Goal: Task Accomplishment & Management: Manage account settings

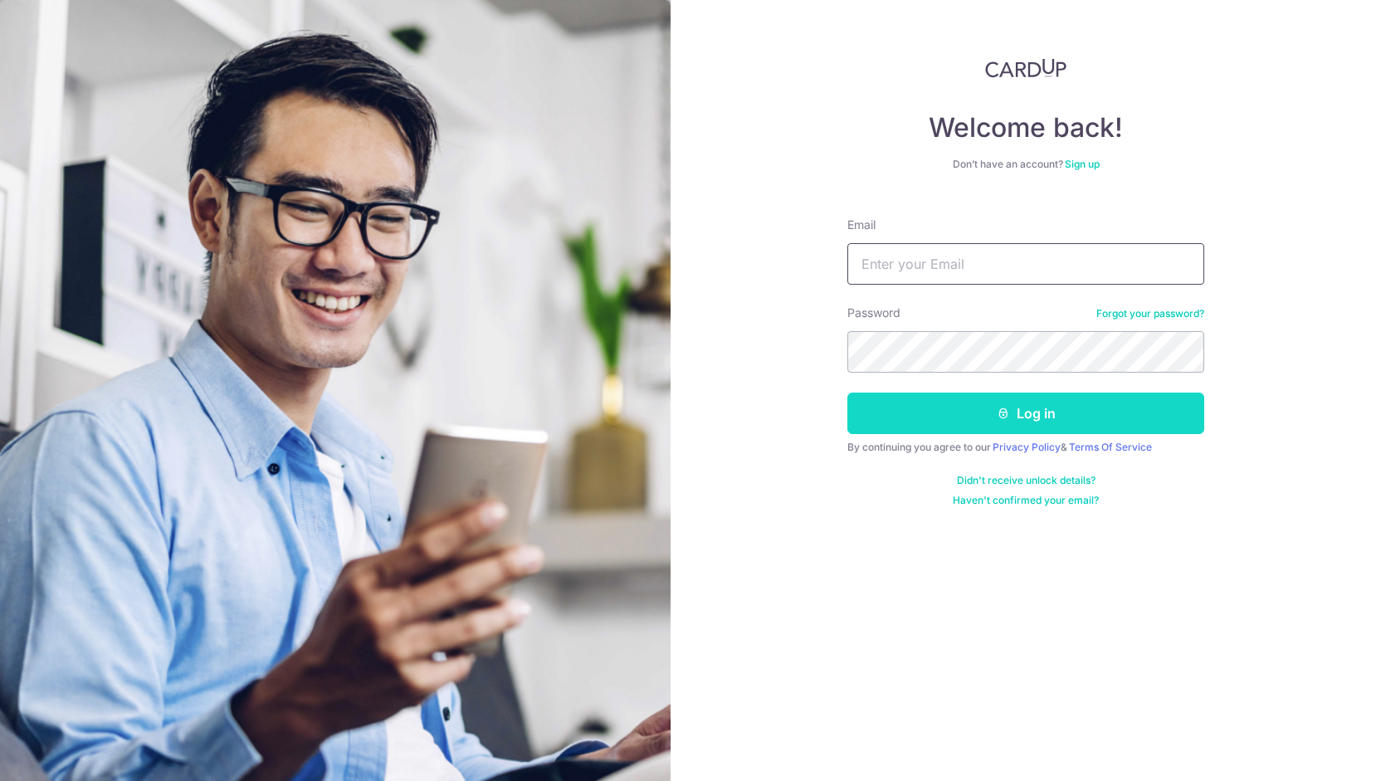
type input "[EMAIL_ADDRESS][DOMAIN_NAME]"
click at [896, 401] on button "Log in" at bounding box center [1025, 413] width 357 height 41
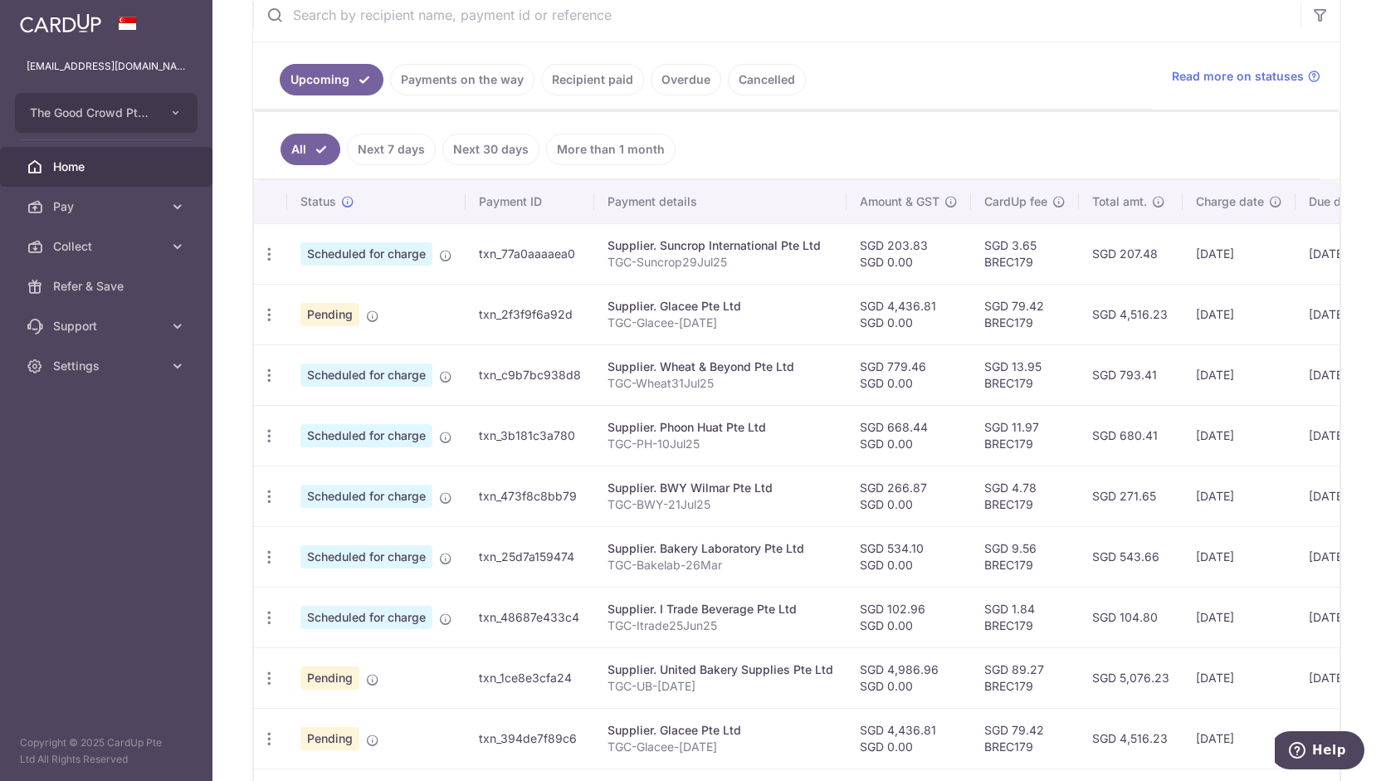
scroll to position [393, 0]
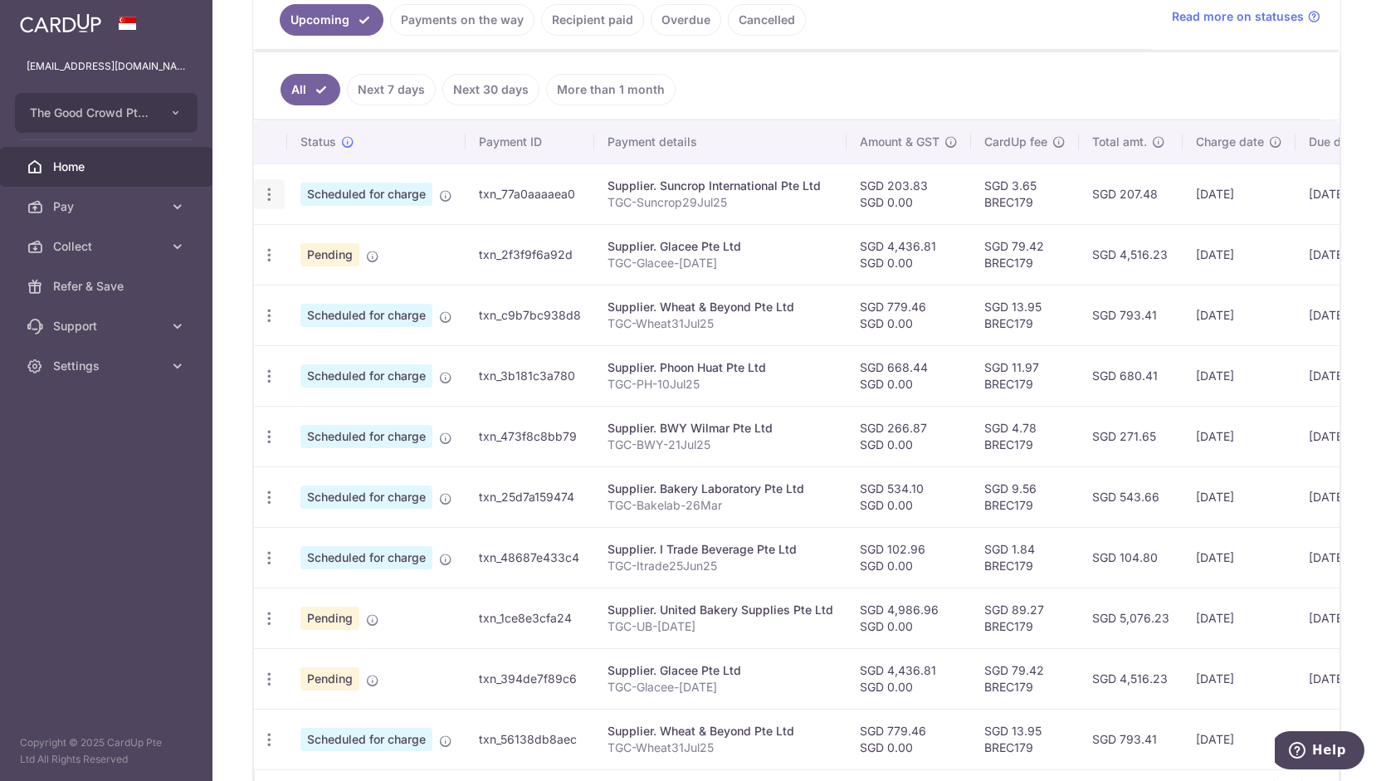
click at [267, 191] on icon "button" at bounding box center [269, 194] width 17 height 17
click at [311, 242] on span "Update payment" at bounding box center [357, 240] width 113 height 20
radio input "true"
type input "203.83"
type input "0.00"
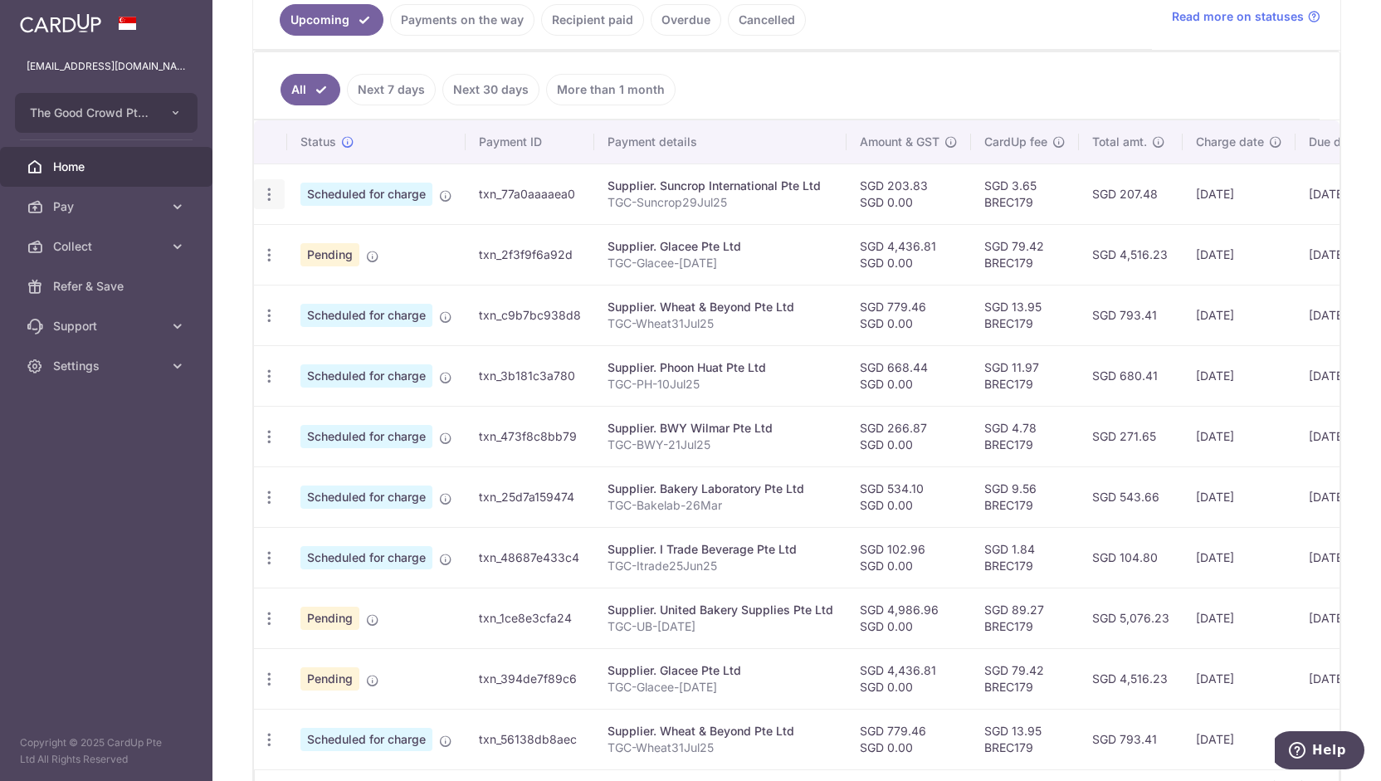
type input "20/09/2025"
type input "TGC-Suncrop29Jul25"
type input "TGCSuncrop29Jul"
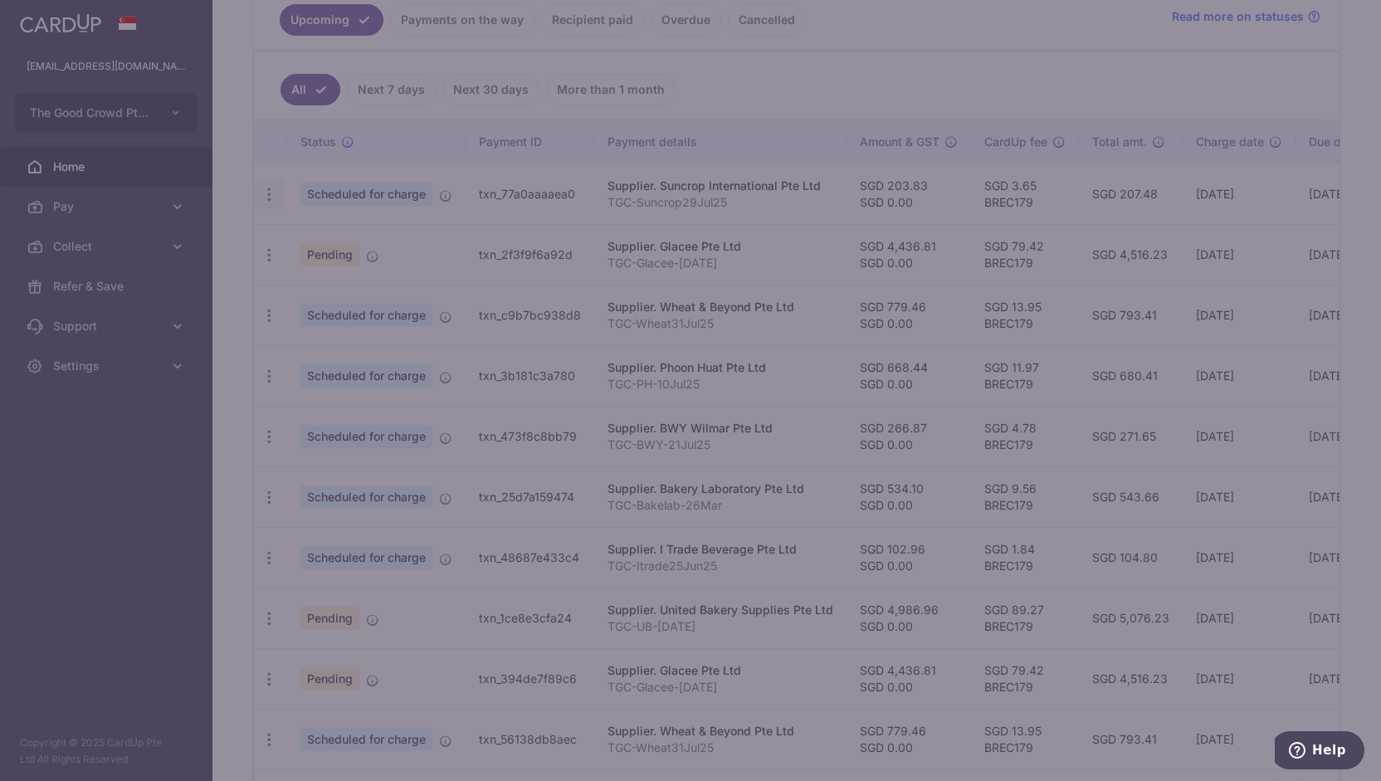
type input "BREC179"
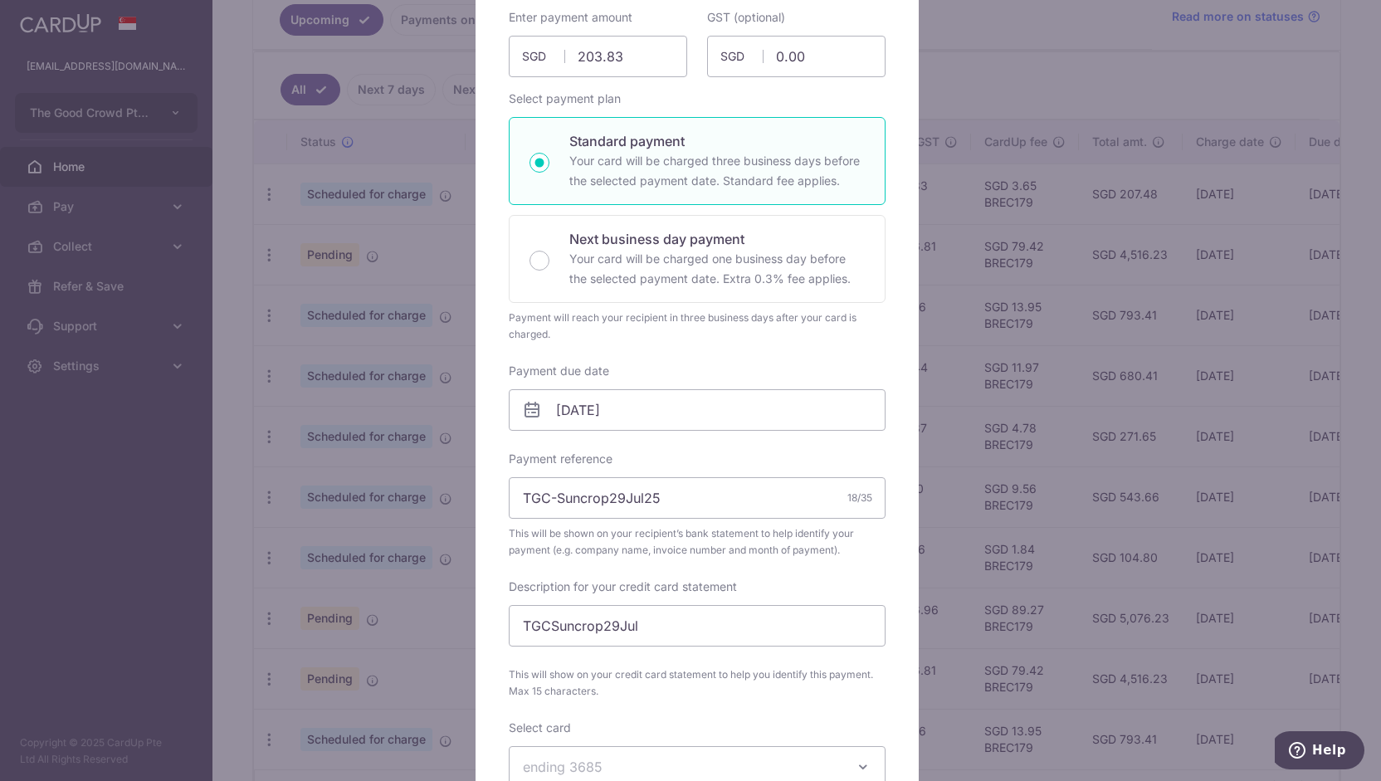
scroll to position [185, 0]
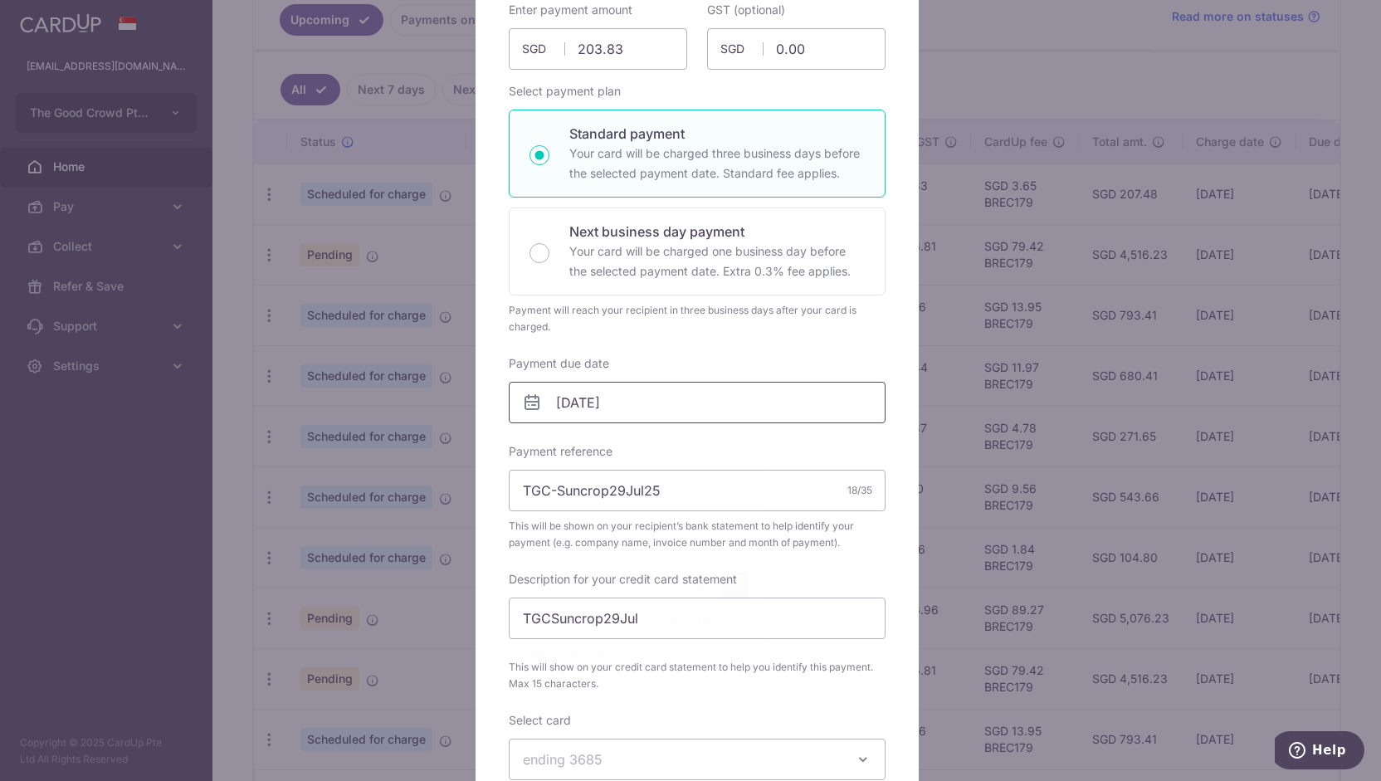
click at [636, 404] on input "[DATE]" at bounding box center [697, 402] width 377 height 41
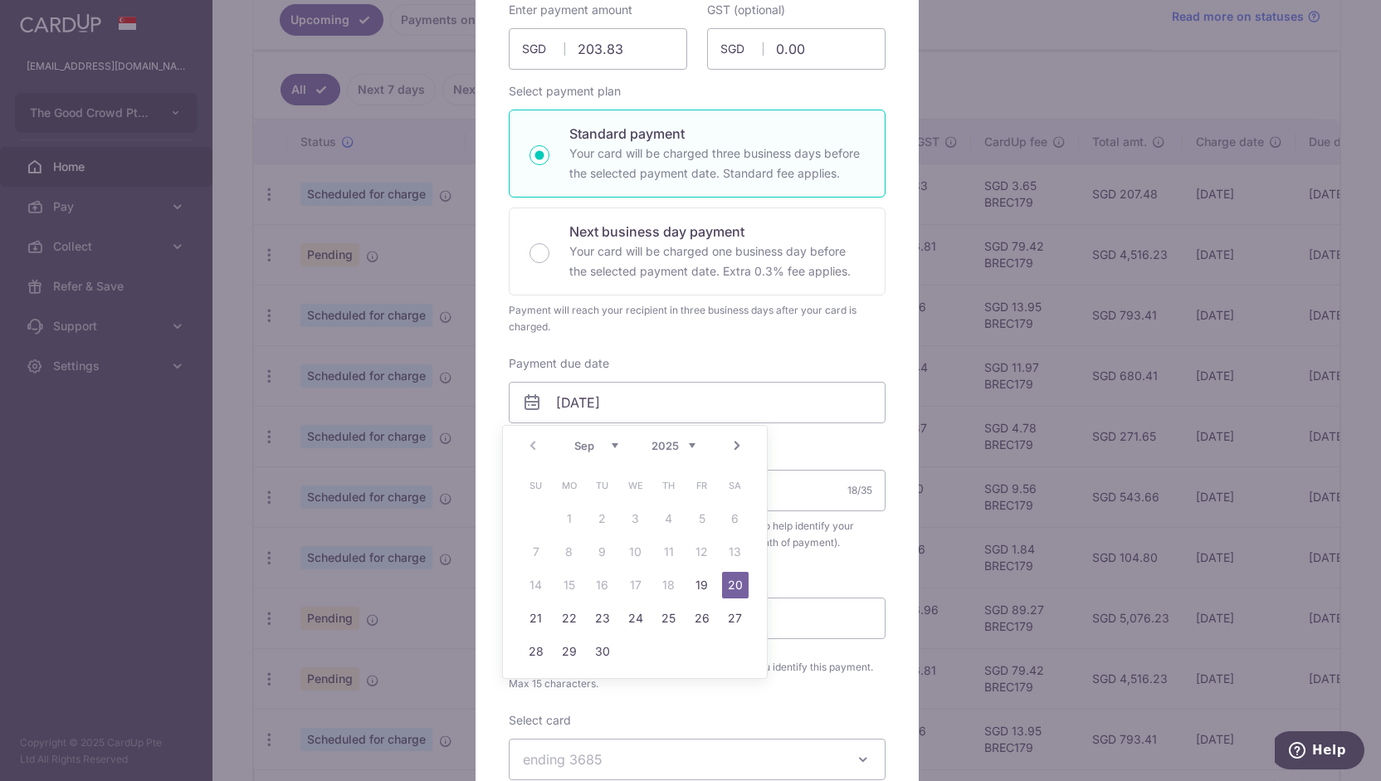
click at [735, 441] on link "Next" at bounding box center [737, 446] width 20 height 20
click at [642, 640] on link "31" at bounding box center [635, 651] width 27 height 27
type input "31/12/2025"
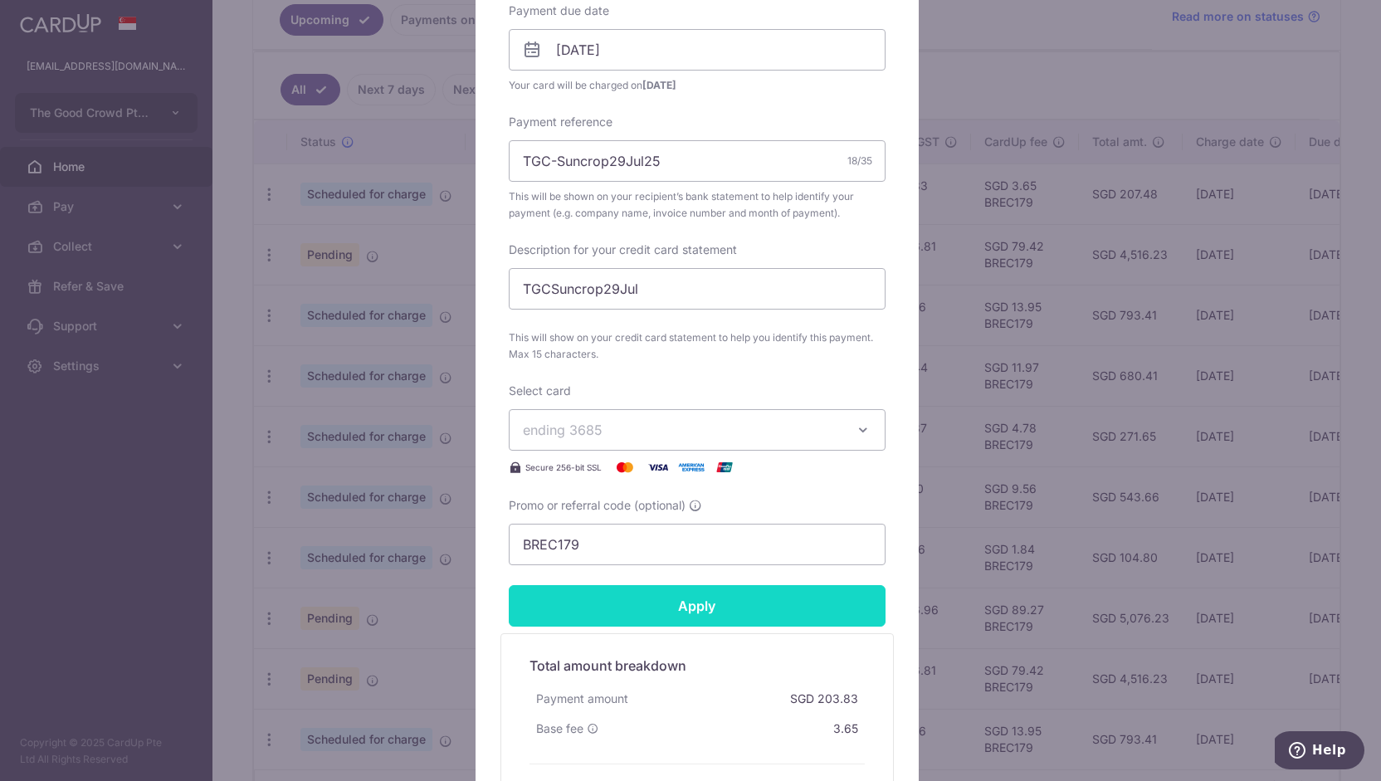
scroll to position [539, 0]
click at [678, 607] on input "Apply" at bounding box center [697, 603] width 377 height 41
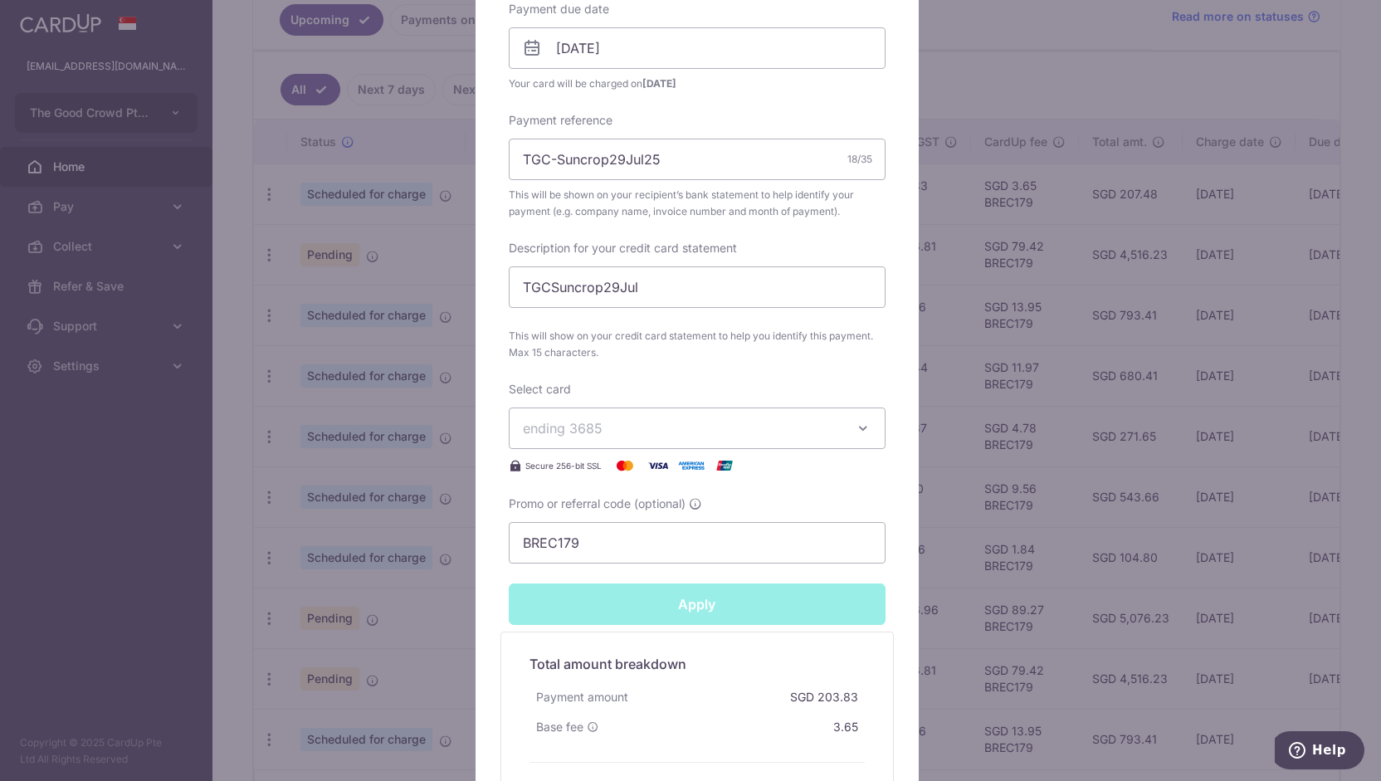
type input "Successfully Applied"
click at [257, 330] on div "Edit payment By clicking apply, you will make changes to all payments to Suncro…" at bounding box center [690, 390] width 1381 height 781
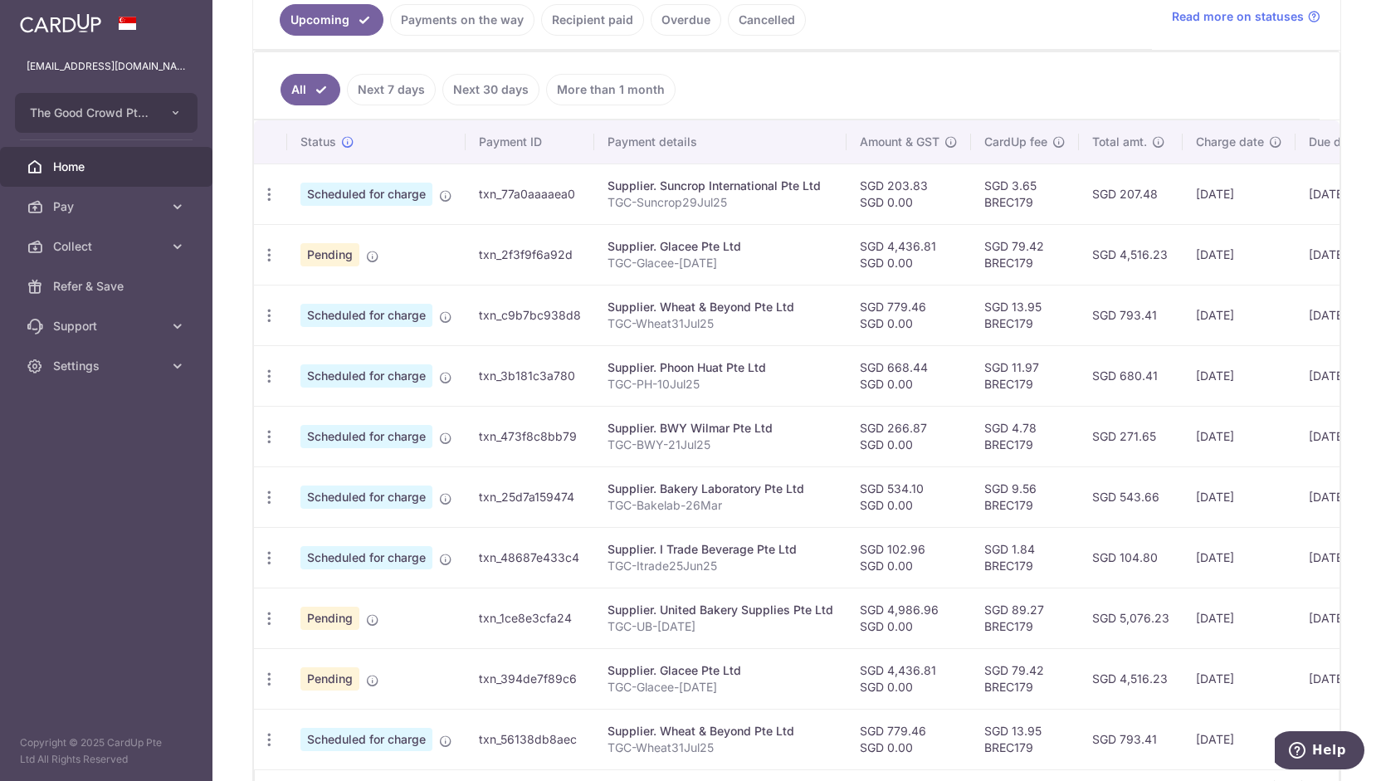
click at [470, 27] on link "Payments on the way" at bounding box center [462, 20] width 144 height 32
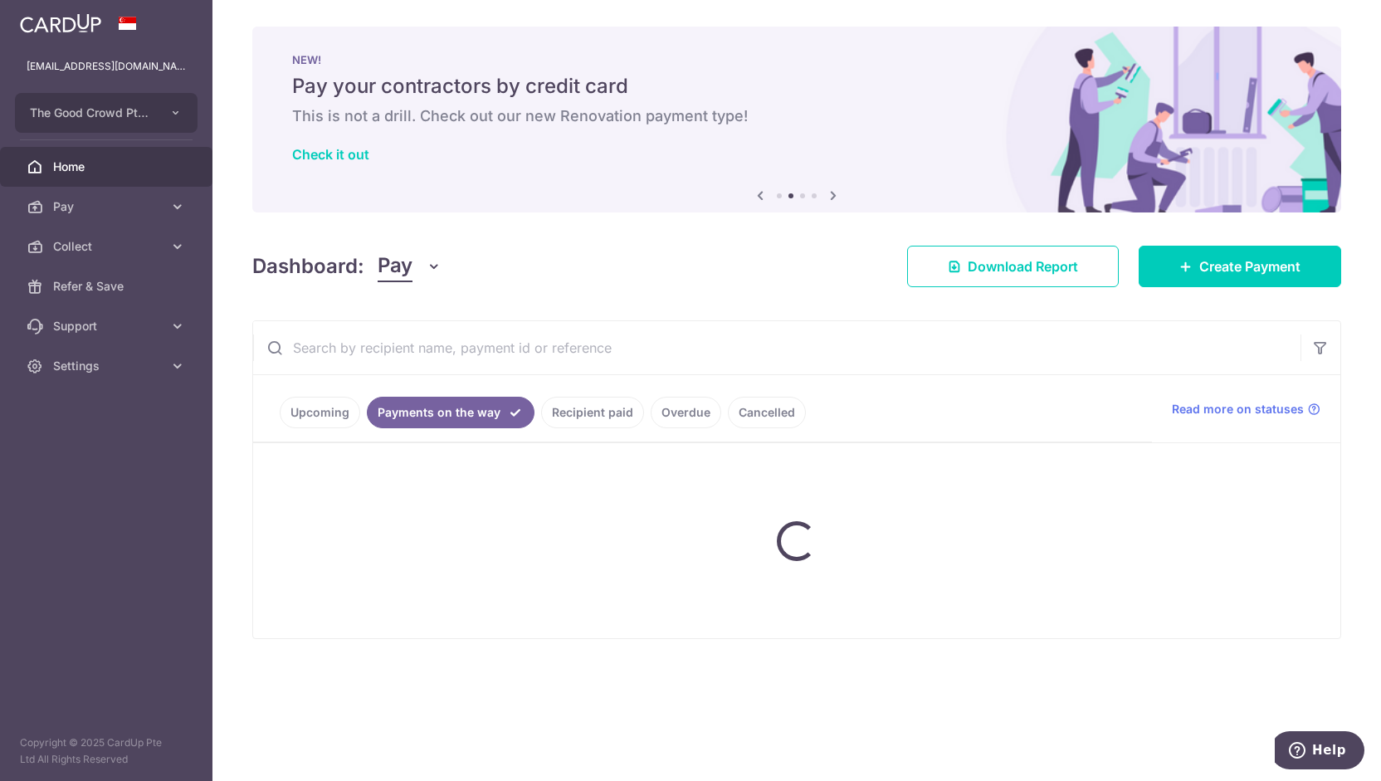
scroll to position [0, 0]
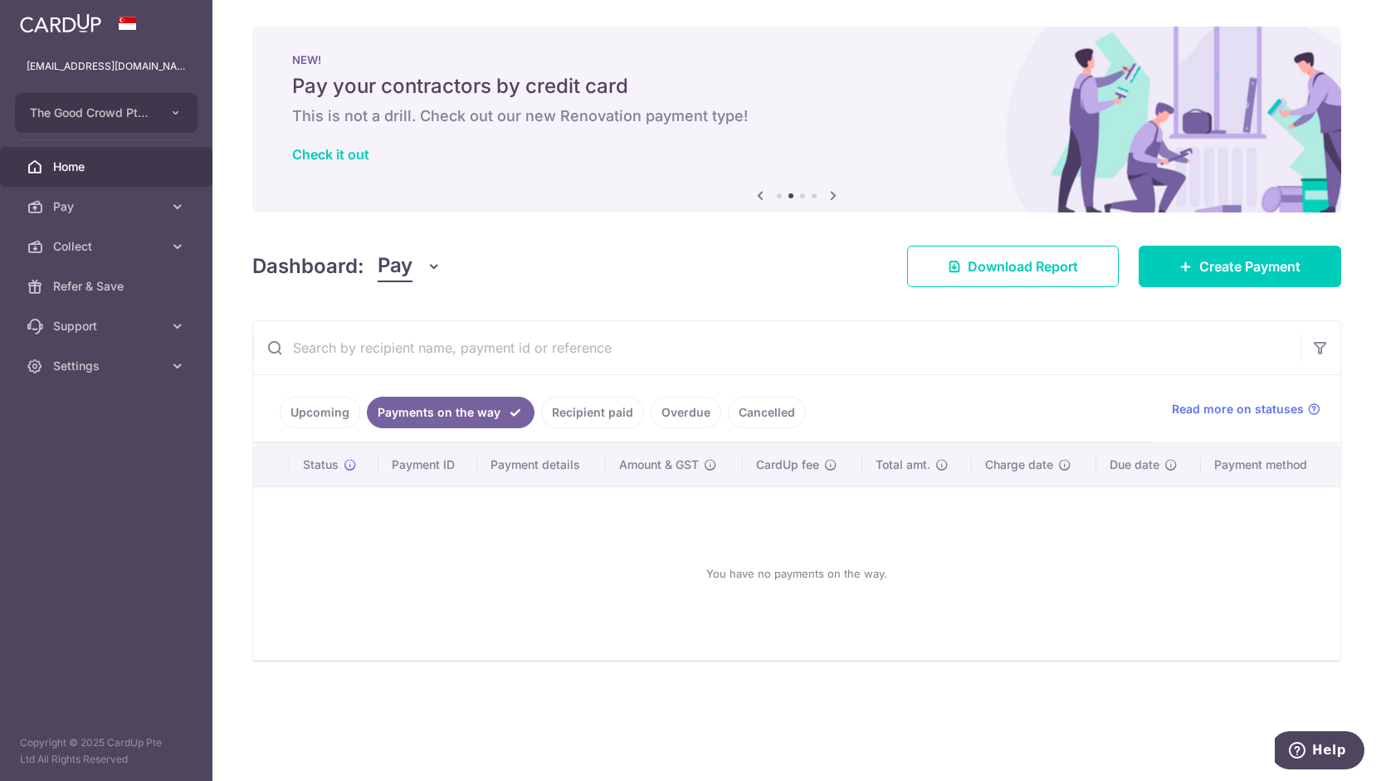
click at [573, 408] on link "Recipient paid" at bounding box center [592, 413] width 103 height 32
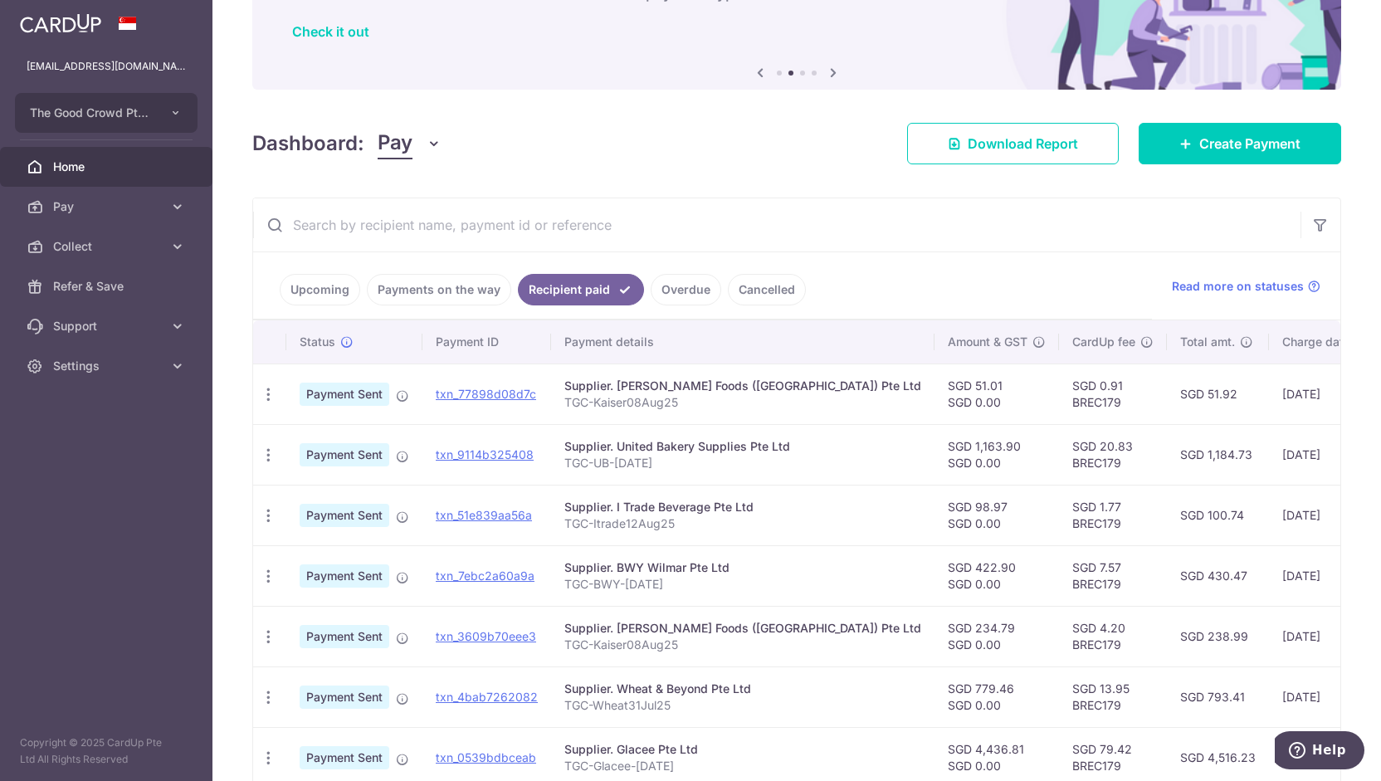
scroll to position [124, 0]
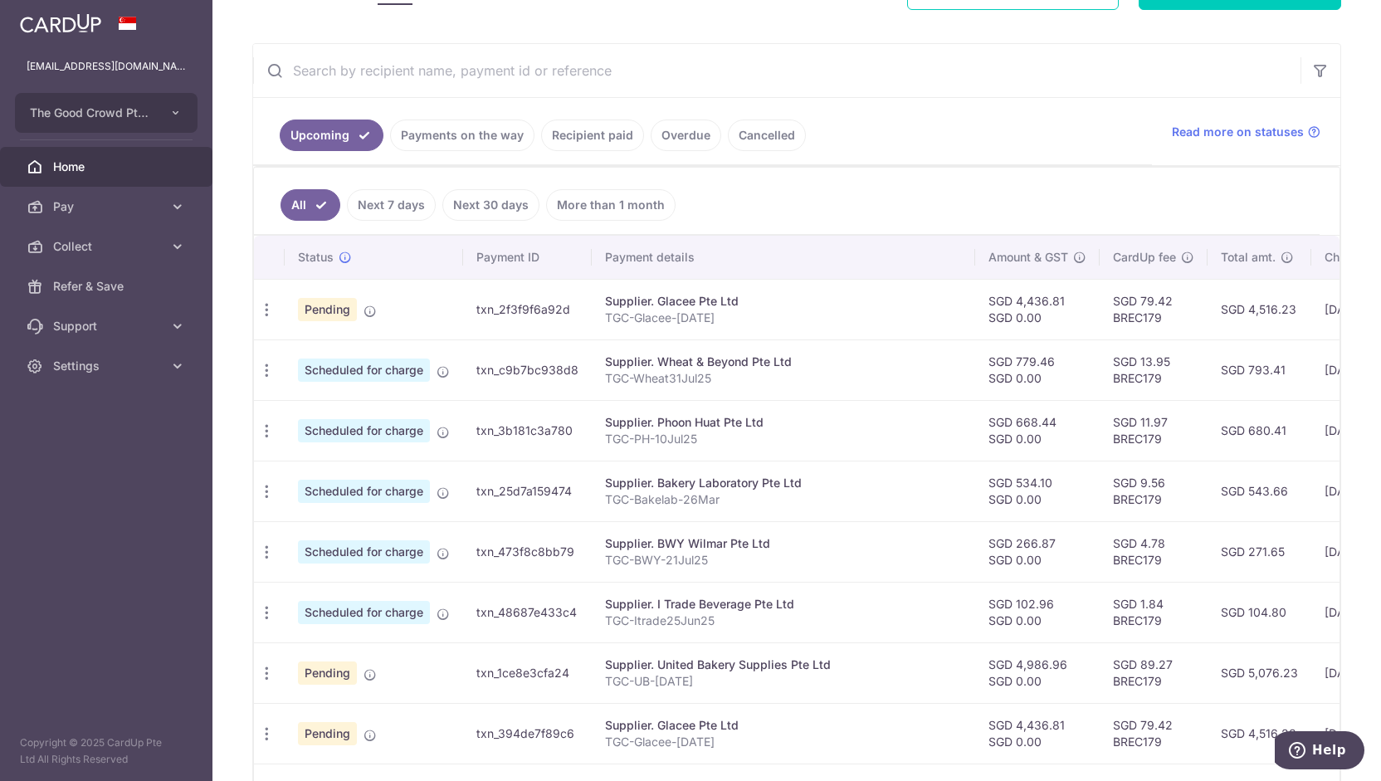
scroll to position [276, 0]
click at [583, 134] on link "Recipient paid" at bounding box center [592, 136] width 103 height 32
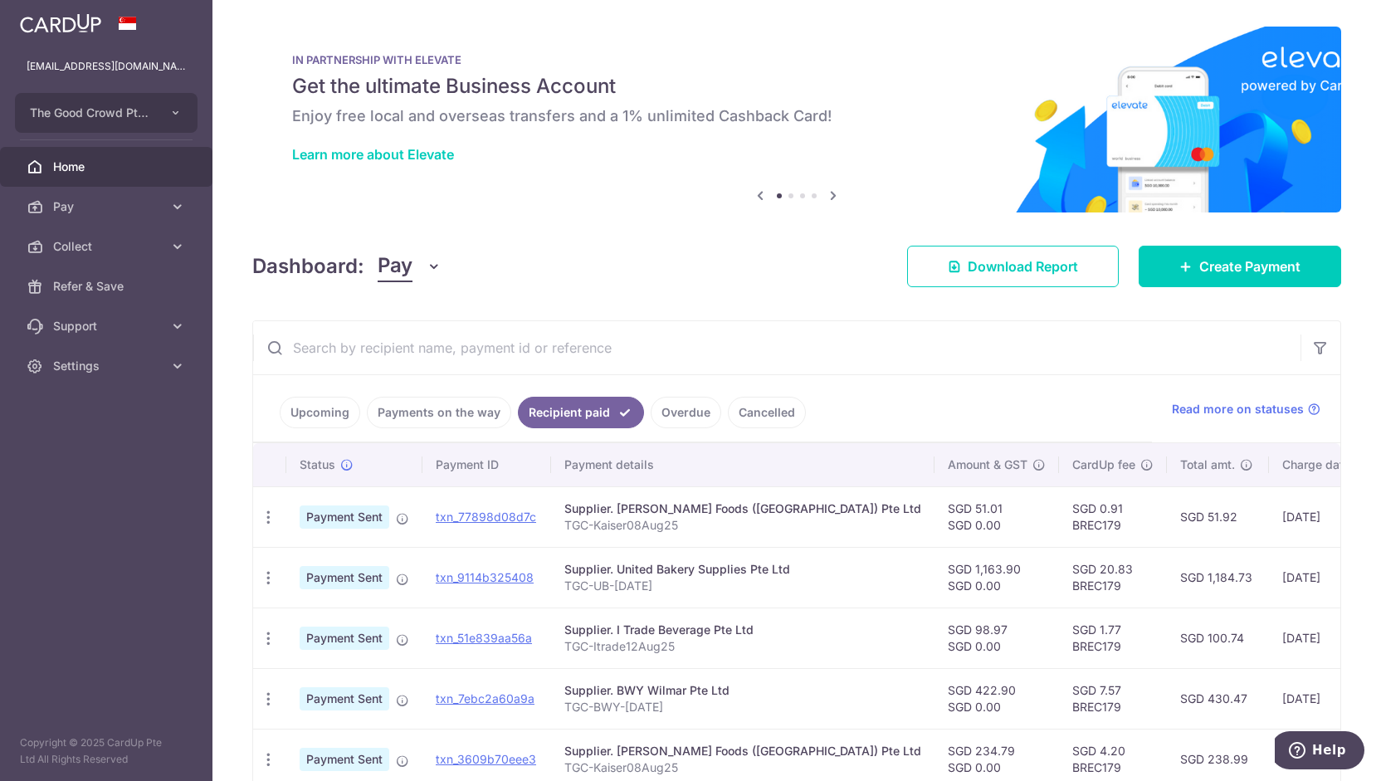
scroll to position [81, 0]
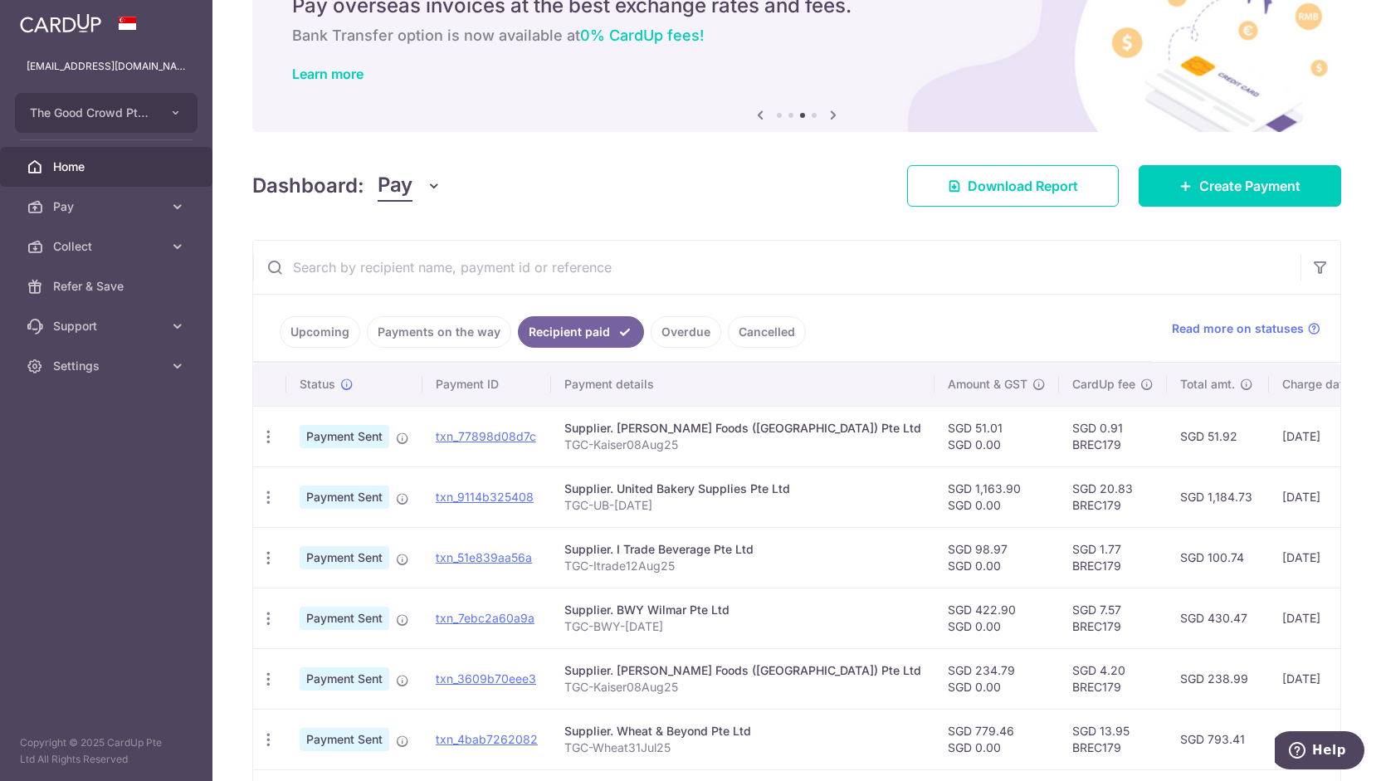
click at [317, 331] on link "Upcoming" at bounding box center [320, 332] width 81 height 32
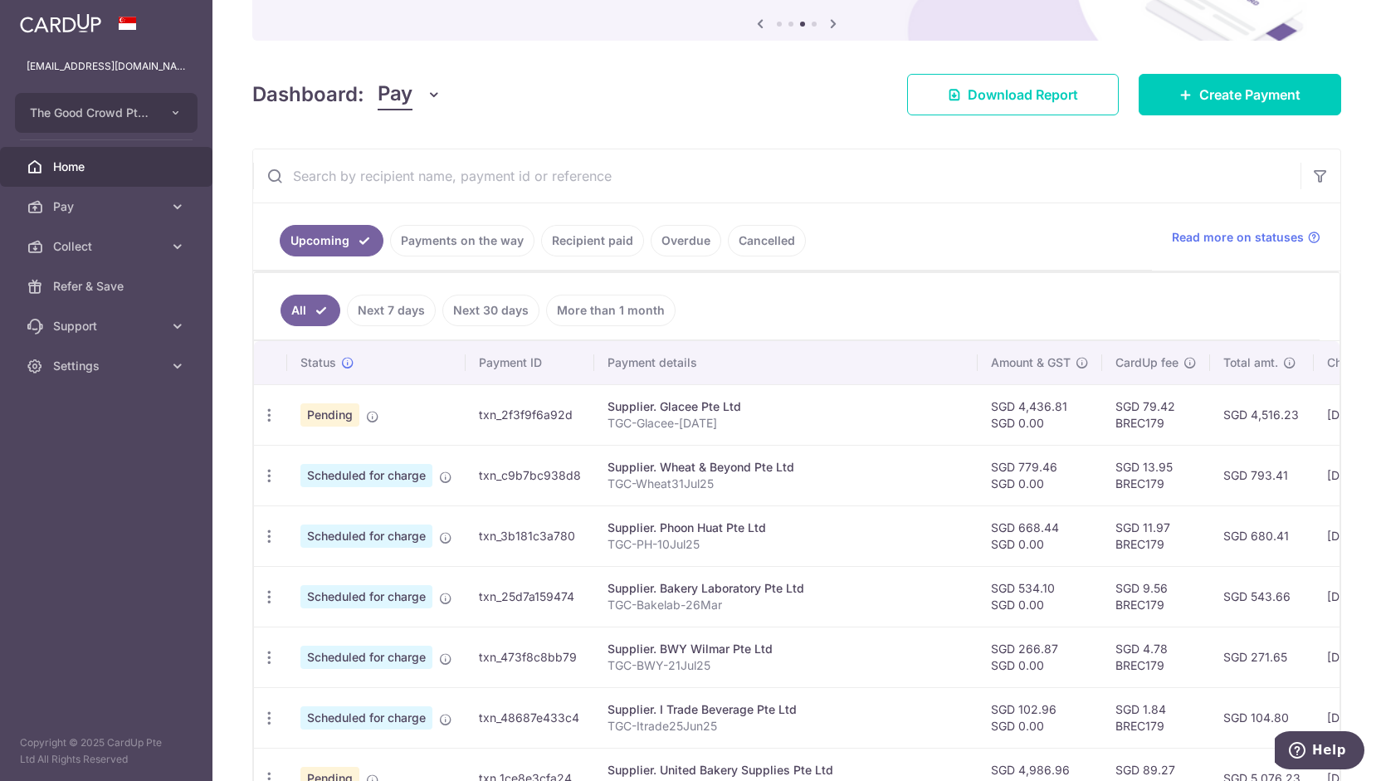
scroll to position [187, 0]
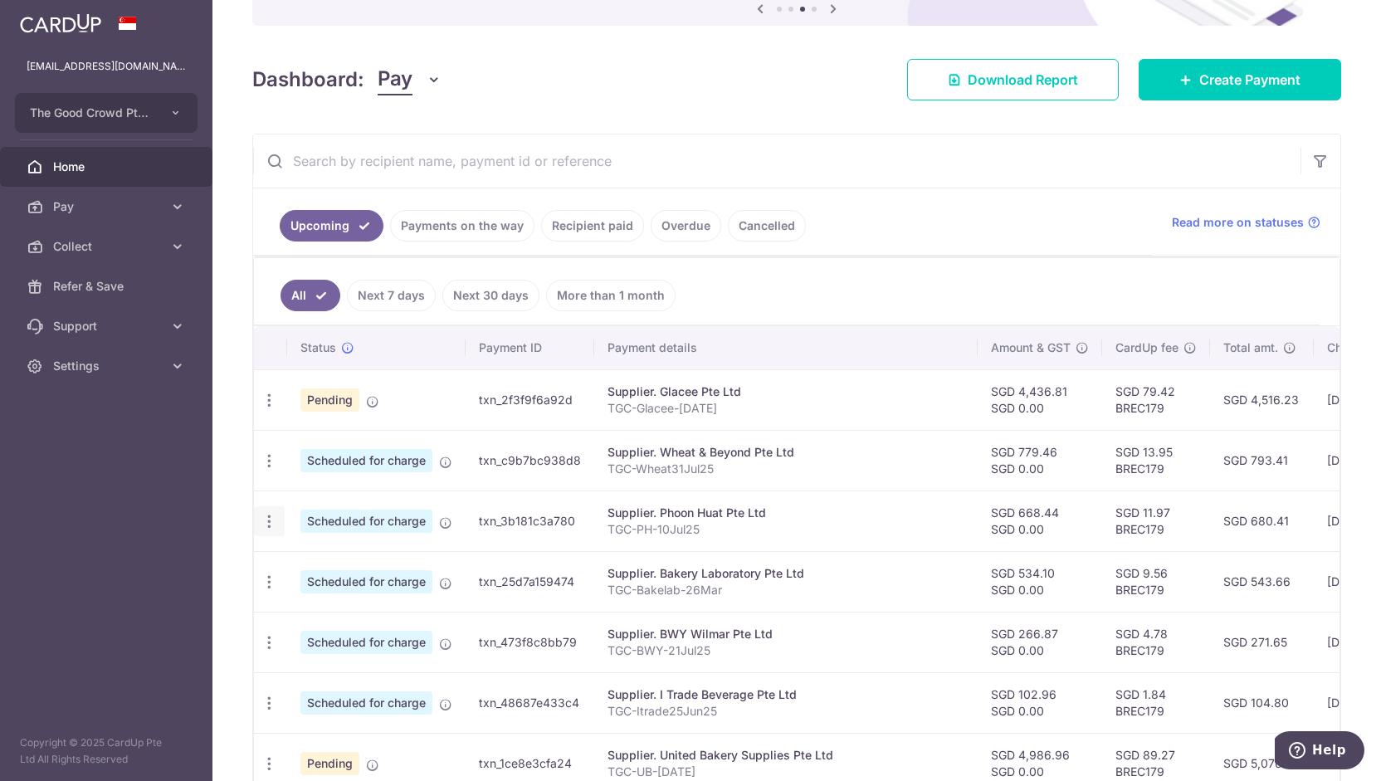
click at [270, 513] on icon "button" at bounding box center [269, 521] width 17 height 17
click at [320, 572] on link "Update payment" at bounding box center [341, 567] width 173 height 40
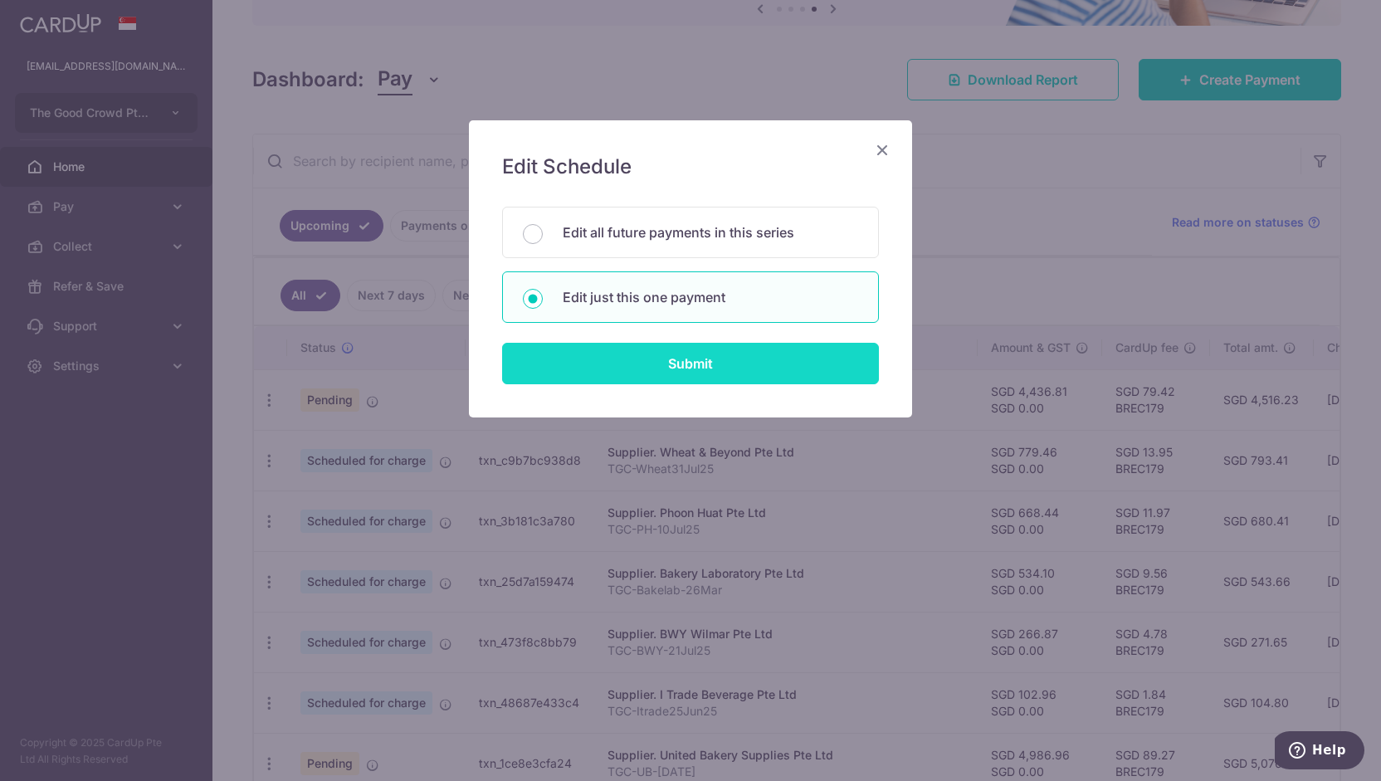
click at [597, 364] on input "Submit" at bounding box center [690, 363] width 377 height 41
radio input "true"
type input "668.44"
type input "0.00"
type input "23/09/2025"
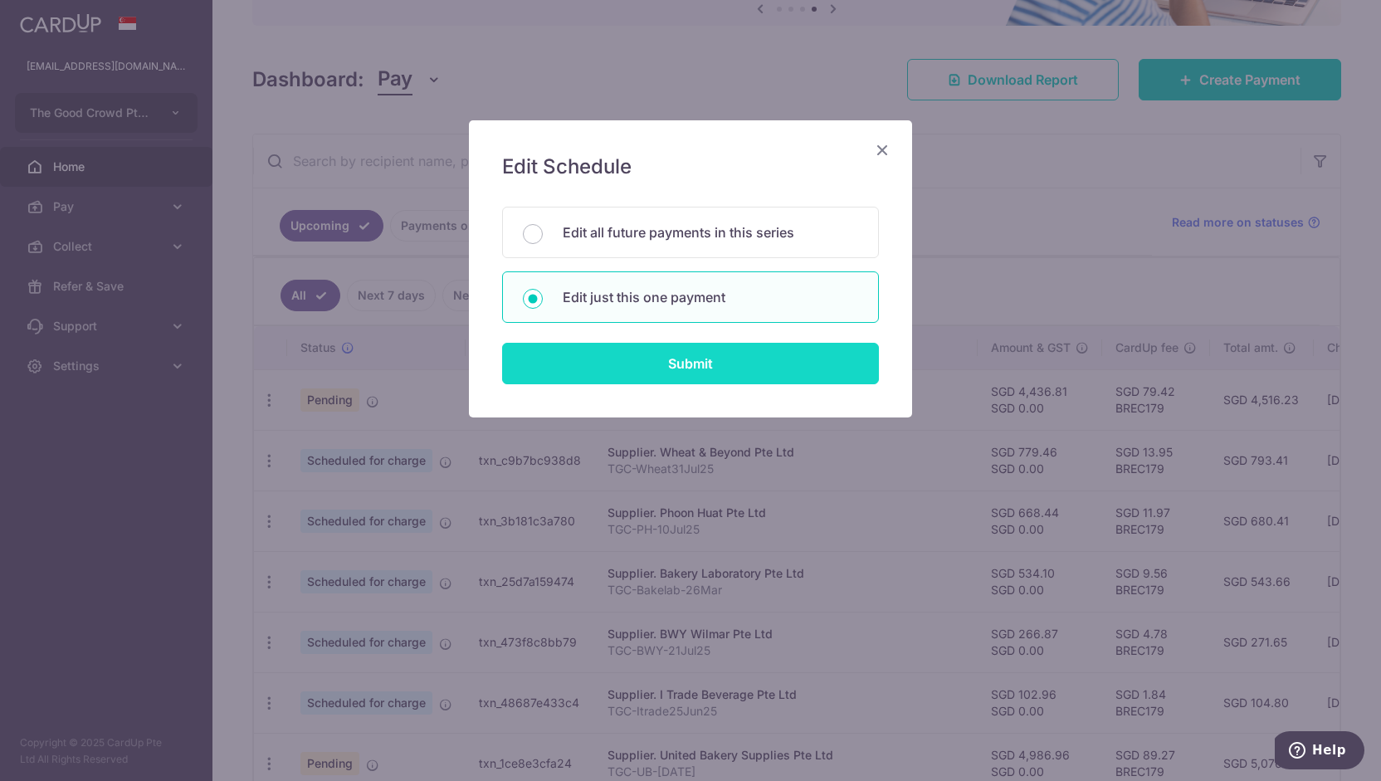
type input "TGC-PH-10Jul25"
type input "TGCPH06Aug25"
type input "BREC179"
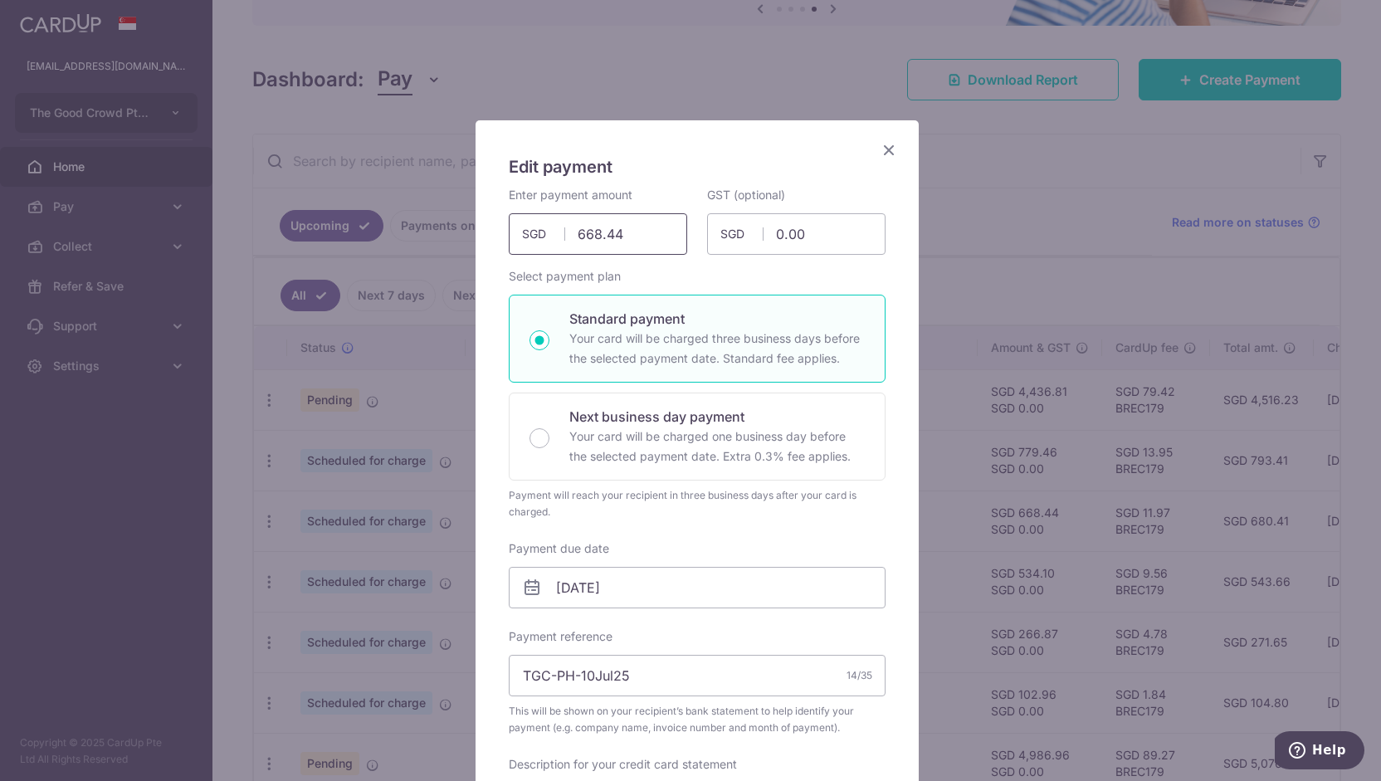
drag, startPoint x: 628, startPoint y: 240, endPoint x: 495, endPoint y: 230, distance: 134.0
click at [500, 231] on div "Enter payment amount 668.44 668.44 SGD To change the payment amount, please can…" at bounding box center [598, 221] width 198 height 68
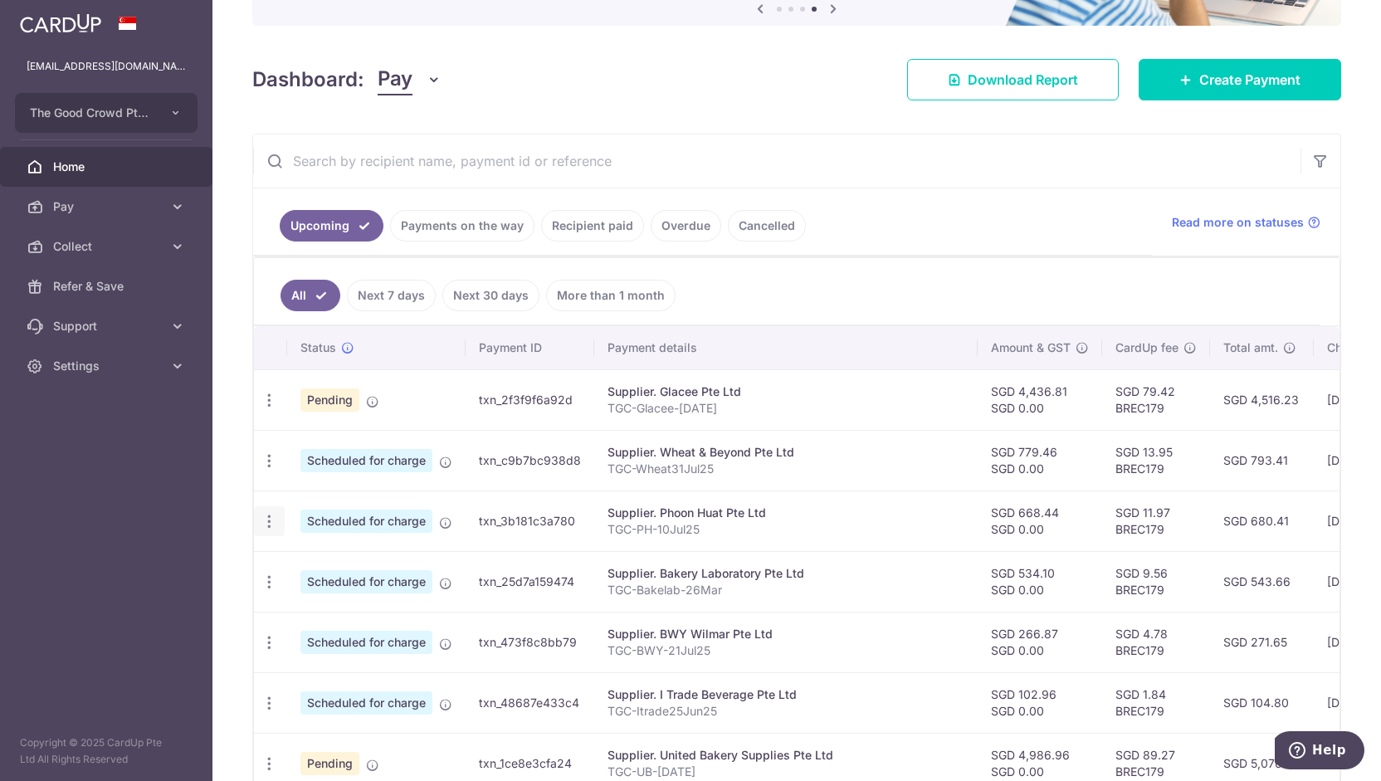
click at [265, 516] on icon "button" at bounding box center [269, 521] width 17 height 17
click at [361, 557] on span "Update payment" at bounding box center [357, 567] width 113 height 20
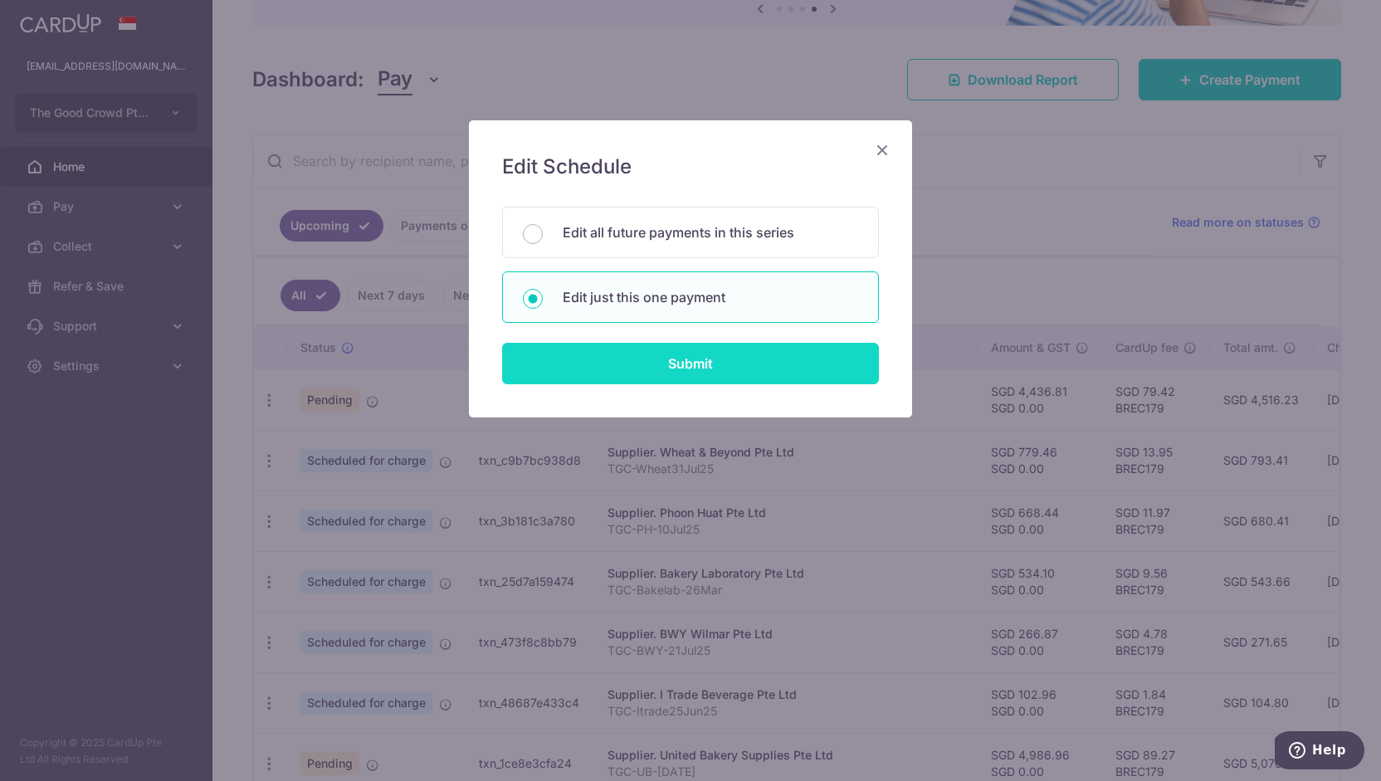
click at [608, 378] on input "Submit" at bounding box center [690, 363] width 377 height 41
radio input "true"
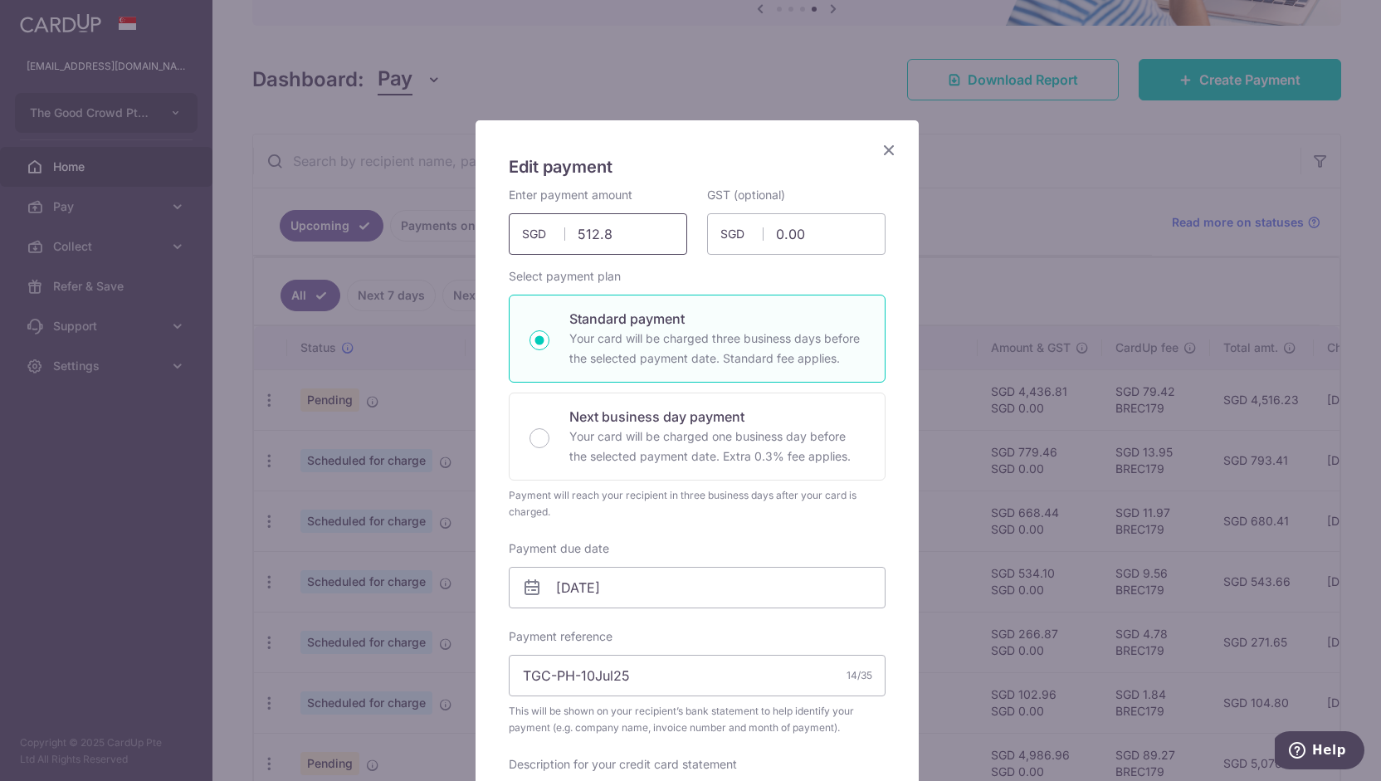
type input "512.85"
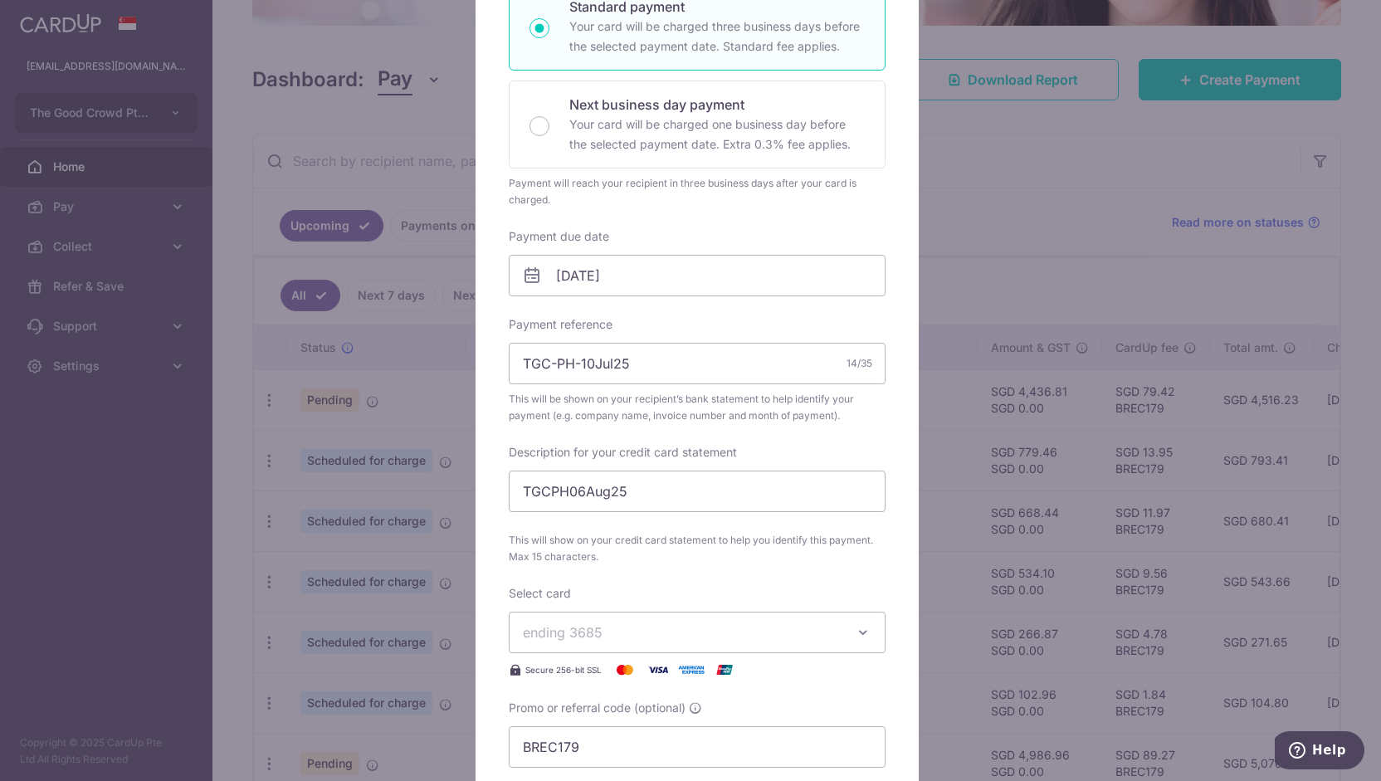
scroll to position [367, 0]
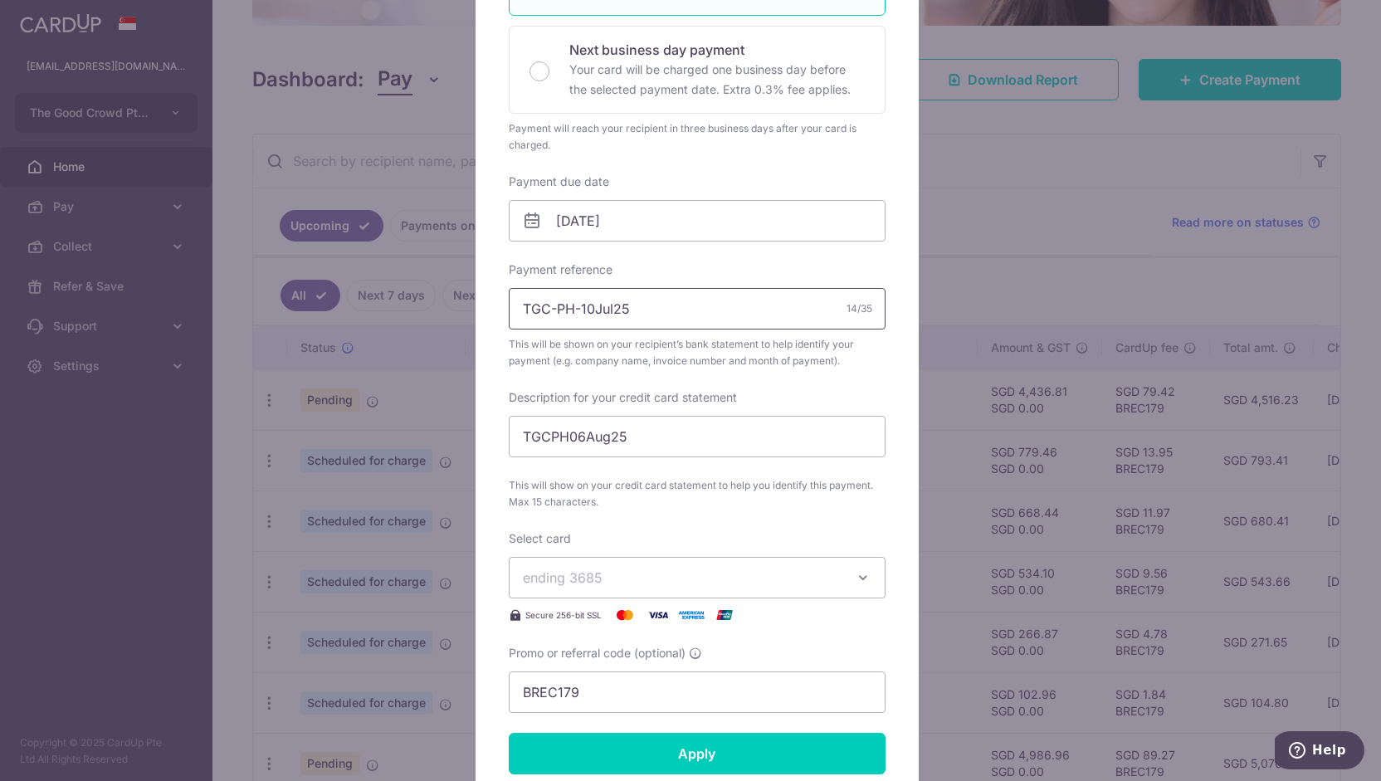
click at [573, 312] on input "TGC-PH-10Jul25" at bounding box center [697, 308] width 377 height 41
type input "TGC-PH-28Aug25"
click at [564, 432] on input "TGCPH06Aug25" at bounding box center [697, 436] width 377 height 41
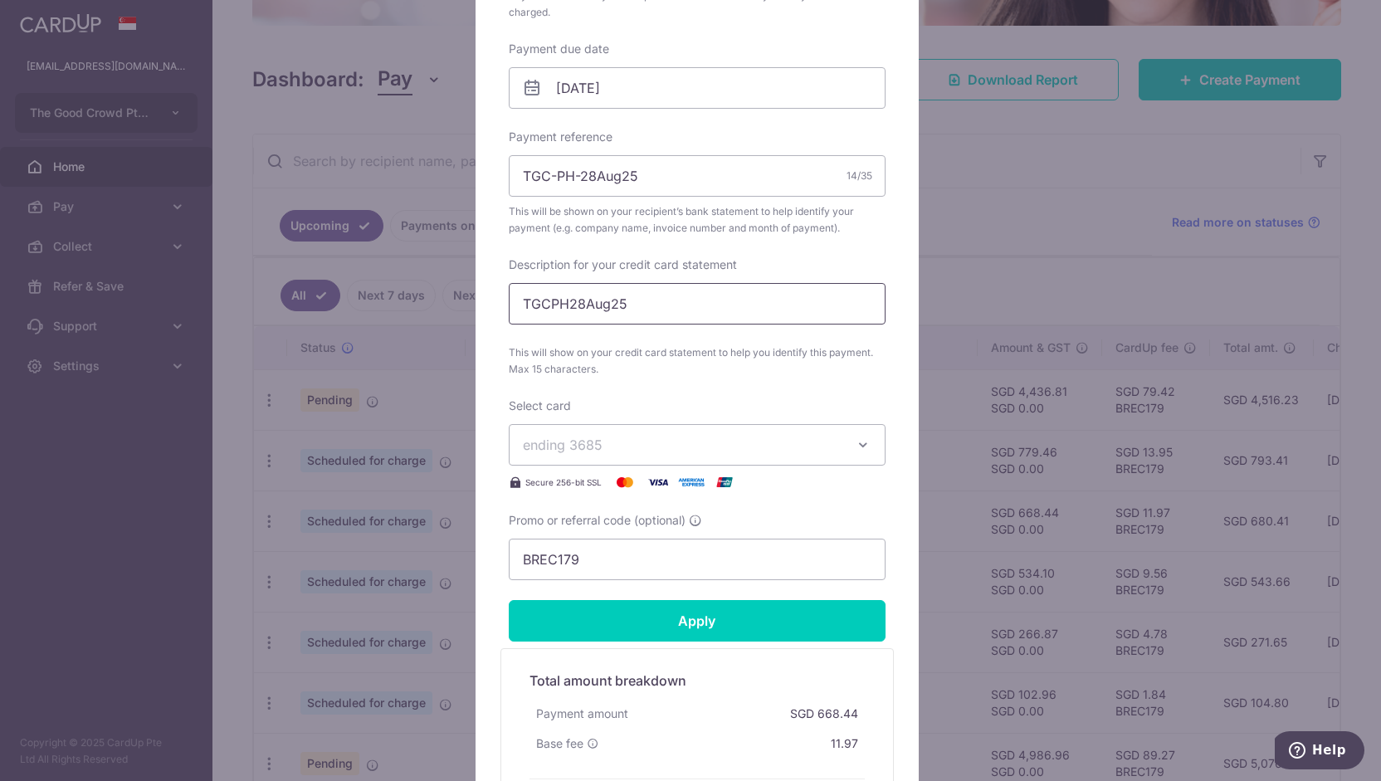
scroll to position [510, 0]
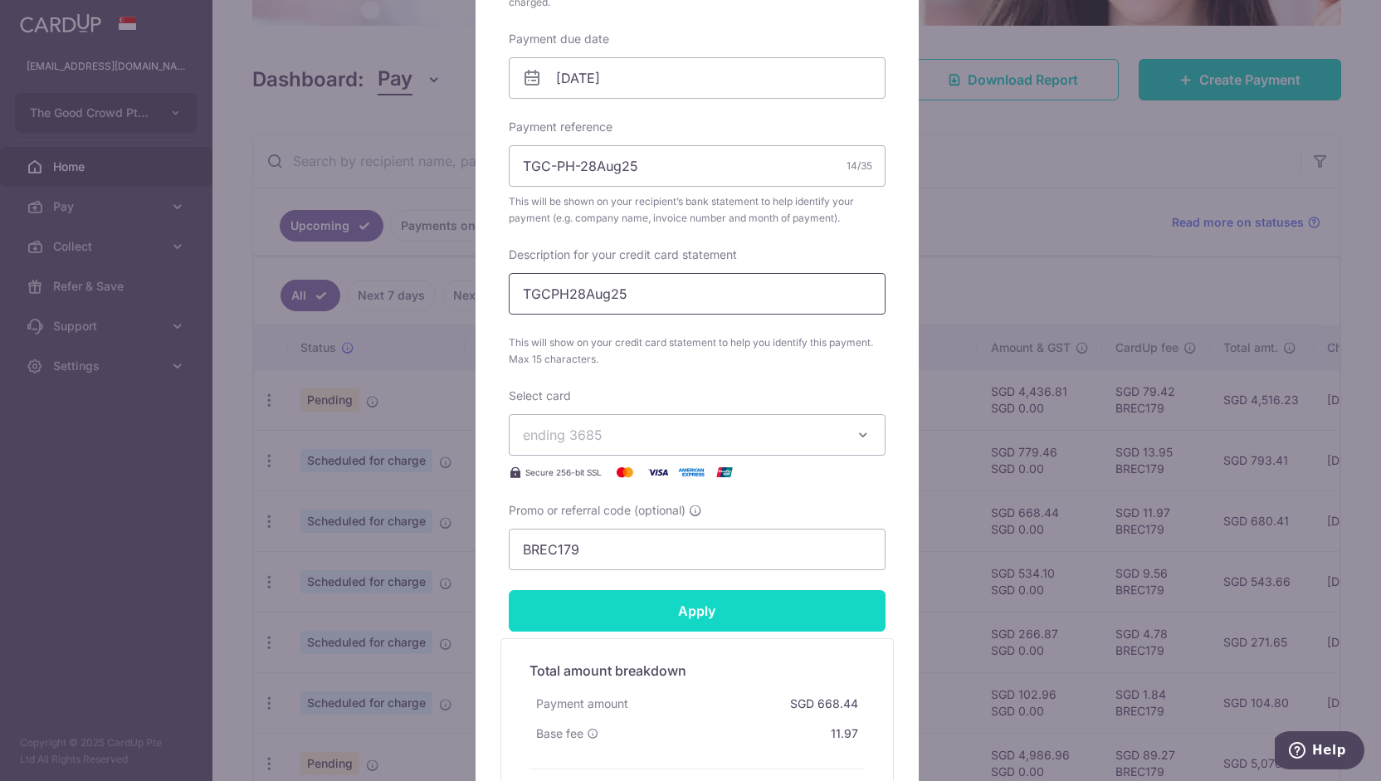
type input "TGCPH28Aug25"
click at [622, 607] on input "Apply" at bounding box center [697, 610] width 377 height 41
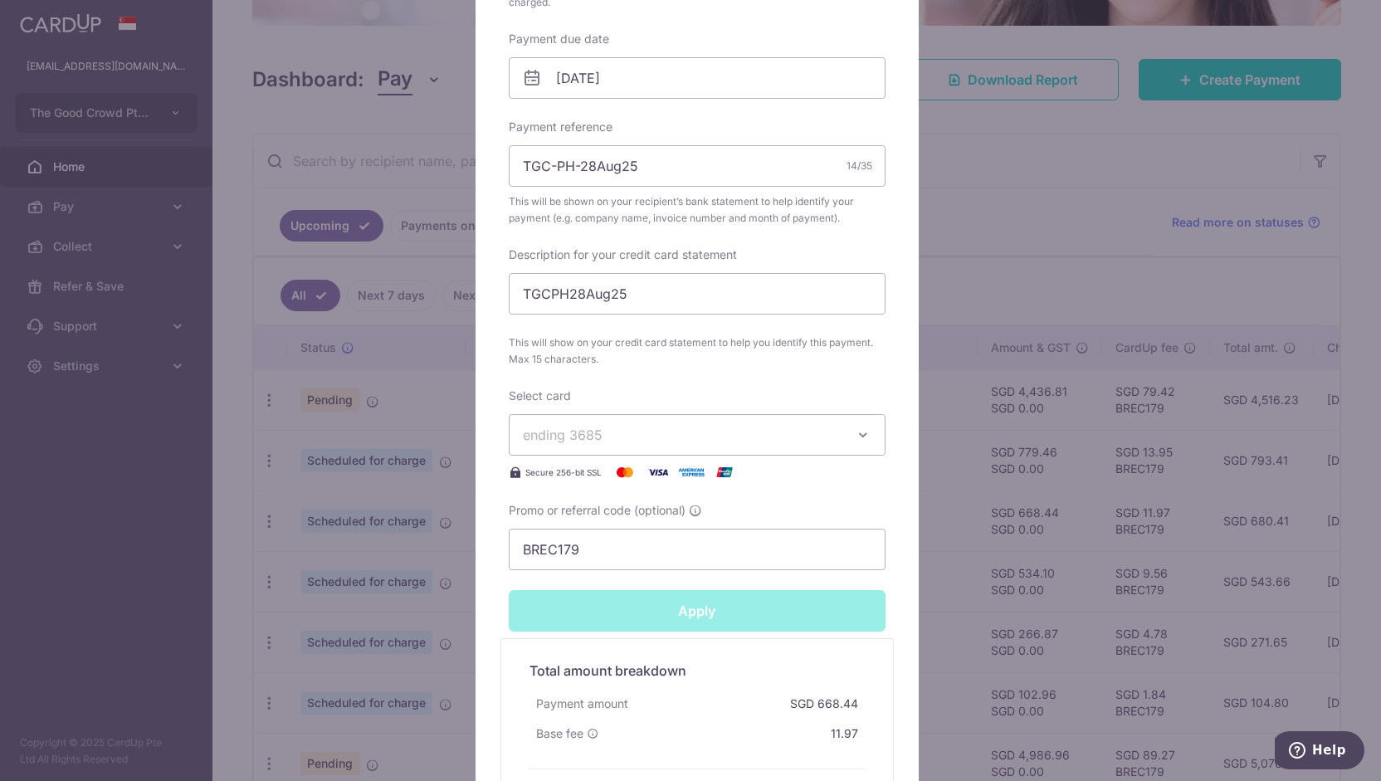
type input "Successfully Applied"
click at [400, 558] on div "Edit payment By clicking apply, you will make changes to all payments to Phoon …" at bounding box center [690, 390] width 1381 height 781
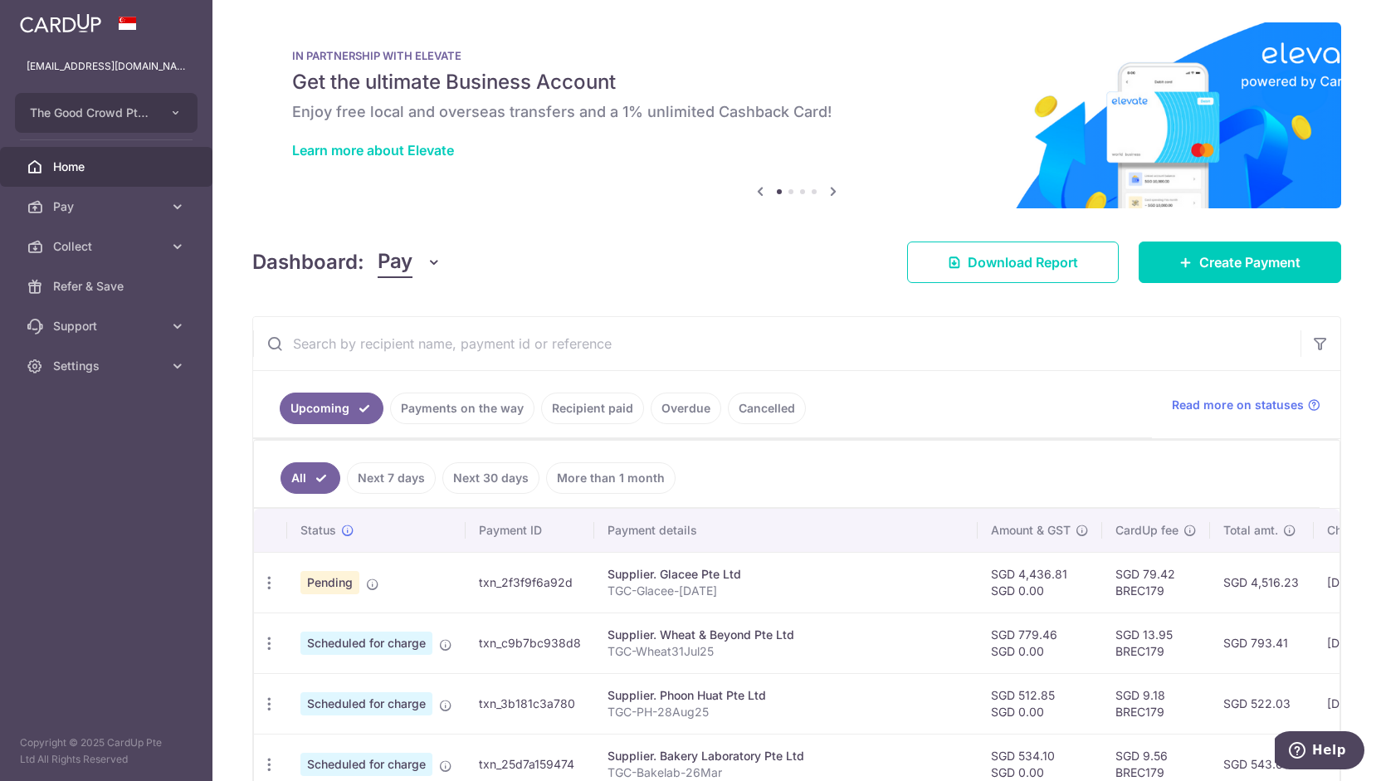
scroll to position [8, 0]
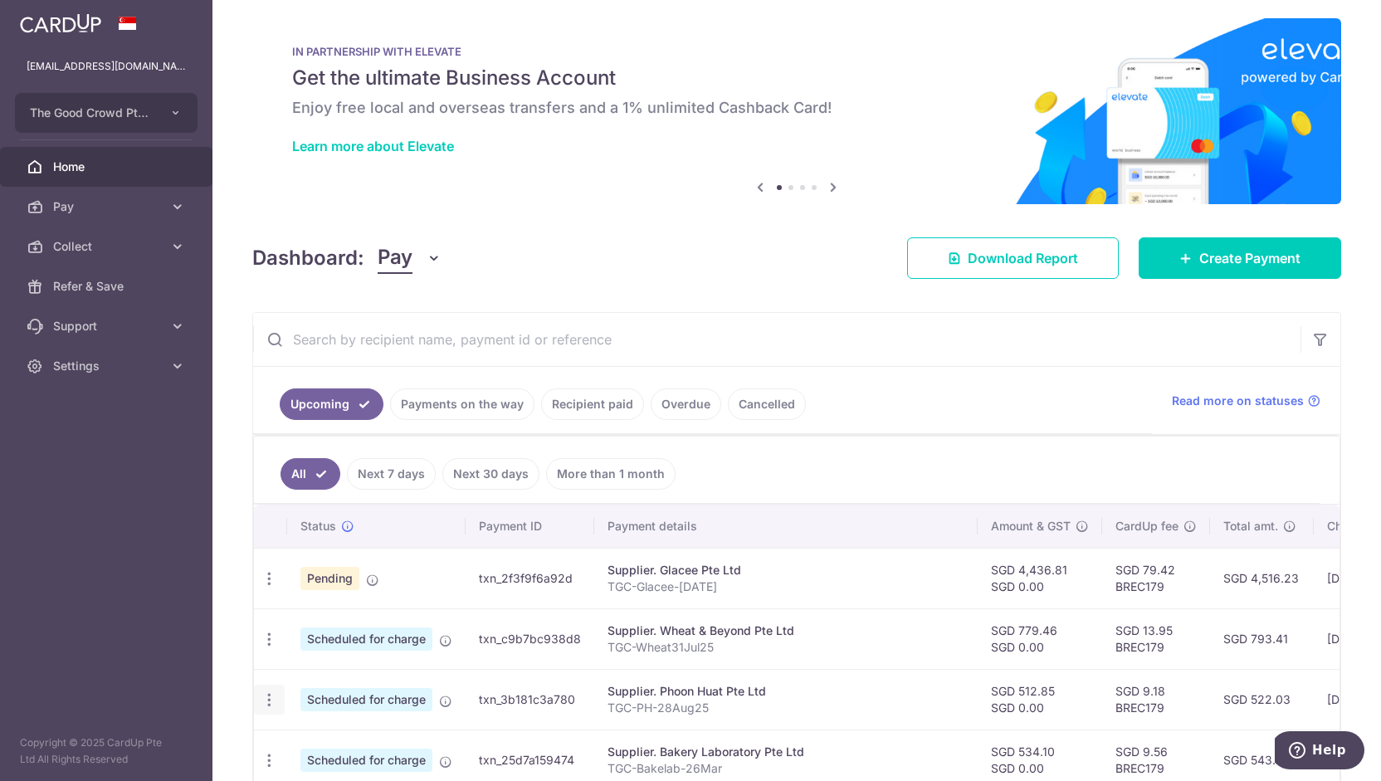
click at [270, 696] on icon "button" at bounding box center [269, 699] width 17 height 17
click at [344, 735] on span "Update payment" at bounding box center [357, 745] width 113 height 20
radio input "true"
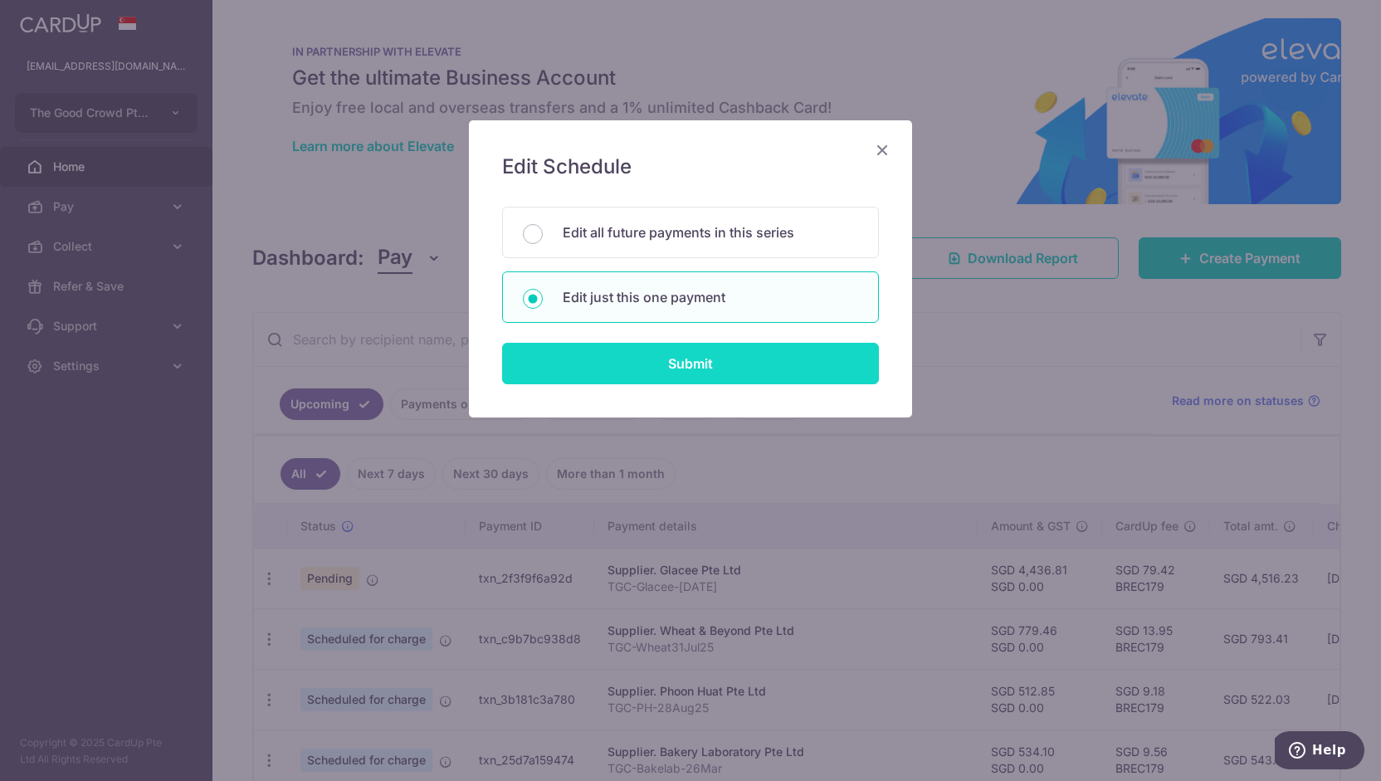
click at [560, 368] on input "Submit" at bounding box center [690, 363] width 377 height 41
radio input "true"
type input "512.85"
type input "0.00"
type input "23/09/2025"
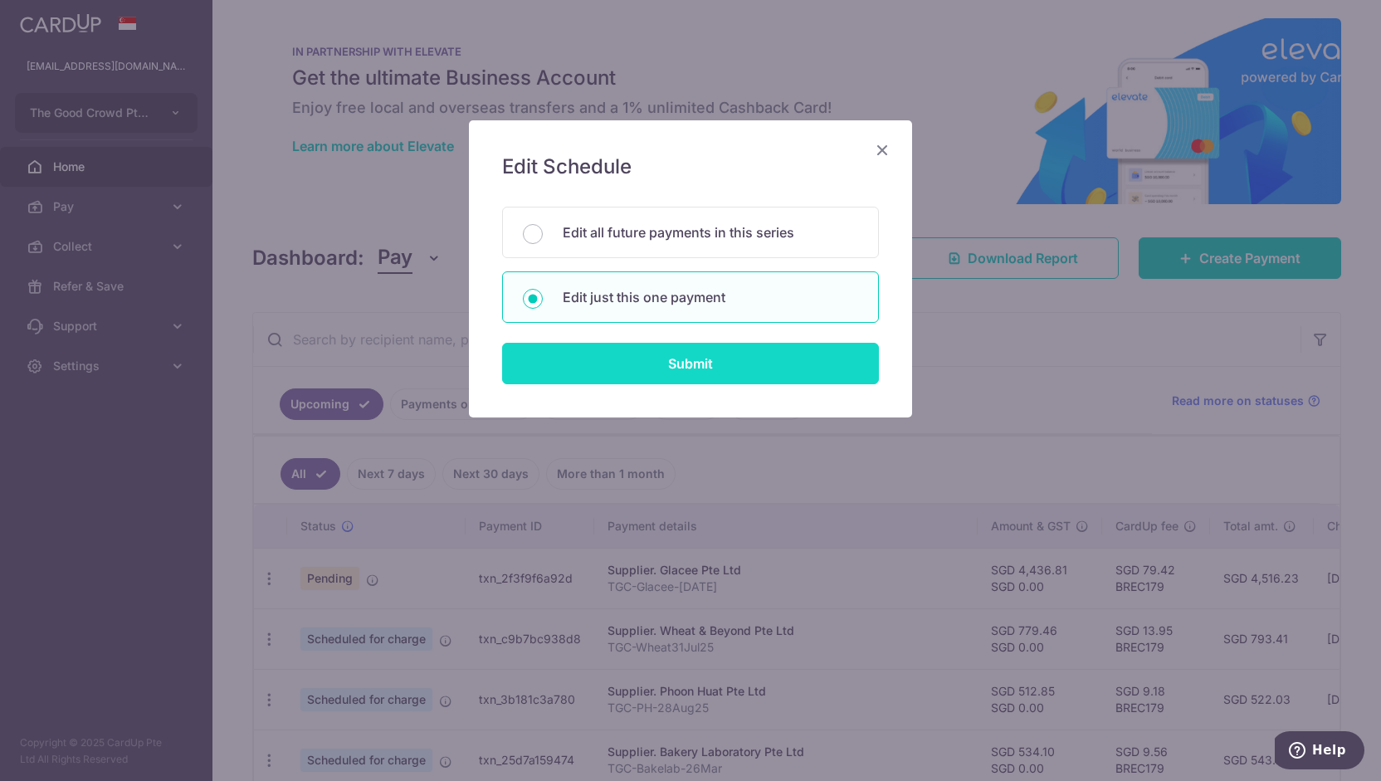
type input "TGC-PH-28Aug25"
type input "TGCPH28Aug25"
type input "BREC179"
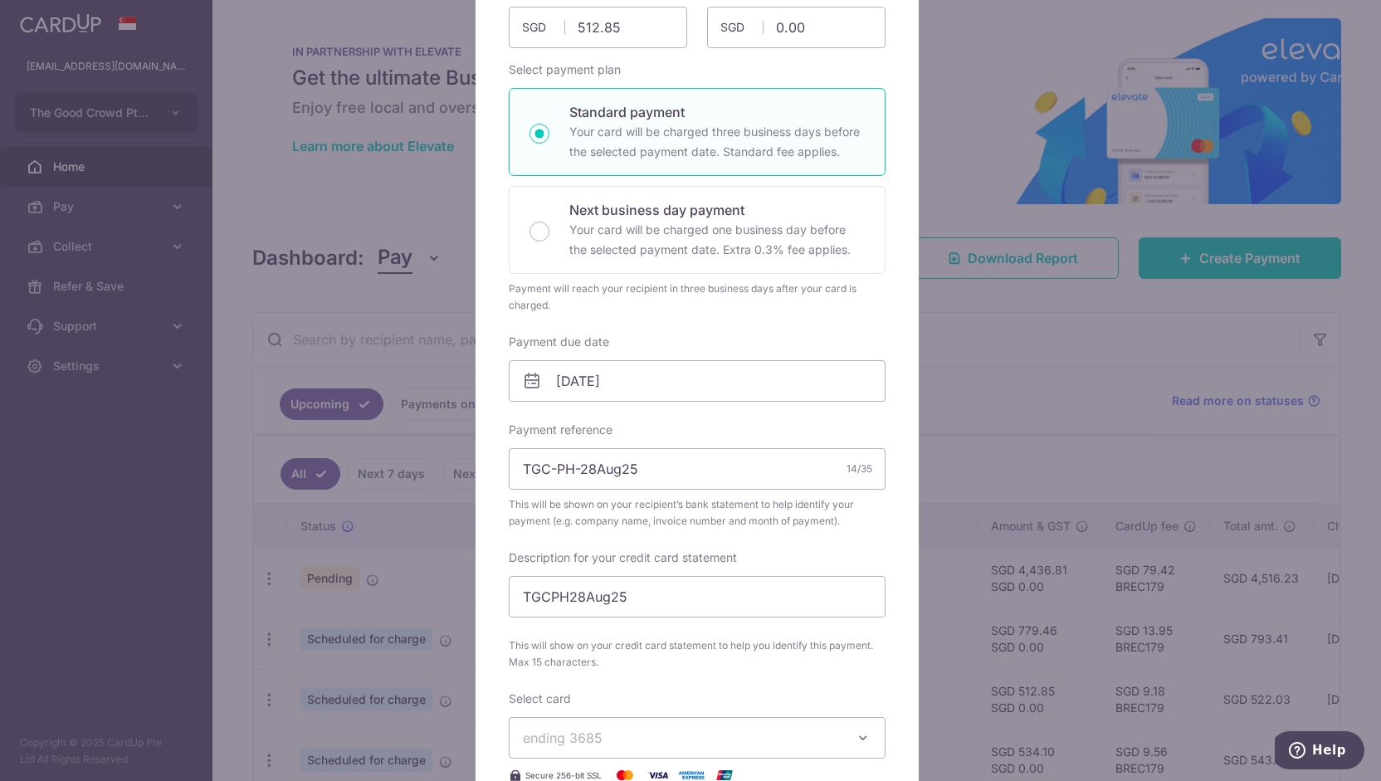
scroll to position [212, 0]
click at [528, 375] on icon at bounding box center [532, 376] width 20 height 20
click at [610, 391] on input "23/09/2025" at bounding box center [697, 375] width 377 height 41
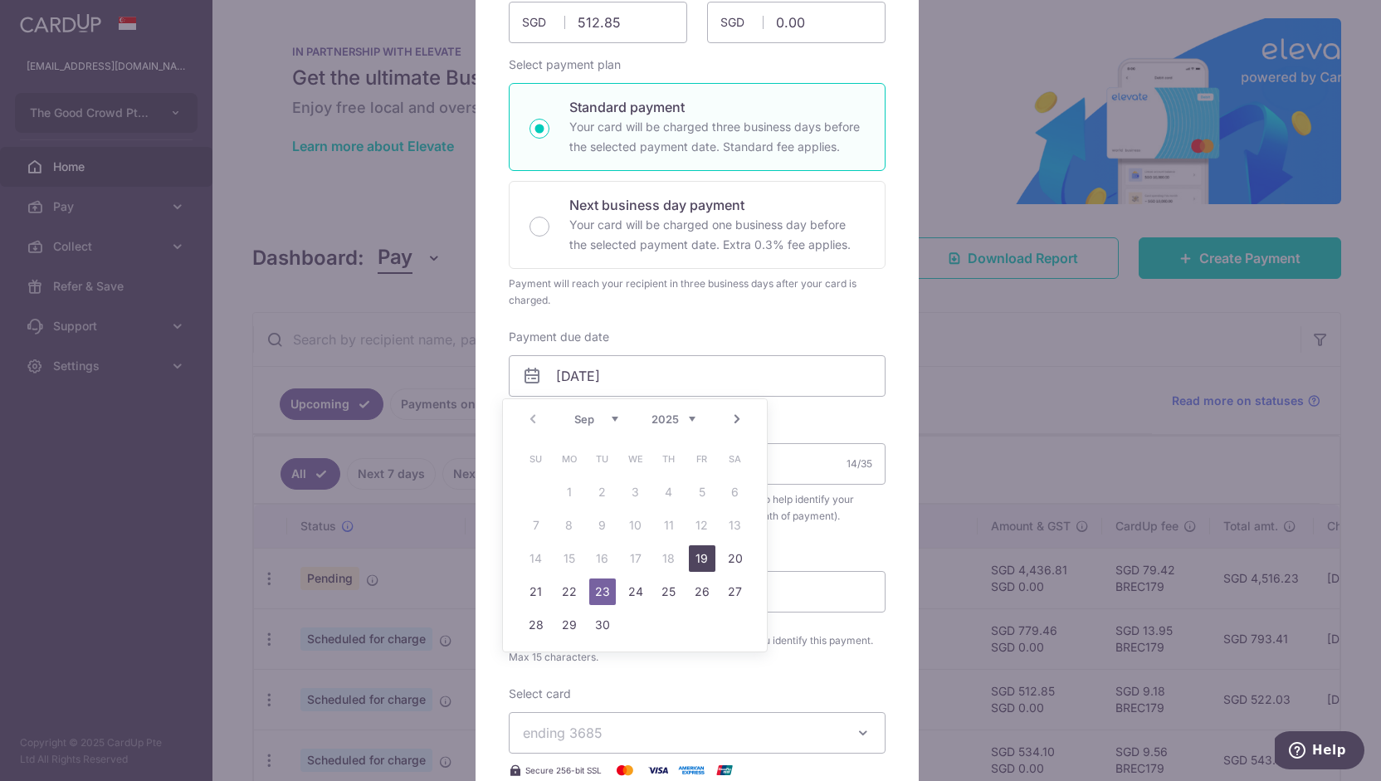
click at [707, 567] on link "19" at bounding box center [702, 558] width 27 height 27
type input "19/09/2025"
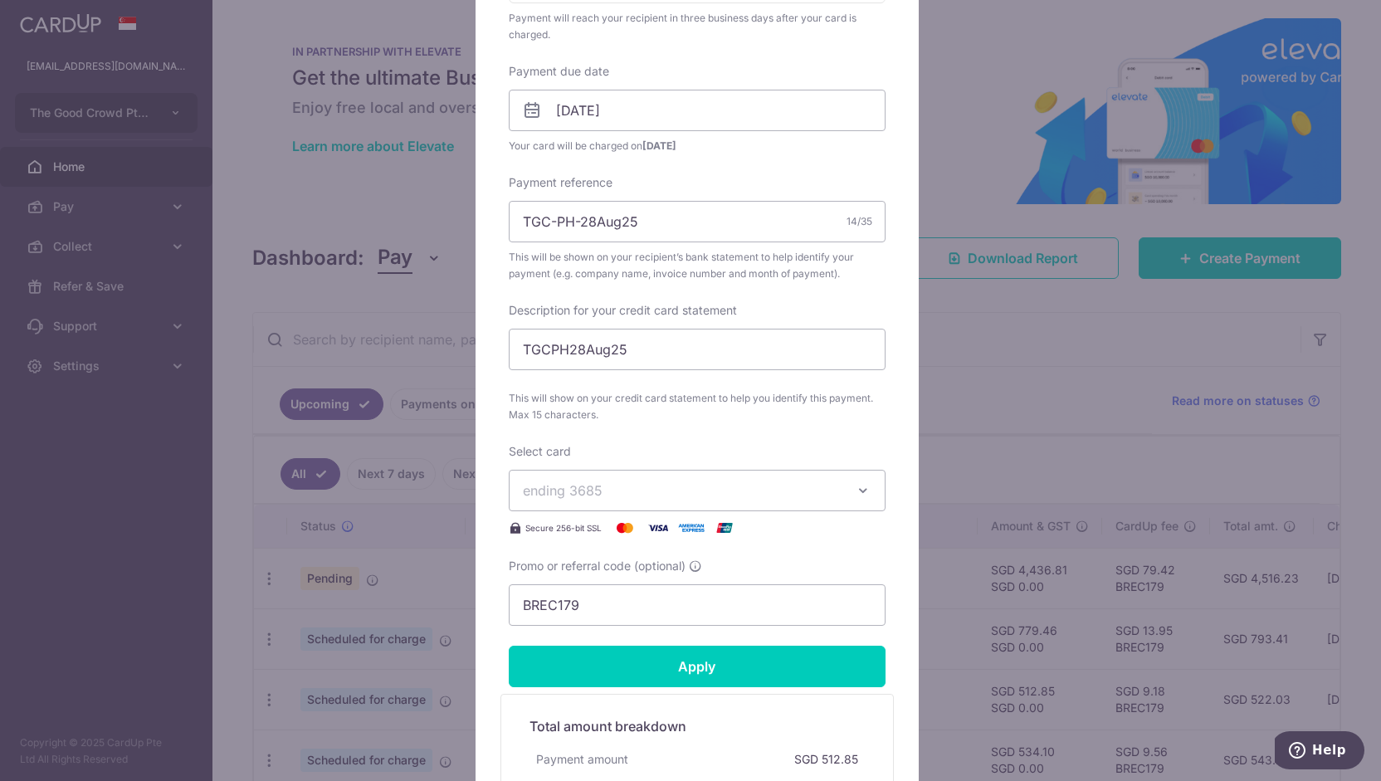
scroll to position [725, 0]
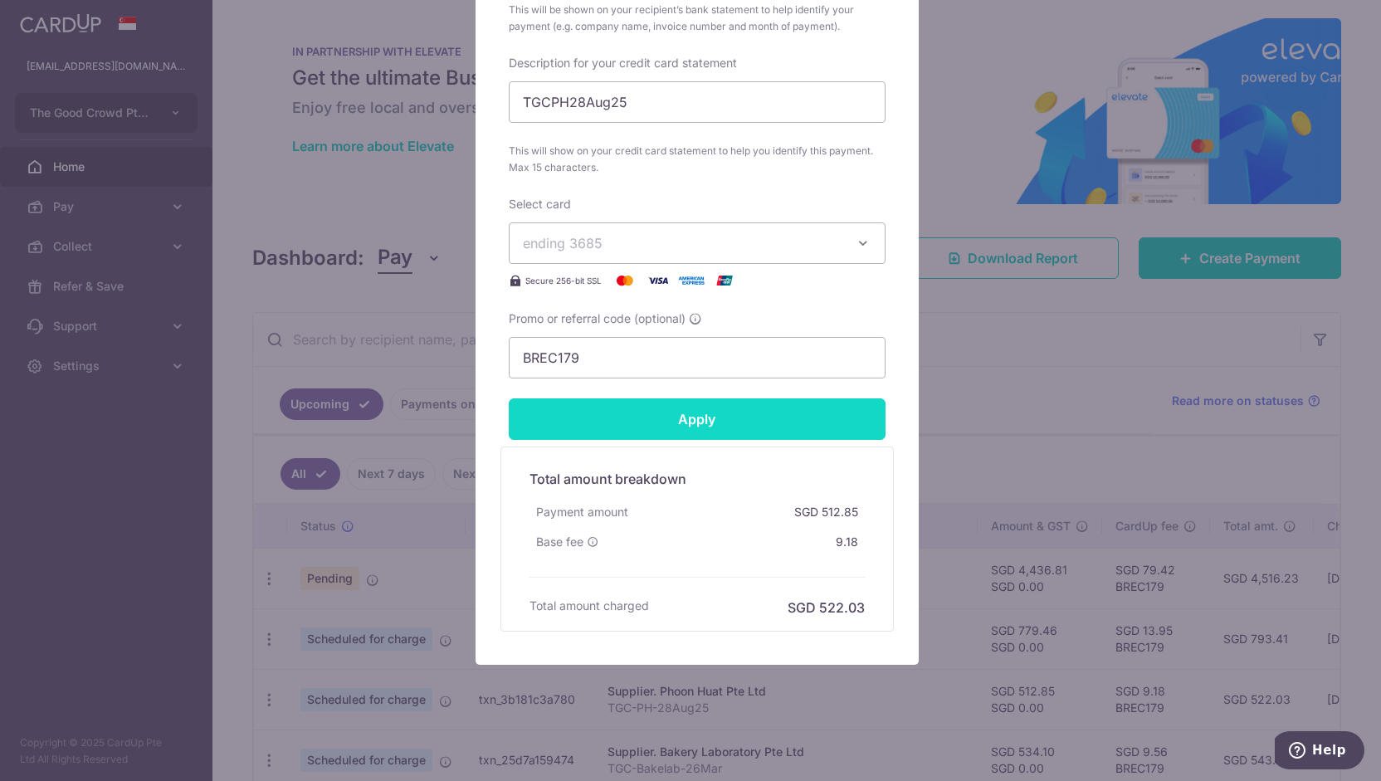
click at [720, 404] on input "Apply" at bounding box center [697, 418] width 377 height 41
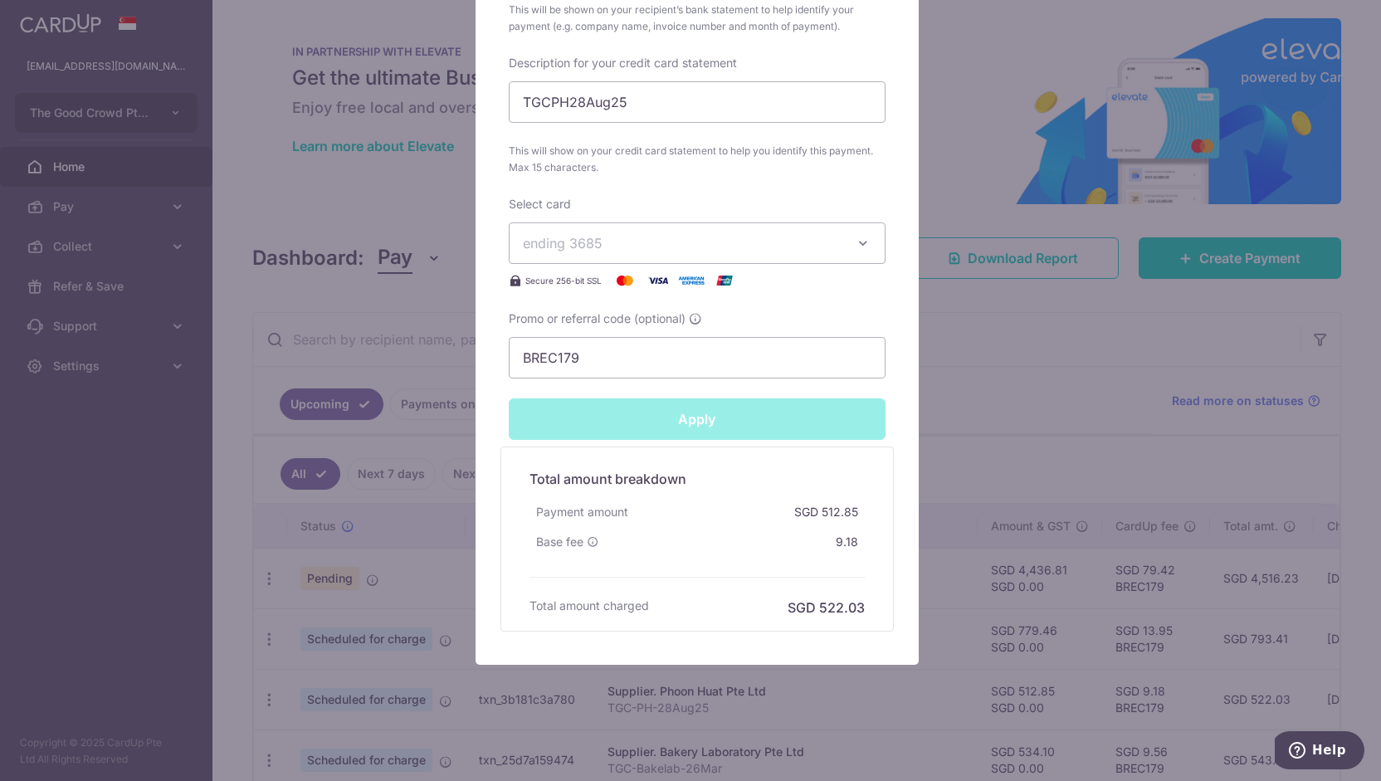
type input "Successfully Applied"
click at [954, 459] on div "Edit payment By clicking apply, you will make changes to all payments to Phoon …" at bounding box center [690, 390] width 1381 height 781
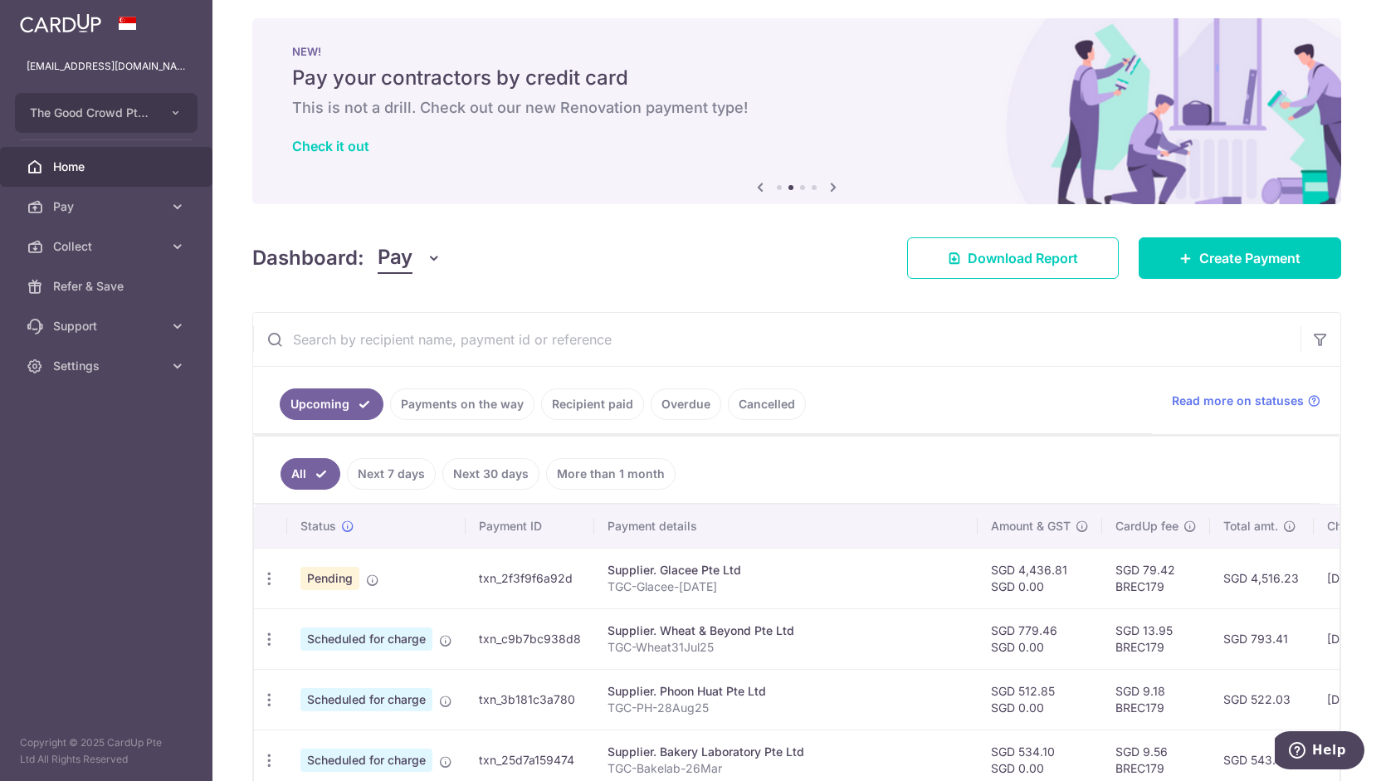
scroll to position [11, 0]
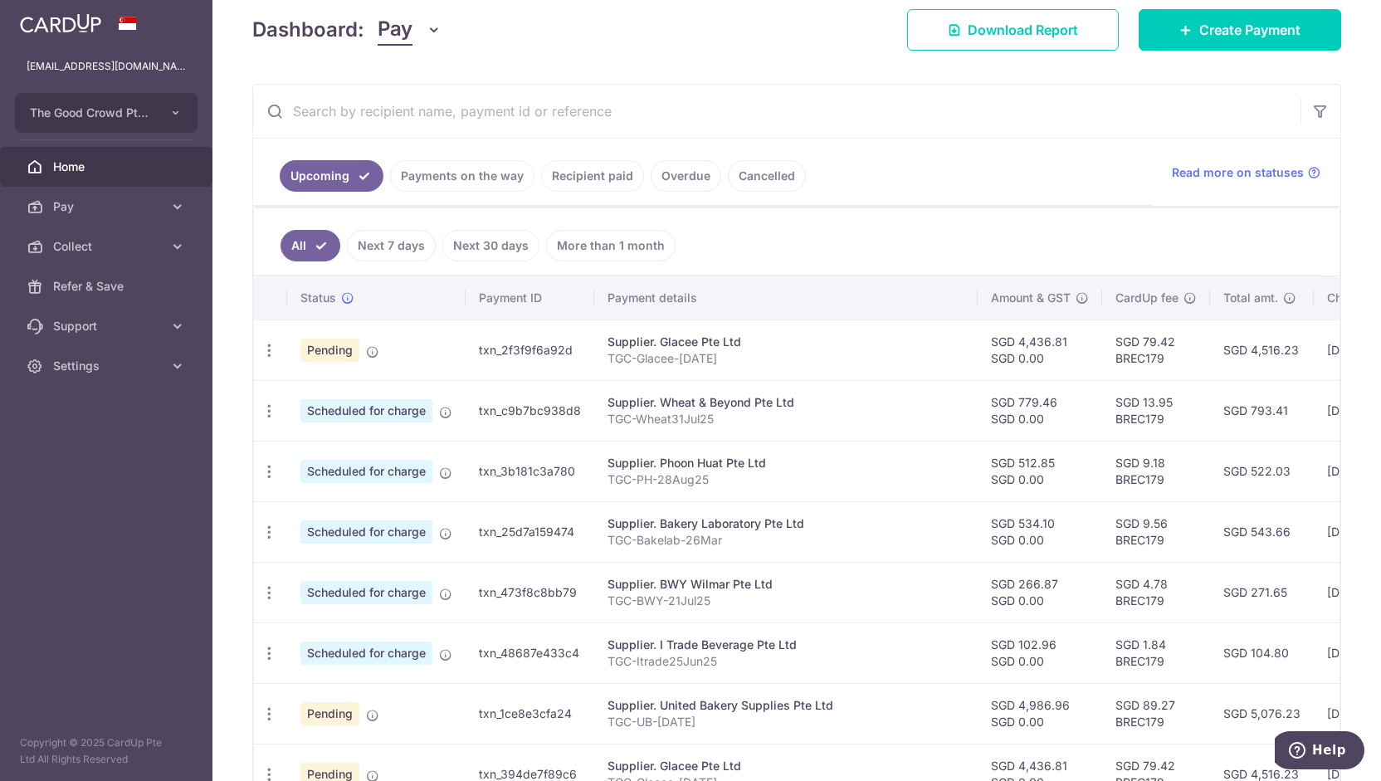
scroll to position [246, 0]
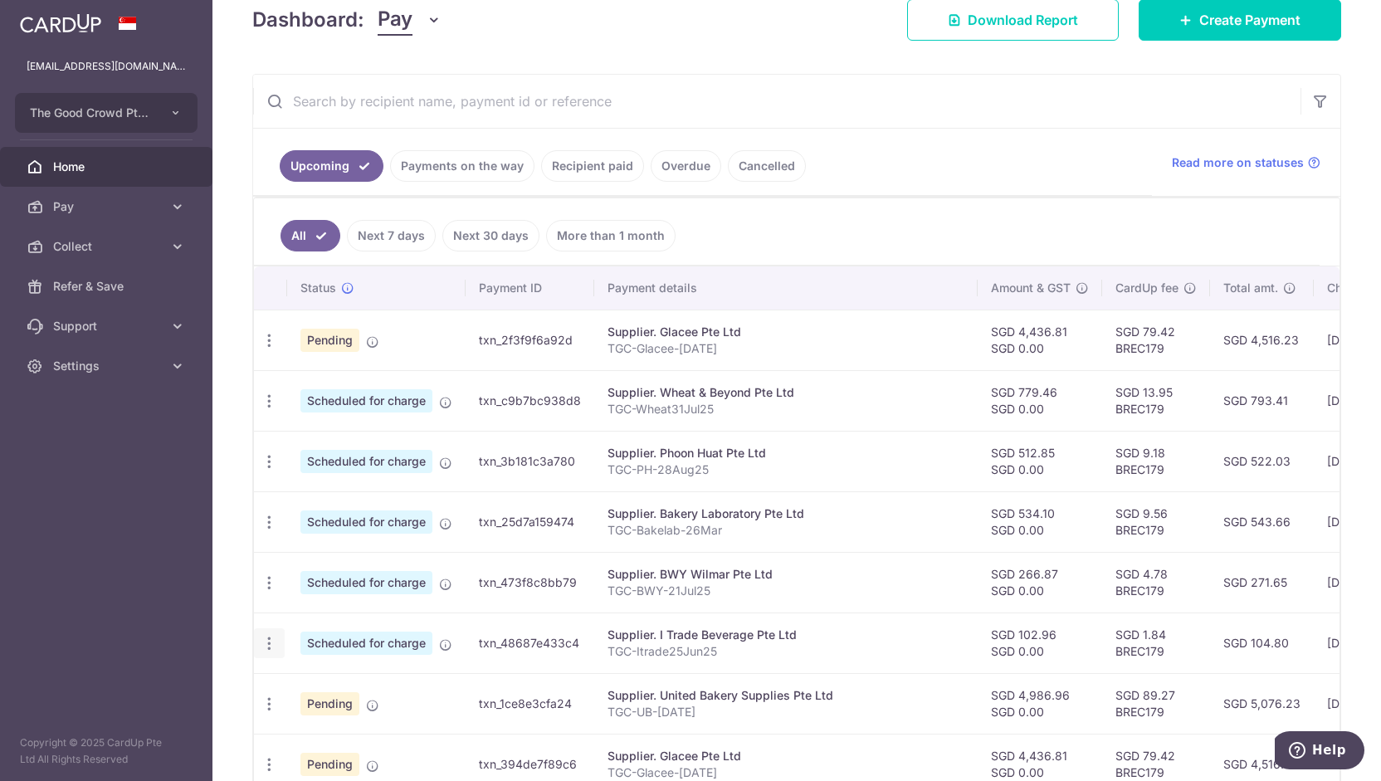
click at [271, 635] on icon "button" at bounding box center [269, 643] width 17 height 17
click at [322, 685] on span "Update payment" at bounding box center [357, 689] width 113 height 20
radio input "true"
type input "102.96"
type input "0.00"
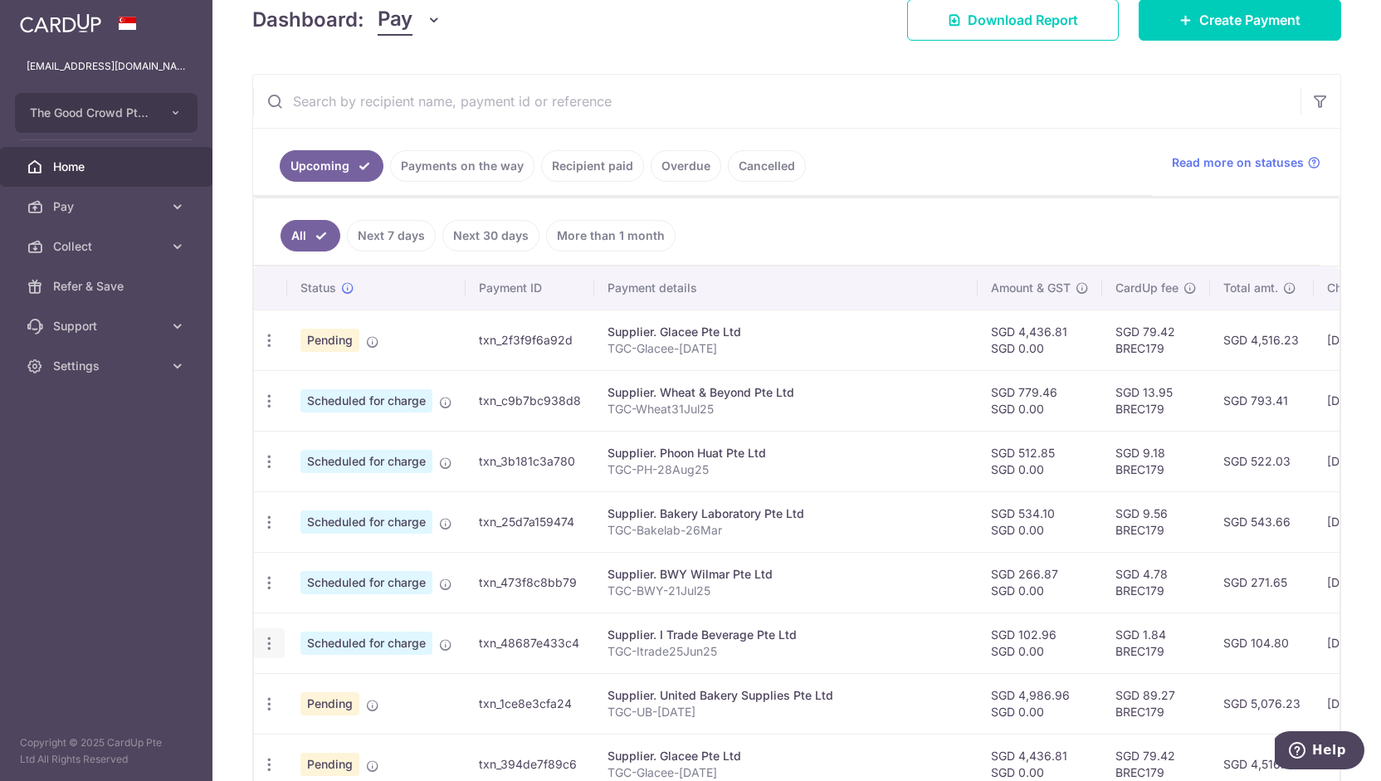
type input "[DATE]"
type input "TGC-Itrade25Jun25"
type input "TGCItrade12Aug"
type input "BREC179"
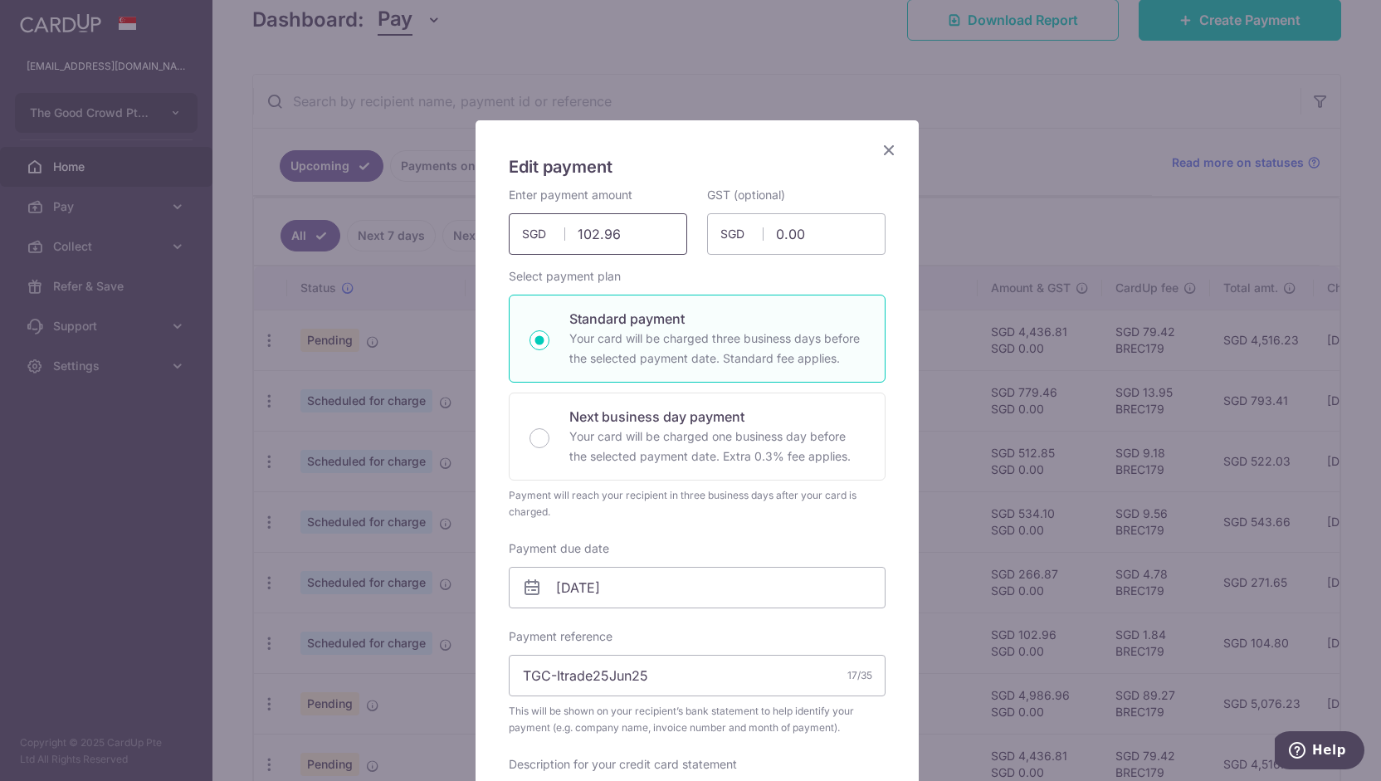
click at [620, 228] on input "102.96" at bounding box center [598, 233] width 178 height 41
type input "1"
type input "330.06"
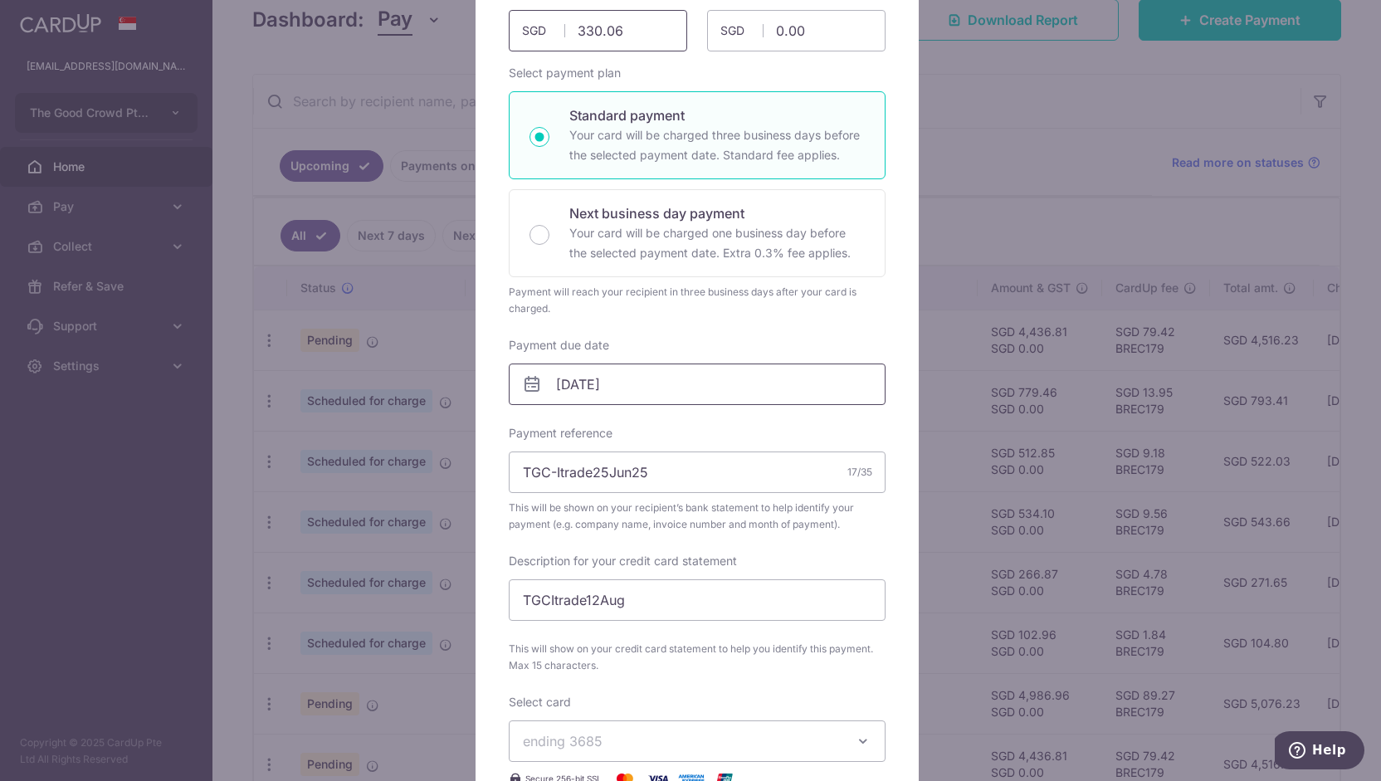
scroll to position [204, 0]
click at [637, 376] on input "[DATE]" at bounding box center [697, 383] width 377 height 41
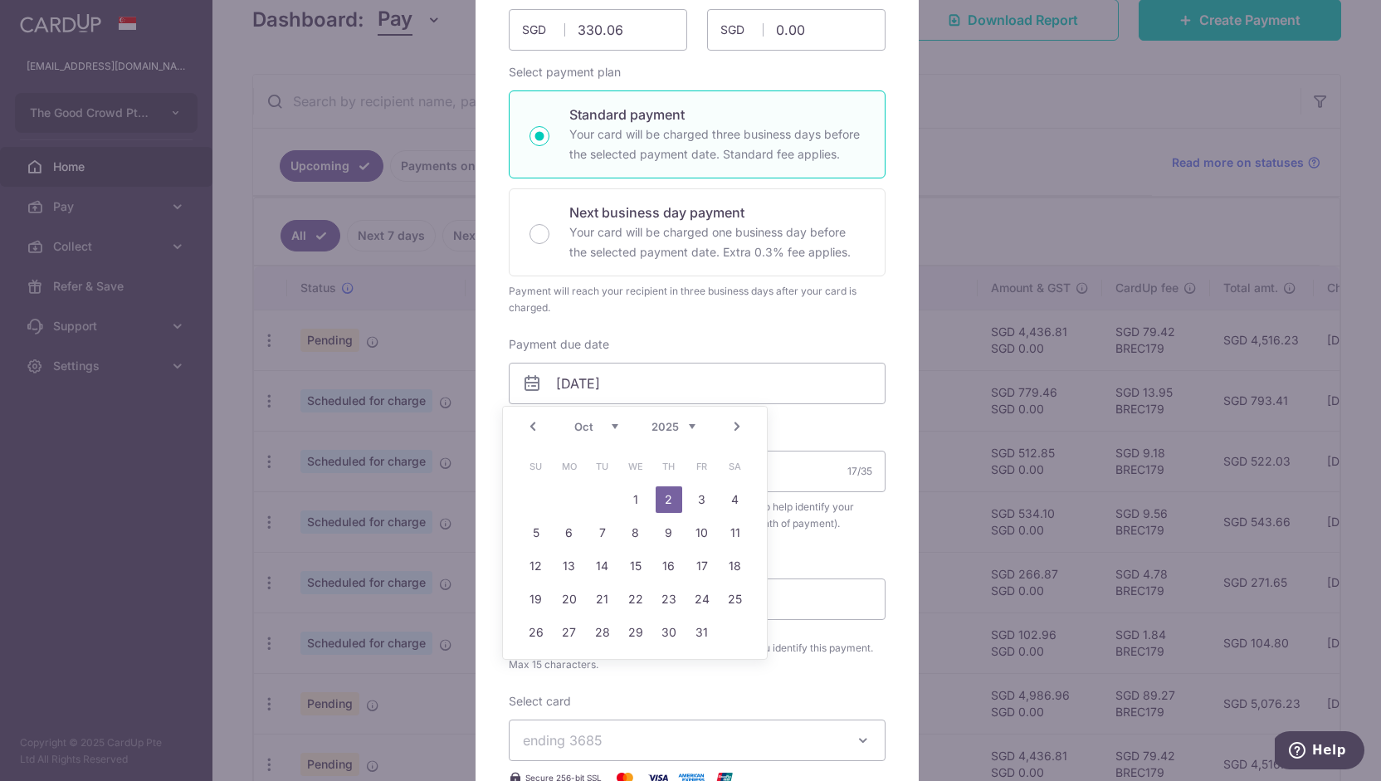
click at [526, 432] on link "Prev" at bounding box center [533, 427] width 20 height 20
click at [526, 432] on div "Prev Next Sep Oct Nov [DATE] 2026 2027 2028 2029 2030 2031 2032 2033 2034 2035" at bounding box center [635, 427] width 264 height 40
click at [704, 565] on link "19" at bounding box center [702, 566] width 27 height 27
type input "[DATE]"
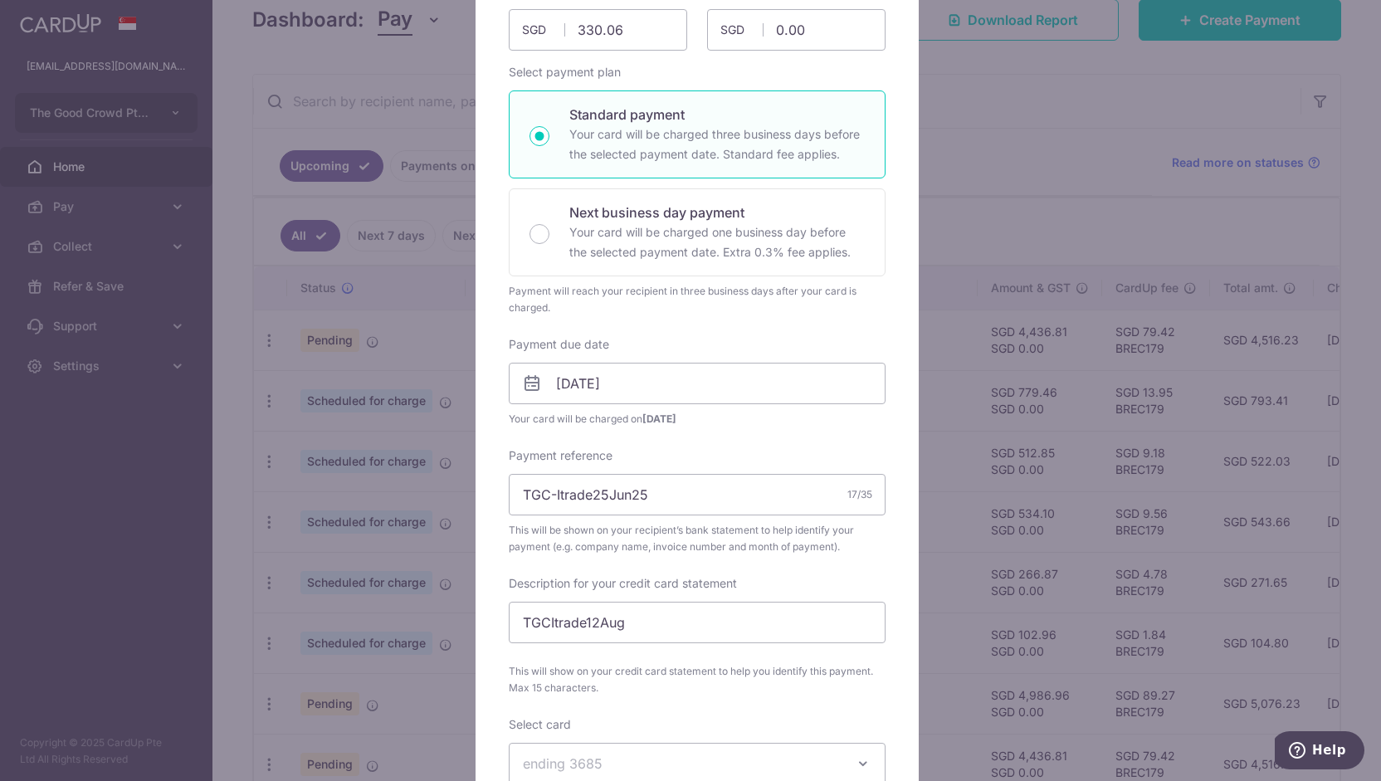
scroll to position [225, 0]
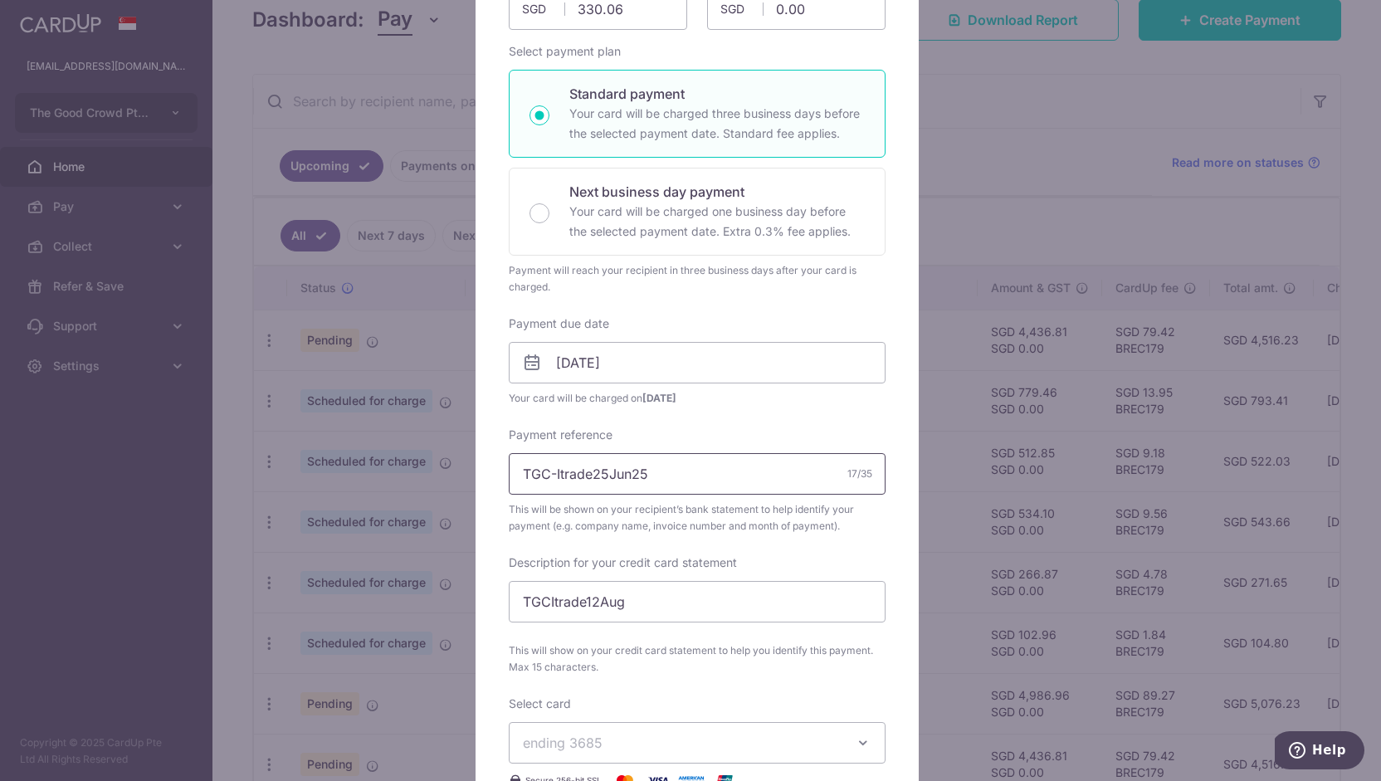
click at [592, 475] on input "TGC-Itrade25Jun25" at bounding box center [697, 473] width 377 height 41
drag, startPoint x: 586, startPoint y: 472, endPoint x: 628, endPoint y: 472, distance: 42.3
click at [628, 472] on input "TGC-Itrade25Jun25" at bounding box center [697, 473] width 377 height 41
type input "TGC-Itrade08Sep25"
drag, startPoint x: 581, startPoint y: 602, endPoint x: 705, endPoint y: 610, distance: 123.9
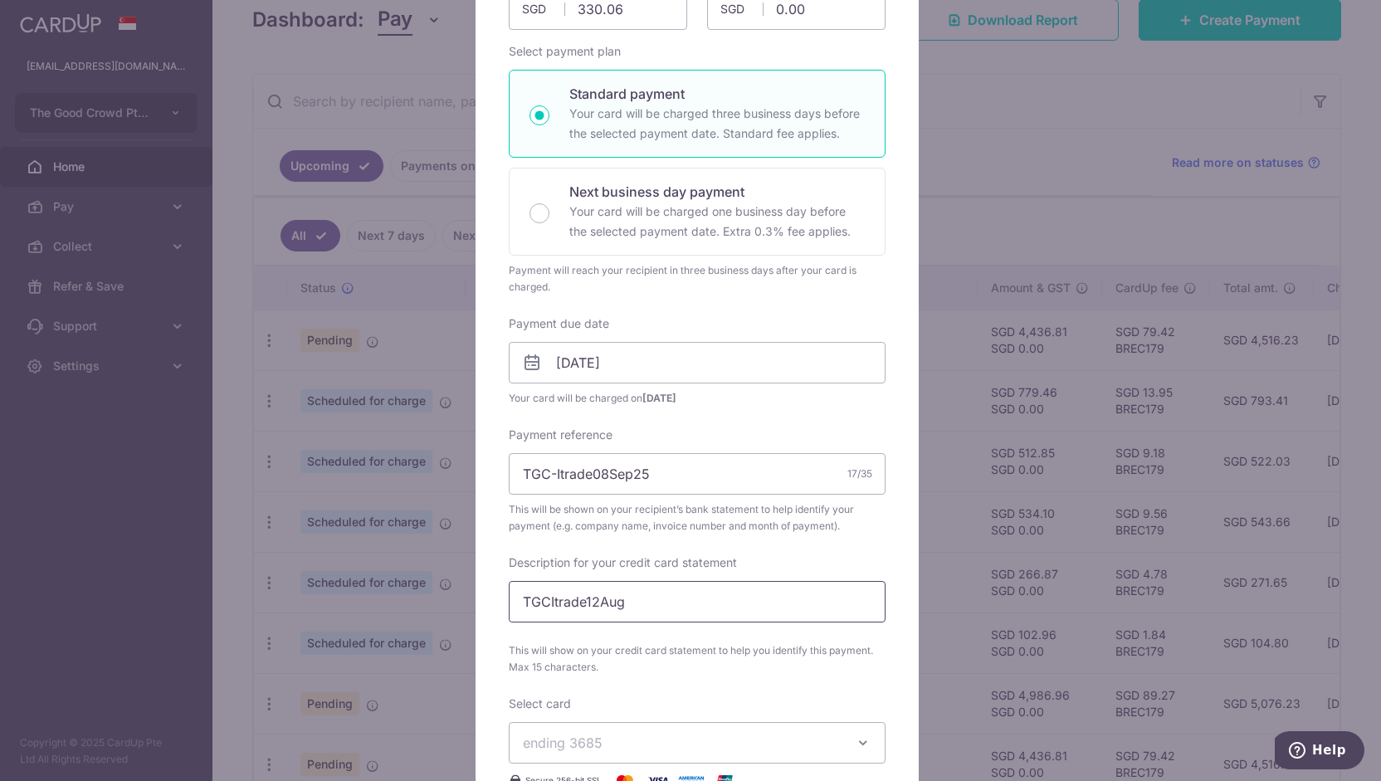
click at [705, 610] on input "TGCItrade12Aug" at bounding box center [697, 601] width 377 height 41
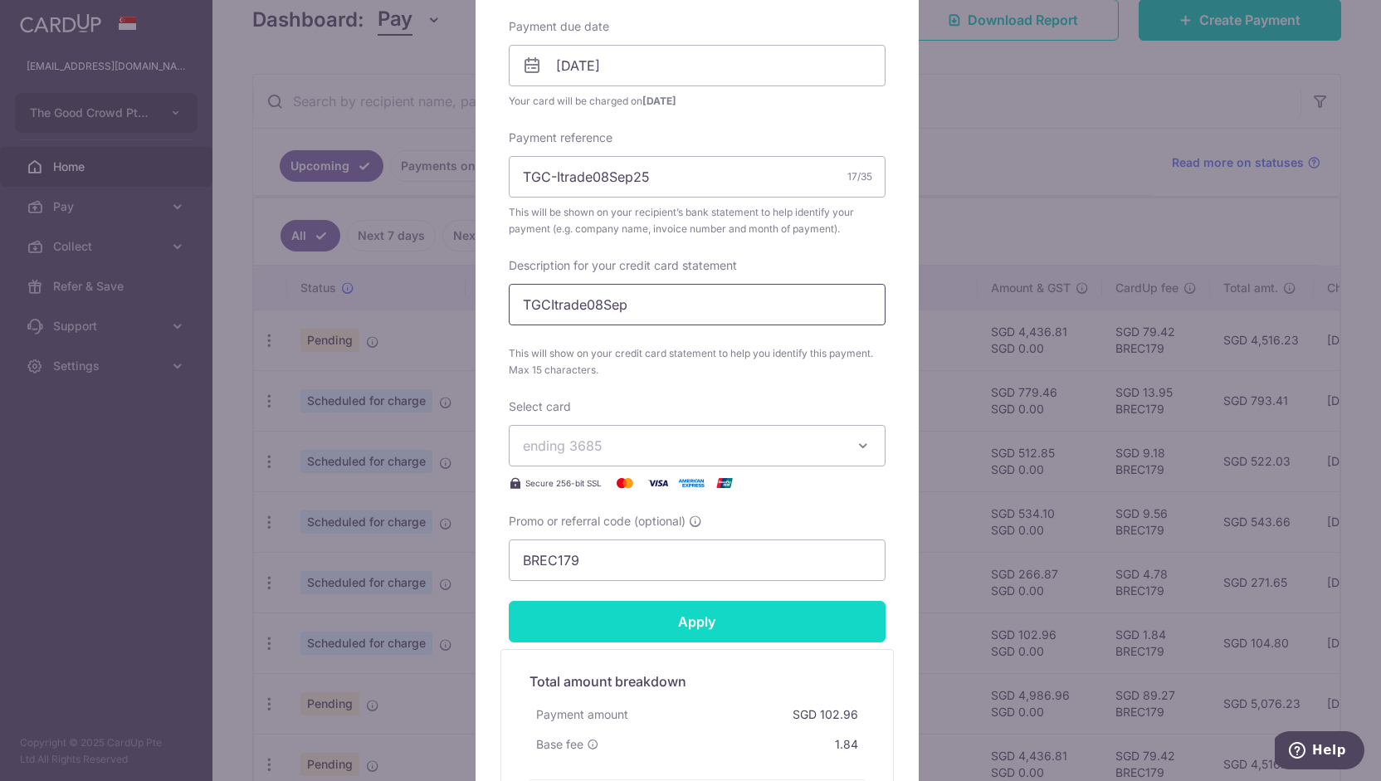
scroll to position [524, 0]
type input "TGCItrade08Sep"
click at [688, 623] on input "Apply" at bounding box center [697, 619] width 377 height 41
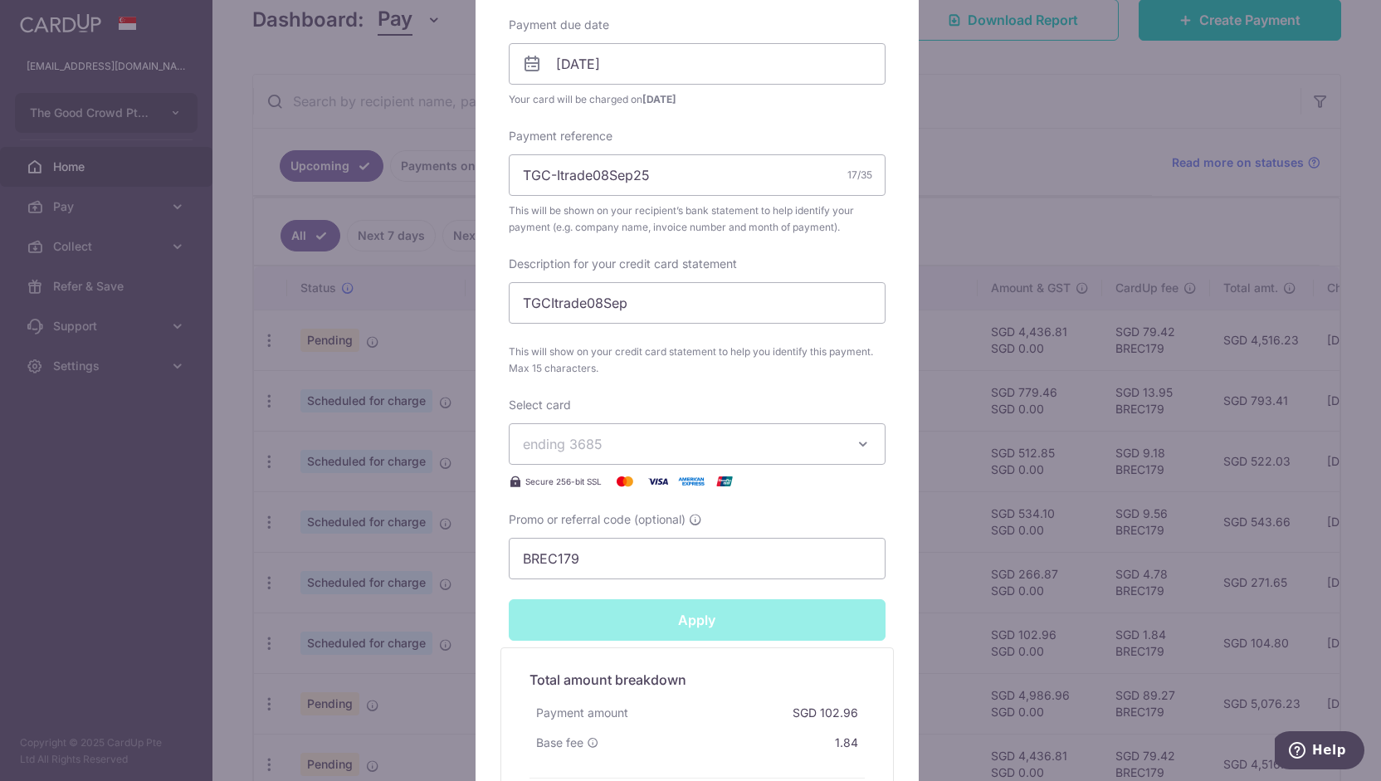
type input "Successfully Applied"
click at [402, 440] on div "Edit payment By clicking apply, you will make changes to all payments to I Trad…" at bounding box center [690, 390] width 1381 height 781
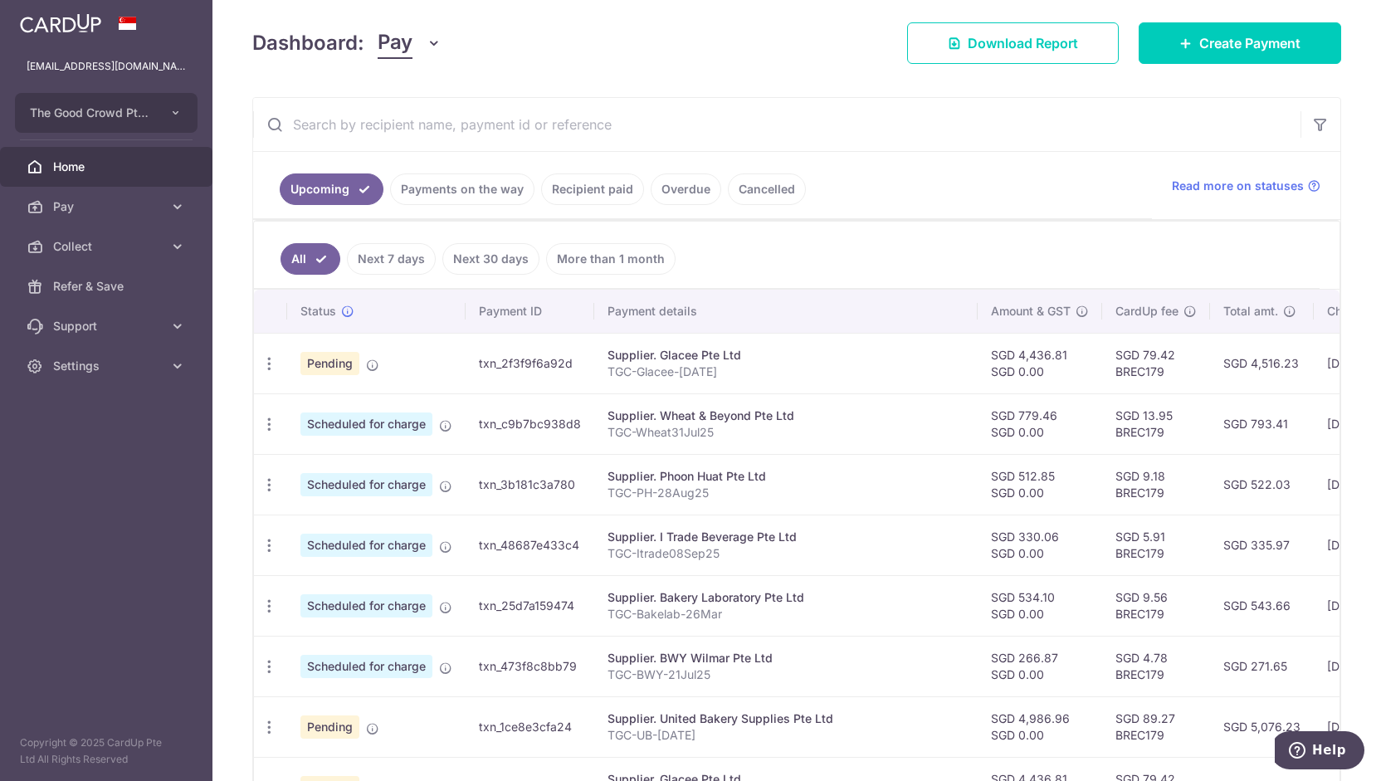
scroll to position [224, 0]
click at [271, 476] on icon "button" at bounding box center [269, 484] width 17 height 17
click at [304, 520] on span "Update payment" at bounding box center [357, 530] width 113 height 20
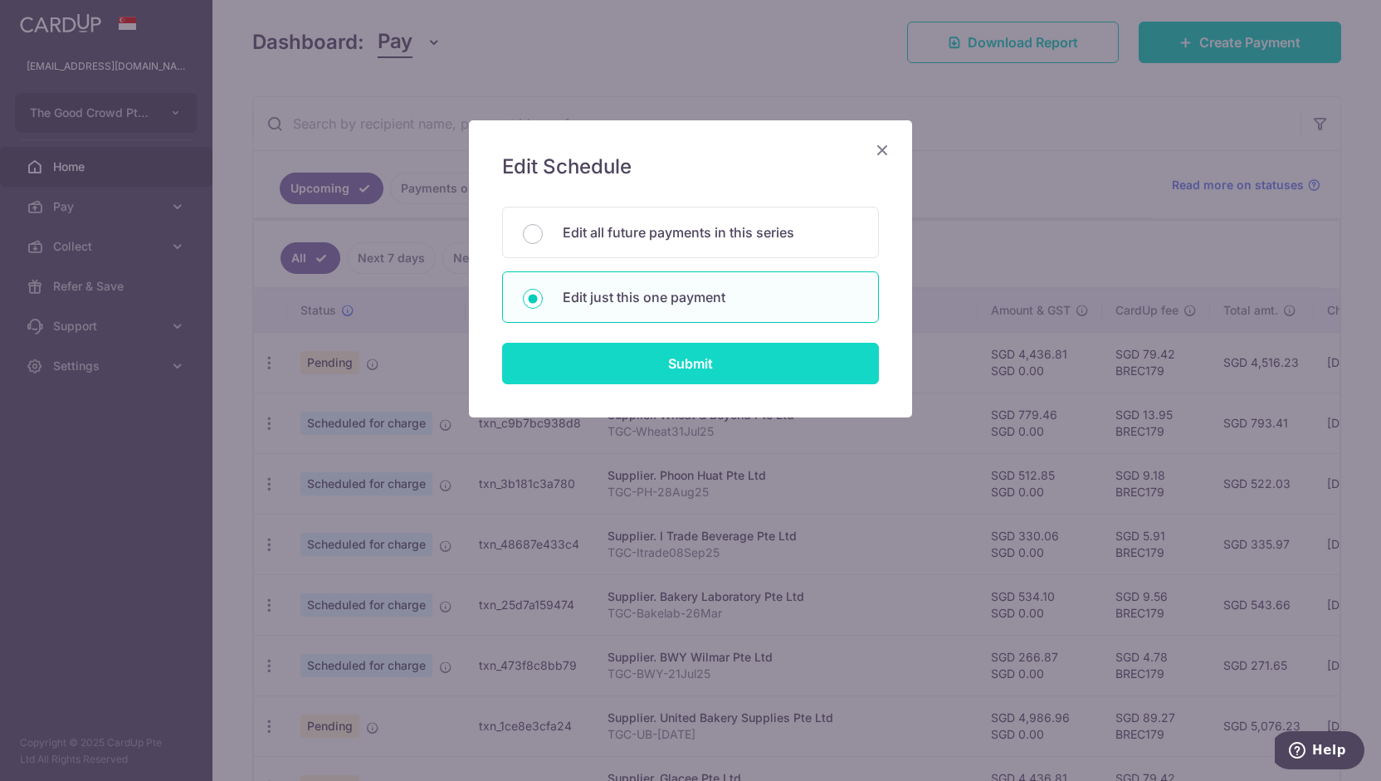
click at [569, 361] on input "Submit" at bounding box center [690, 363] width 377 height 41
radio input "true"
type input "512.85"
type input "0.00"
type input "[DATE]"
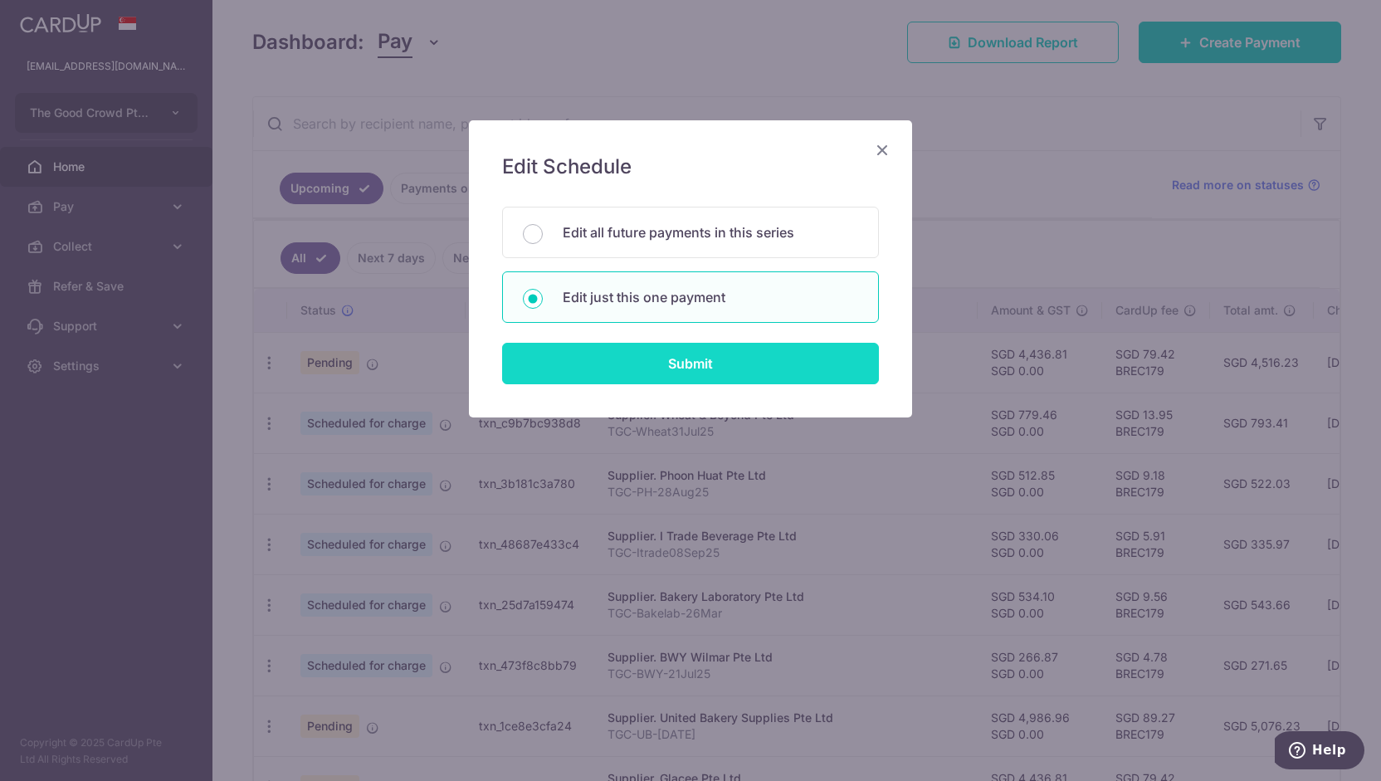
type input "TGC-PH-28Aug25"
type input "TGCPH28Aug25"
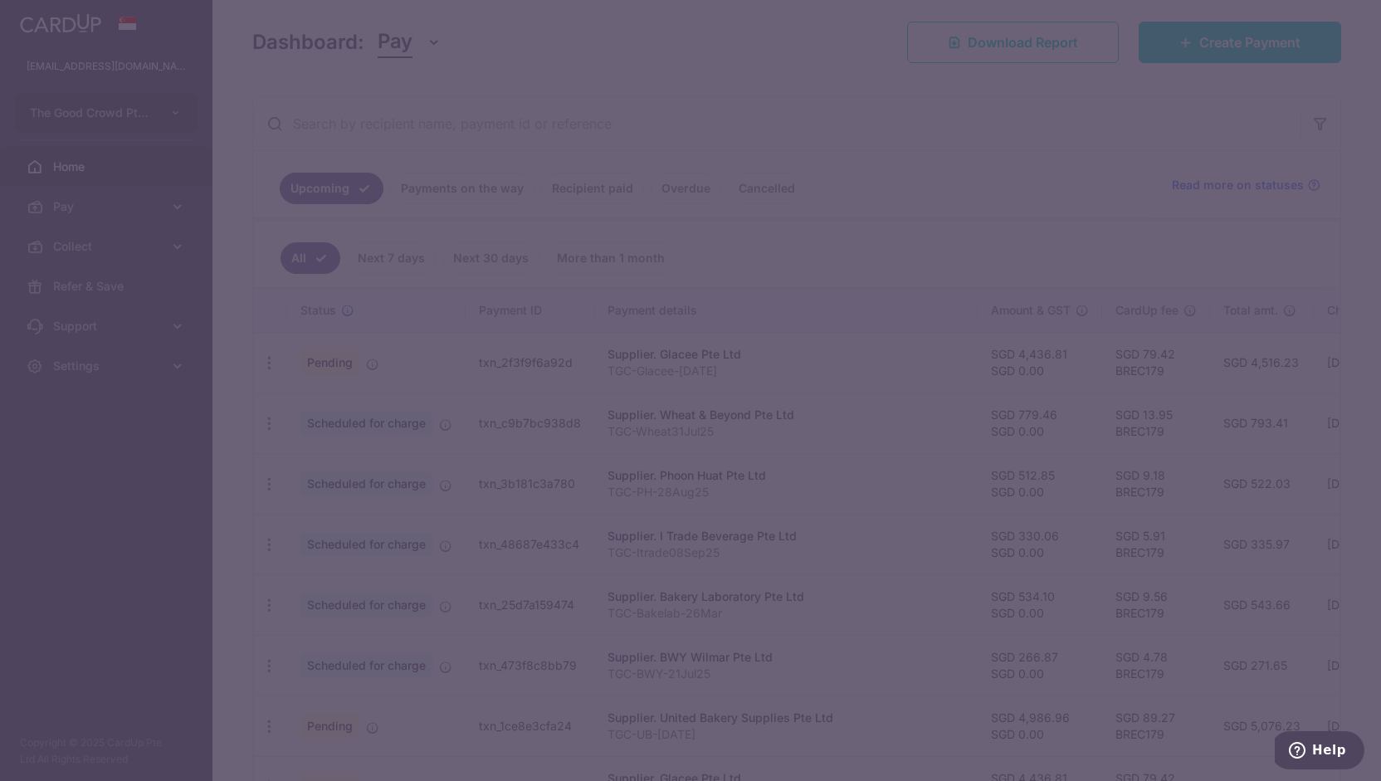
type input "BREC179"
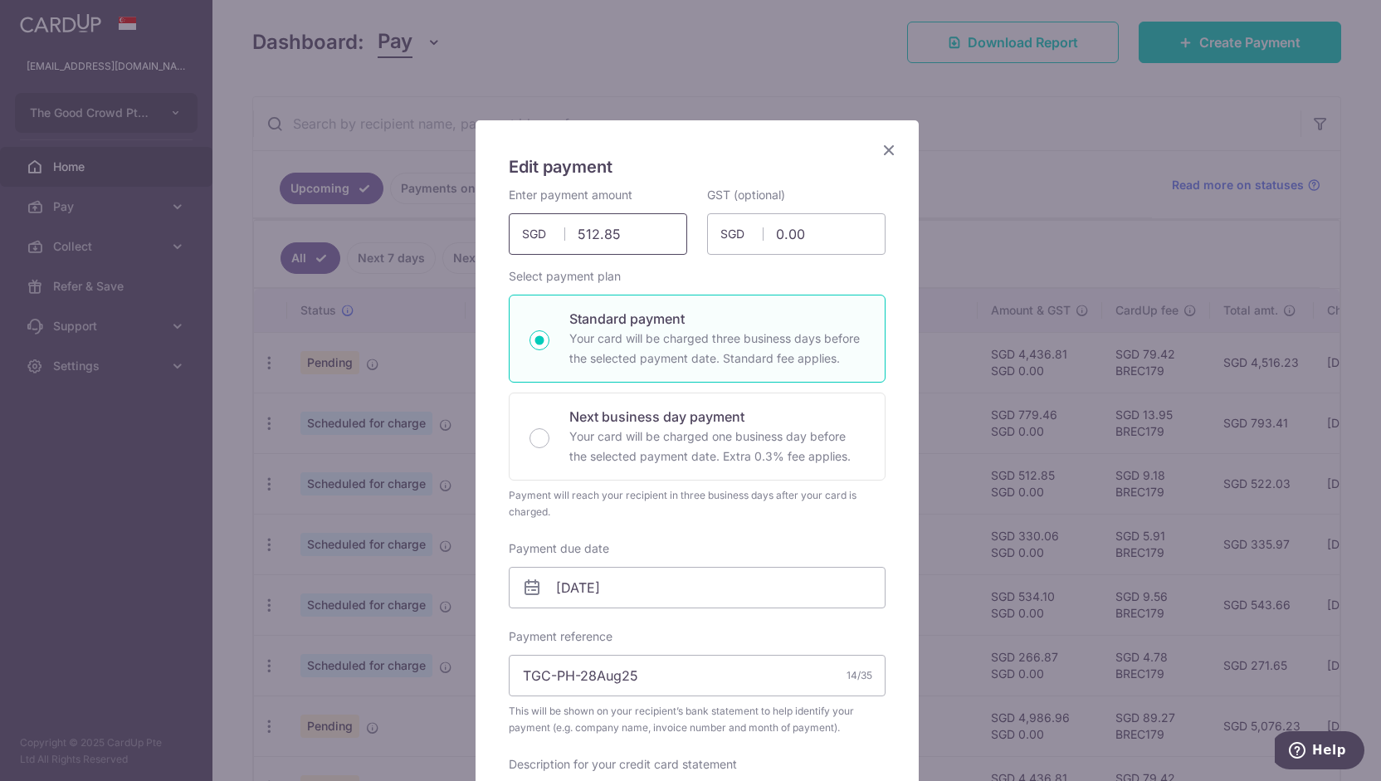
click at [576, 233] on input "512.85" at bounding box center [598, 233] width 178 height 41
type input "713.85"
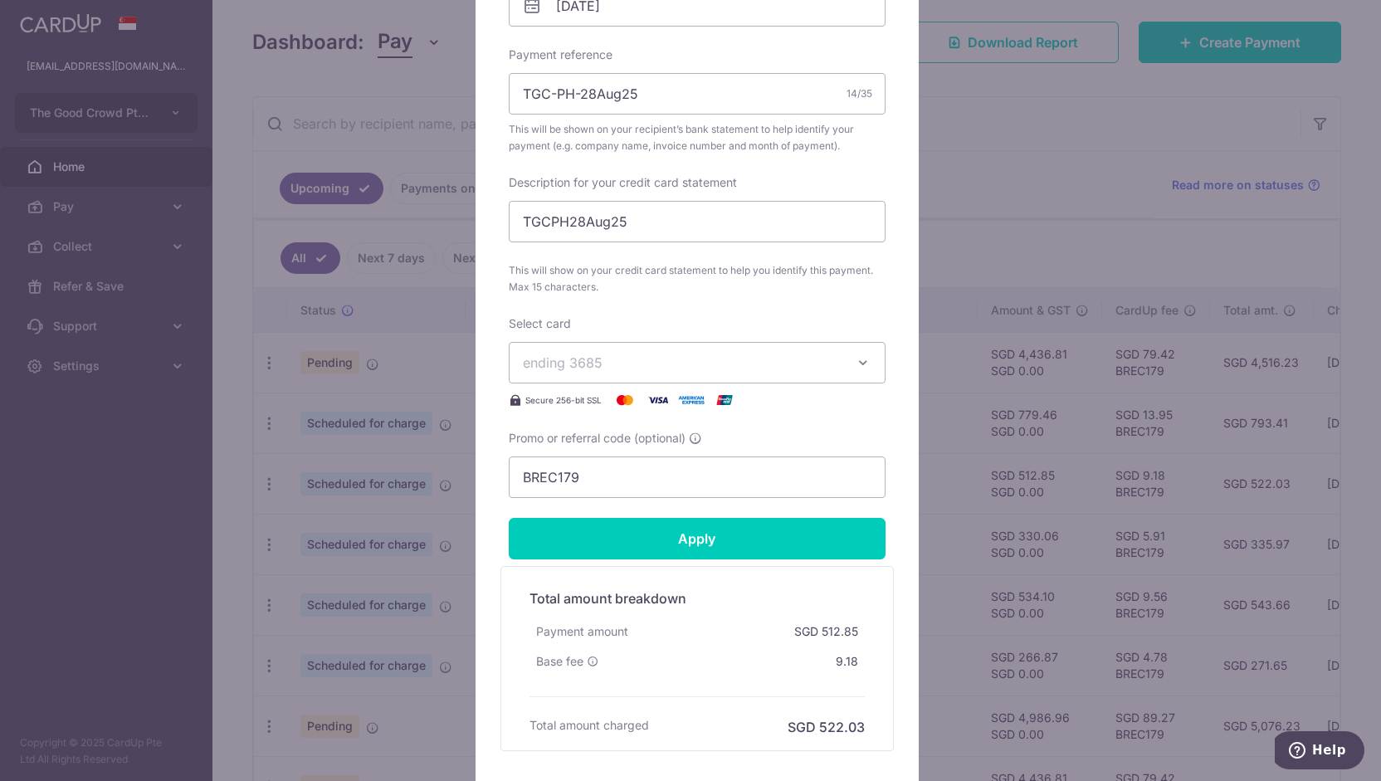
scroll to position [691, 0]
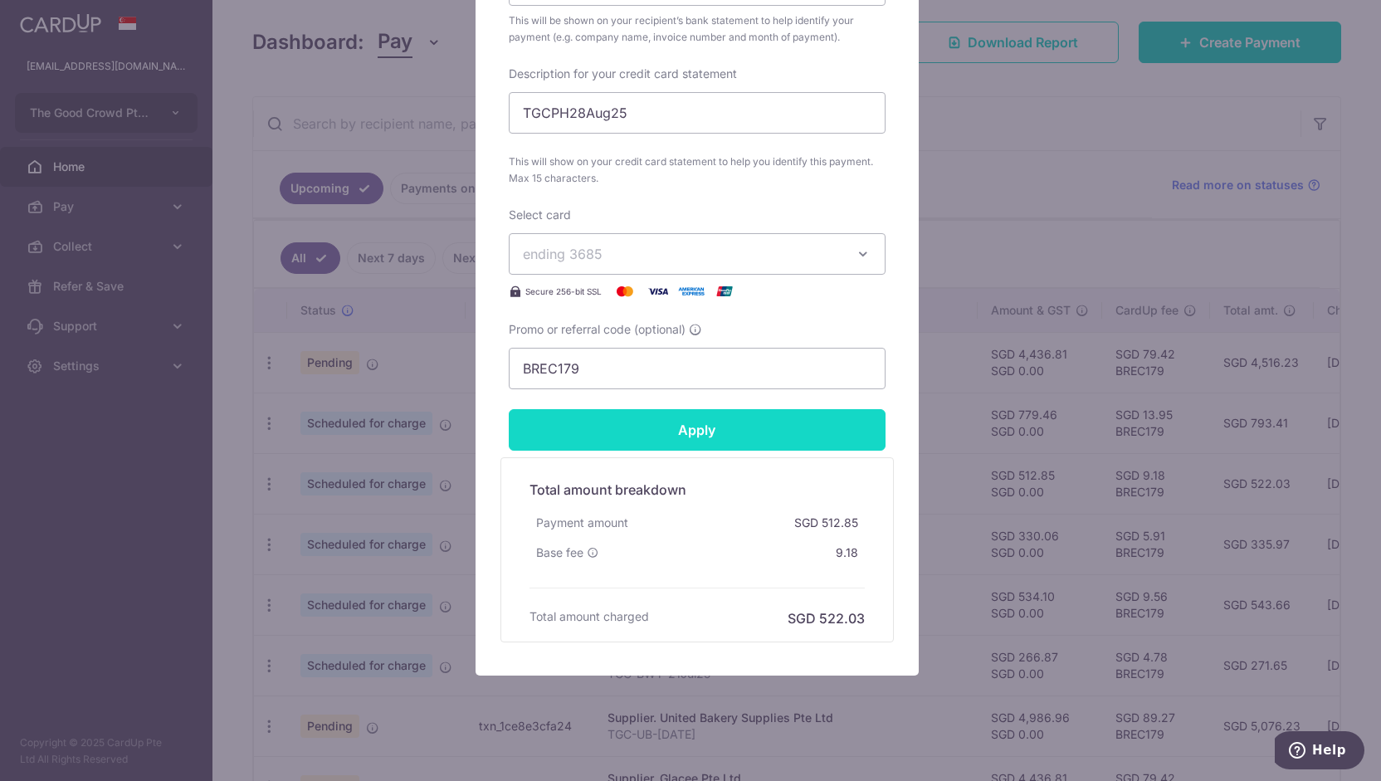
click at [588, 430] on input "Apply" at bounding box center [697, 429] width 377 height 41
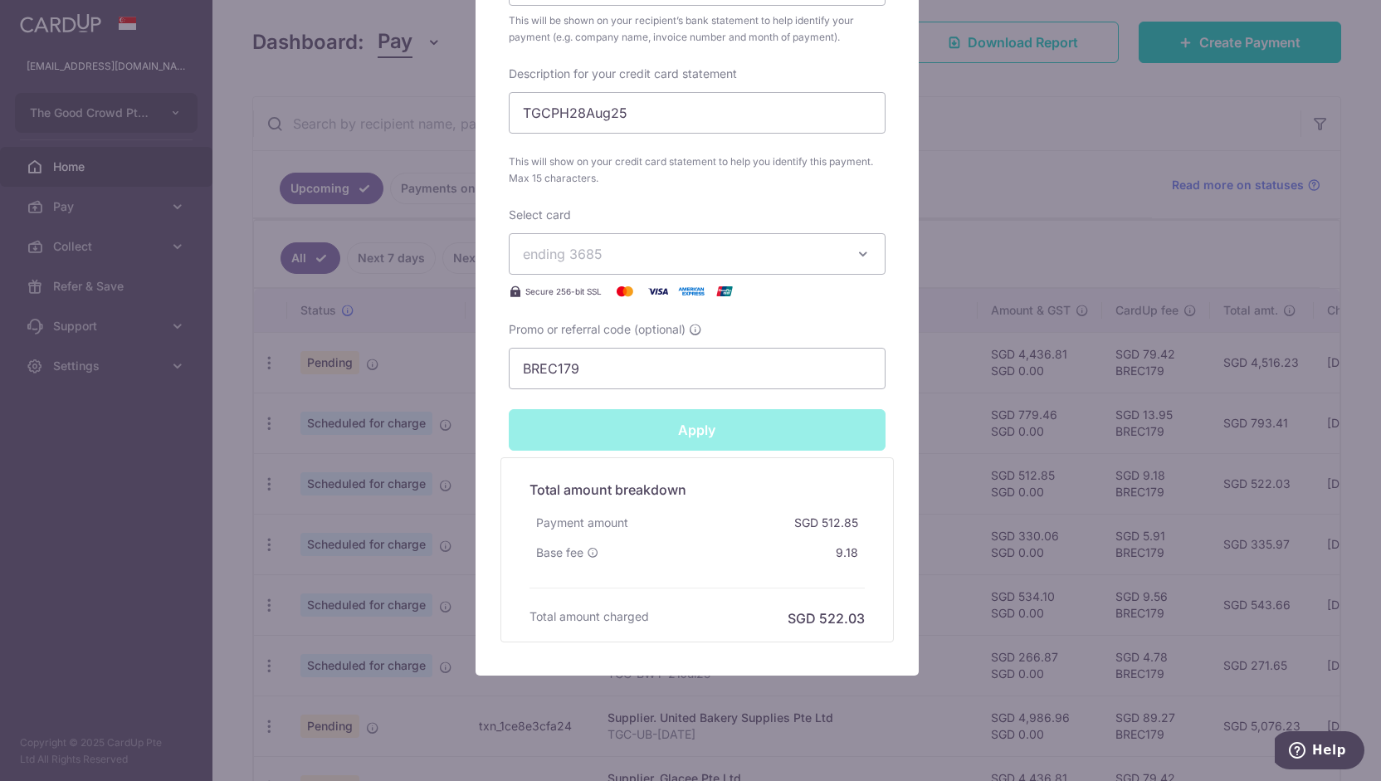
type input "Successfully Applied"
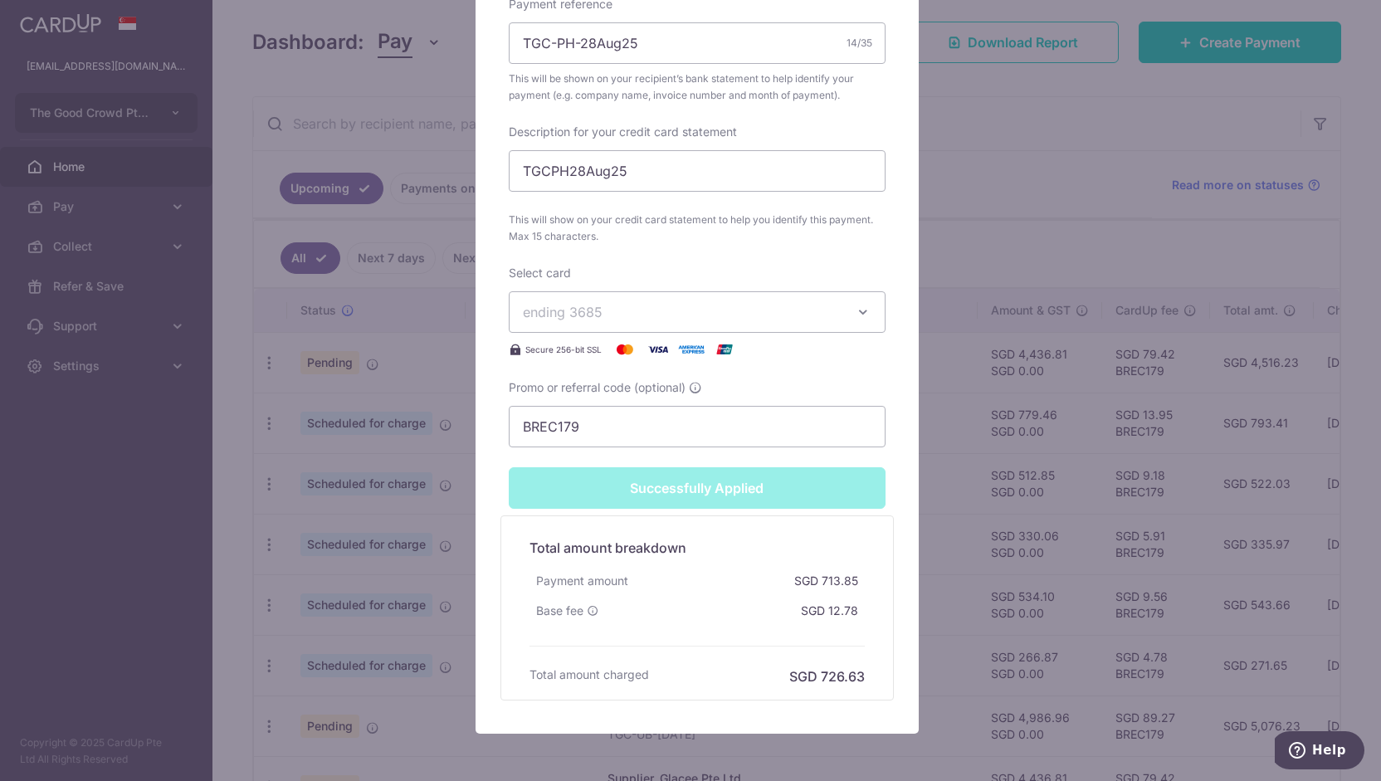
scroll to position [748, 0]
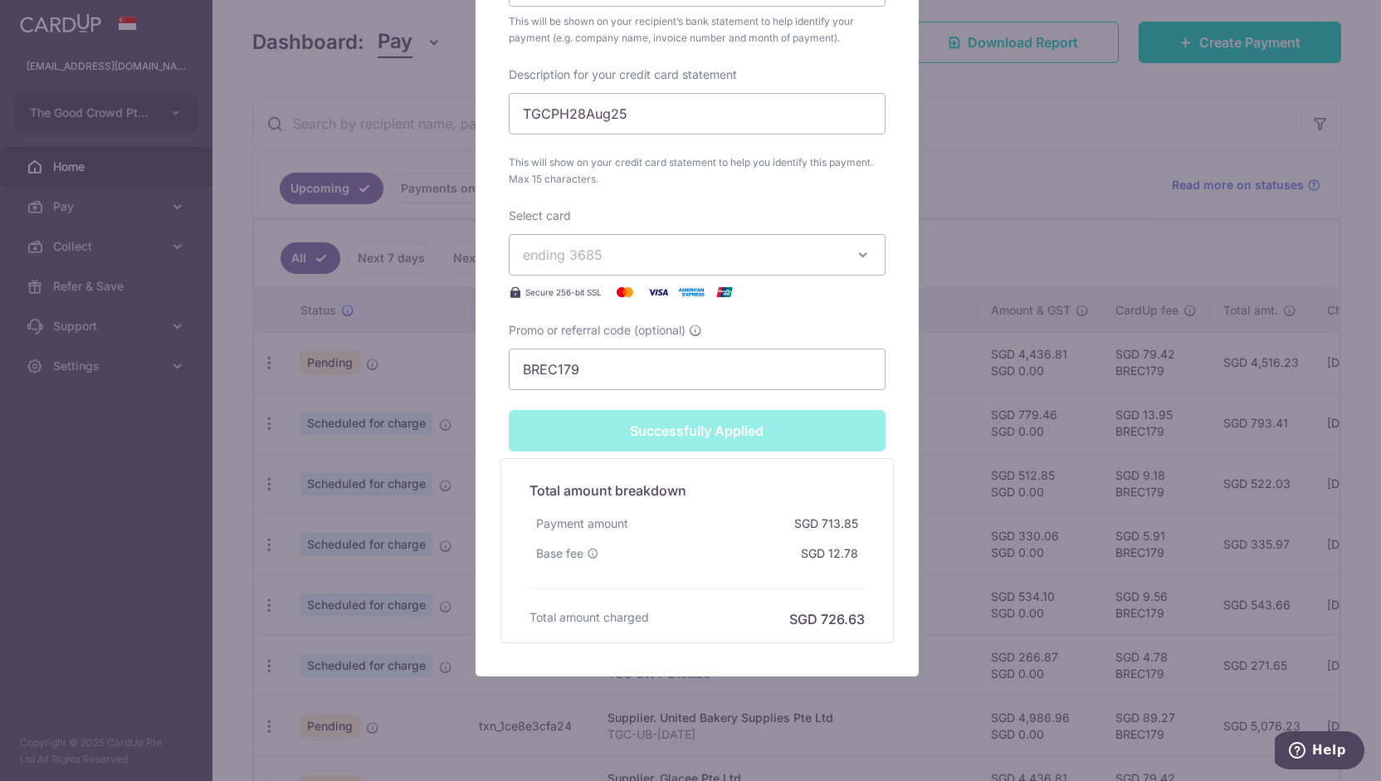
click at [385, 608] on div "Edit payment By clicking apply, you will make changes to all payments to Phoon …" at bounding box center [690, 390] width 1381 height 781
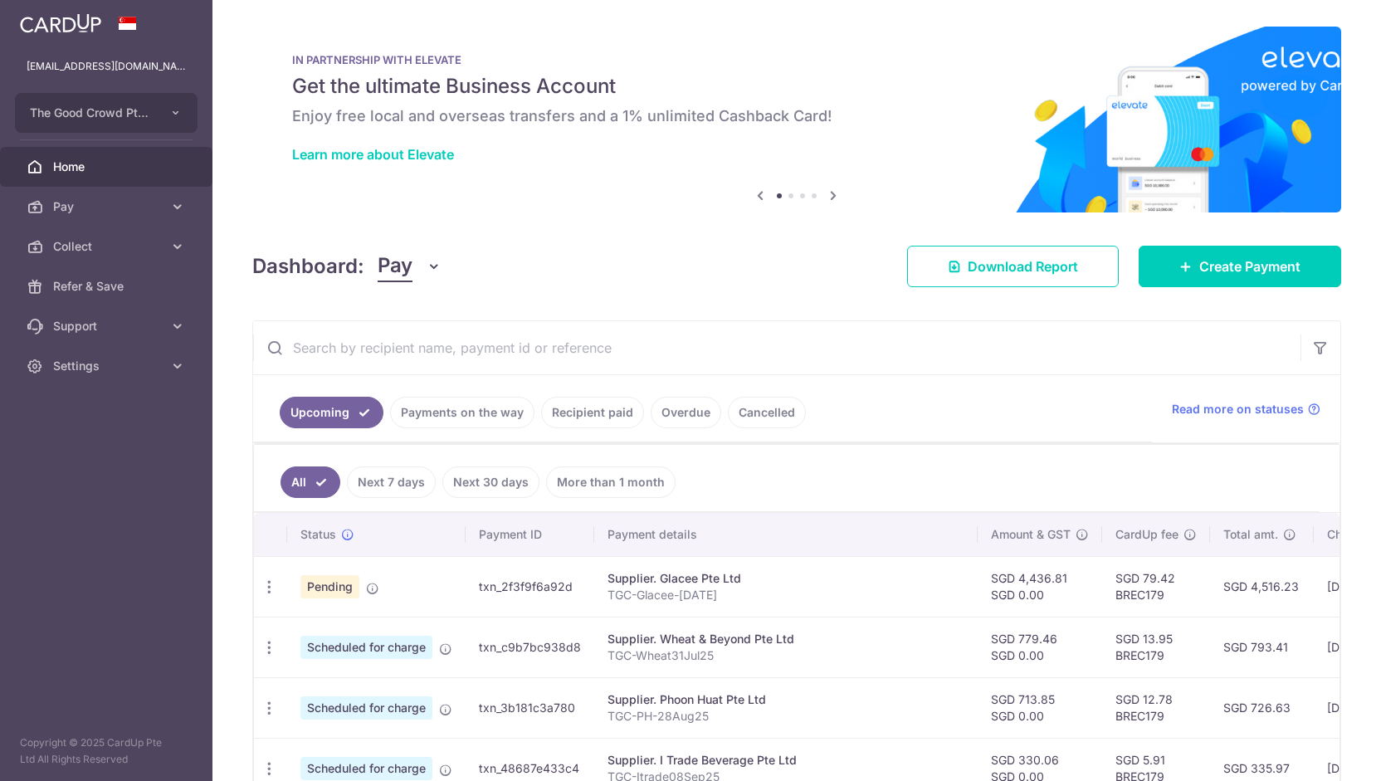
click at [273, 621] on td "Update payment Cancel payment" at bounding box center [270, 647] width 33 height 61
click at [267, 640] on icon "button" at bounding box center [269, 647] width 17 height 17
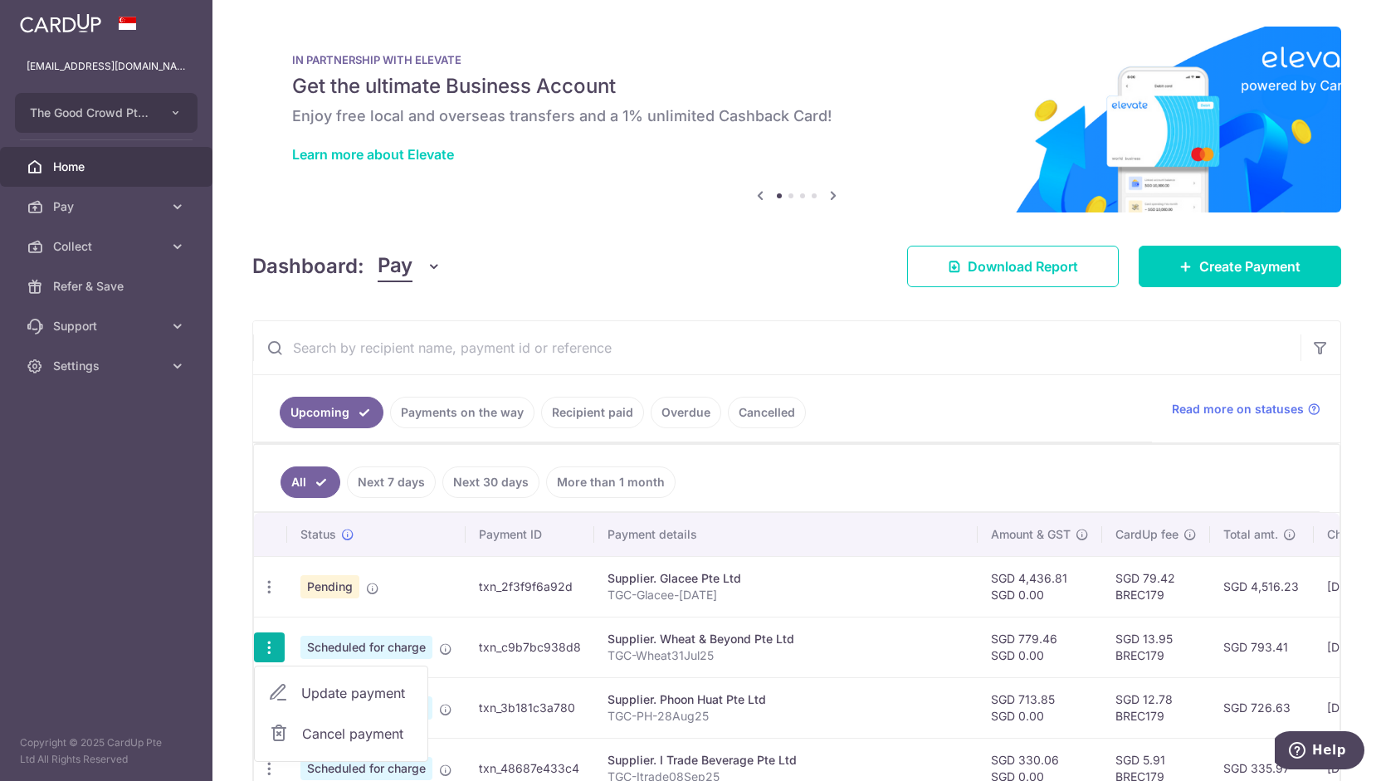
click at [305, 676] on link "Update payment" at bounding box center [341, 693] width 173 height 40
radio input "true"
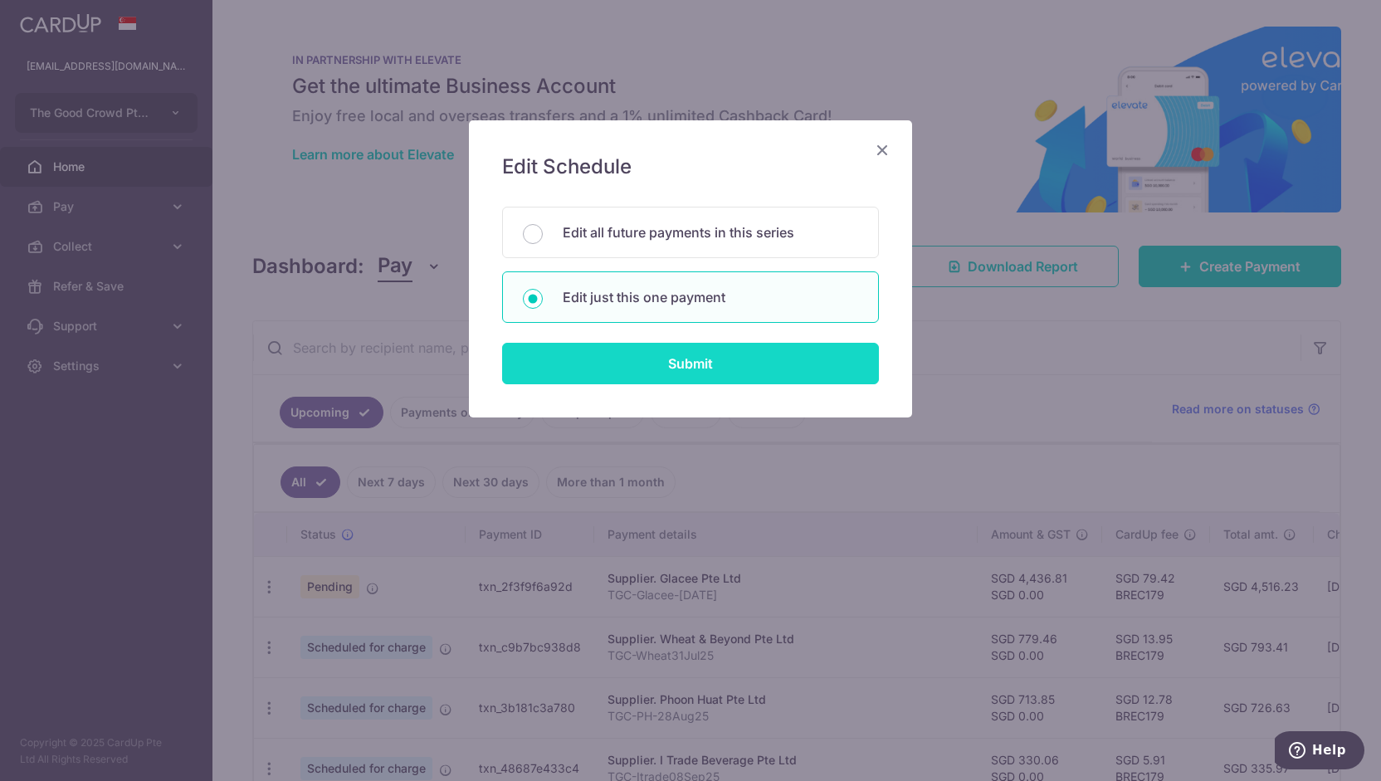
click at [603, 375] on input "Submit" at bounding box center [690, 363] width 377 height 41
radio input "true"
type input "779.46"
type input "0.00"
type input "[DATE]"
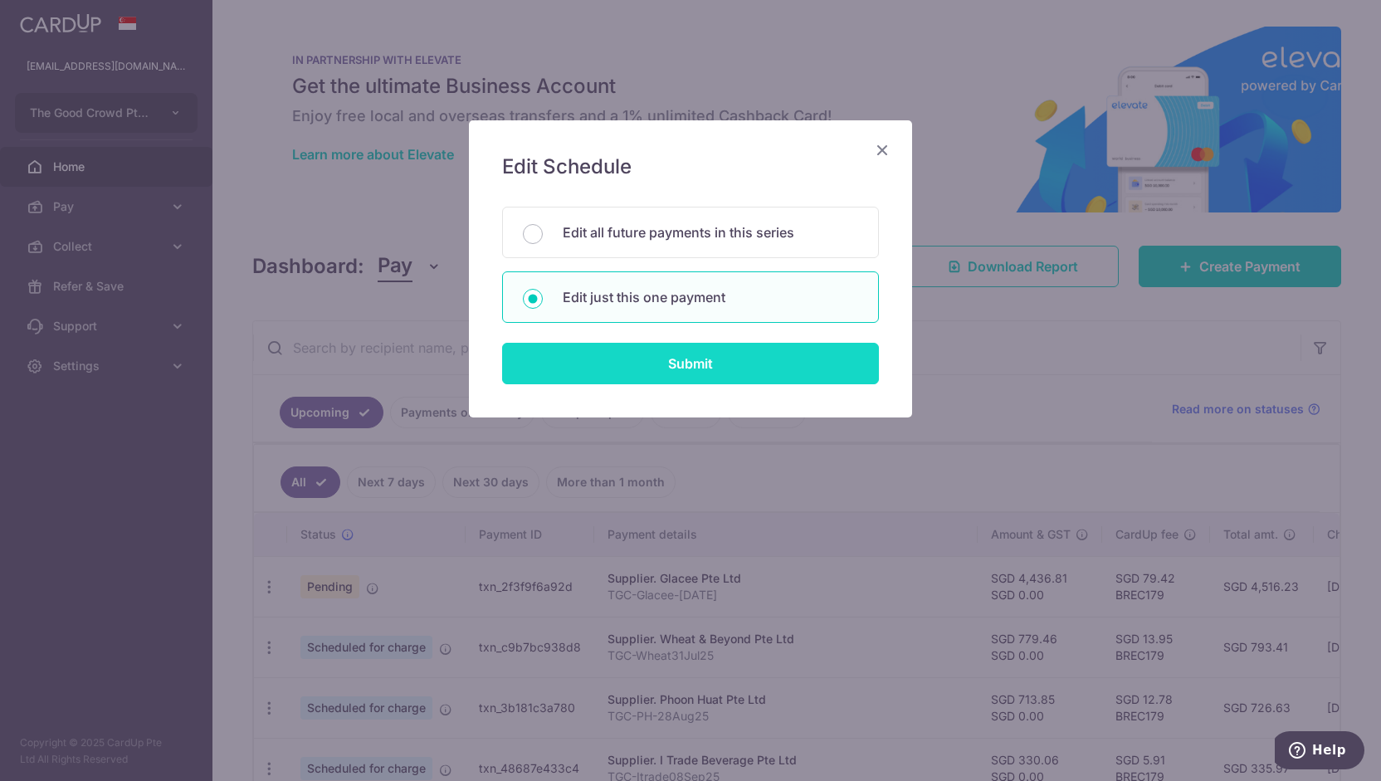
type input "TGC-Wheat31Jul25"
type input "TGCWheat31Jul25"
type input "BREC179"
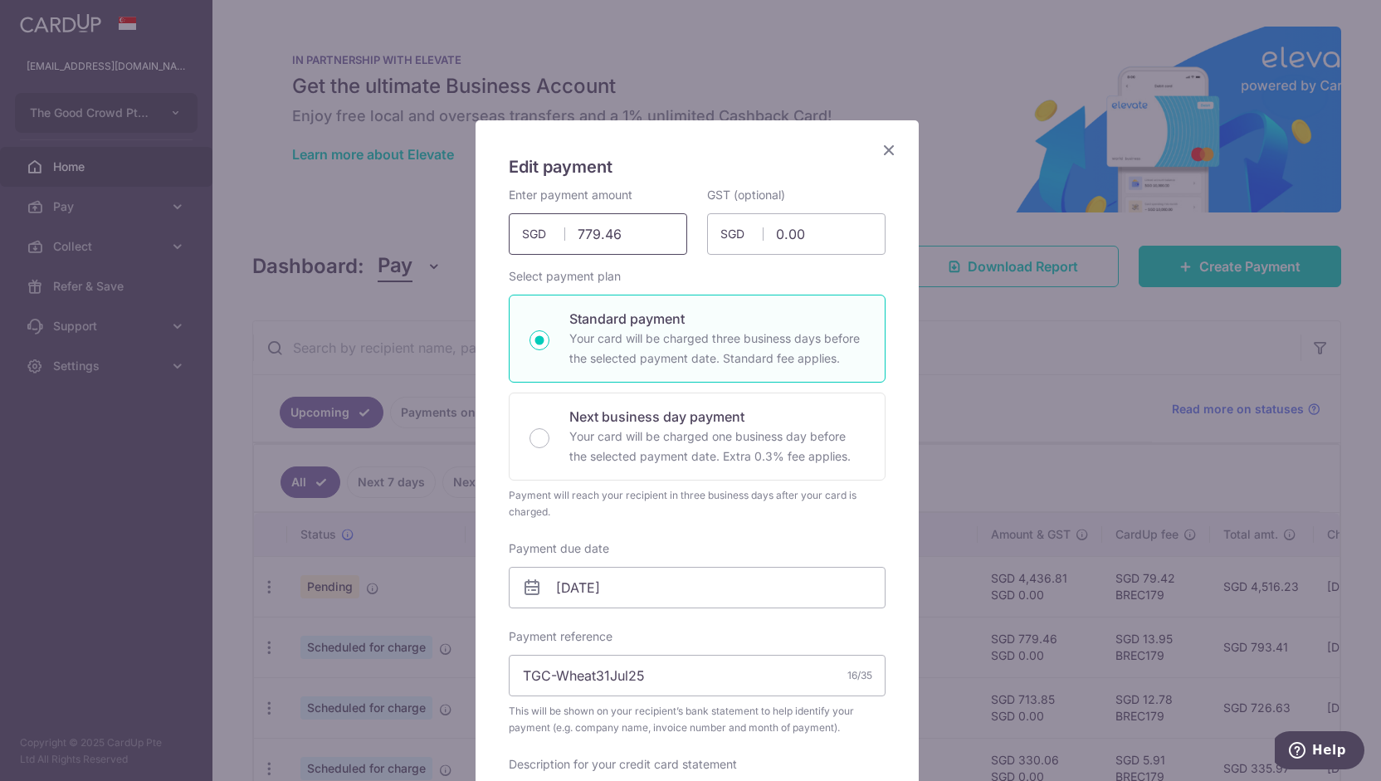
drag, startPoint x: 621, startPoint y: 238, endPoint x: 478, endPoint y: 218, distance: 144.1
click at [478, 218] on div "Edit payment By clicking apply, you will make changes to all payments to Wheat …" at bounding box center [697, 743] width 443 height 1246
type input "8"
type input "980.13"
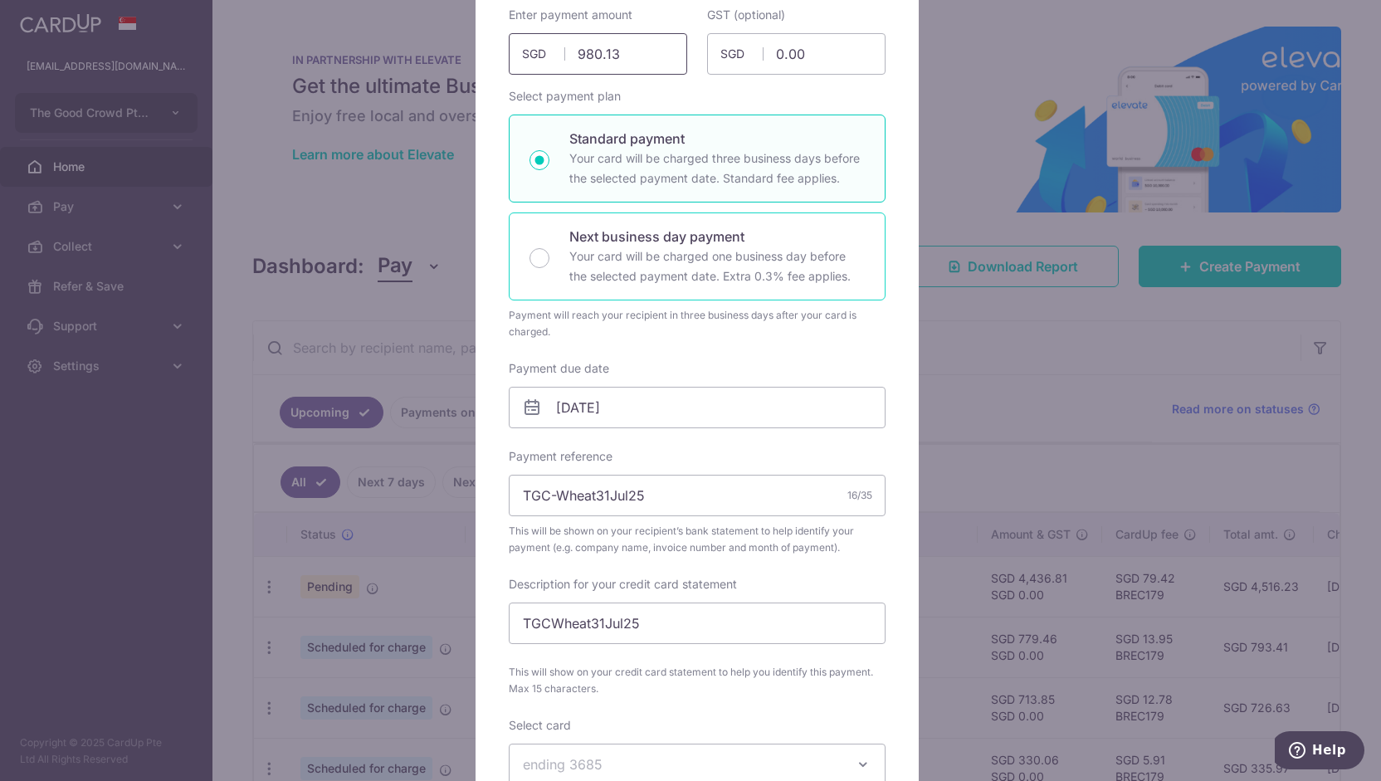
scroll to position [195, 0]
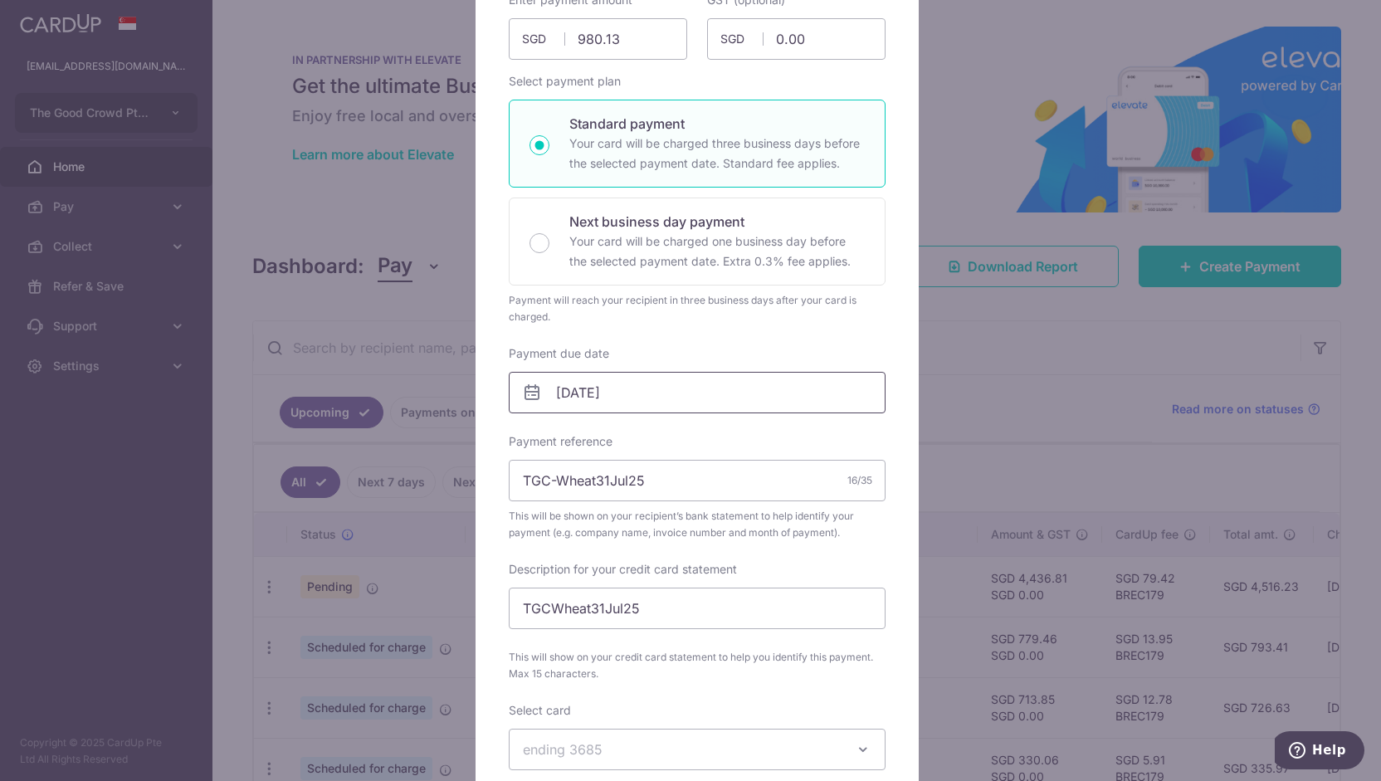
click at [581, 389] on input "[DATE]" at bounding box center [697, 392] width 377 height 41
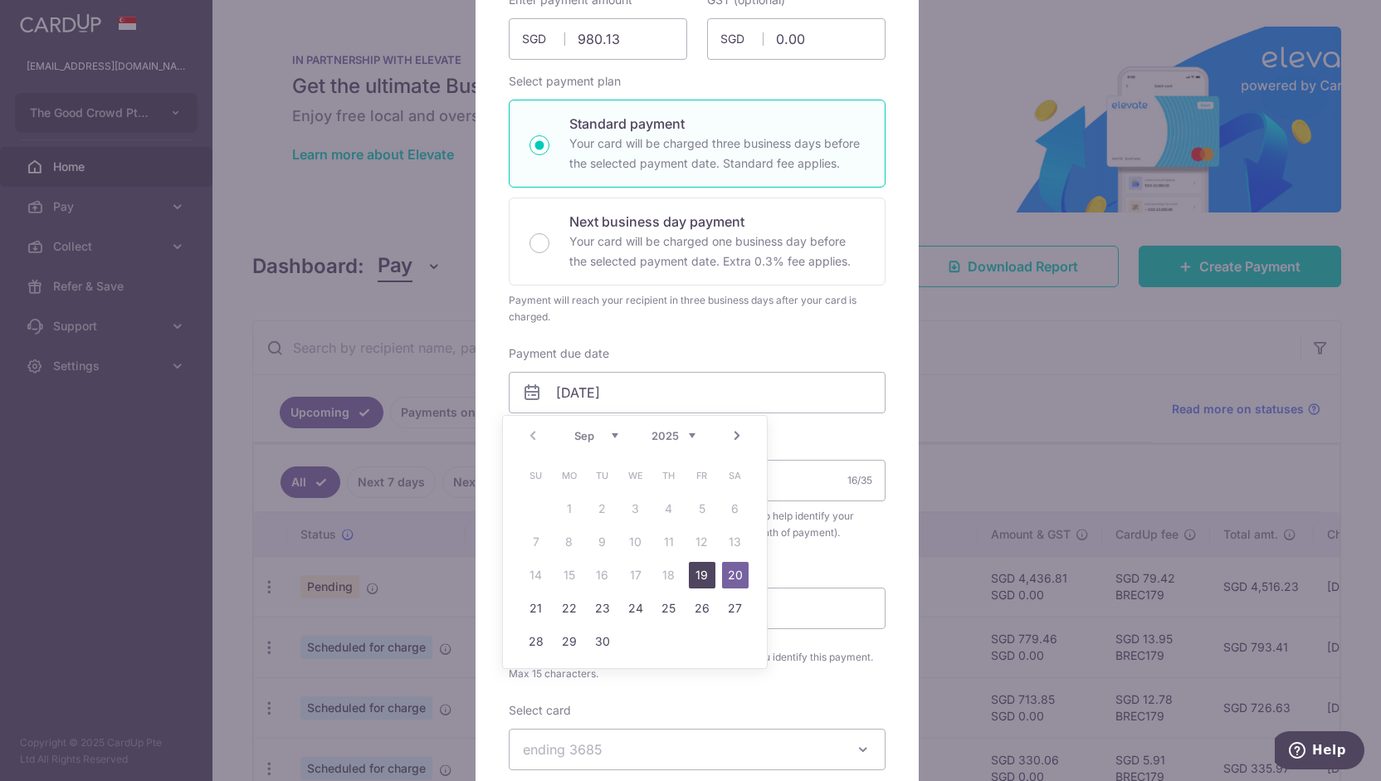
click at [697, 569] on link "19" at bounding box center [702, 575] width 27 height 27
type input "[DATE]"
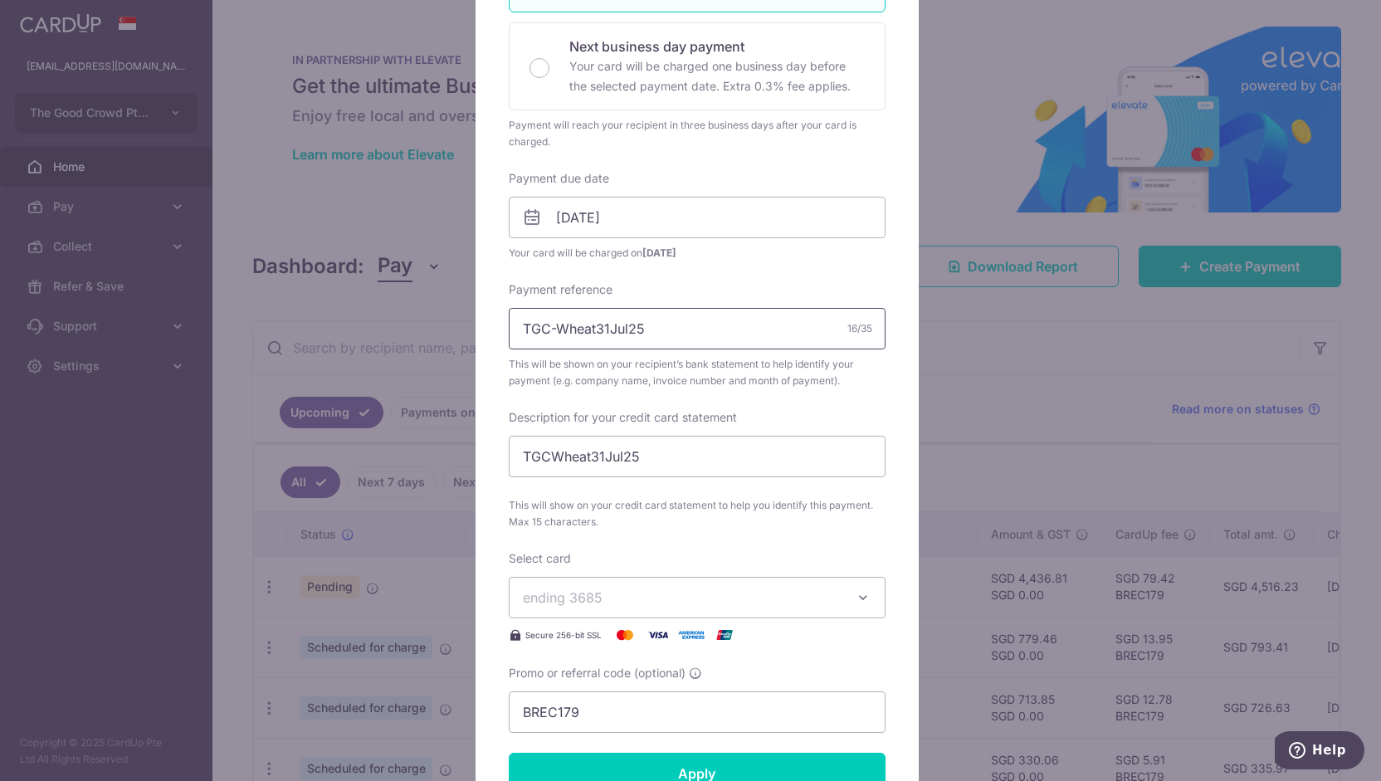
scroll to position [374, 0]
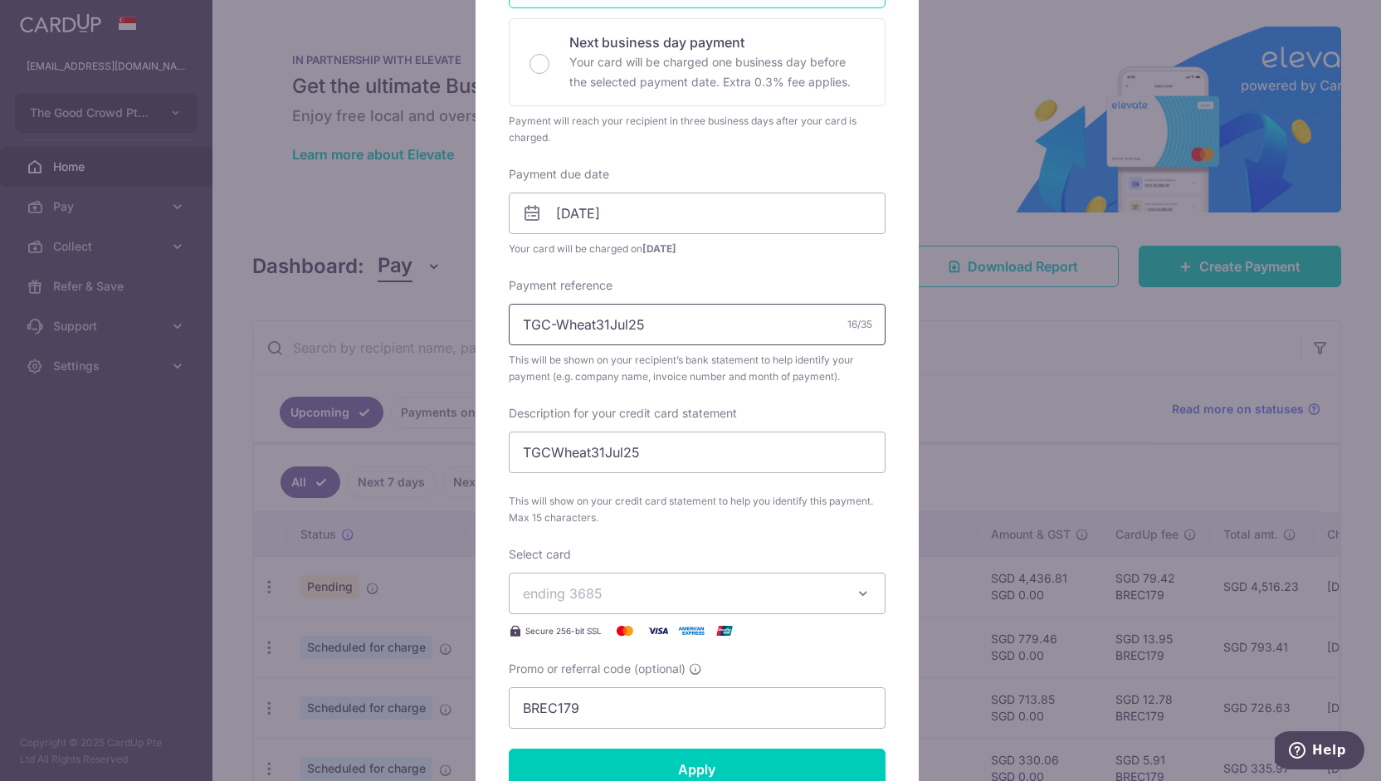
drag, startPoint x: 589, startPoint y: 325, endPoint x: 730, endPoint y: 345, distance: 142.6
click at [730, 345] on div "Payment reference TGC-Wheat31Jul25 16/35 This will be shown on your recipient’s…" at bounding box center [697, 331] width 377 height 108
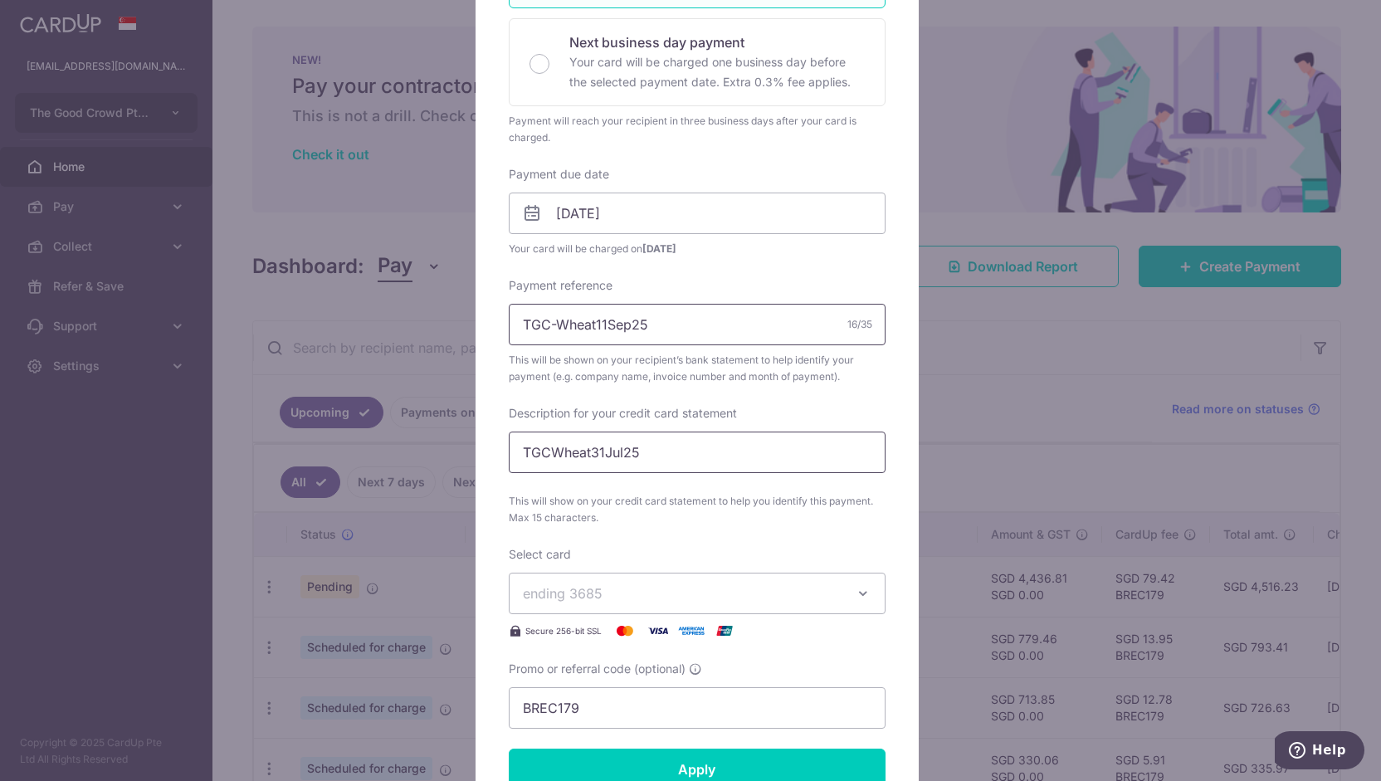
type input "TGC-Wheat11Sep25"
click at [588, 451] on input "TGCWheat31Jul25" at bounding box center [697, 452] width 377 height 41
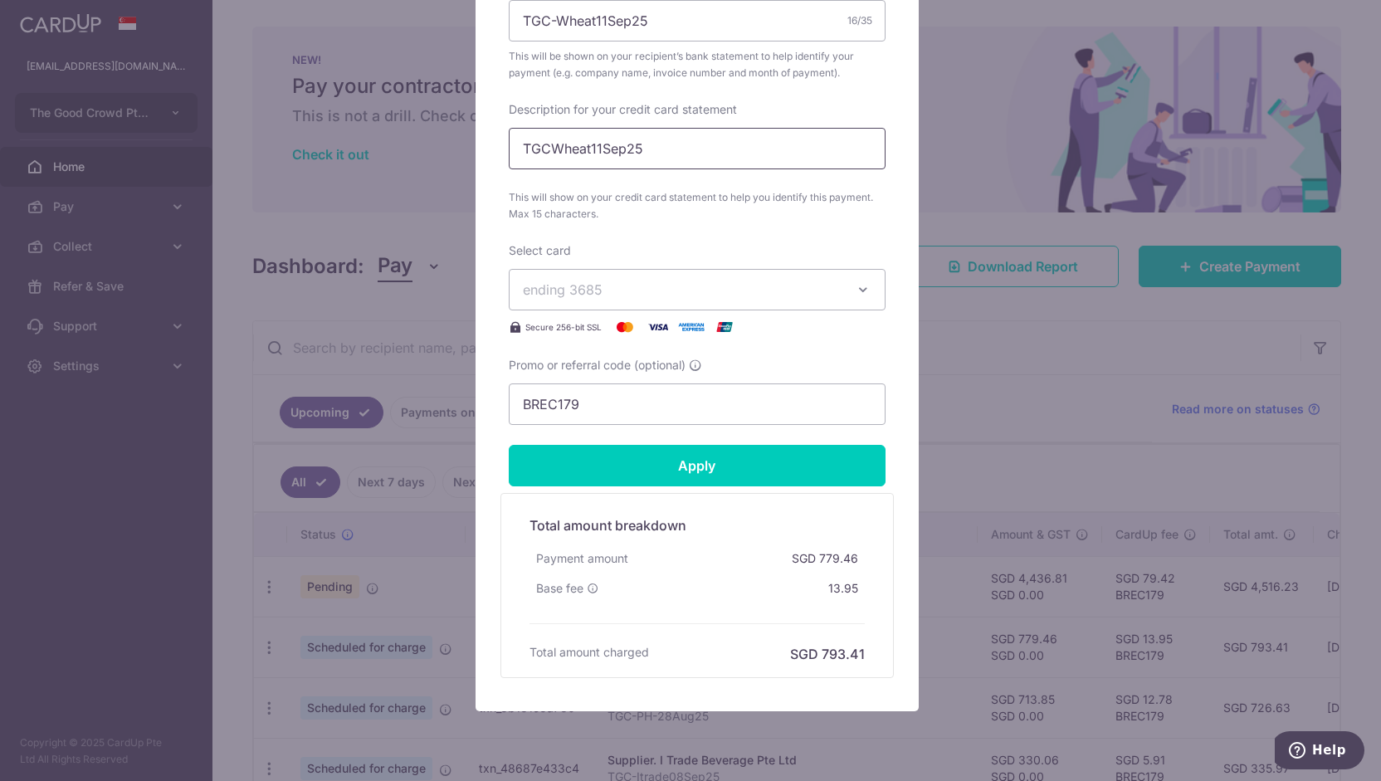
scroll to position [689, 0]
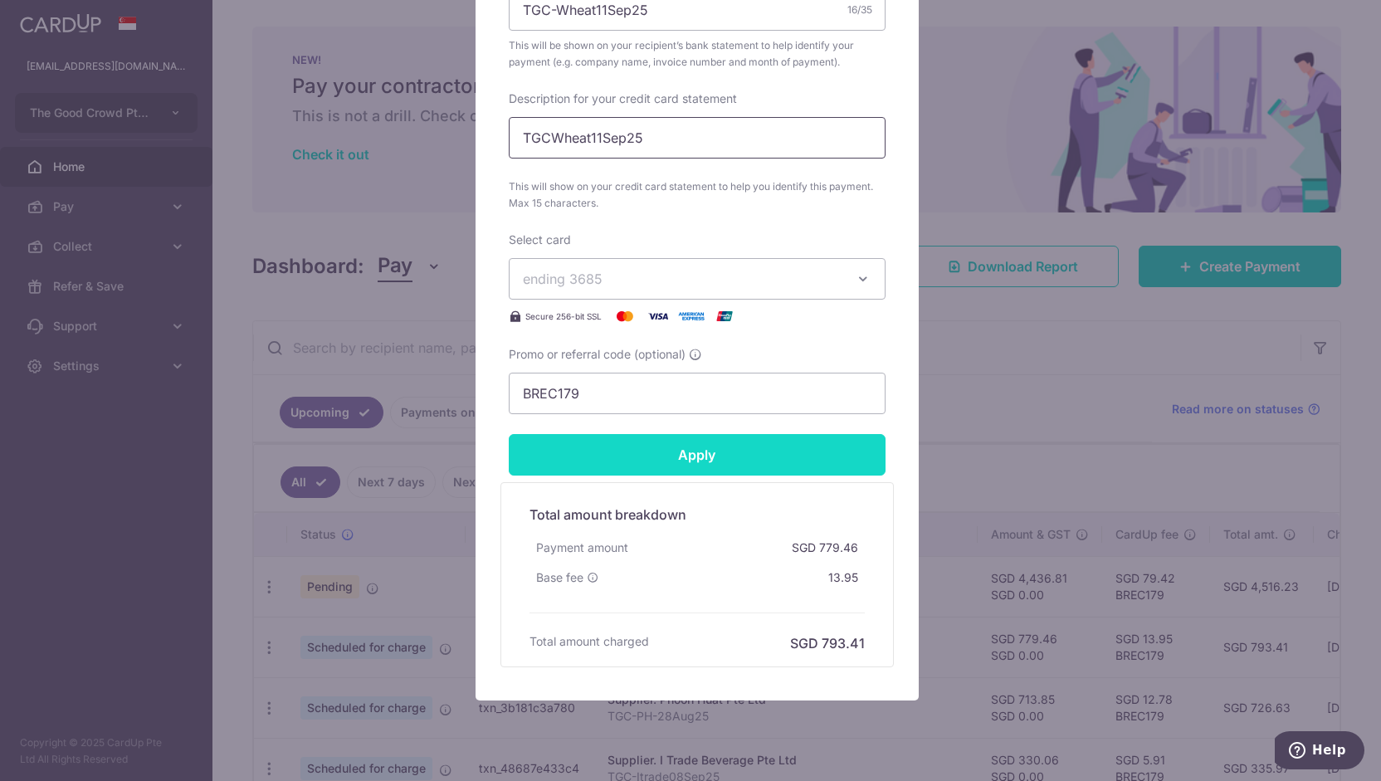
type input "TGCWheat11Sep25"
click at [588, 459] on input "Apply" at bounding box center [697, 454] width 377 height 41
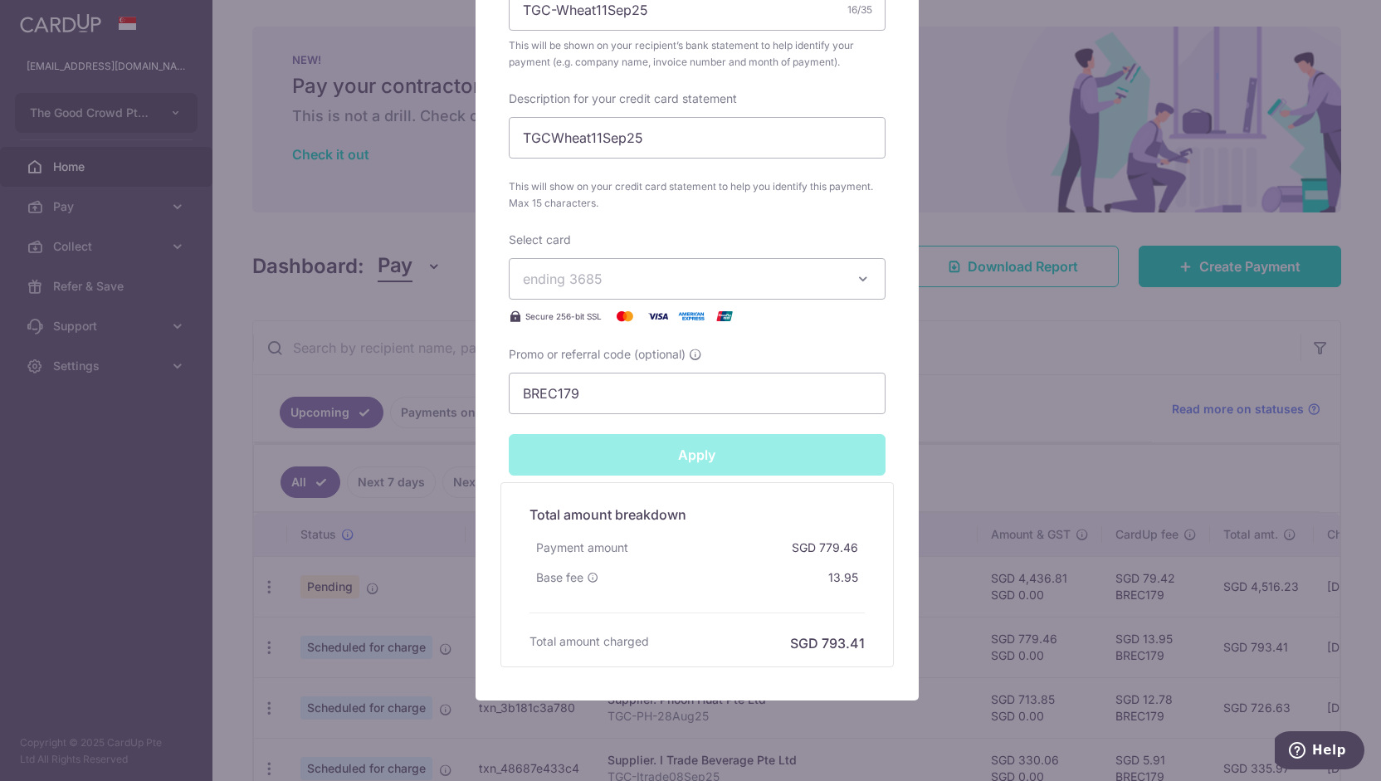
type input "Successfully Applied"
click at [434, 535] on div "Edit payment By clicking apply, you will make changes to all payments to Wheat …" at bounding box center [690, 390] width 1381 height 781
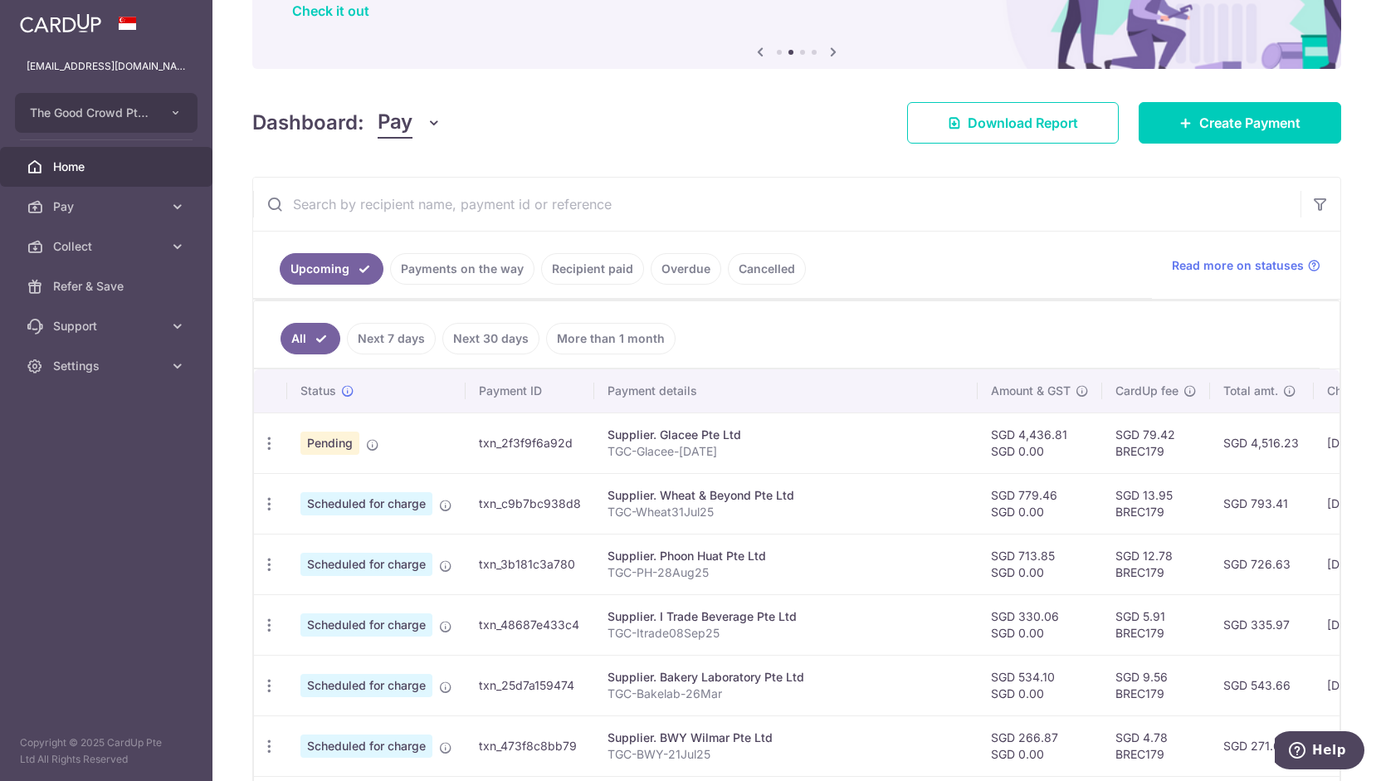
scroll to position [155, 0]
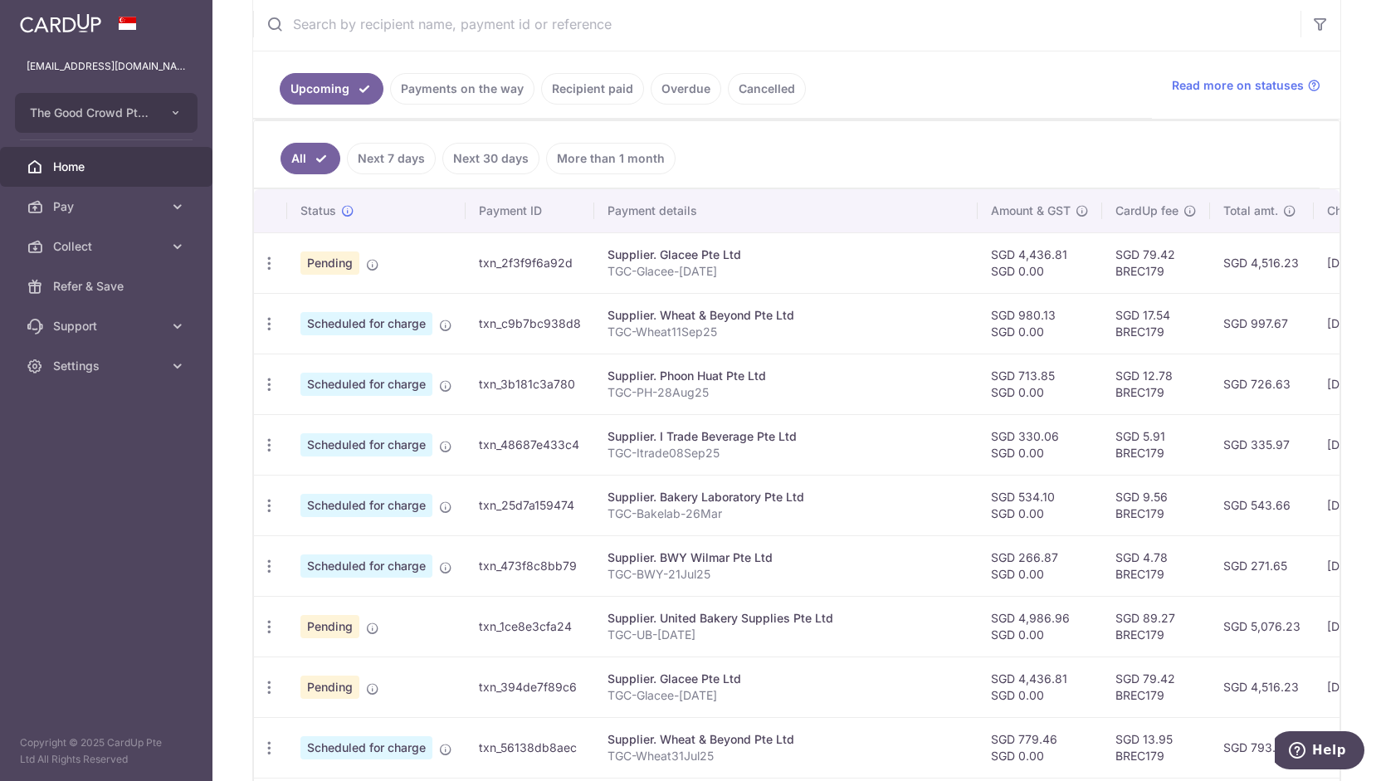
scroll to position [334, 0]
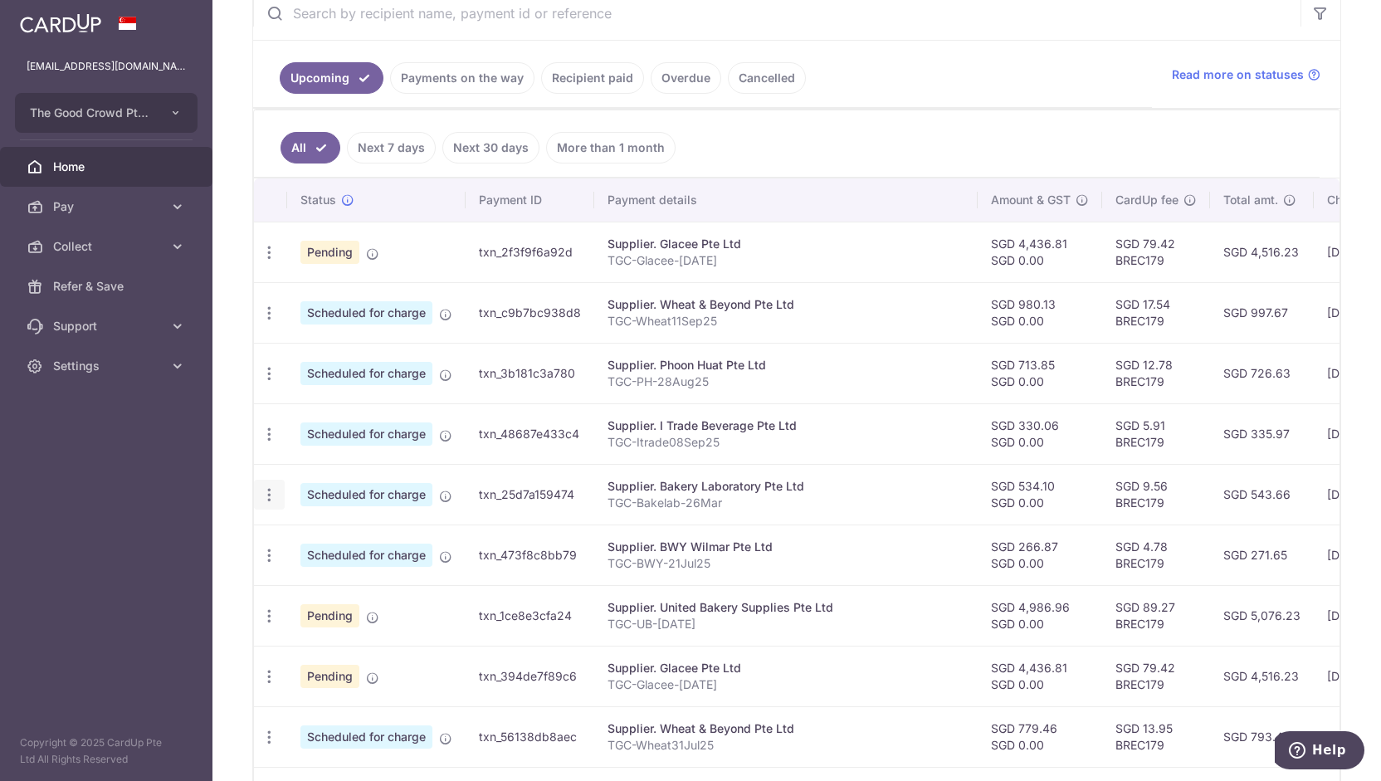
click at [268, 489] on icon "button" at bounding box center [269, 494] width 17 height 17
click at [320, 534] on span "Update payment" at bounding box center [357, 540] width 113 height 20
radio input "true"
type input "534.10"
type input "0.00"
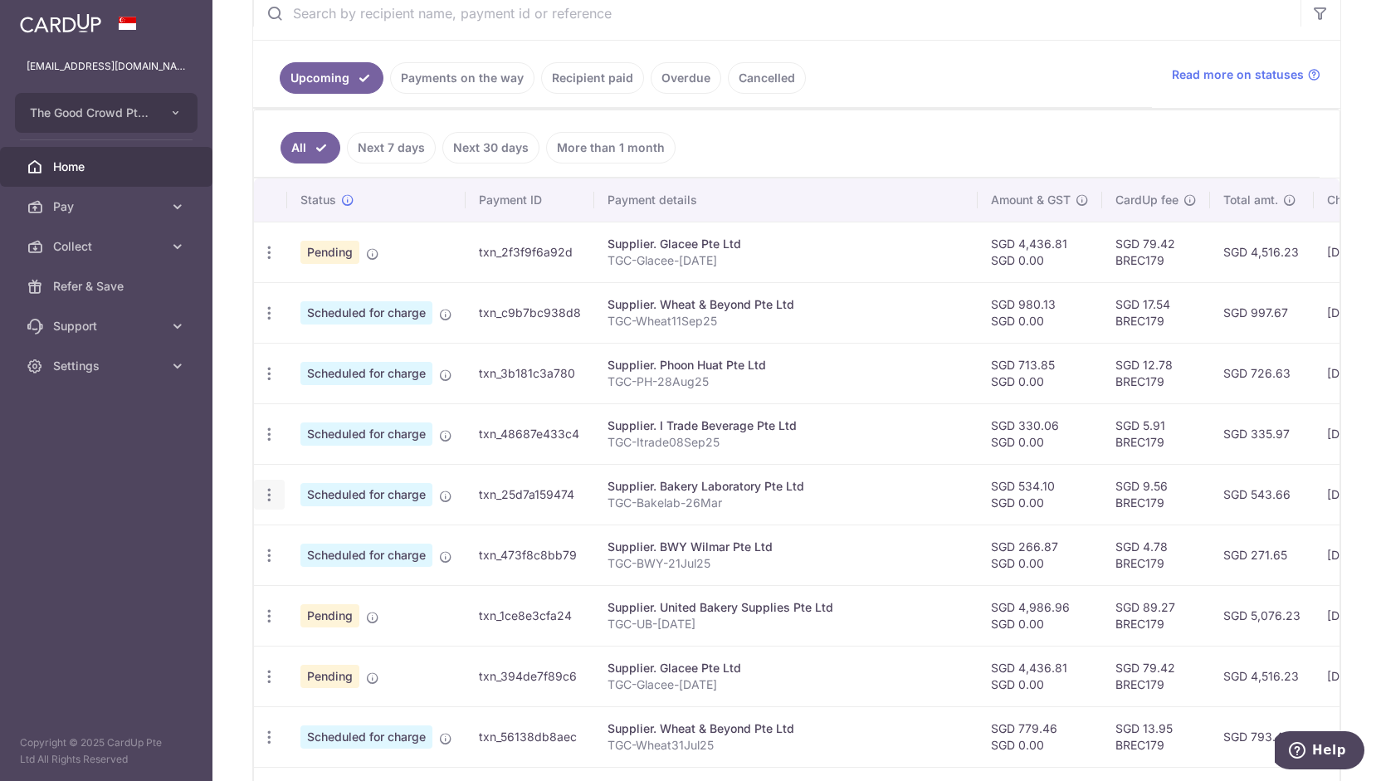
type input "[DATE]"
type input "TGC-Bakelab-26Mar"
type input "TGCBakelab26Mar"
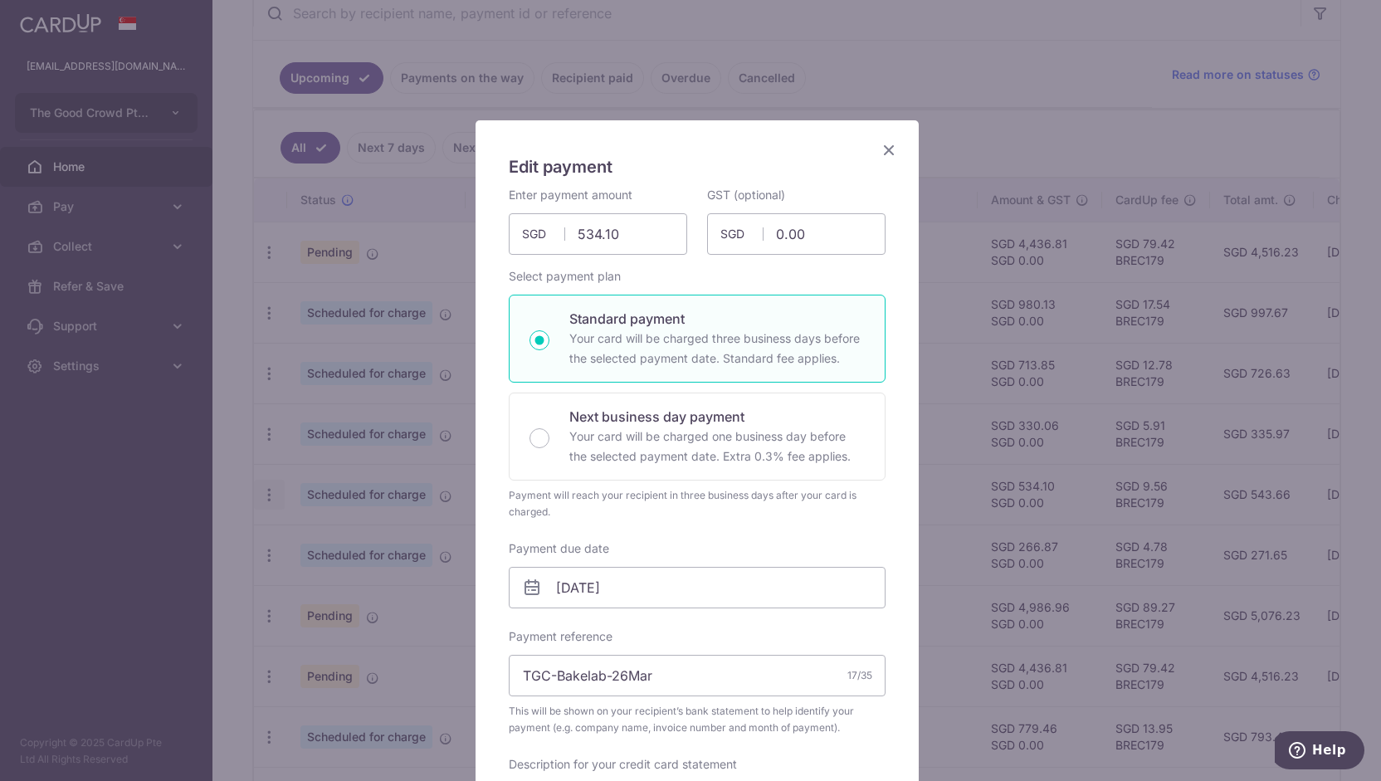
type input "BREC179"
click at [447, 598] on div "Edit payment By clicking apply, you will make changes to all payments to Bakery…" at bounding box center [690, 390] width 1381 height 781
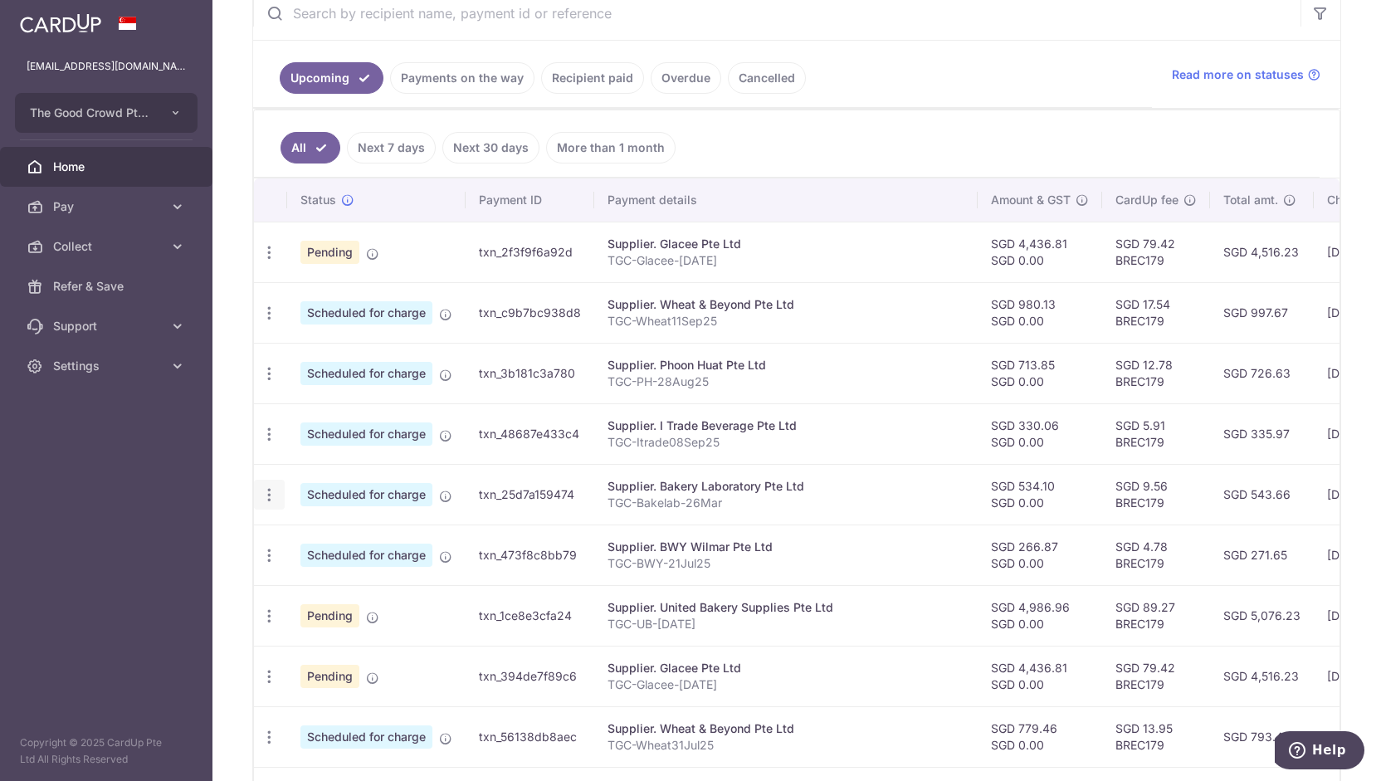
click at [270, 486] on icon "button" at bounding box center [269, 494] width 17 height 17
click at [305, 535] on span "Update payment" at bounding box center [357, 540] width 113 height 20
radio input "true"
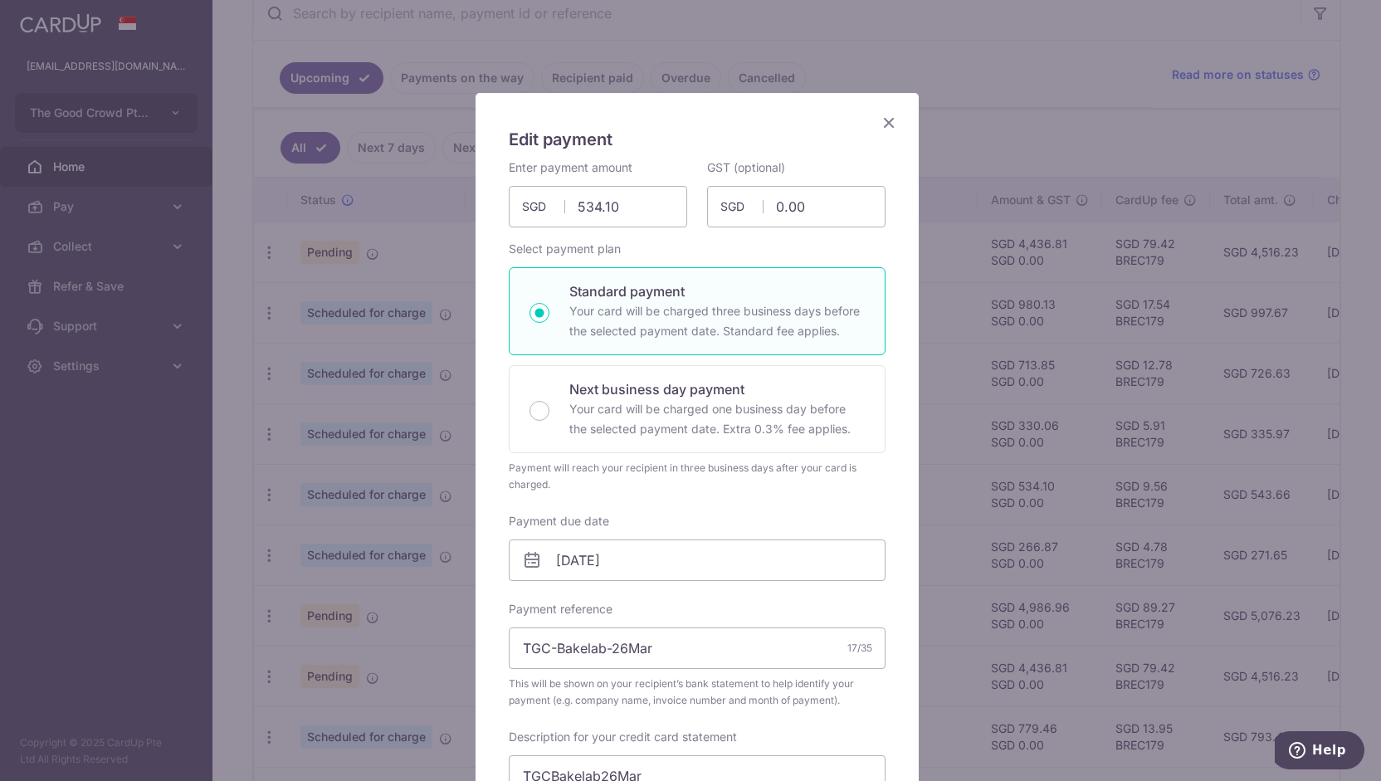
scroll to position [28, 0]
drag, startPoint x: 639, startPoint y: 212, endPoint x: 377, endPoint y: 153, distance: 268.8
click at [377, 153] on div "Edit payment By clicking apply, you will make changes to all payments to Bakery…" at bounding box center [690, 390] width 1381 height 781
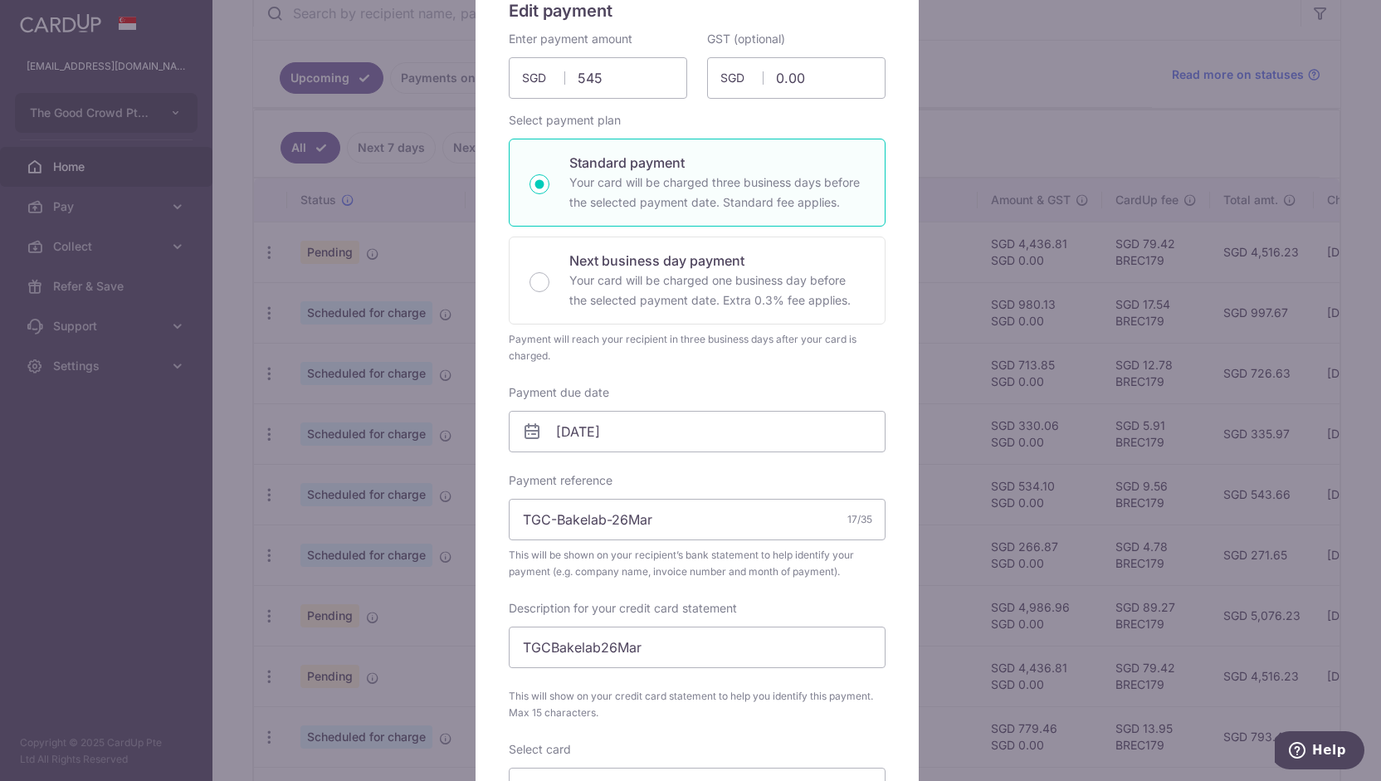
type input "545.00"
click at [525, 431] on icon at bounding box center [532, 432] width 20 height 20
click at [643, 434] on input "[DATE]" at bounding box center [697, 431] width 377 height 41
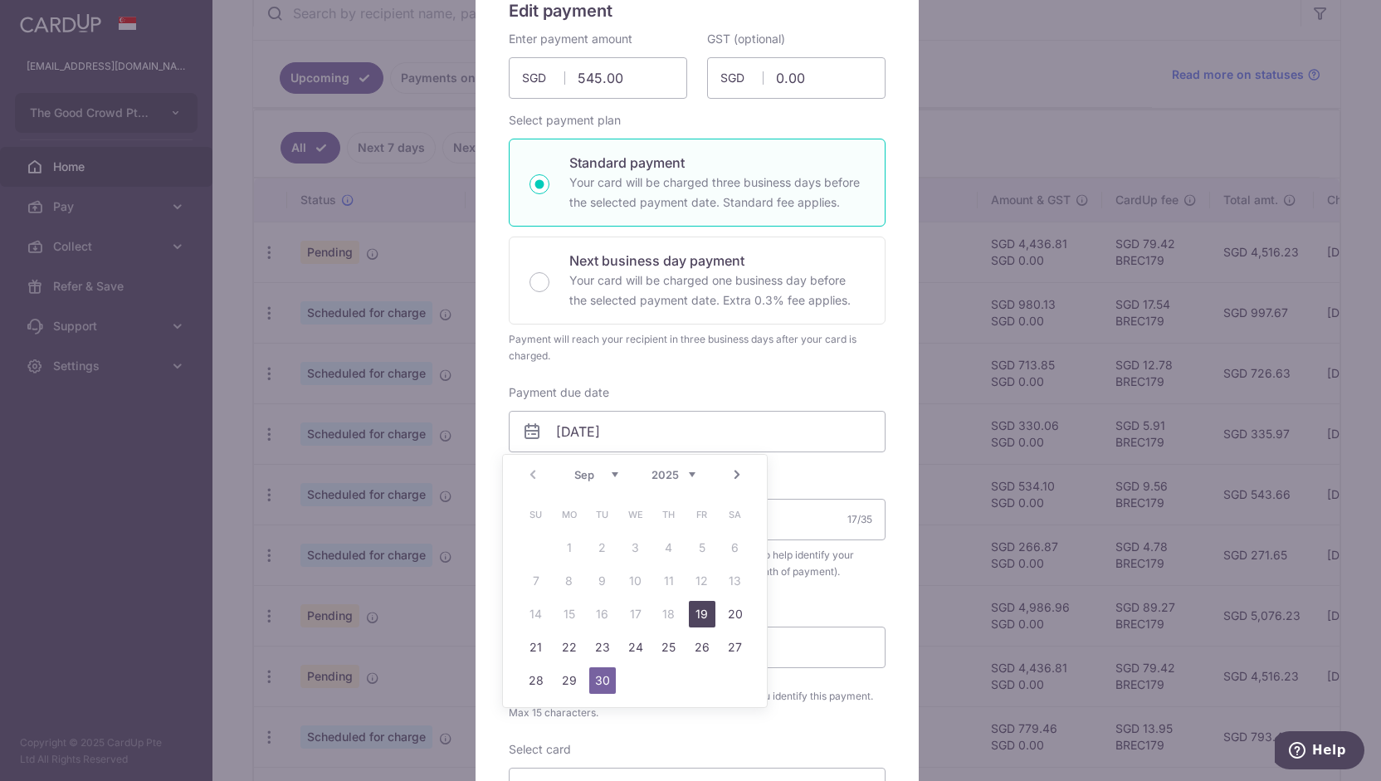
click at [700, 618] on link "19" at bounding box center [702, 614] width 27 height 27
type input "[DATE]"
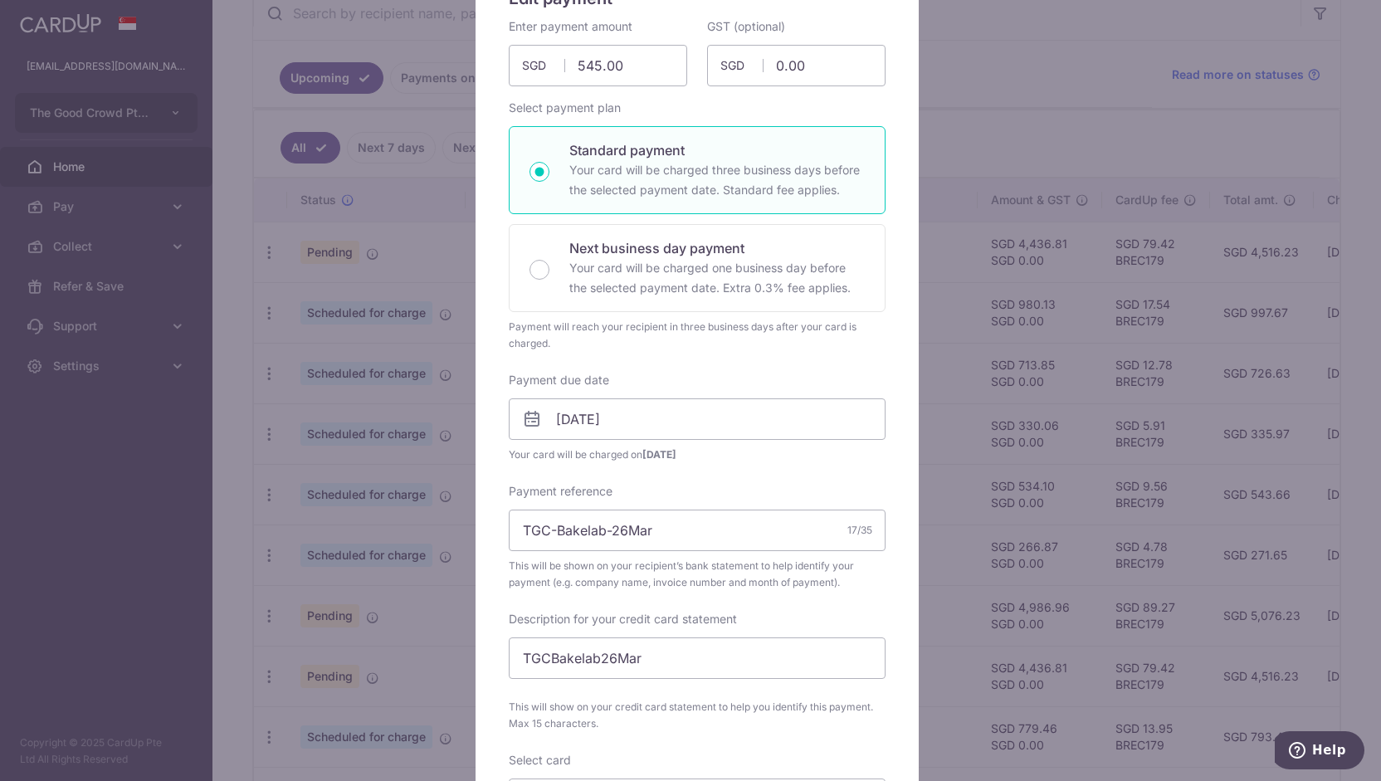
scroll to position [170, 0]
drag, startPoint x: 604, startPoint y: 528, endPoint x: 722, endPoint y: 540, distance: 118.5
click at [722, 540] on input "TGC-Bakelab-26Mar" at bounding box center [697, 528] width 377 height 41
type input "TGC-Bakelab-10Sep"
drag, startPoint x: 594, startPoint y: 650, endPoint x: 727, endPoint y: 668, distance: 134.0
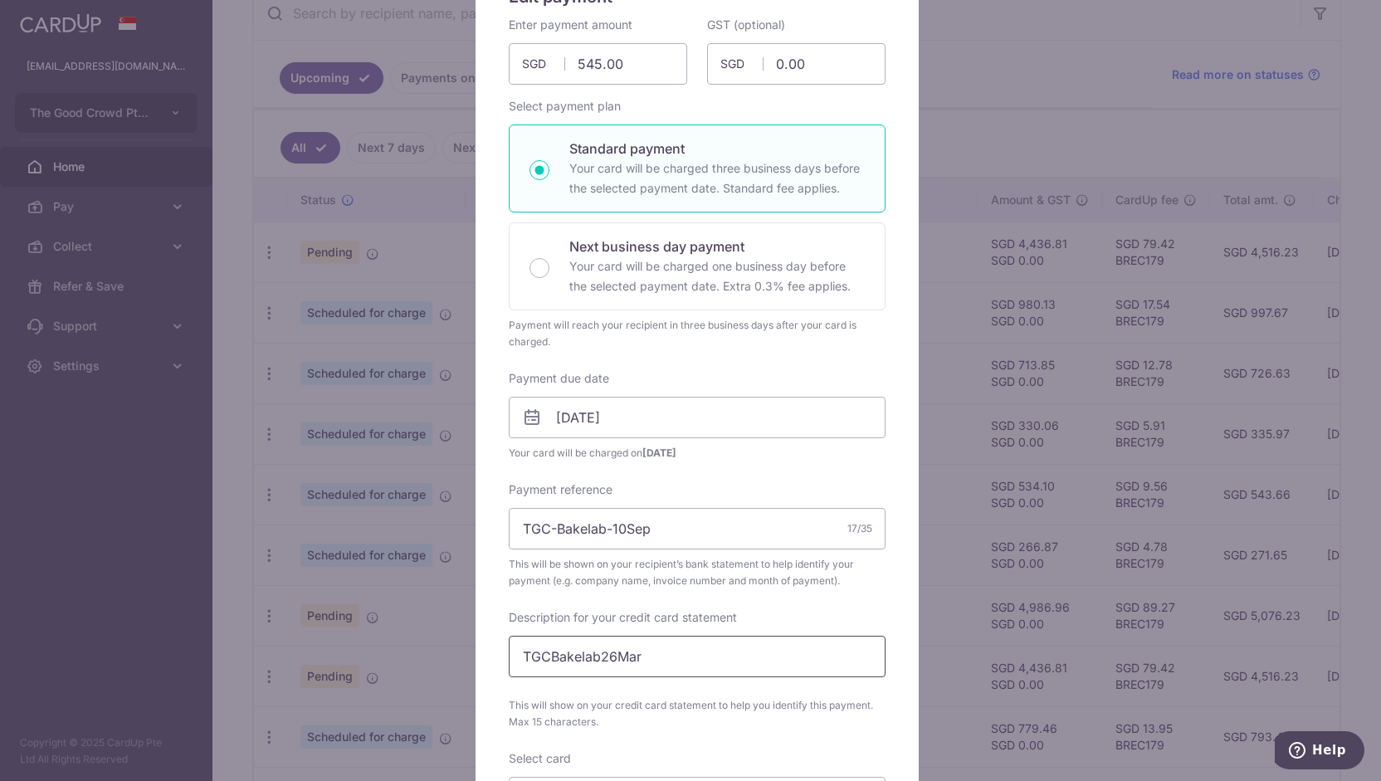
click at [727, 668] on input "TGCBakelab26Mar" at bounding box center [697, 656] width 377 height 41
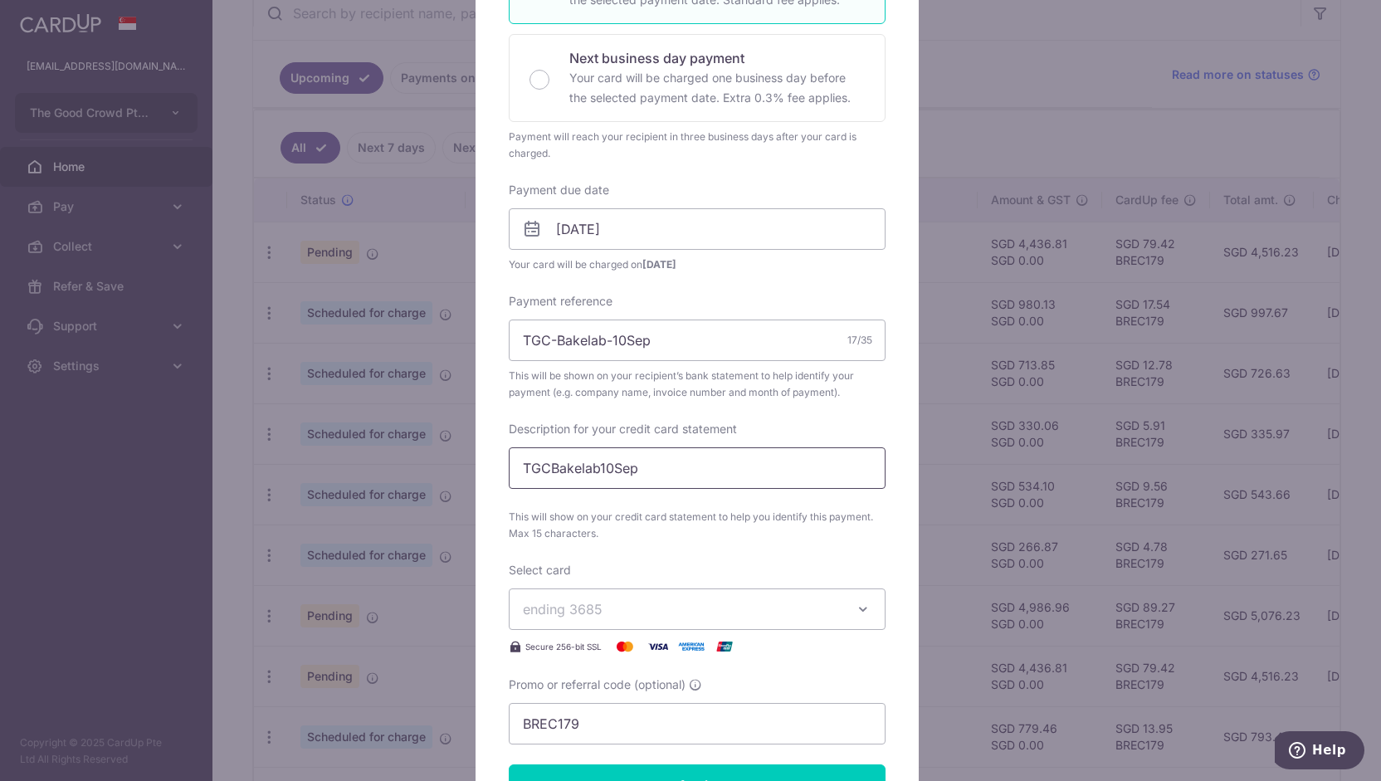
scroll to position [396, 0]
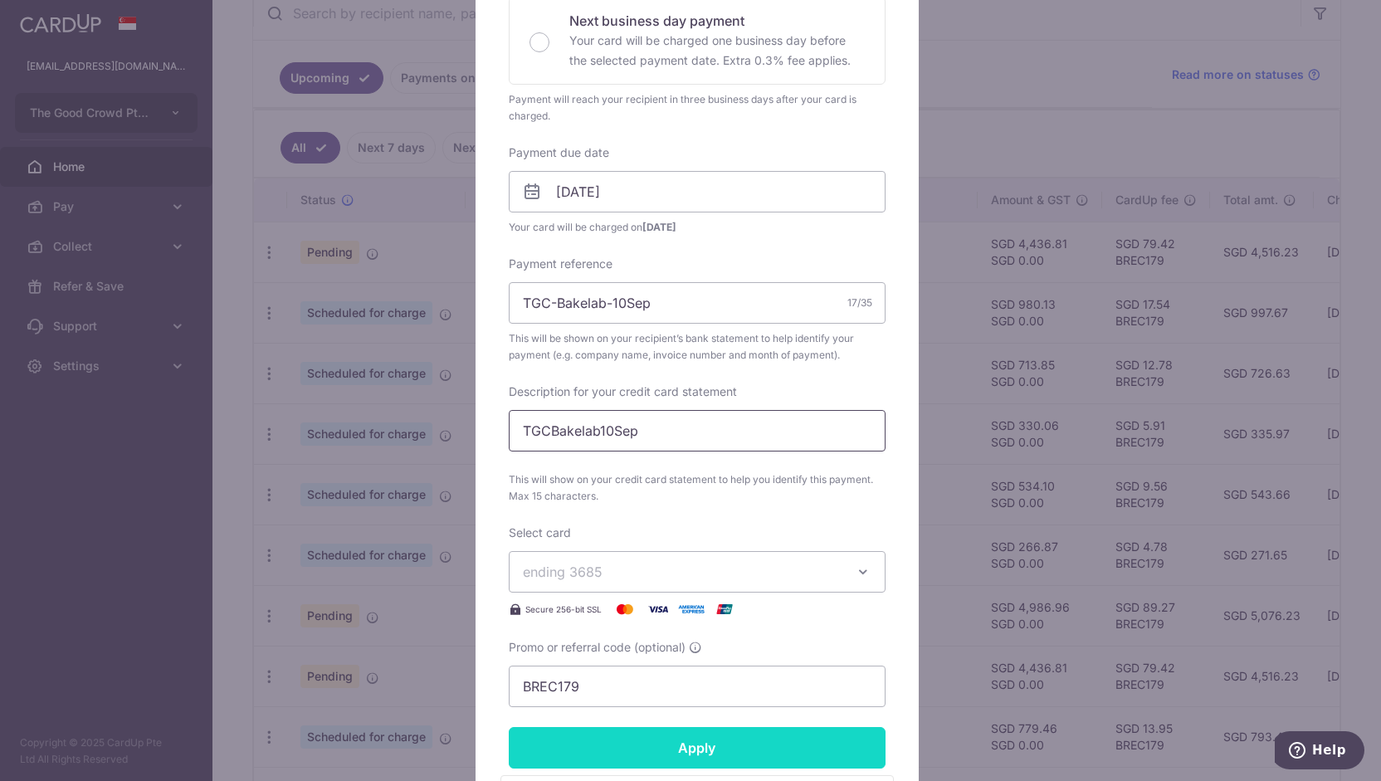
type input "TGCBakelab10Sep"
click at [671, 754] on input "Apply" at bounding box center [697, 747] width 377 height 41
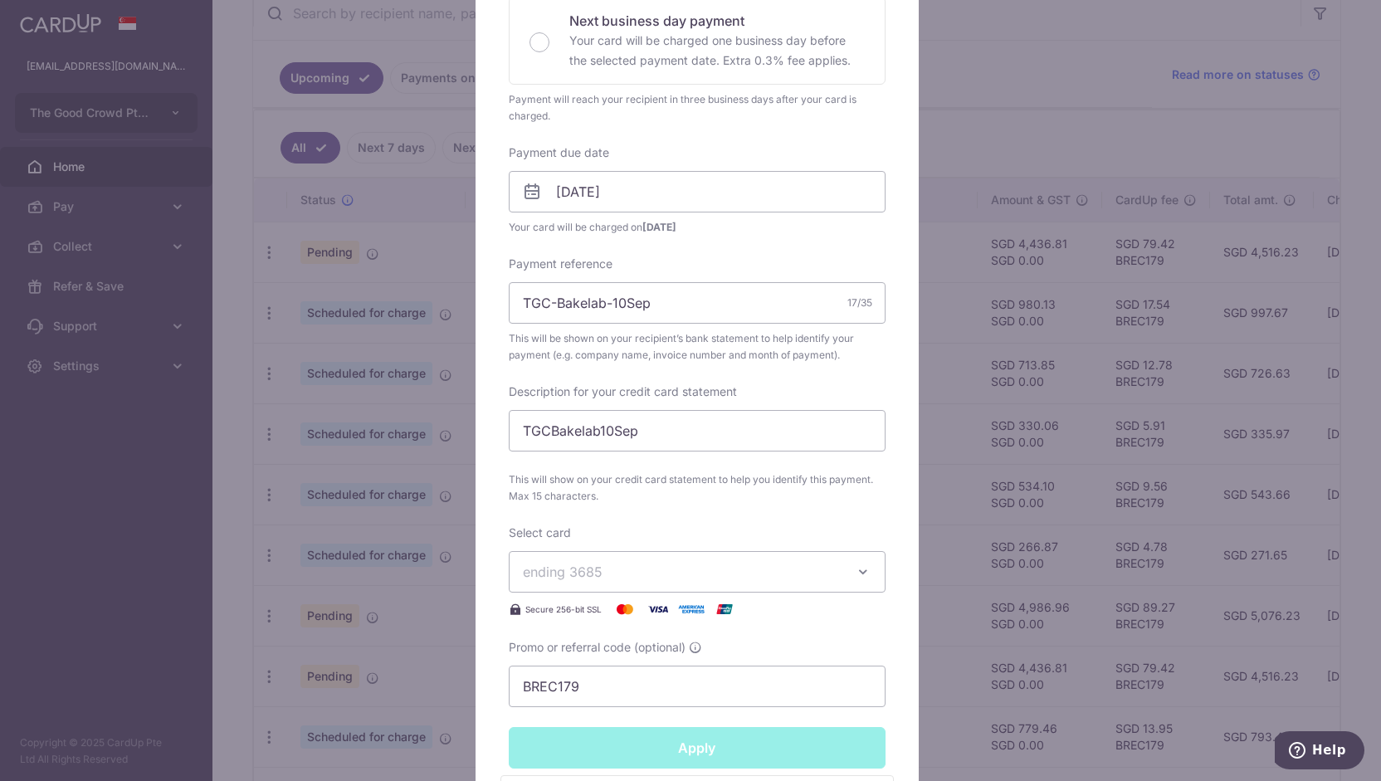
type input "Successfully Applied"
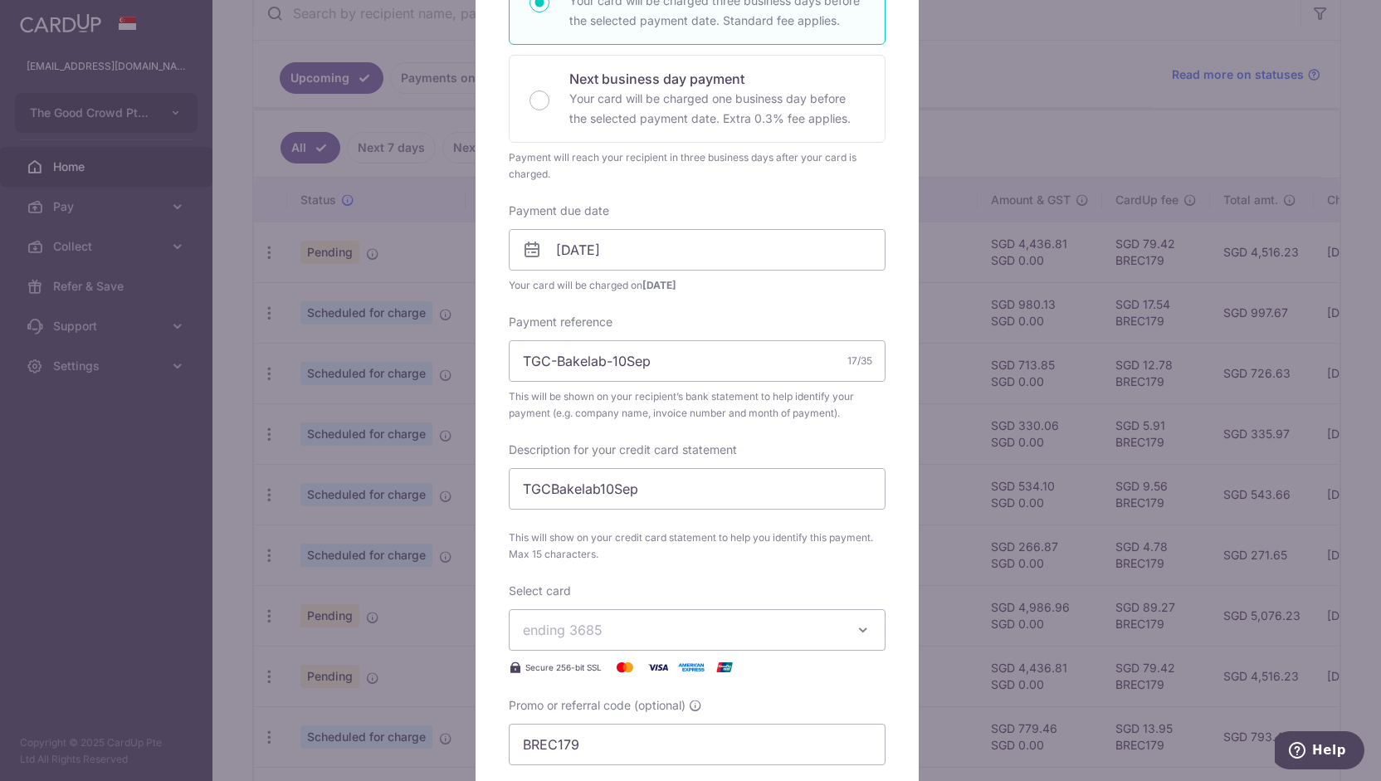
scroll to position [453, 0]
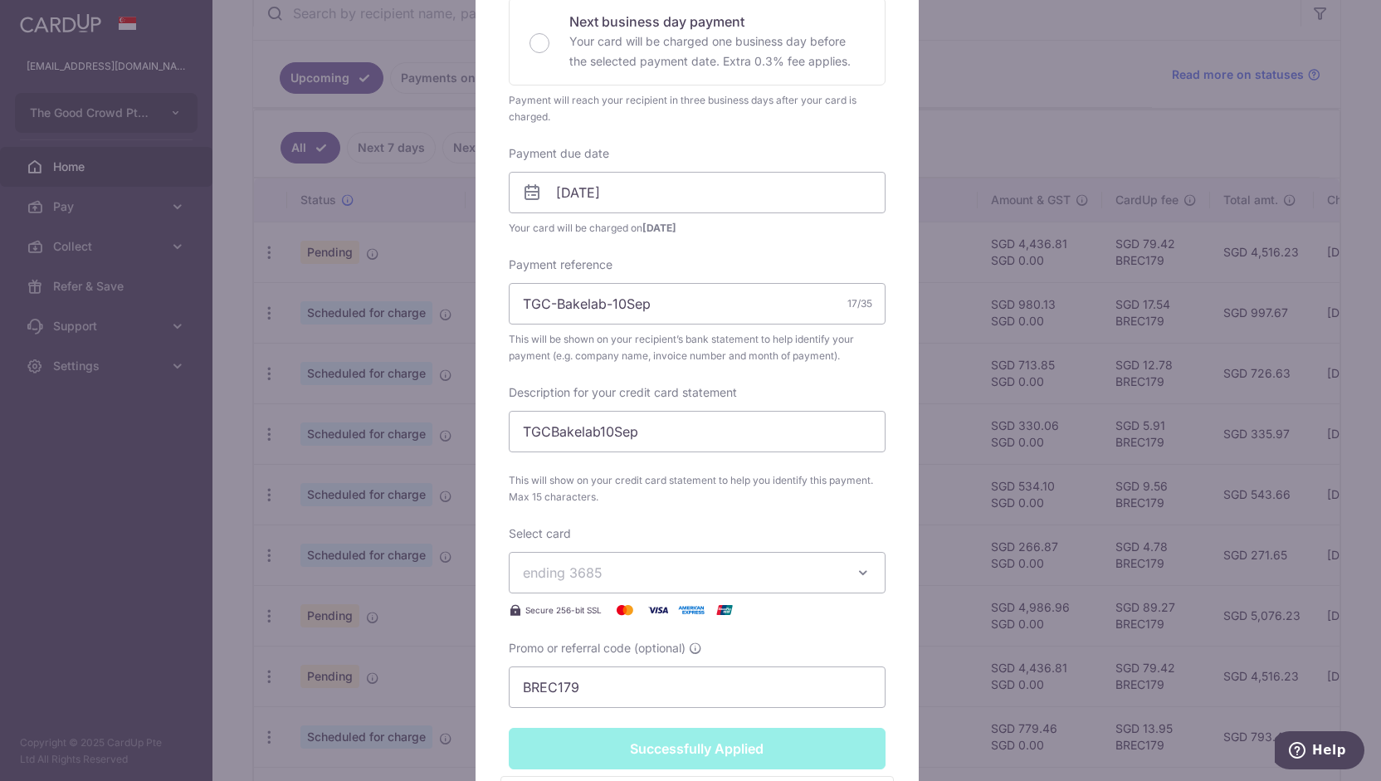
click at [459, 601] on div "Edit payment By clicking apply, you will make changes to all payments to Bakery…" at bounding box center [690, 390] width 1381 height 781
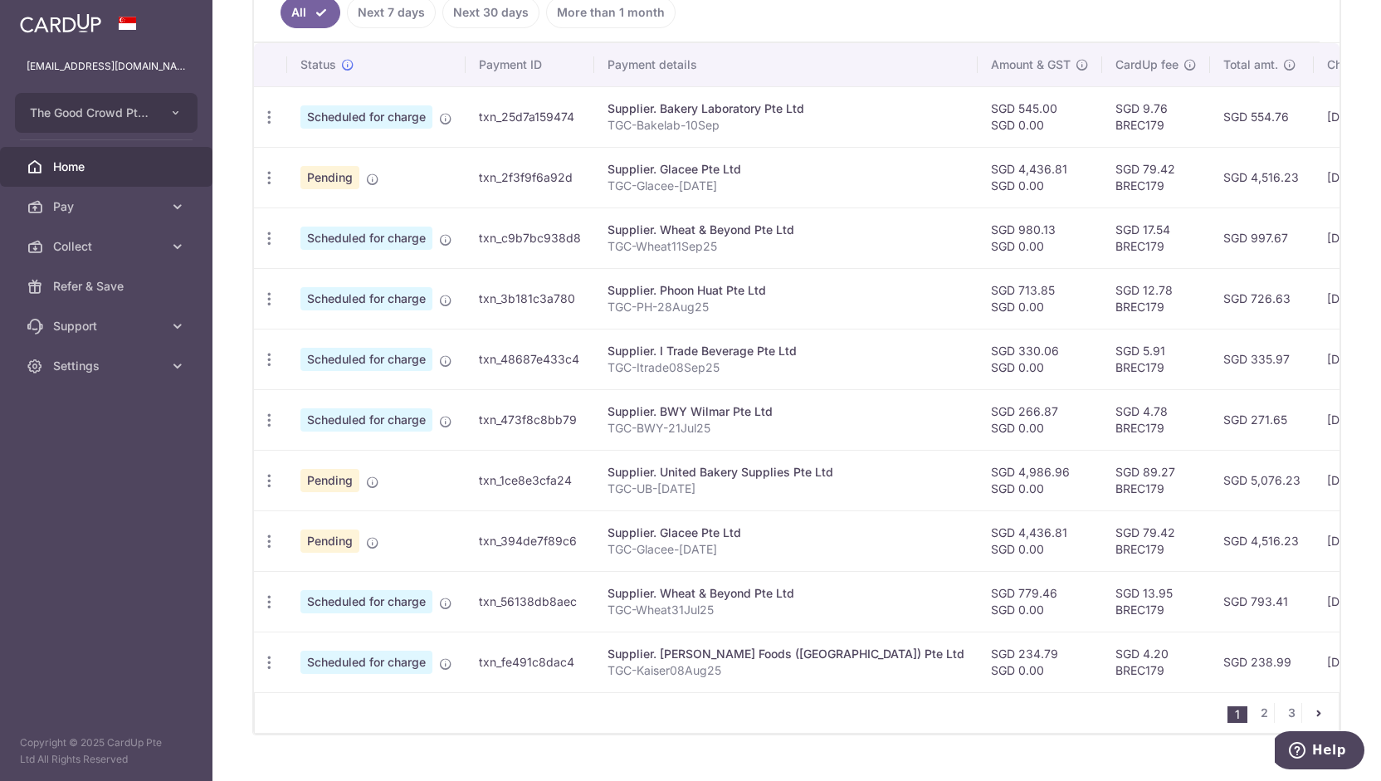
scroll to position [471, 0]
click at [482, 725] on div "1 2 3" at bounding box center [797, 711] width 1086 height 41
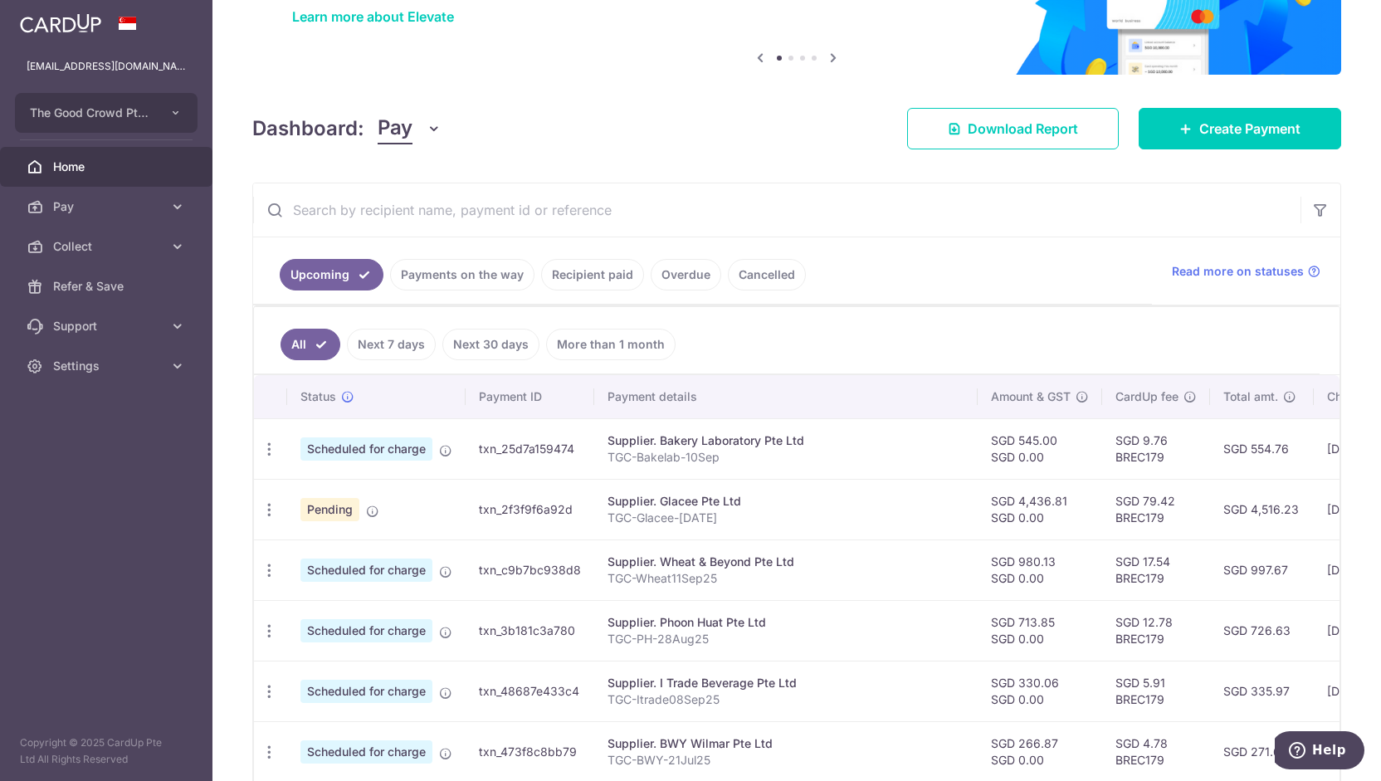
scroll to position [132, 0]
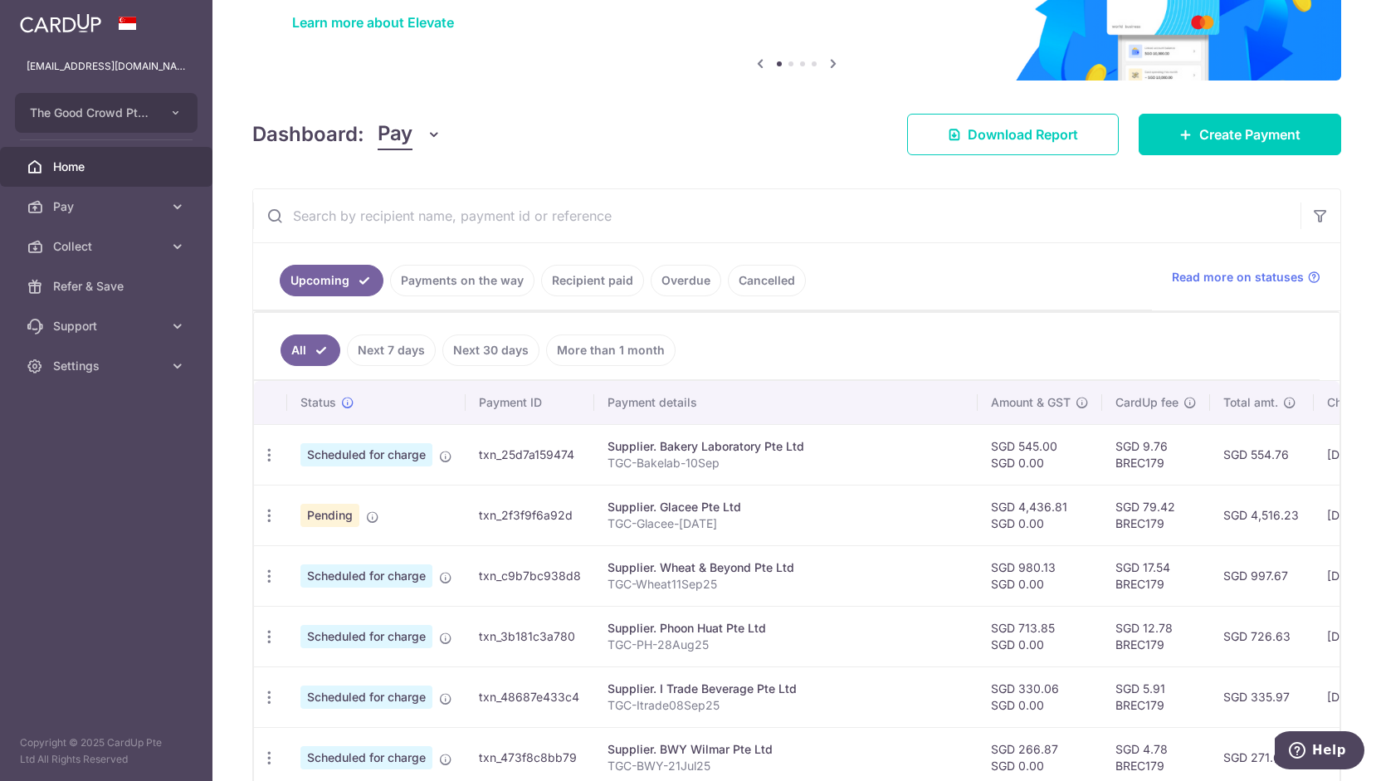
click at [407, 222] on input "text" at bounding box center [776, 215] width 1047 height 53
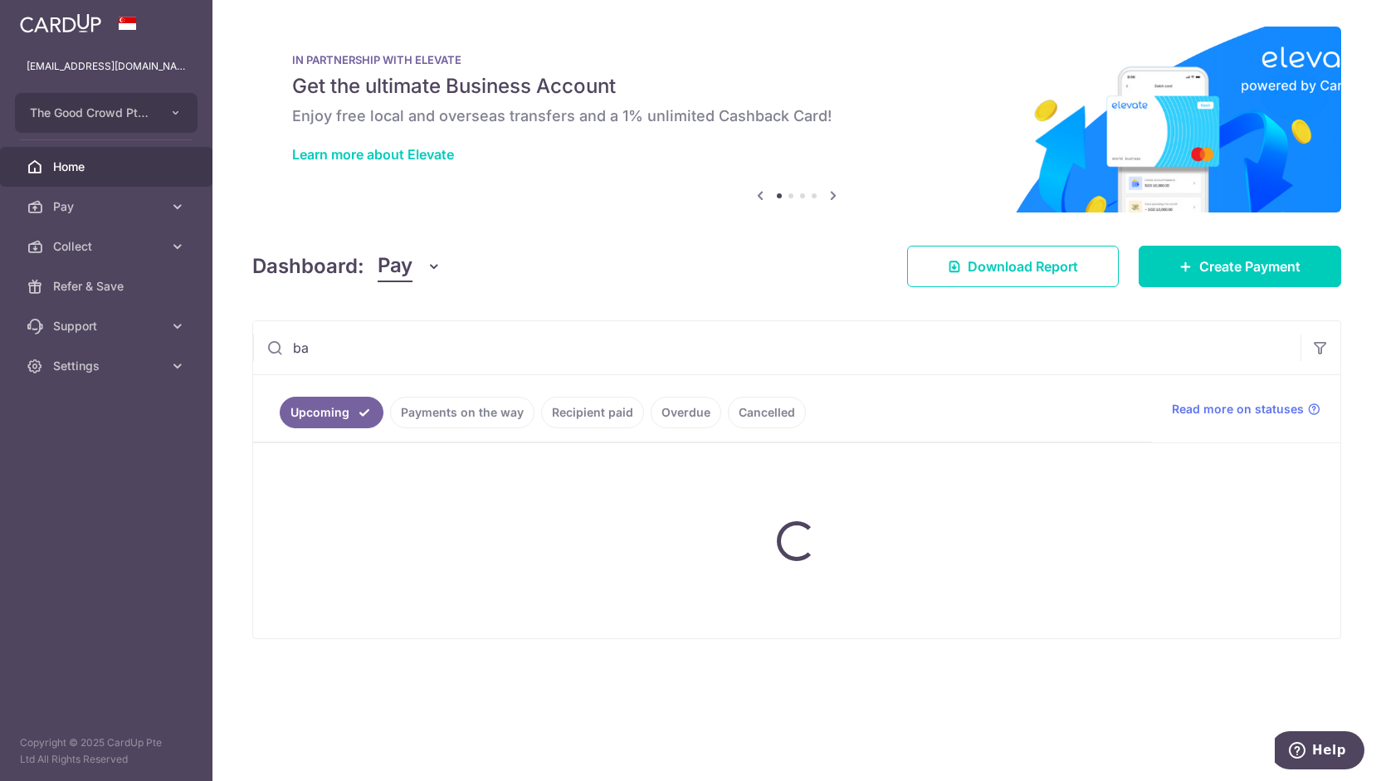
scroll to position [0, 0]
type input "bakenet"
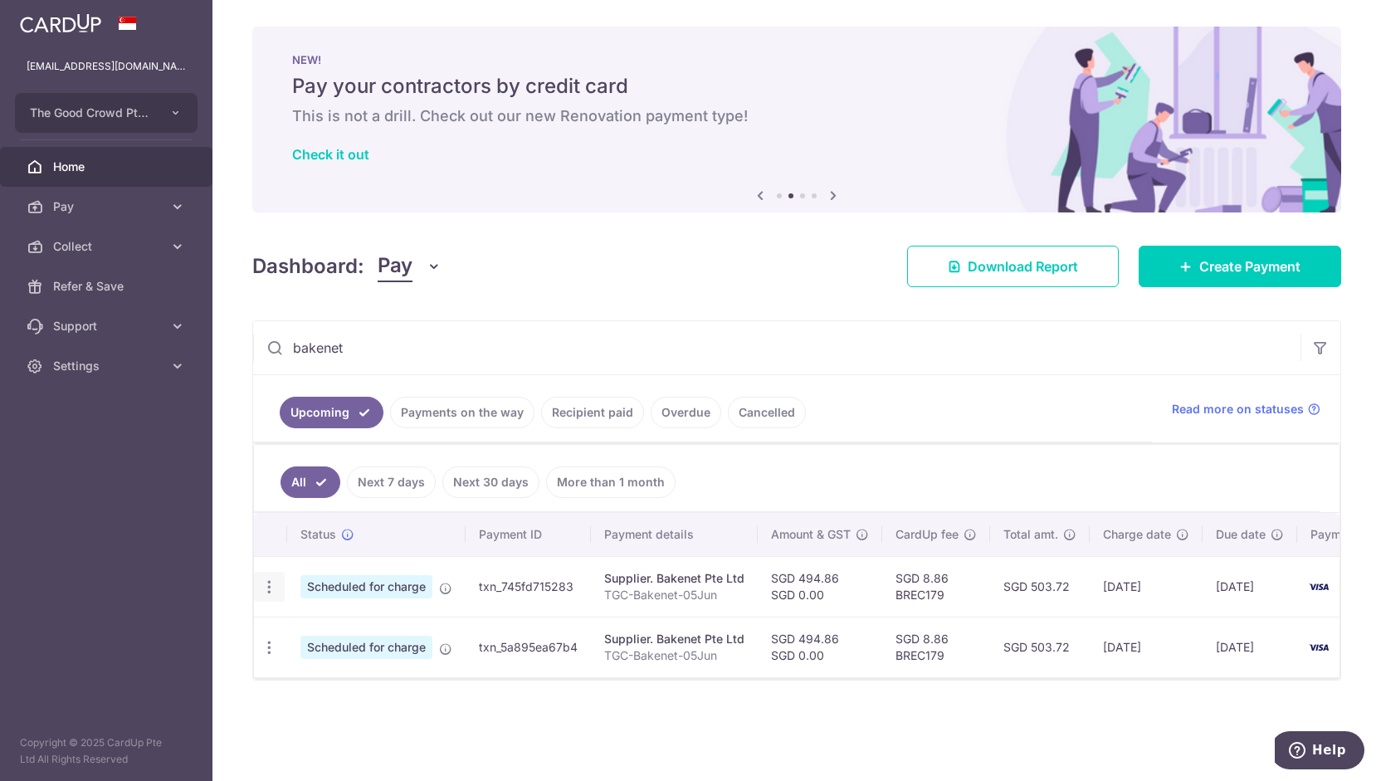
click at [269, 583] on icon "button" at bounding box center [269, 586] width 17 height 17
click at [315, 623] on span "Update payment" at bounding box center [357, 632] width 113 height 20
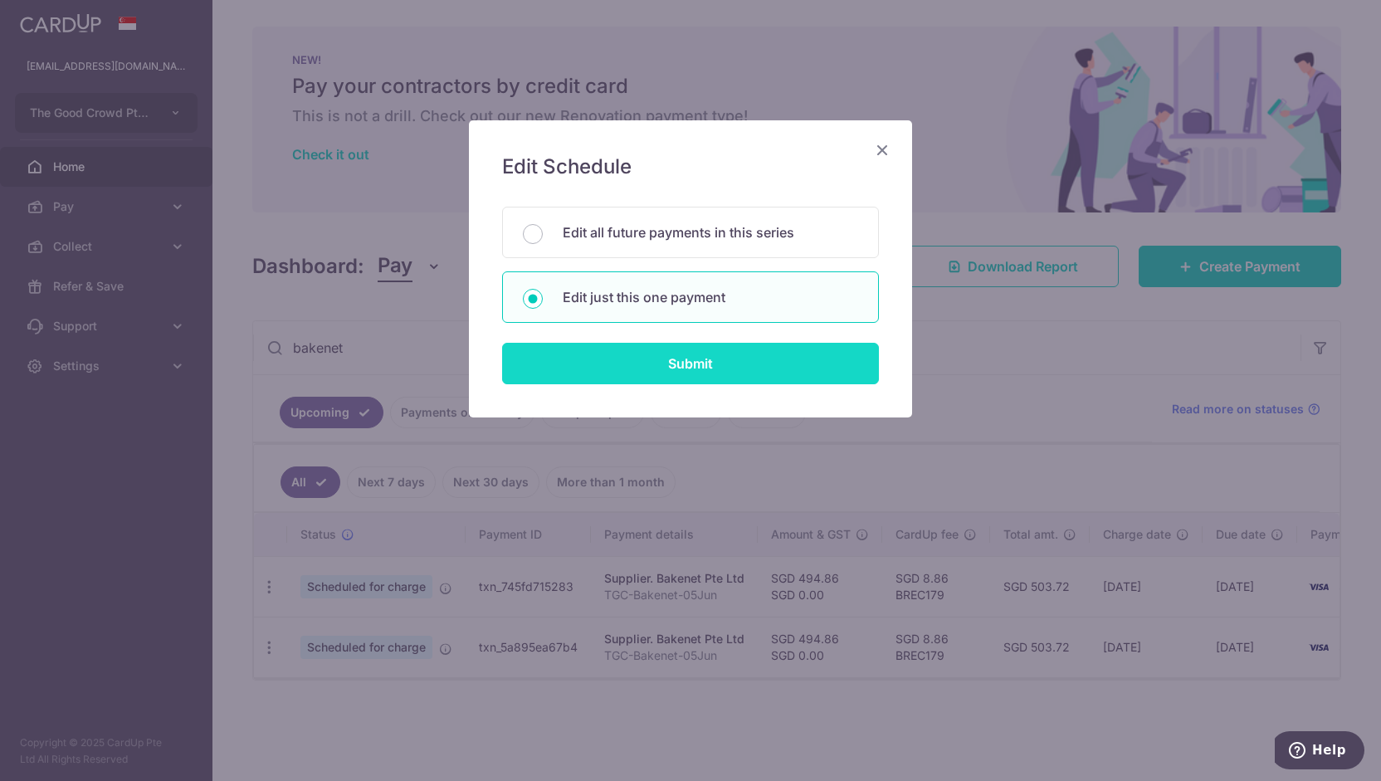
click at [571, 366] on input "Submit" at bounding box center [690, 363] width 377 height 41
radio input "true"
type input "494.86"
type input "0.00"
type input "31/10/2025"
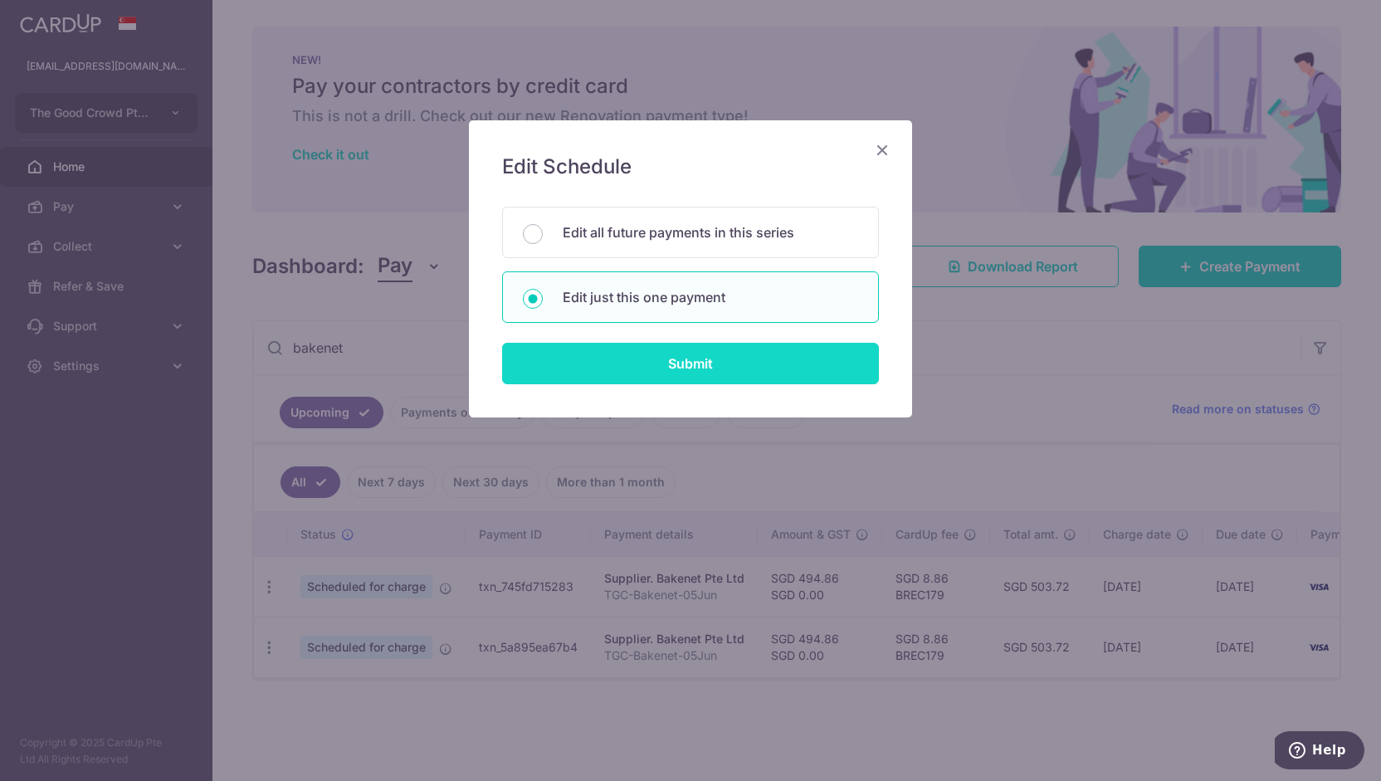
type input "TGC-Bakenet-05Jun"
type input "TGCBakenet05Jun"
type input "BREC179"
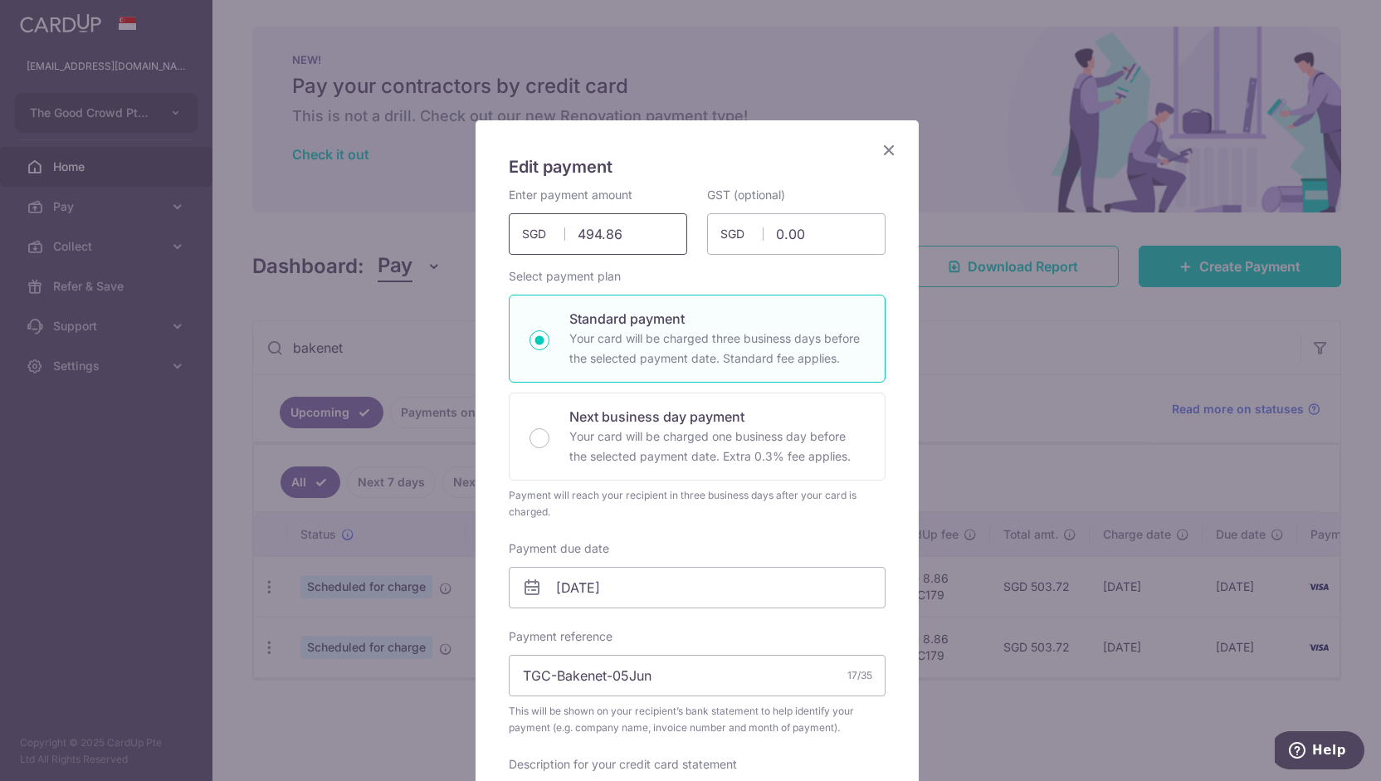
click at [600, 232] on input "494.86" at bounding box center [598, 233] width 178 height 41
drag, startPoint x: 632, startPoint y: 237, endPoint x: 512, endPoint y: 241, distance: 119.6
click at [512, 241] on input "494.86" at bounding box center [598, 233] width 178 height 41
type input "226.72"
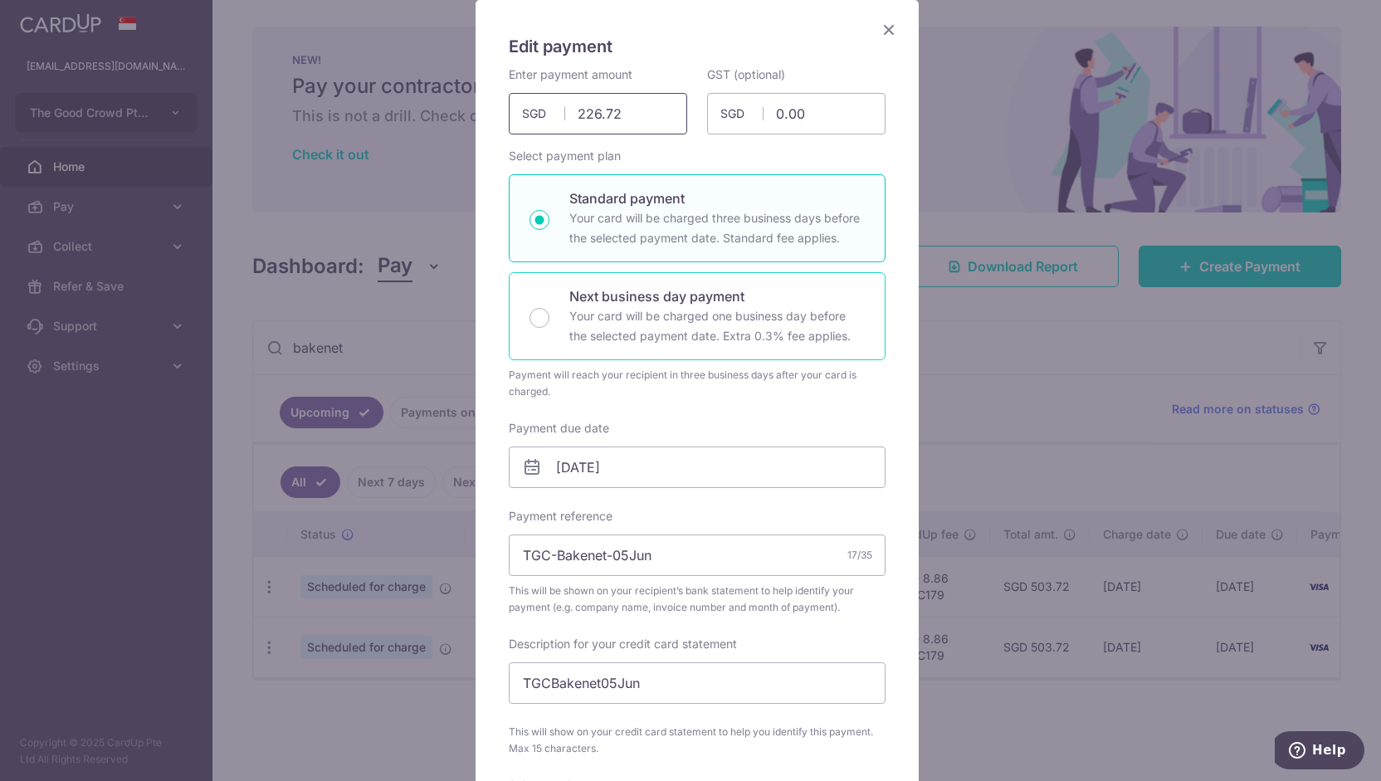
scroll to position [123, 0]
click at [586, 464] on input "31/10/2025" at bounding box center [697, 464] width 377 height 41
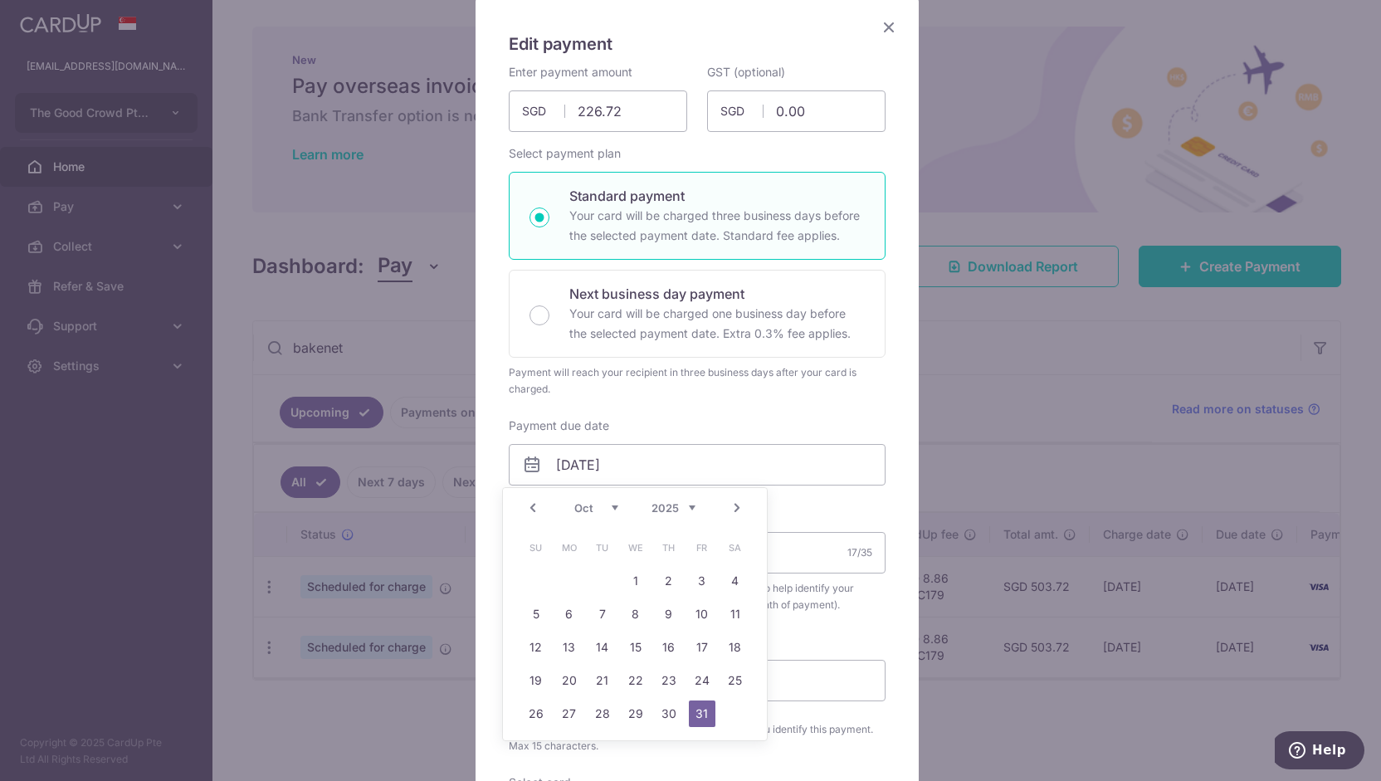
click at [528, 507] on link "Prev" at bounding box center [533, 508] width 20 height 20
click at [705, 645] on link "19" at bounding box center [702, 647] width 27 height 27
type input "[DATE]"
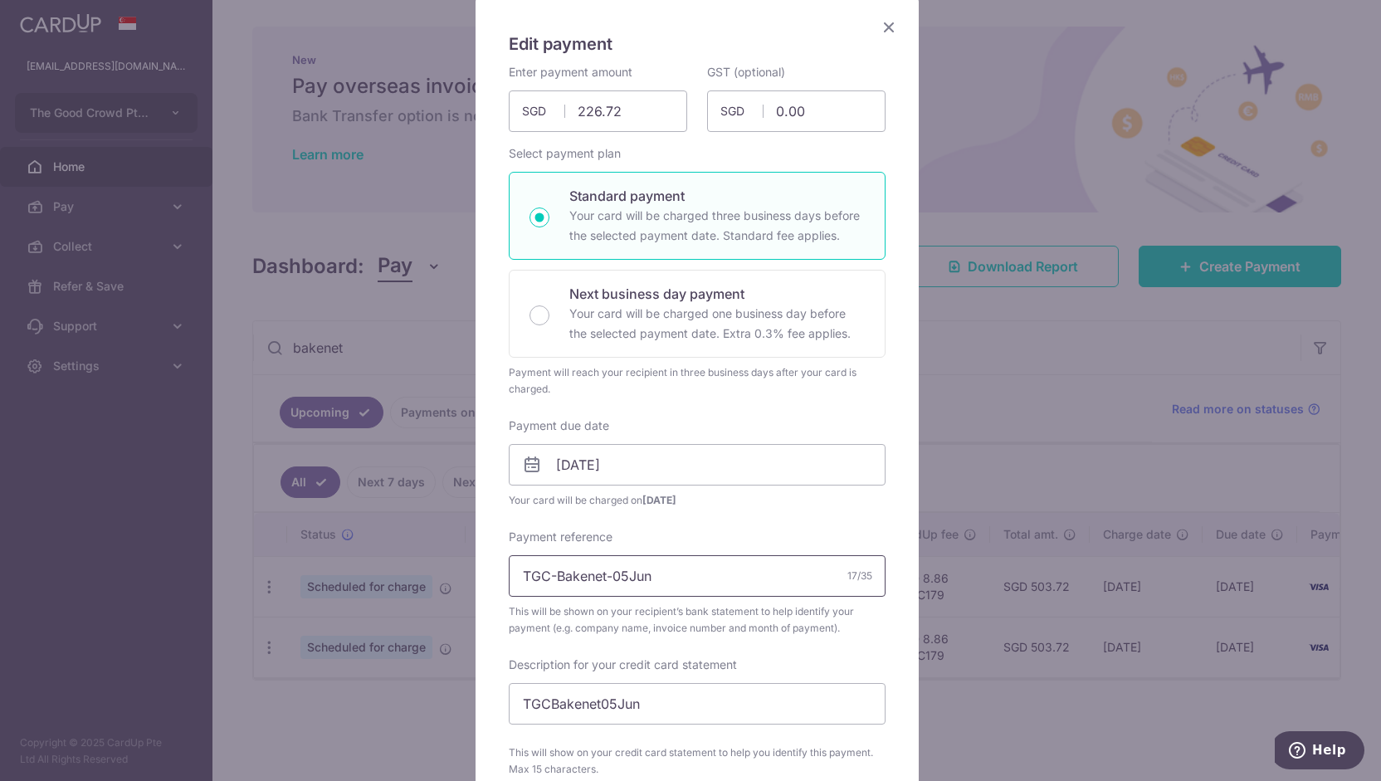
click at [609, 577] on input "TGC-Bakenet-05Jun" at bounding box center [697, 575] width 377 height 41
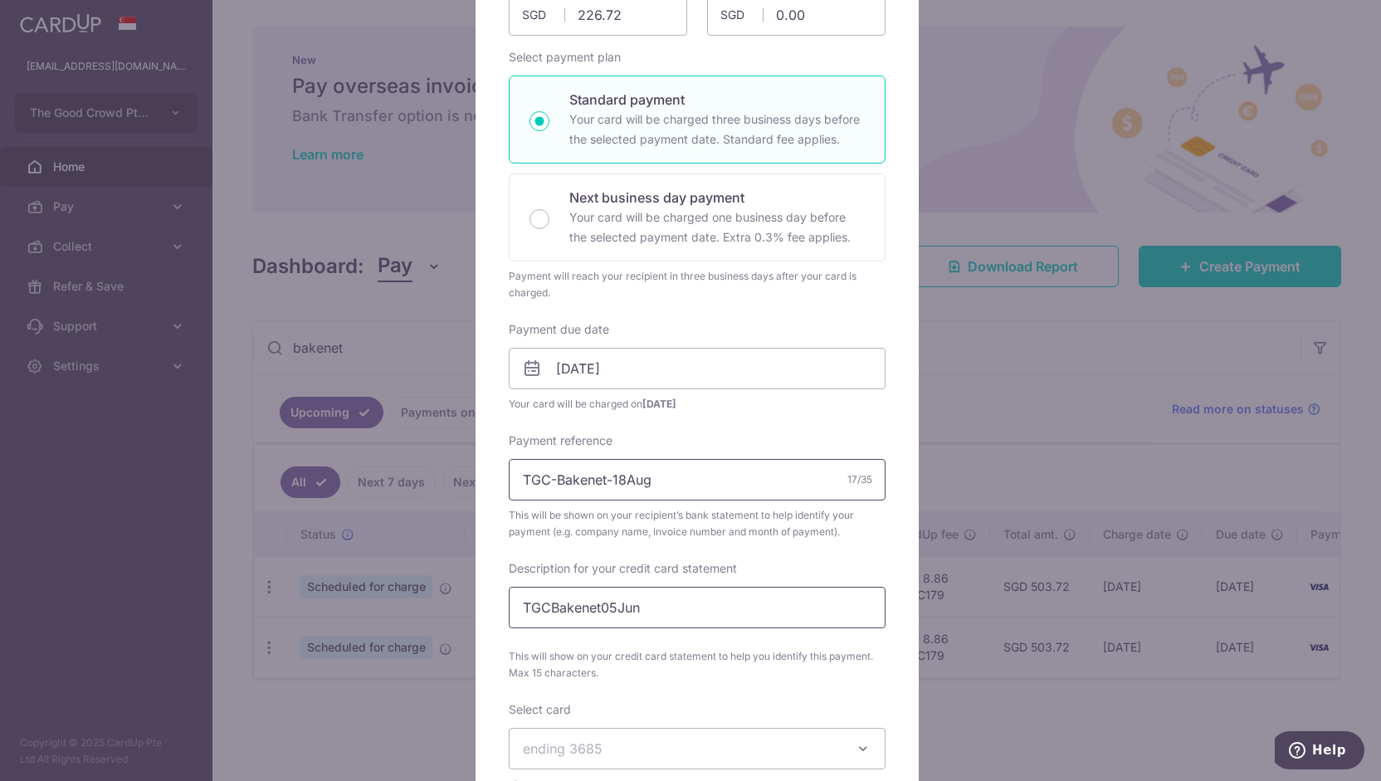
type input "TGC-Bakenet-18Aug"
drag, startPoint x: 594, startPoint y: 612, endPoint x: 708, endPoint y: 622, distance: 114.2
click at [708, 622] on input "TGCBakenet05Jun" at bounding box center [697, 607] width 377 height 41
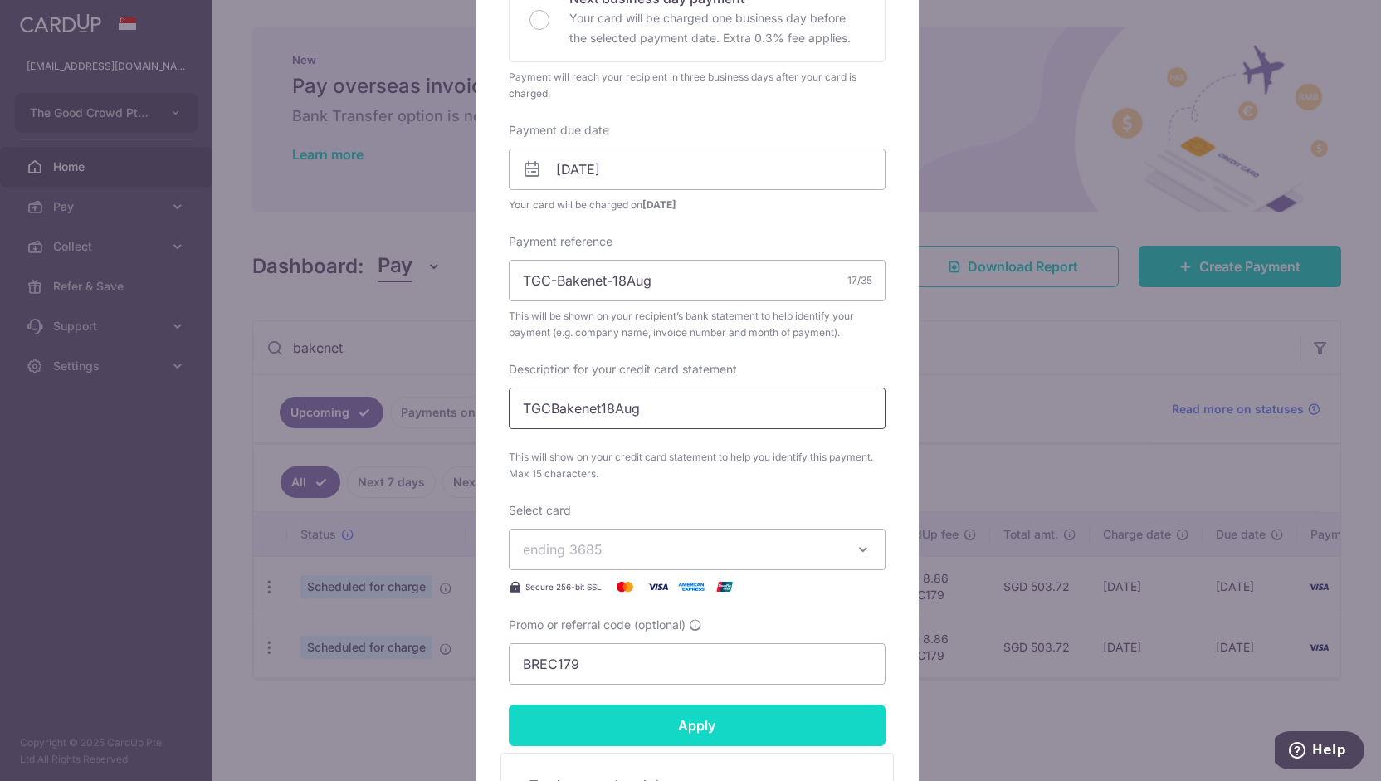
type input "TGCBakenet18Aug"
click at [682, 731] on input "Apply" at bounding box center [697, 725] width 377 height 41
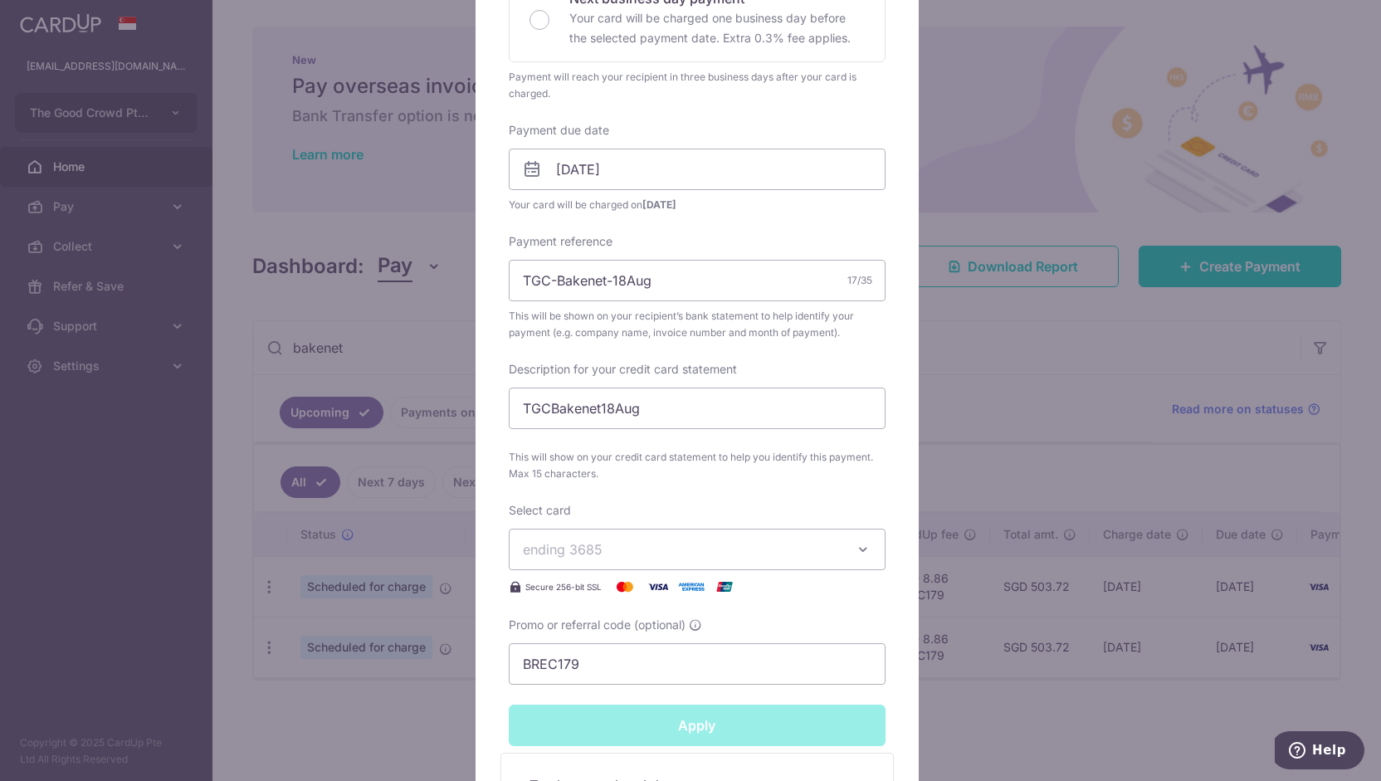
type input "Successfully Applied"
click at [409, 583] on div "Edit payment By clicking apply, you will make changes to all payments to Bakene…" at bounding box center [690, 390] width 1381 height 781
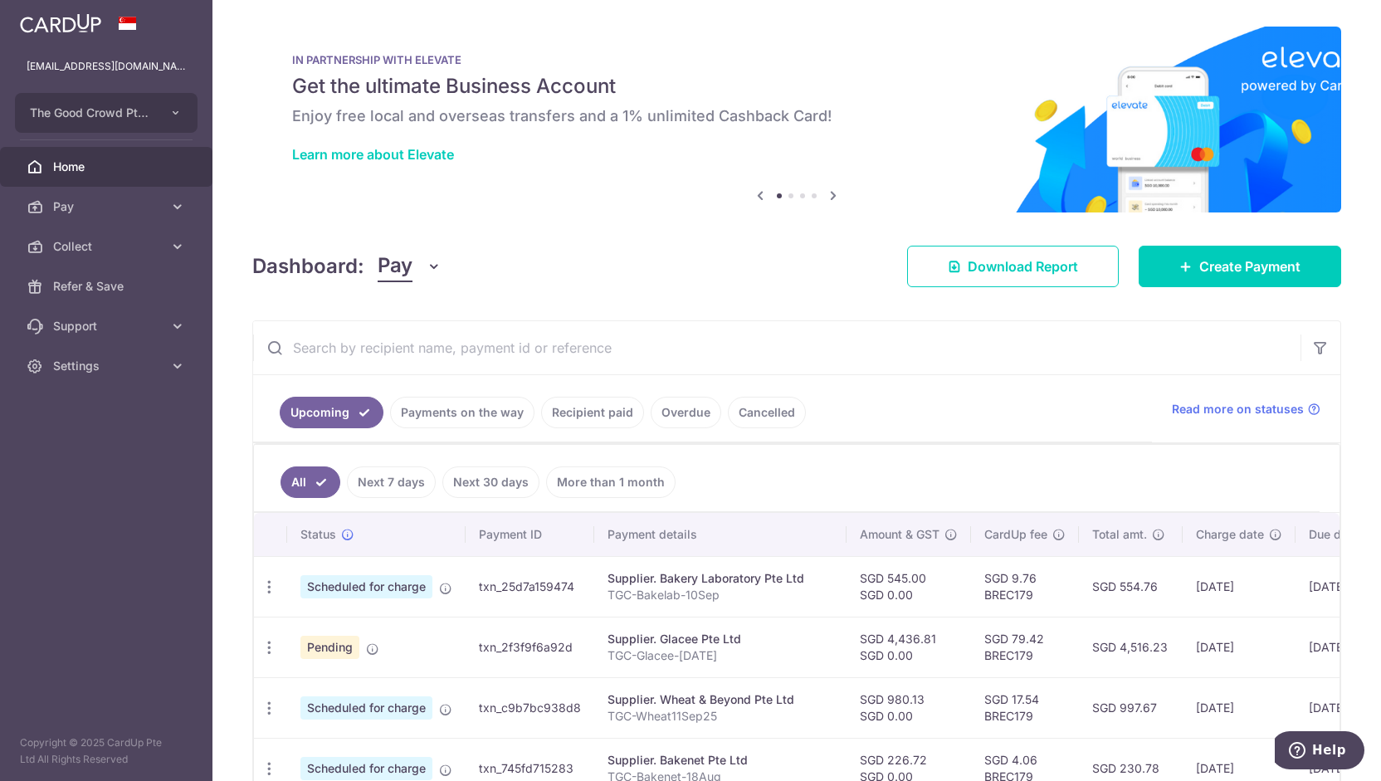
click at [532, 355] on input "text" at bounding box center [776, 347] width 1047 height 53
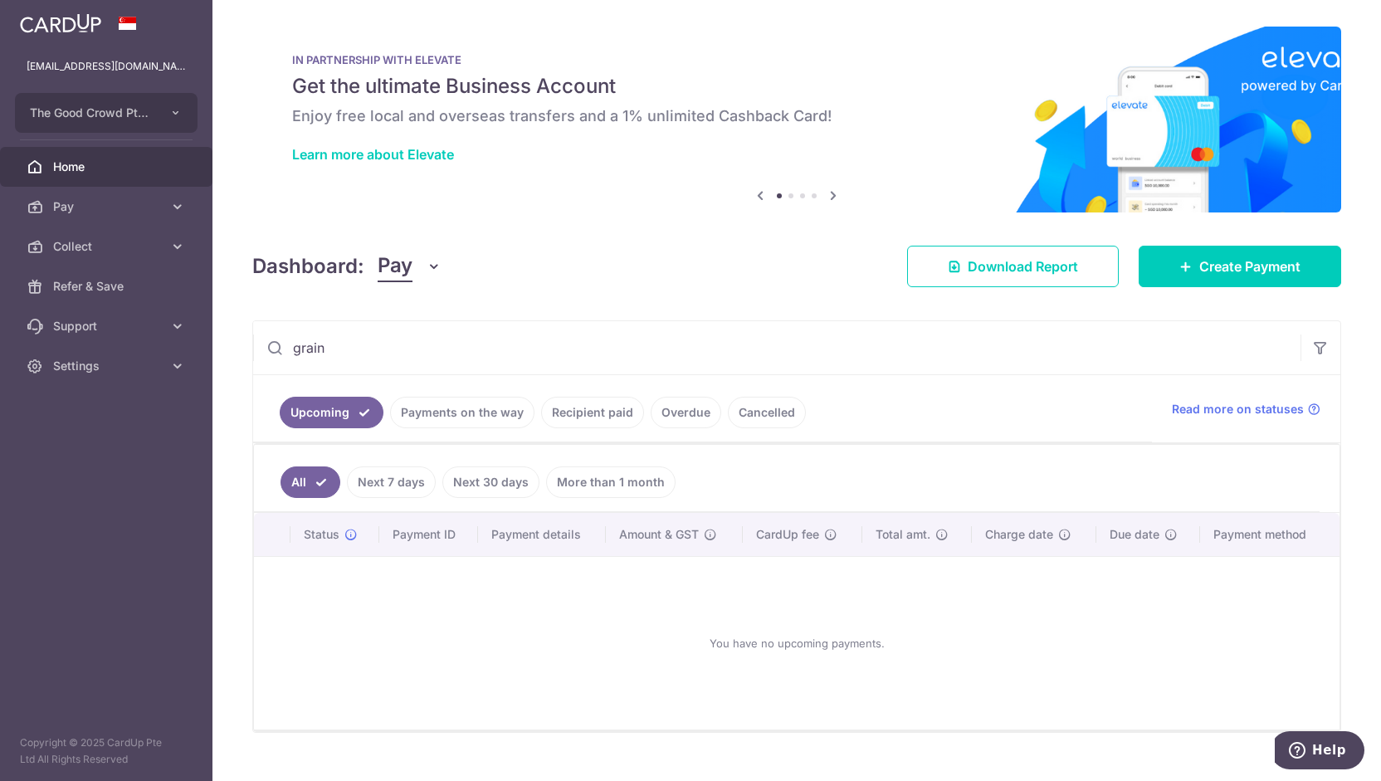
drag, startPoint x: 421, startPoint y: 332, endPoint x: 259, endPoint y: 361, distance: 164.4
click at [259, 361] on input "grain" at bounding box center [776, 347] width 1047 height 53
type input "dcc"
click at [1270, 275] on span "Create Payment" at bounding box center [1249, 266] width 101 height 20
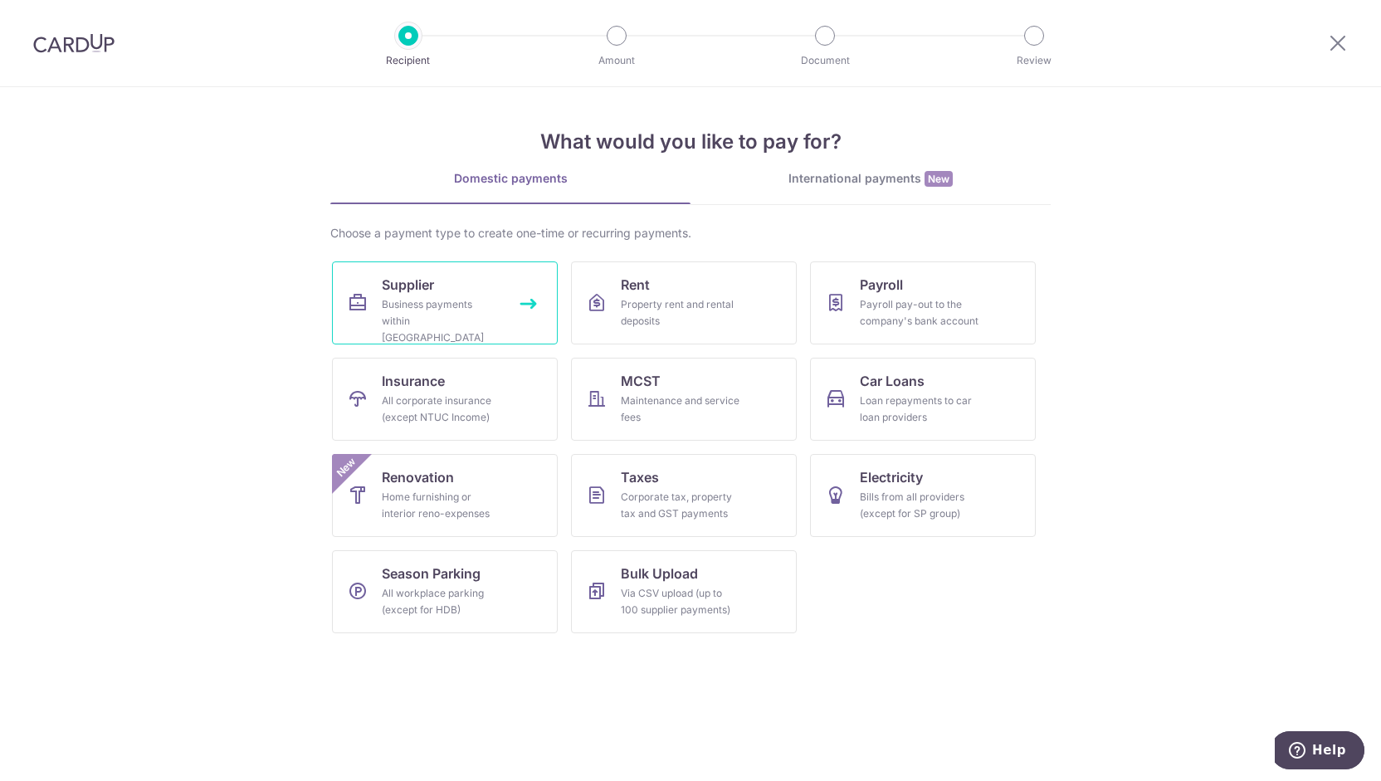
click at [481, 315] on div "Business payments within [GEOGRAPHIC_DATA]" at bounding box center [442, 321] width 120 height 50
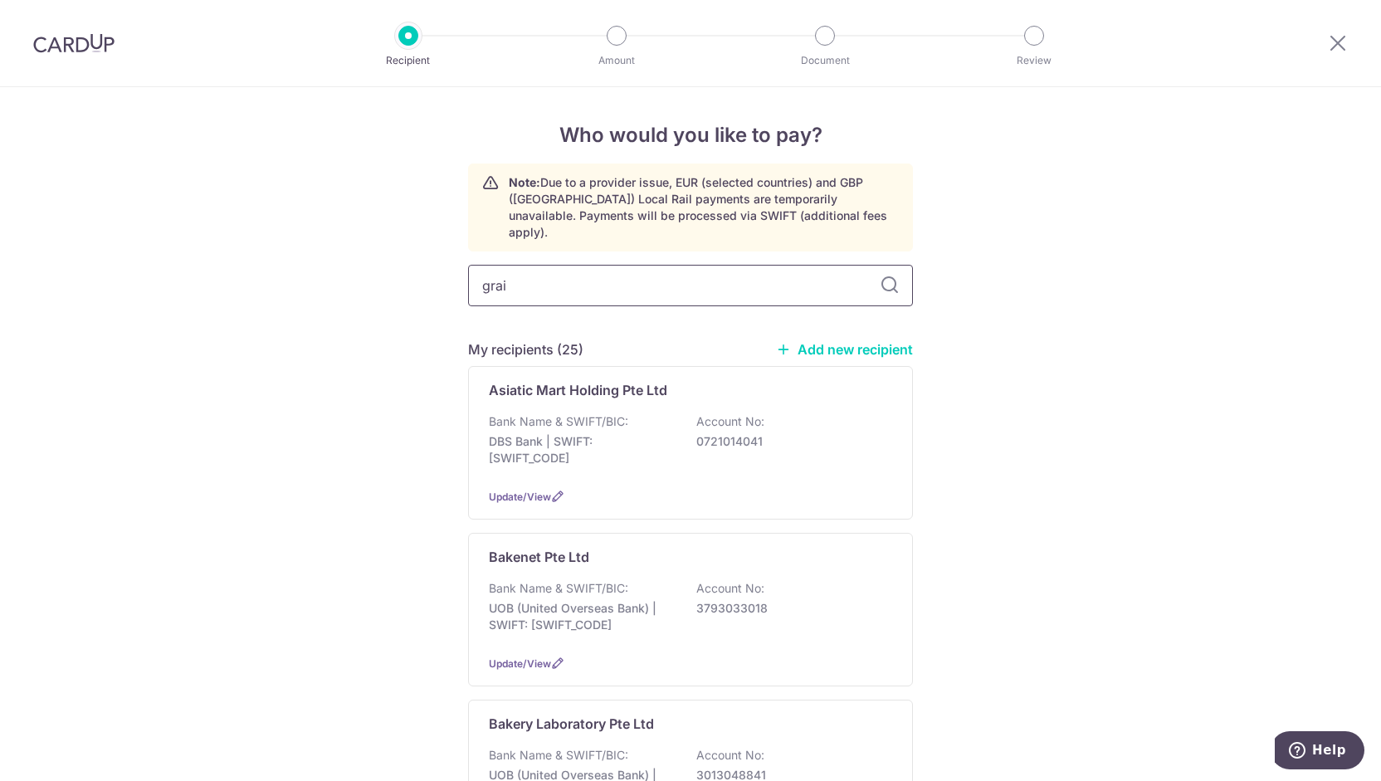
type input "grain"
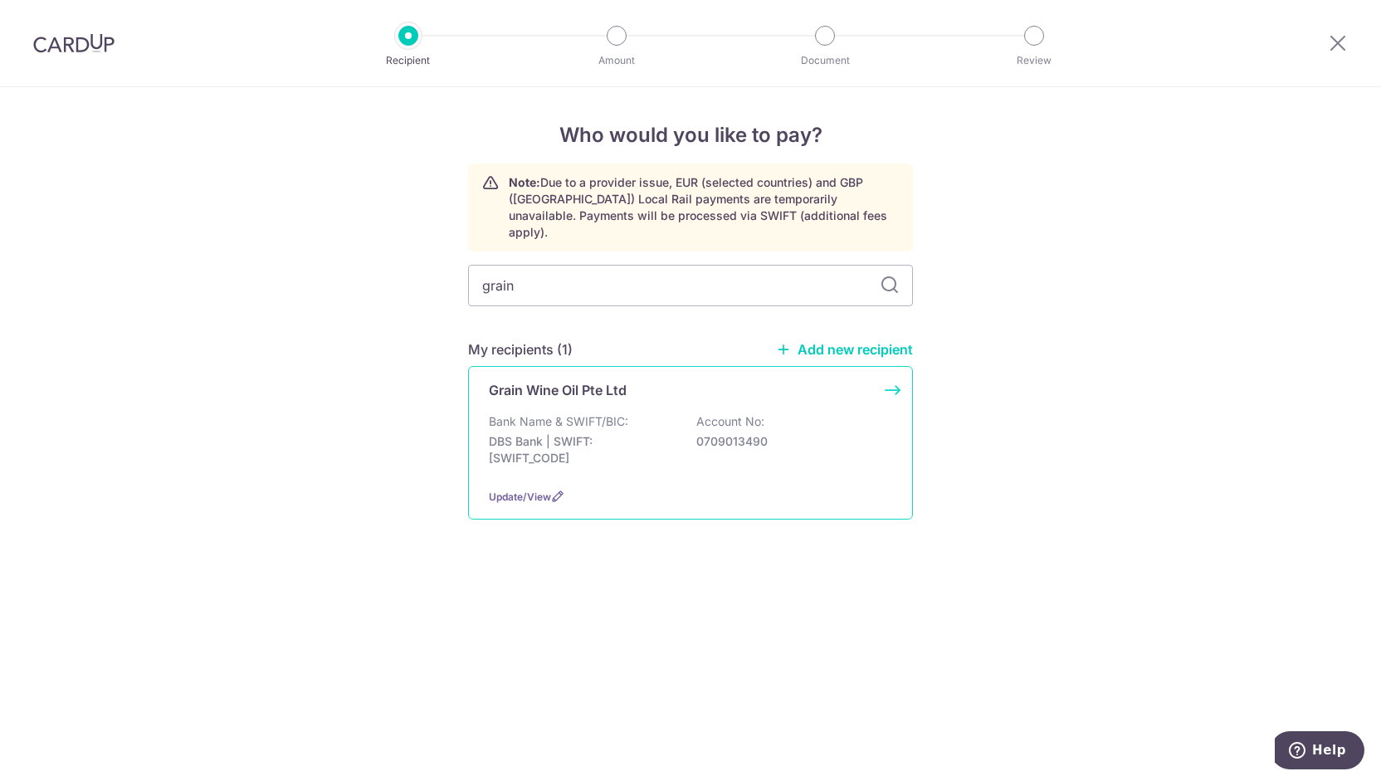
click at [576, 413] on p "Bank Name & SWIFT/BIC:" at bounding box center [558, 421] width 139 height 17
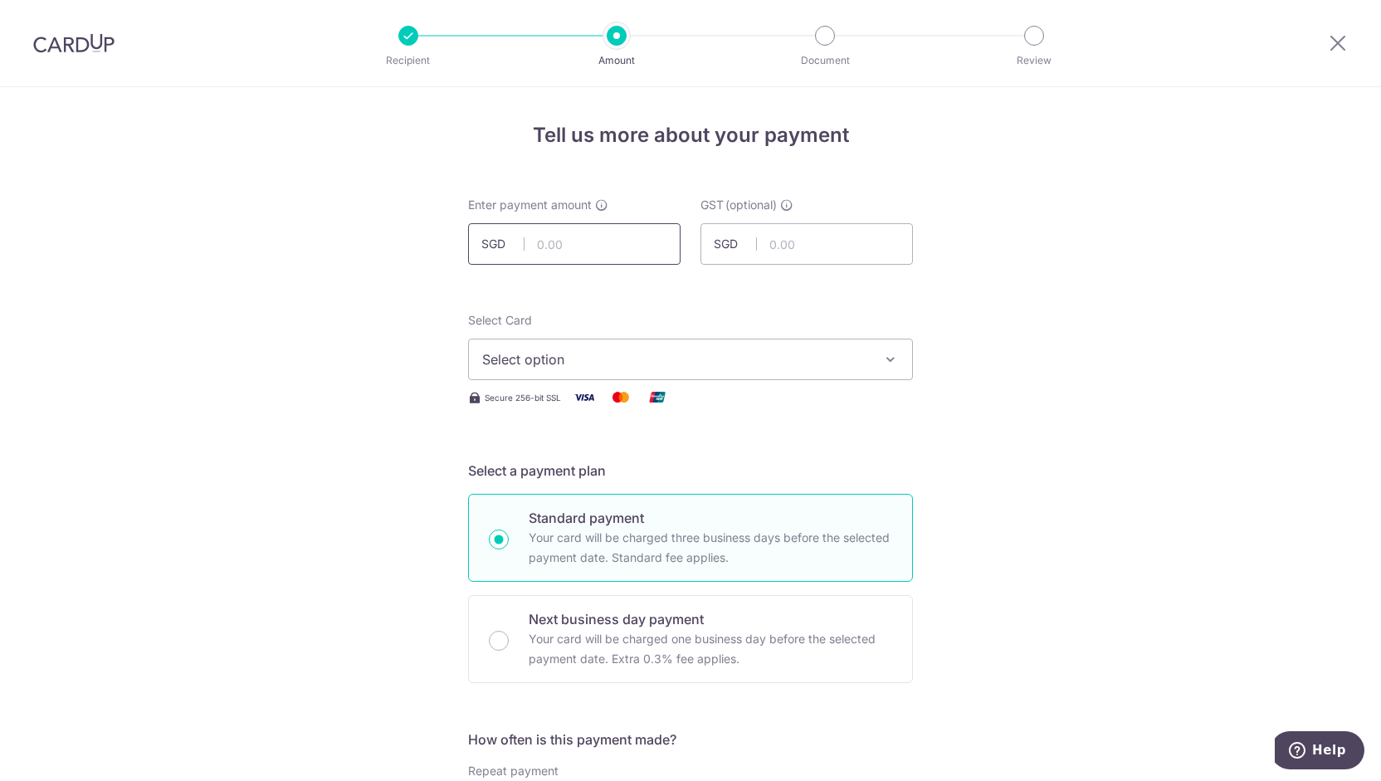
click at [591, 242] on input "text" at bounding box center [574, 243] width 212 height 41
type input "158.05"
click at [546, 358] on span "Select option" at bounding box center [675, 359] width 387 height 20
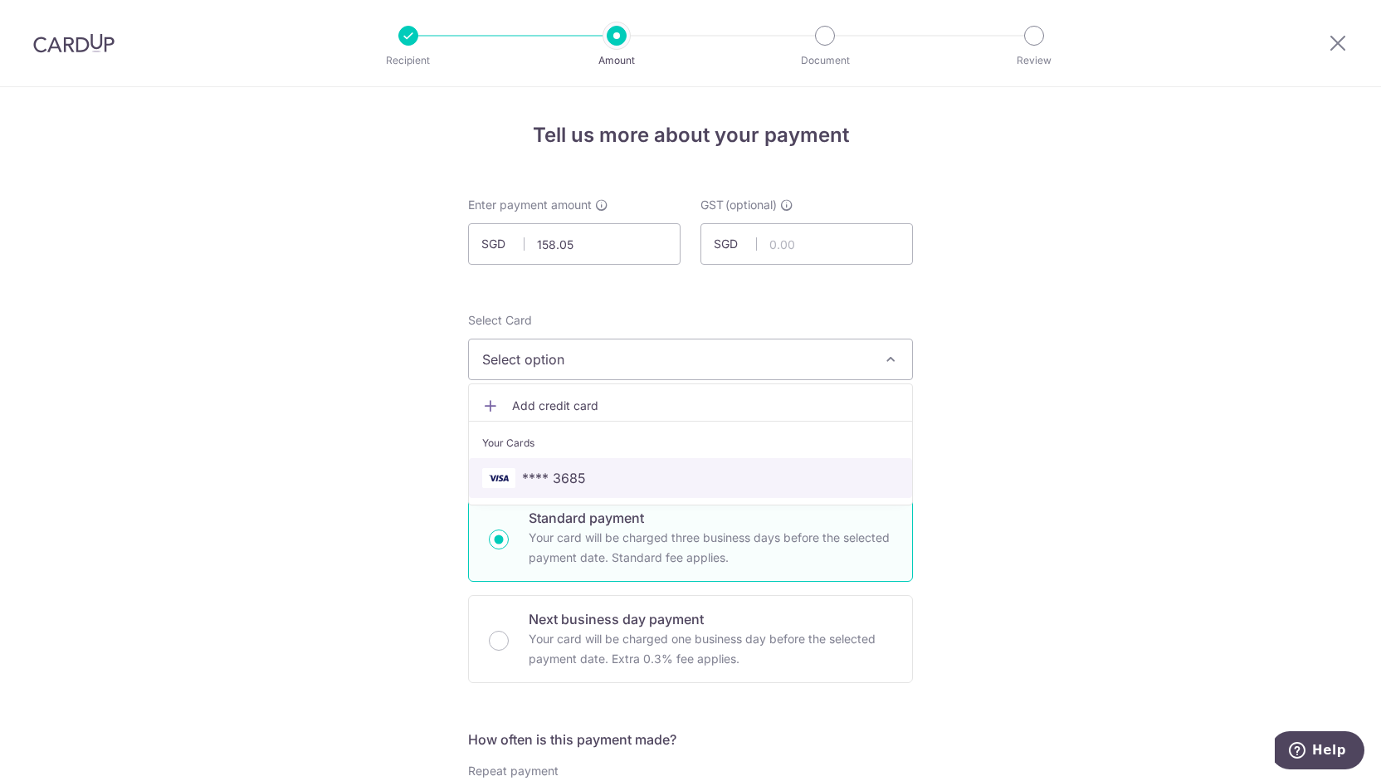
click at [551, 486] on span "**** 3685" at bounding box center [554, 478] width 64 height 20
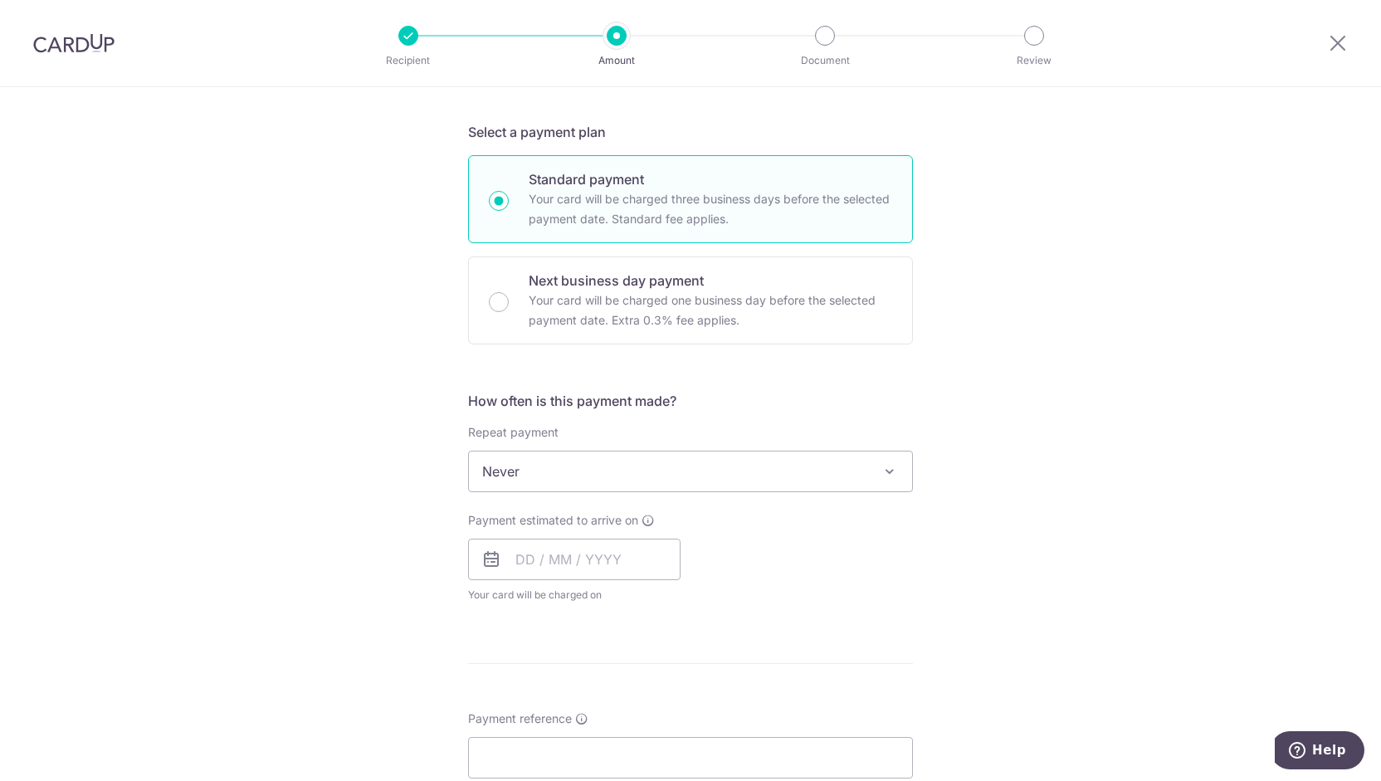
scroll to position [354, 0]
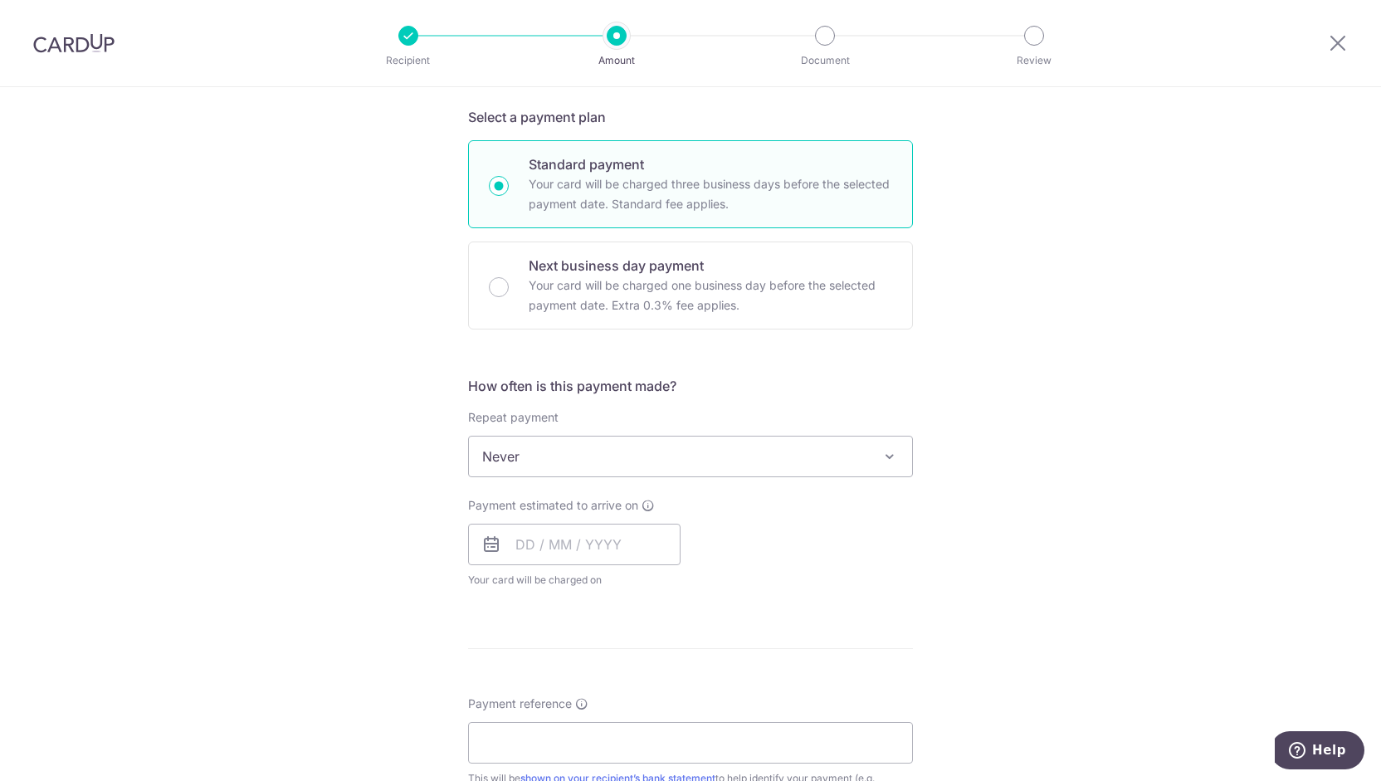
click at [555, 464] on span "Never" at bounding box center [690, 457] width 443 height 40
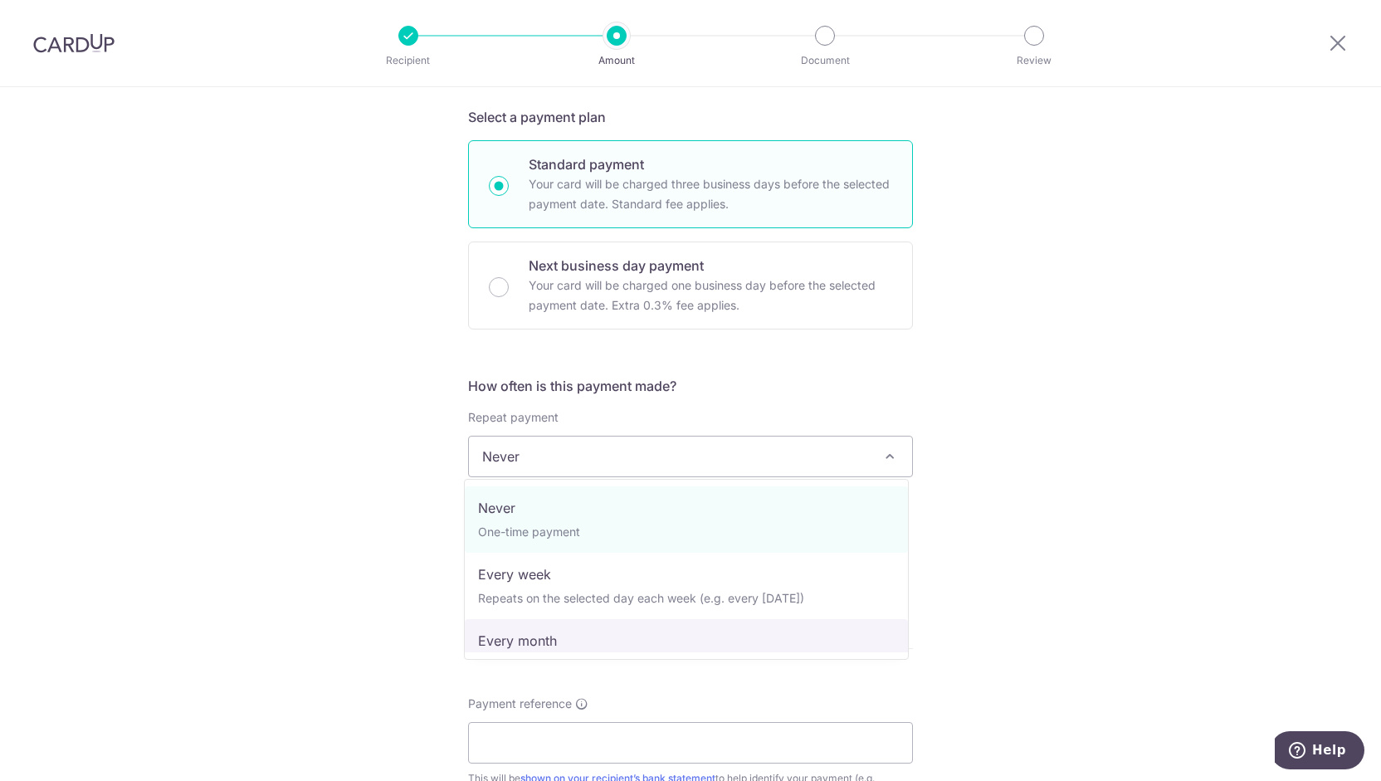
select select "3"
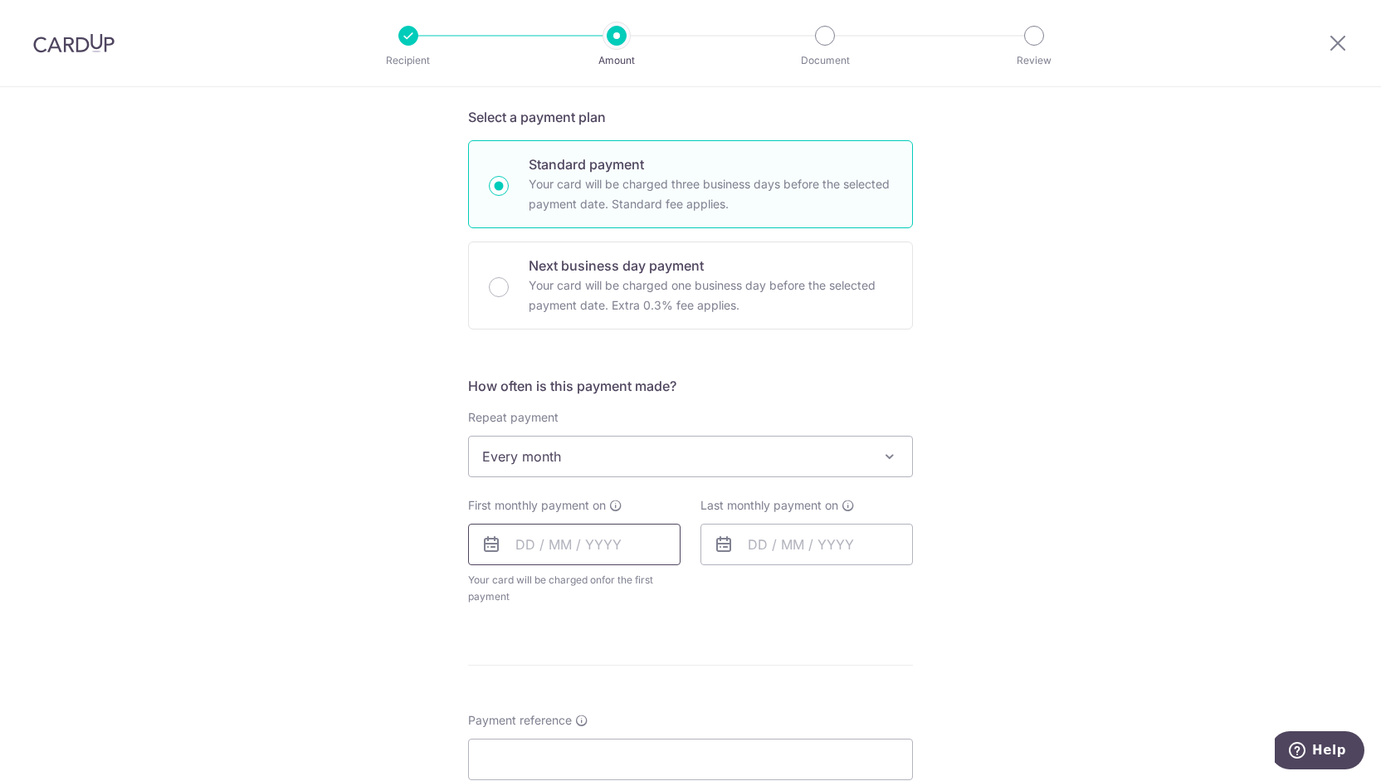
drag, startPoint x: 559, startPoint y: 625, endPoint x: 535, endPoint y: 553, distance: 76.1
click at [535, 553] on input "text" at bounding box center [574, 544] width 212 height 41
click at [659, 726] on link "19" at bounding box center [668, 728] width 27 height 27
type input "[DATE]"
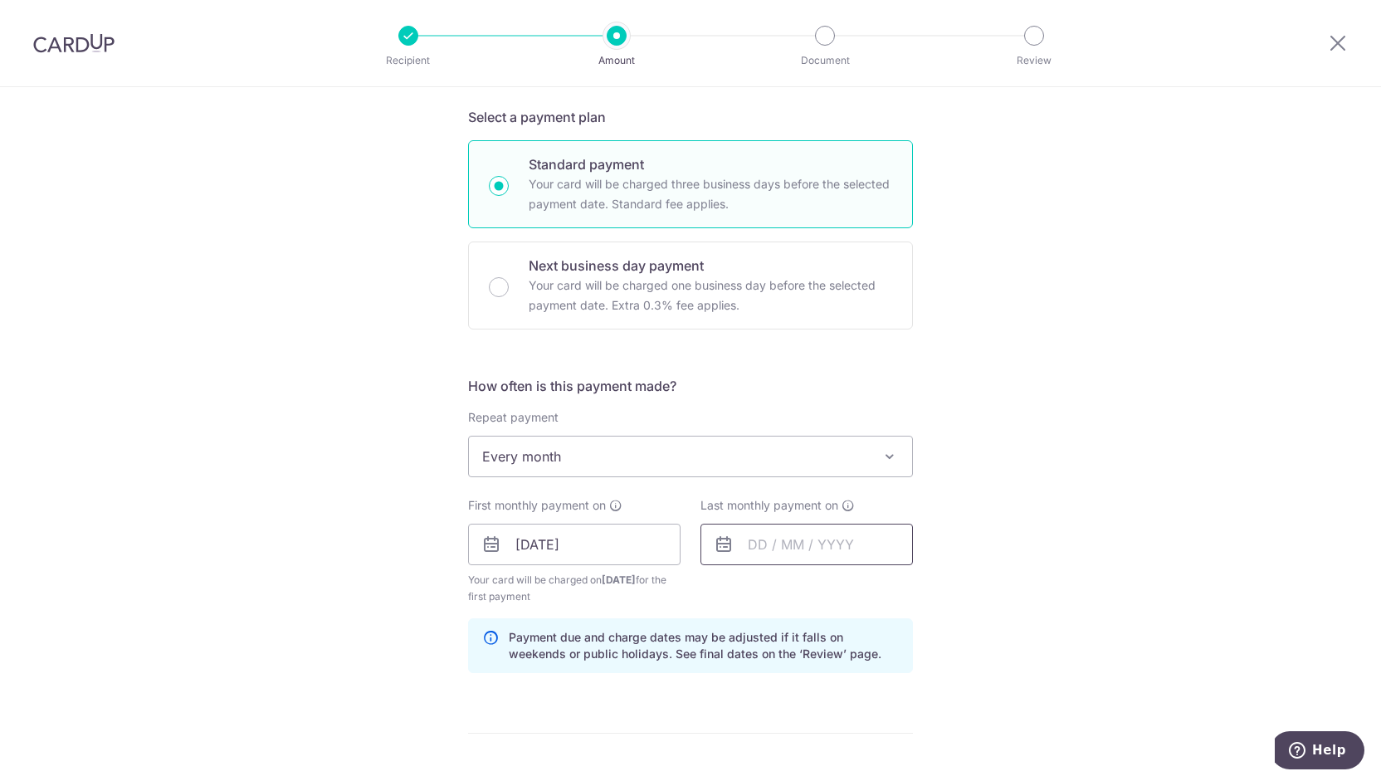
click at [755, 549] on input "text" at bounding box center [806, 544] width 212 height 41
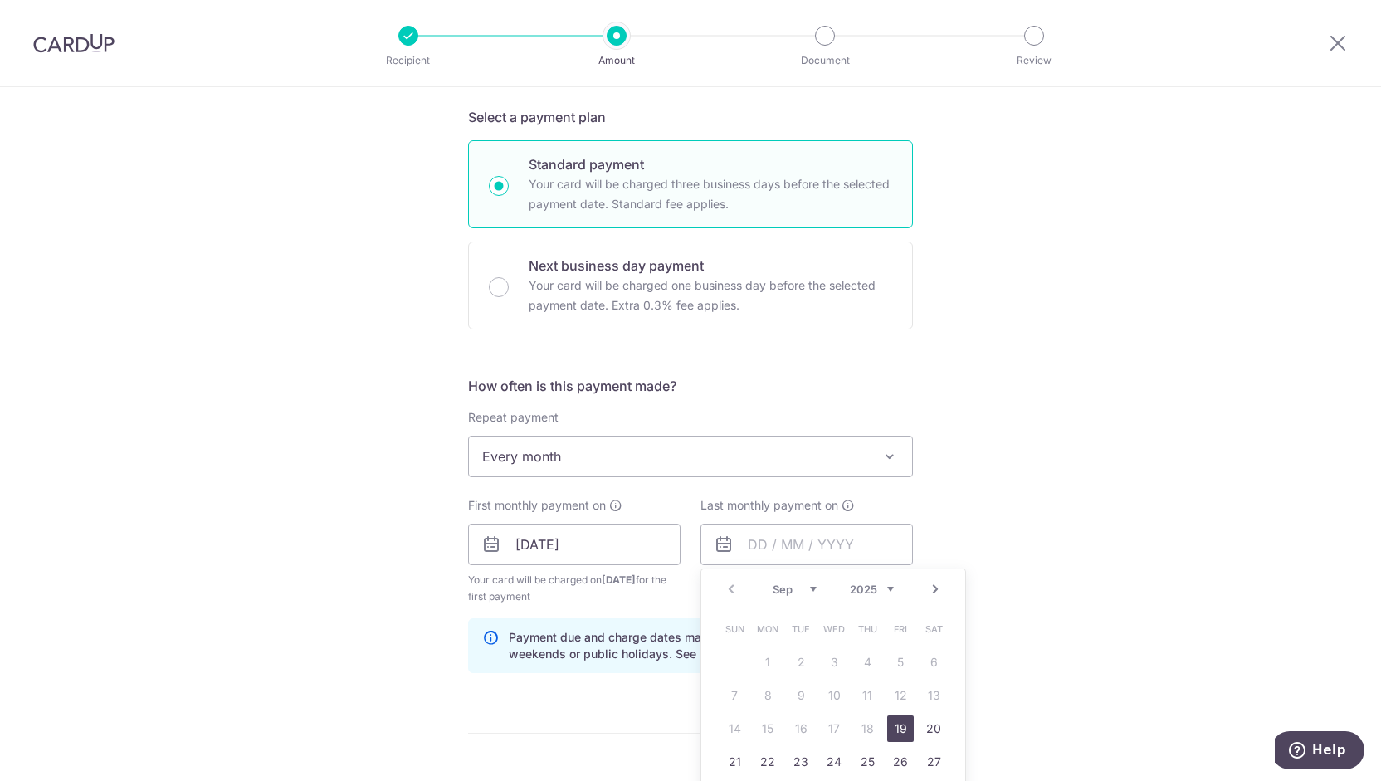
click at [939, 588] on link "Next" at bounding box center [935, 589] width 20 height 20
click at [936, 569] on div "Prev Next Sep Oct Nov Dec 2025 2026 2027 2028 2029 2030 2031 2032 2033 2034 2035" at bounding box center [833, 589] width 264 height 40
click at [933, 585] on link "Next" at bounding box center [935, 589] width 20 height 20
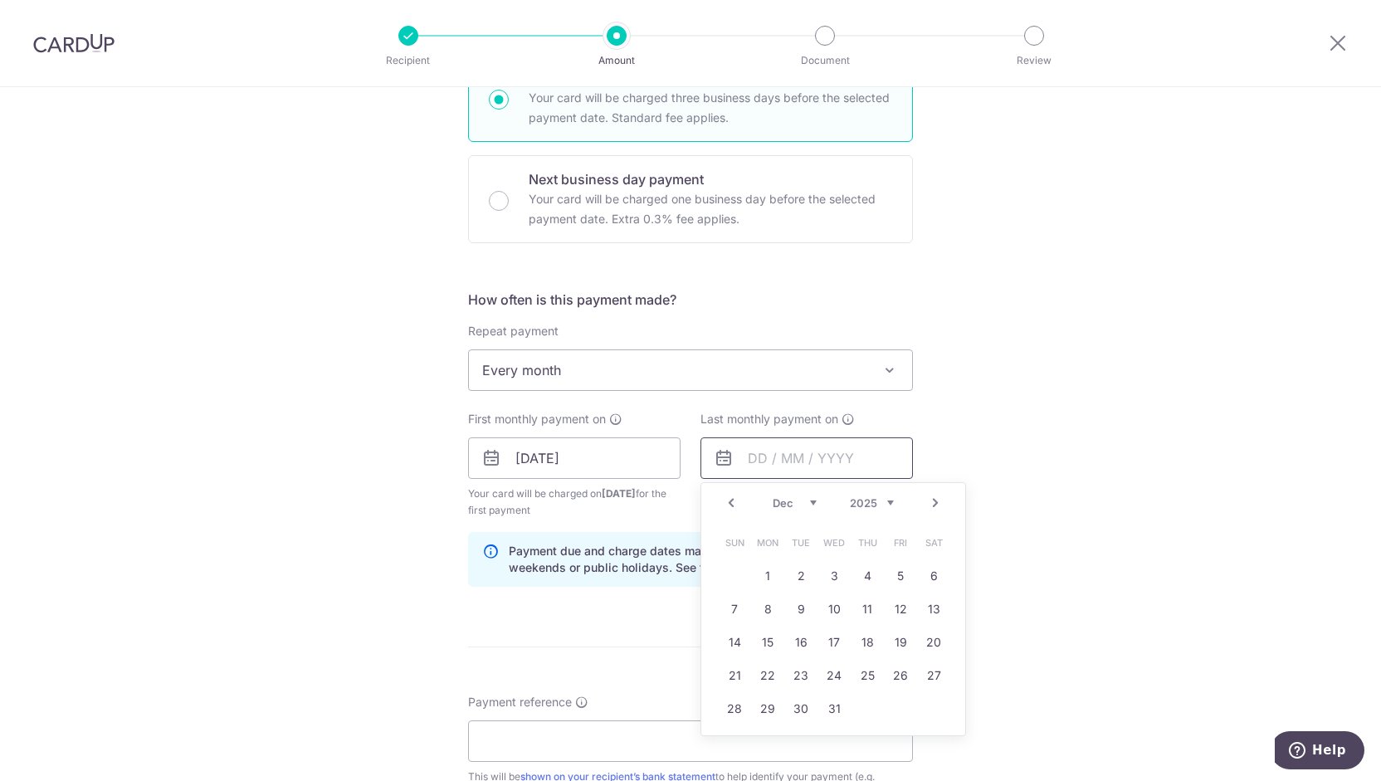
scroll to position [442, 0]
click at [925, 670] on link "27" at bounding box center [933, 674] width 27 height 27
type input "27/12/2025"
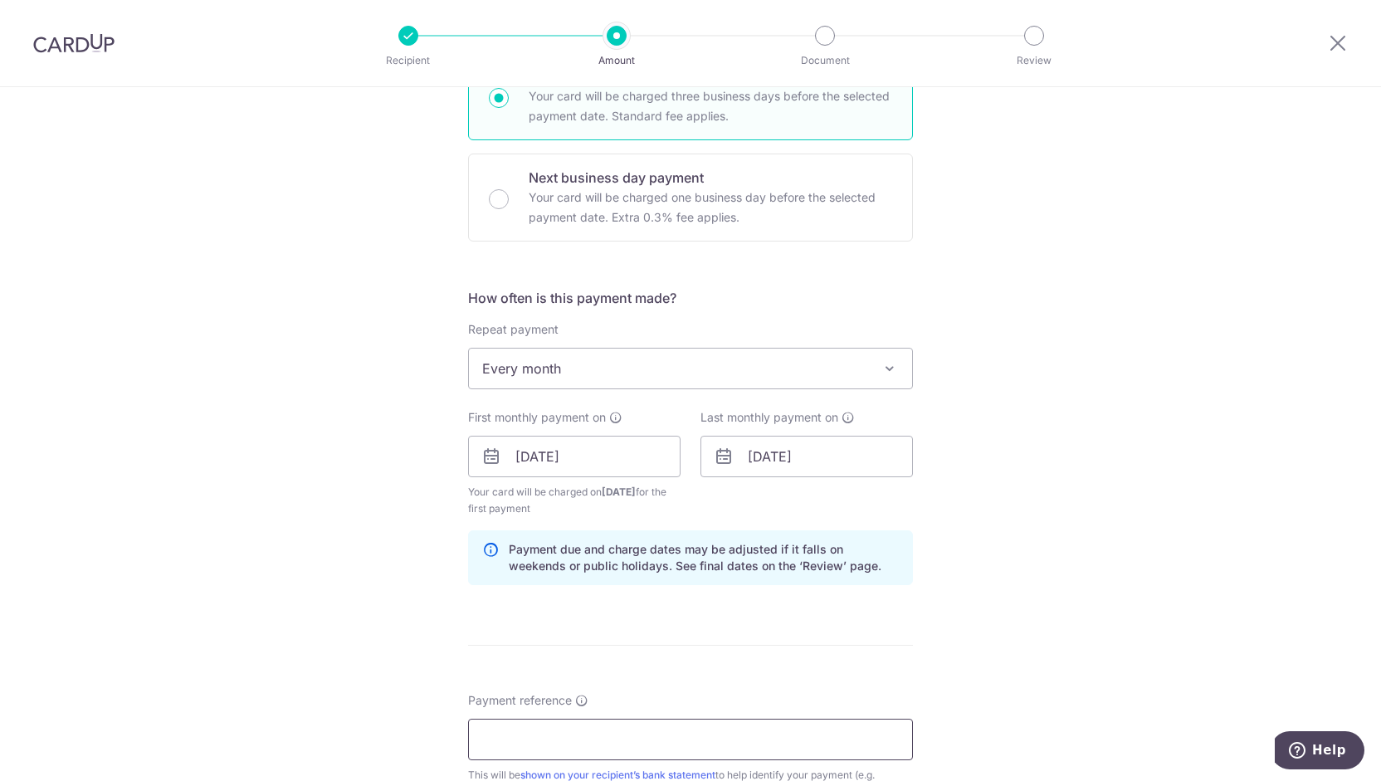
click at [603, 738] on input "Payment reference" at bounding box center [690, 739] width 445 height 41
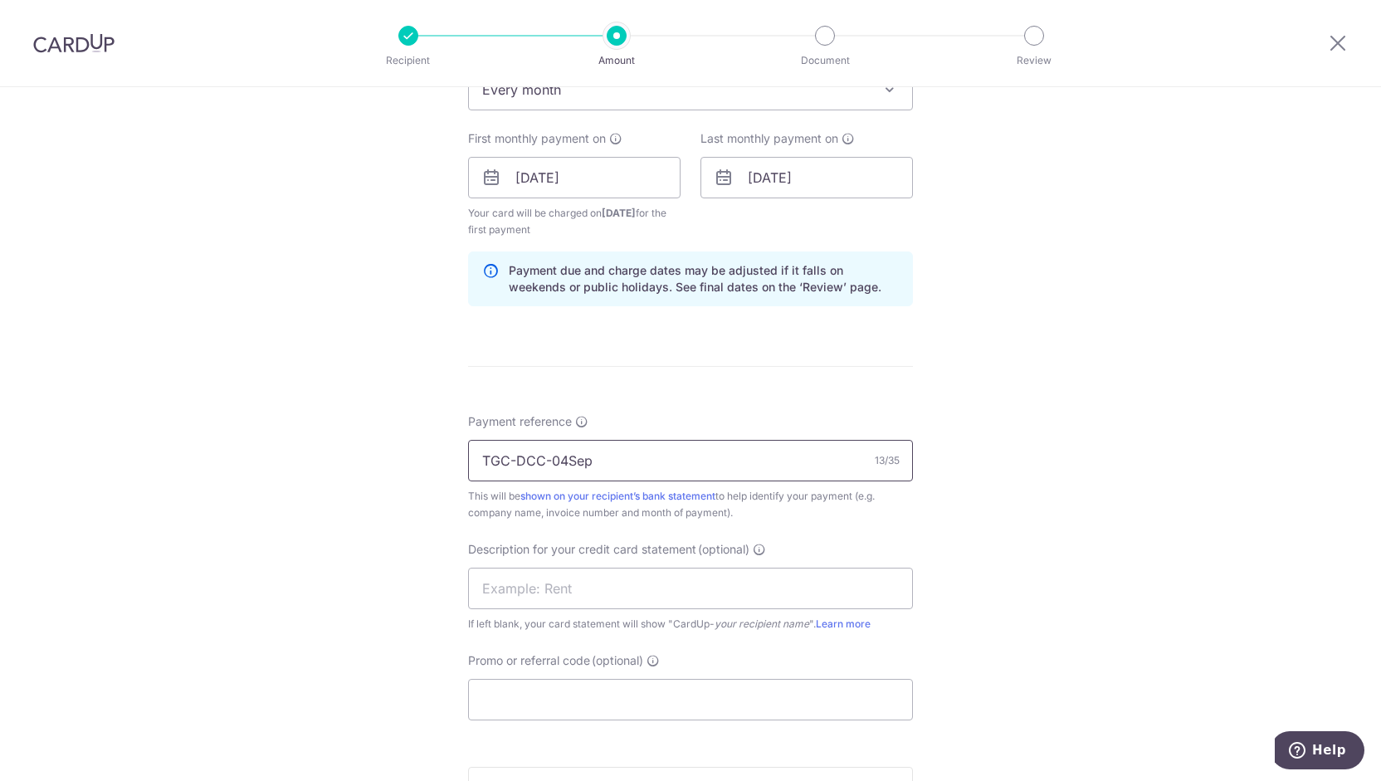
scroll to position [735, 0]
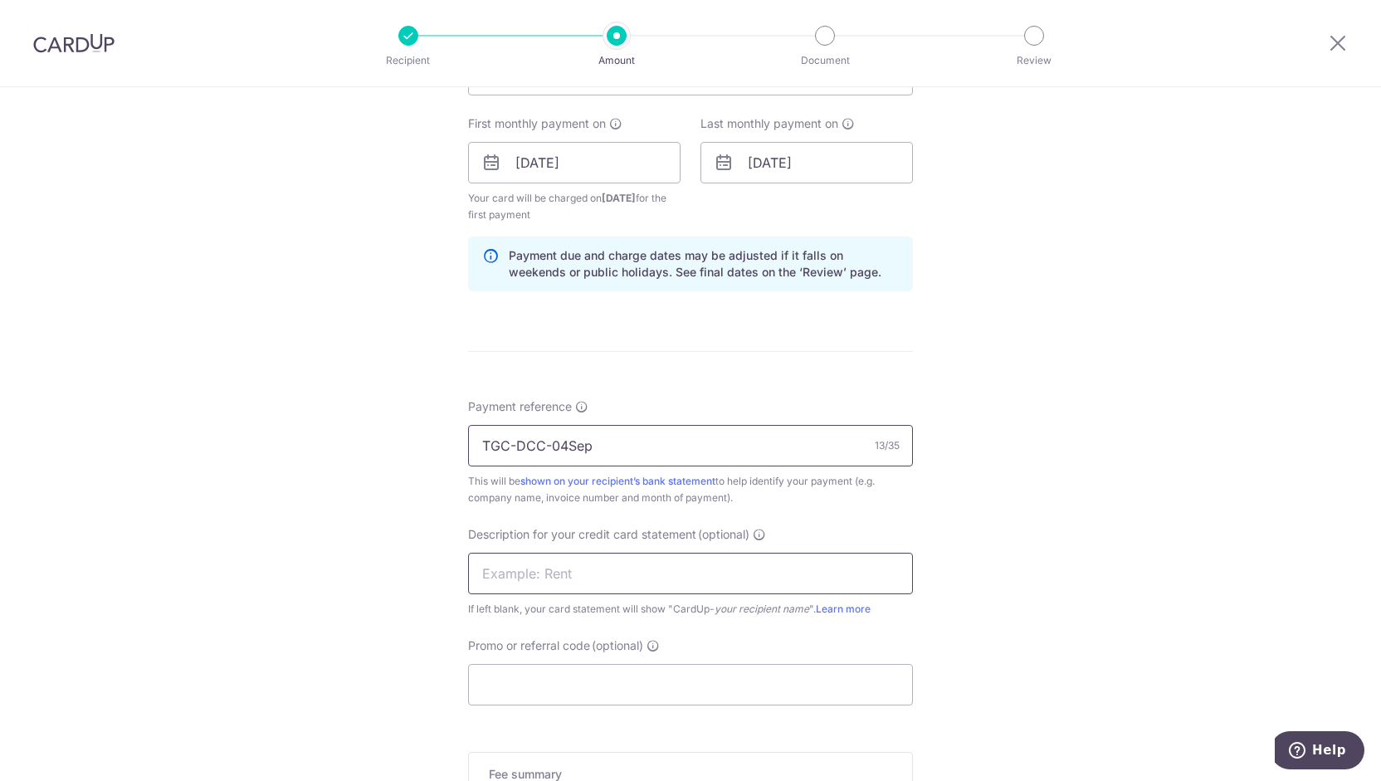
type input "TGC-DCC-04Sep"
click at [597, 577] on input "text" at bounding box center [690, 573] width 445 height 41
type input "TGCDCC04Sep25"
click at [637, 446] on input "TGC-DCC-04Sep" at bounding box center [690, 445] width 445 height 41
type input "TGC-DCC-04Sep25"
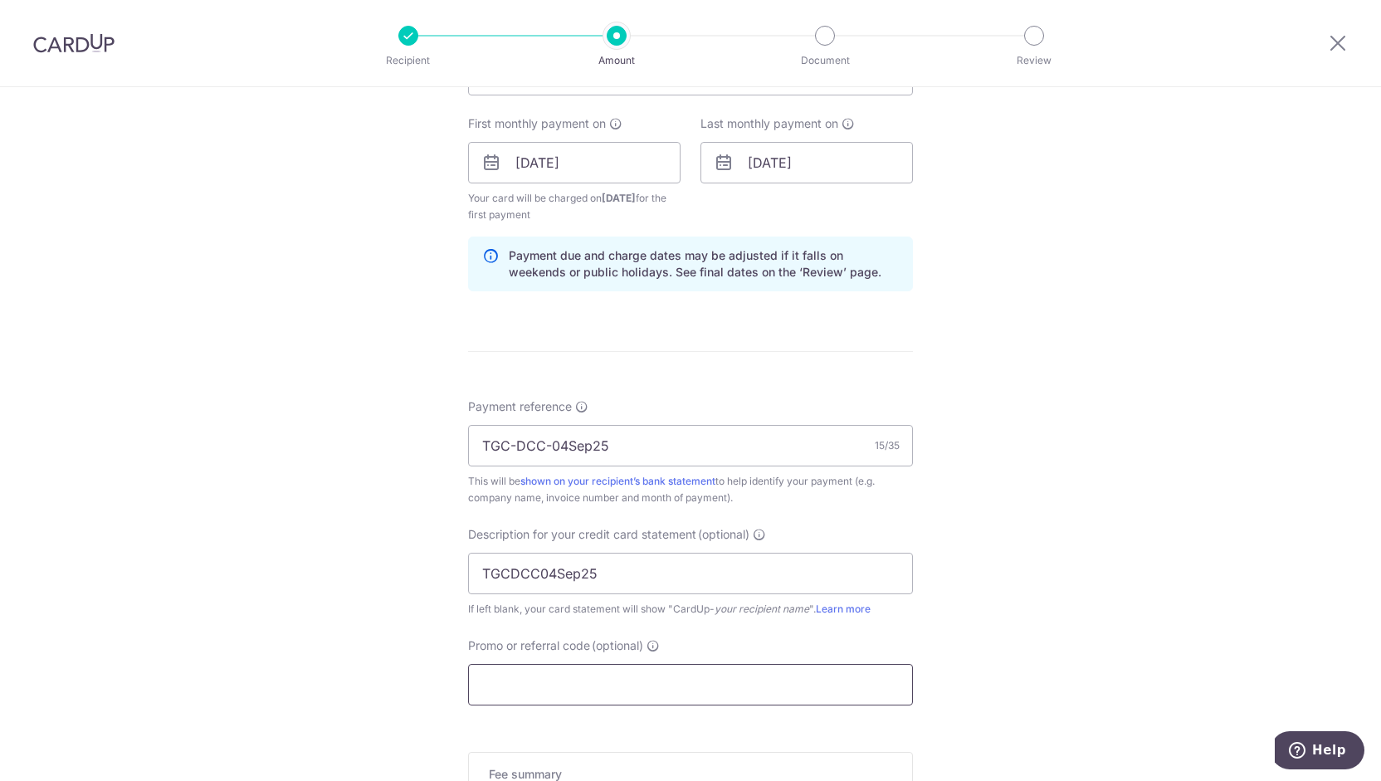
click at [594, 690] on input "Promo or referral code (optional)" at bounding box center [690, 684] width 445 height 41
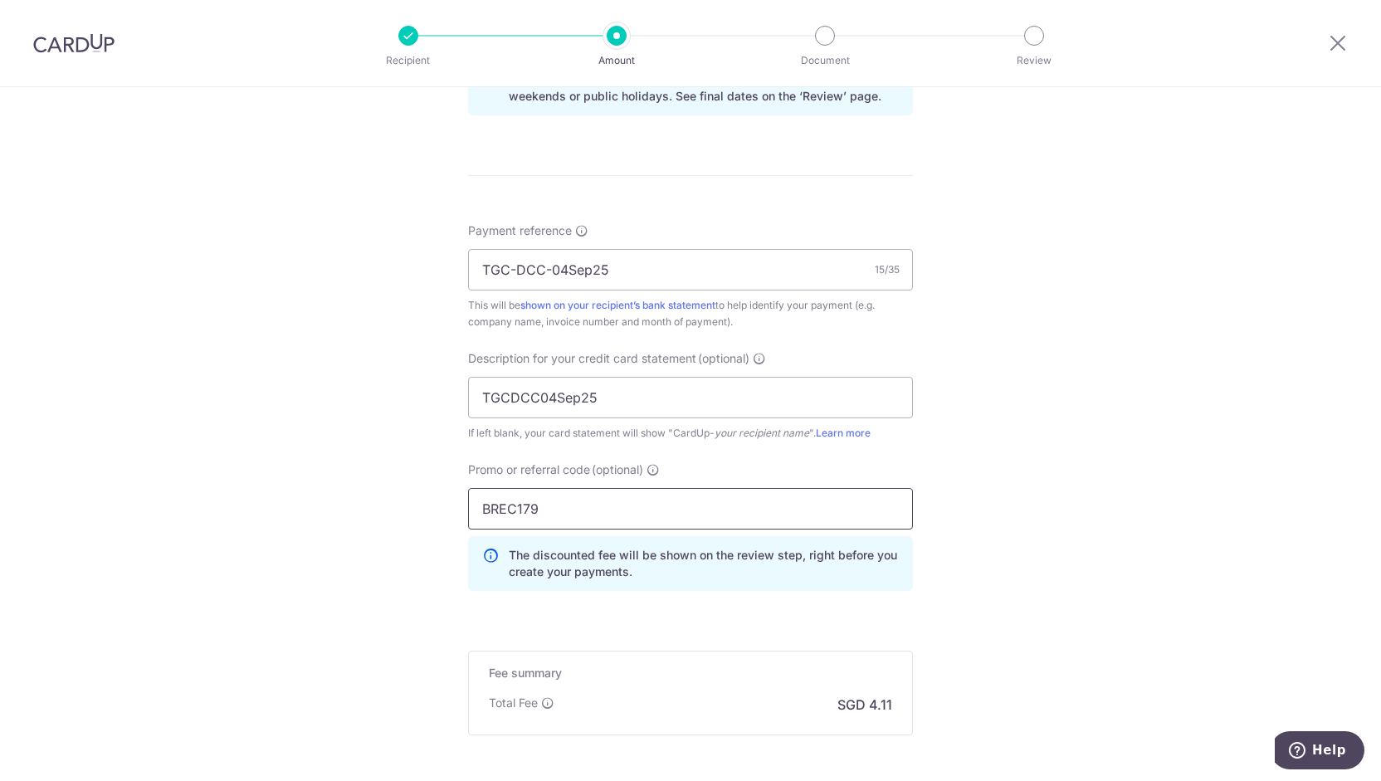
scroll to position [920, 0]
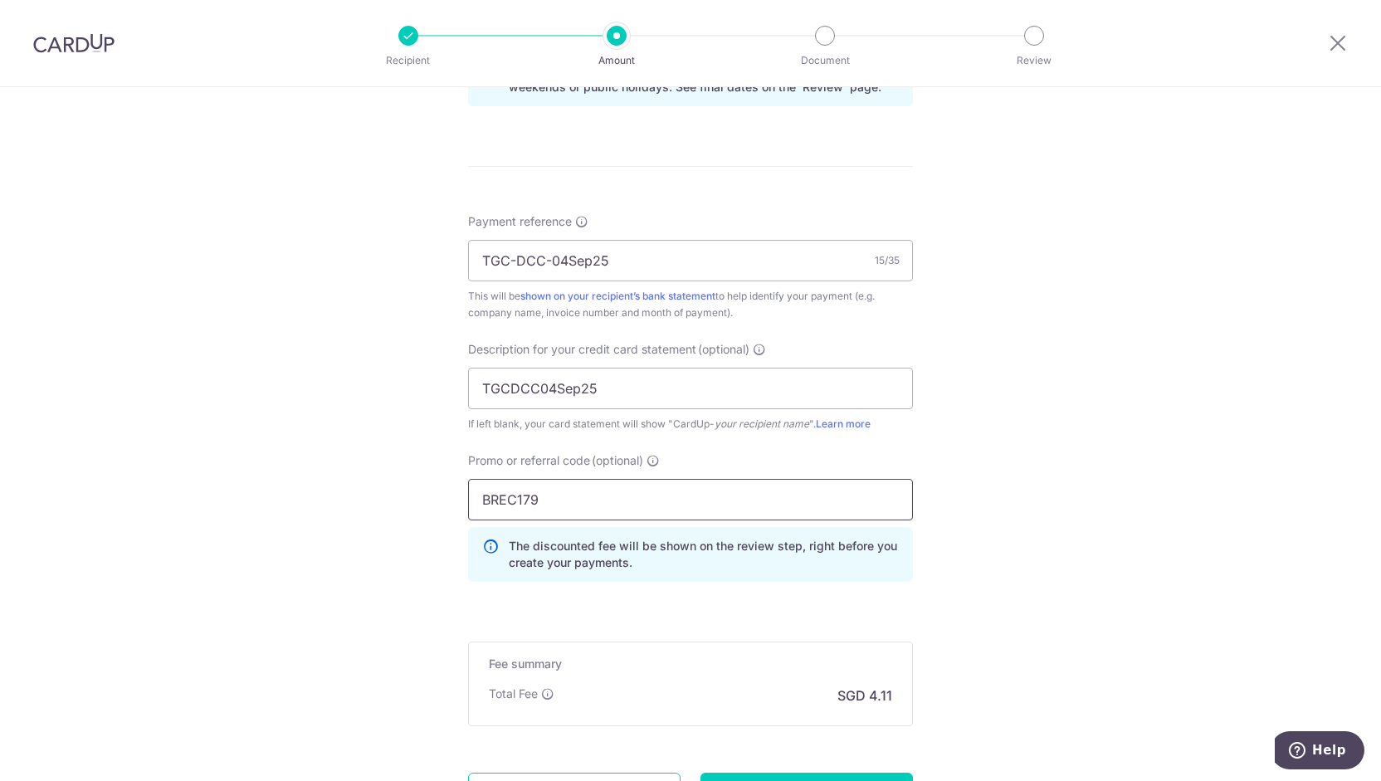
type input "BREC179"
click at [596, 690] on div "Total Fee SGD 4.11" at bounding box center [690, 696] width 403 height 20
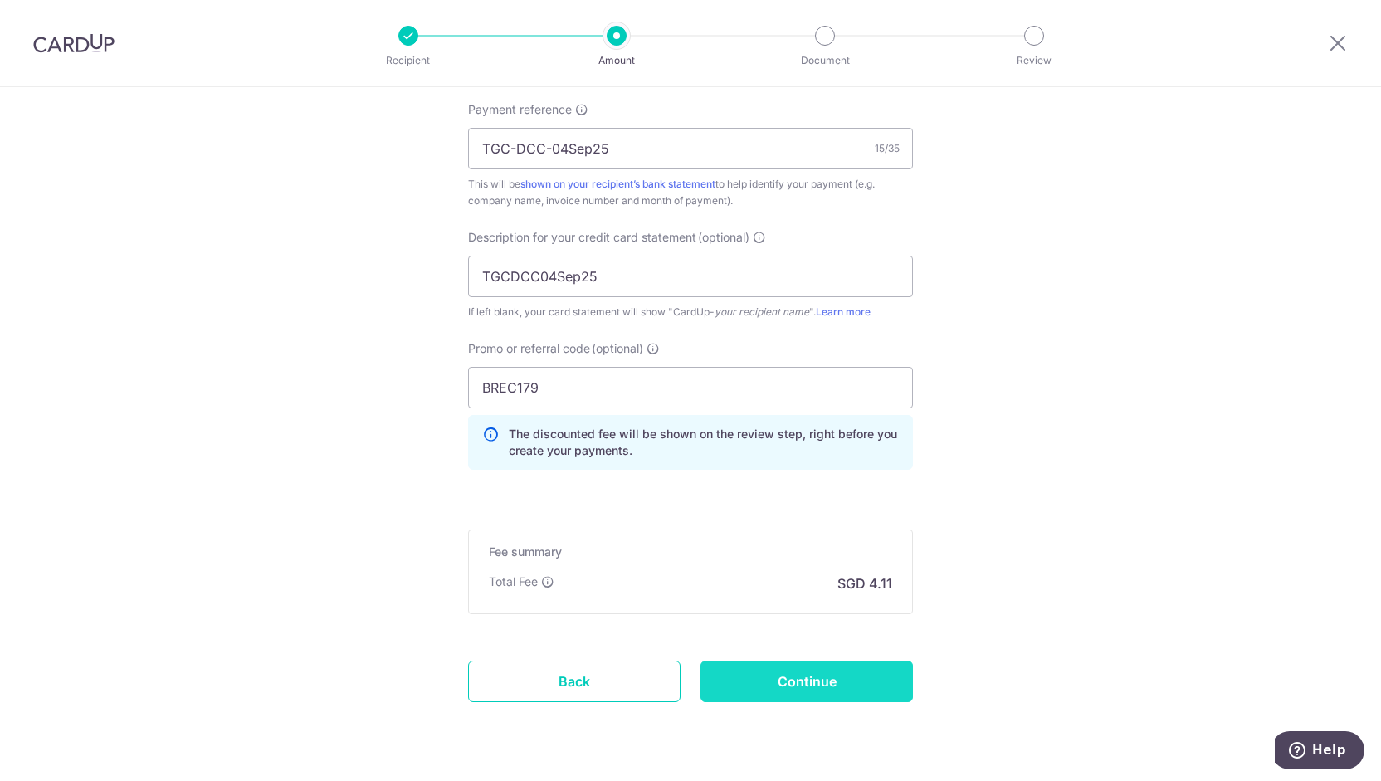
click at [764, 686] on input "Continue" at bounding box center [806, 681] width 212 height 41
type input "Create Schedule"
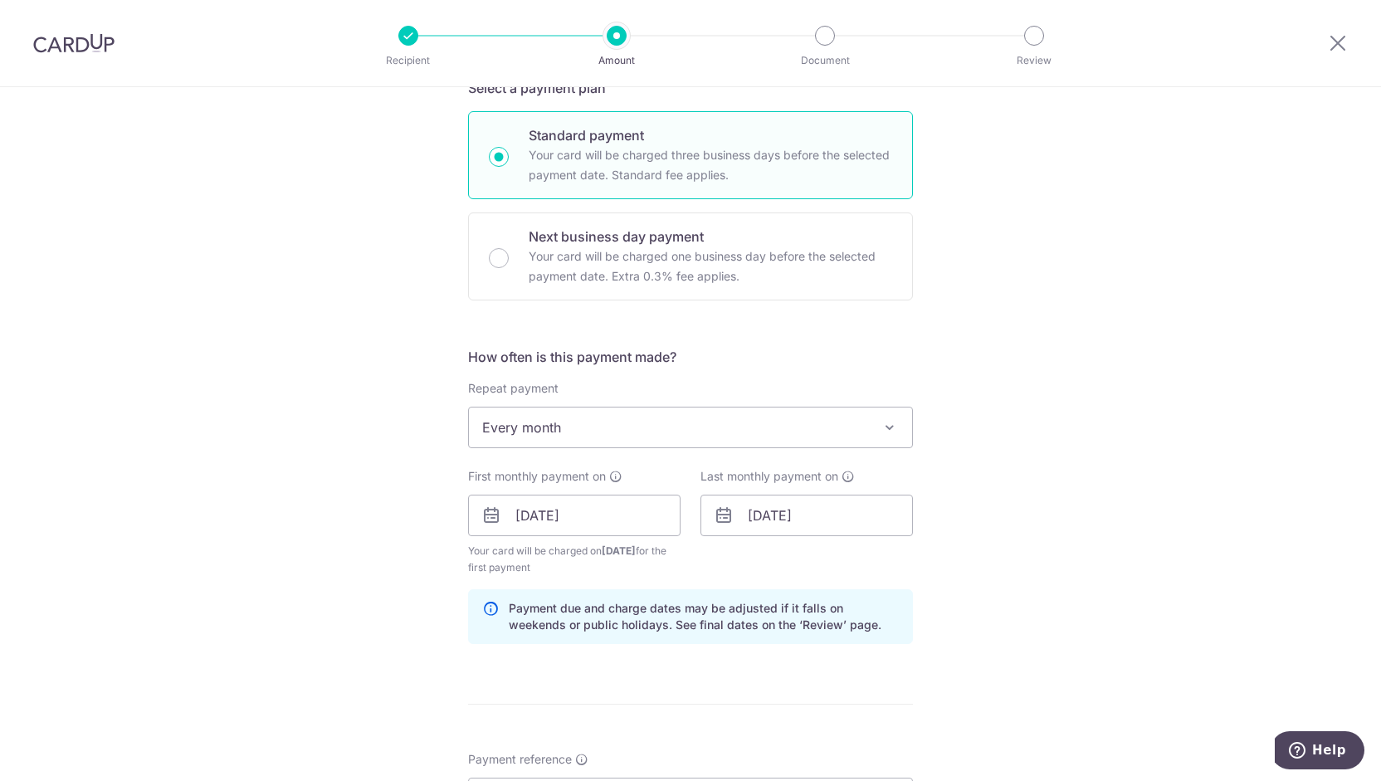
scroll to position [333, 0]
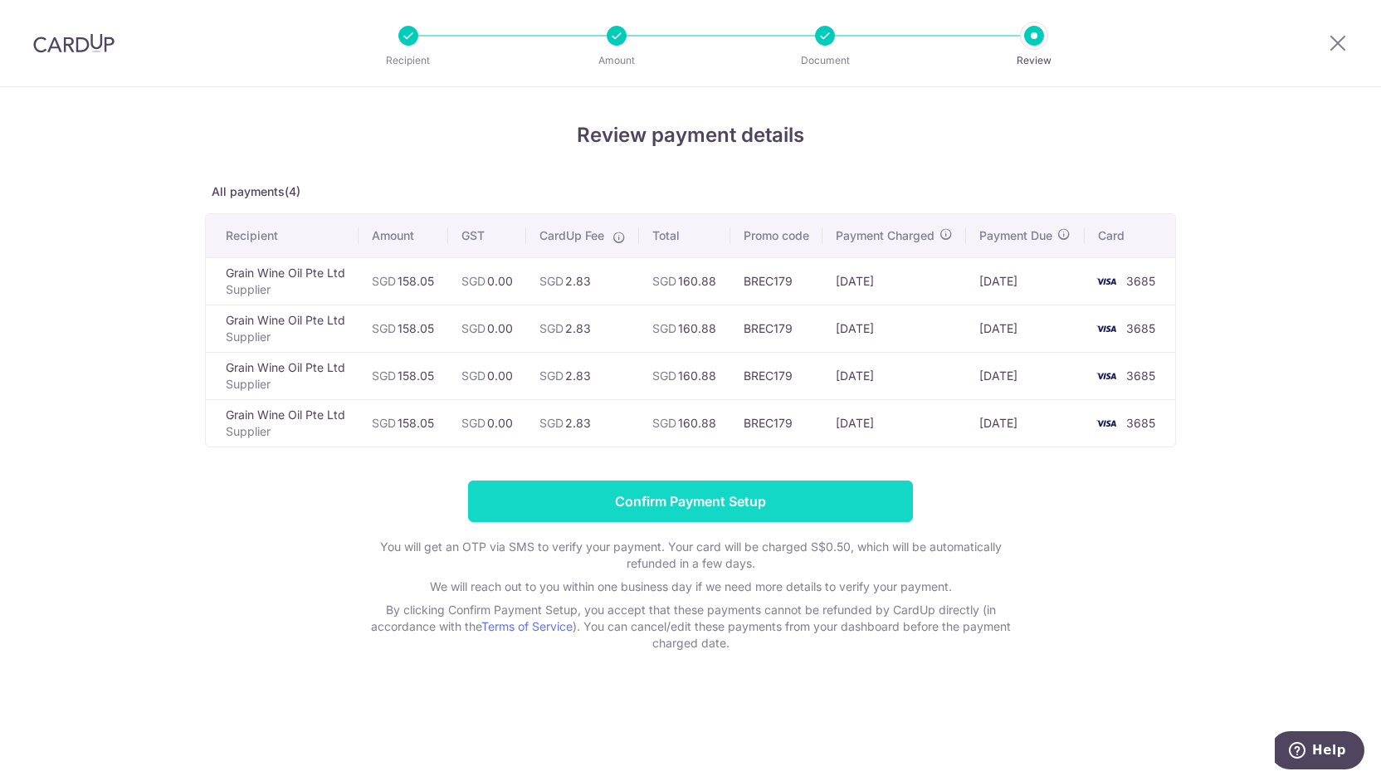
click at [678, 514] on input "Confirm Payment Setup" at bounding box center [690, 501] width 445 height 41
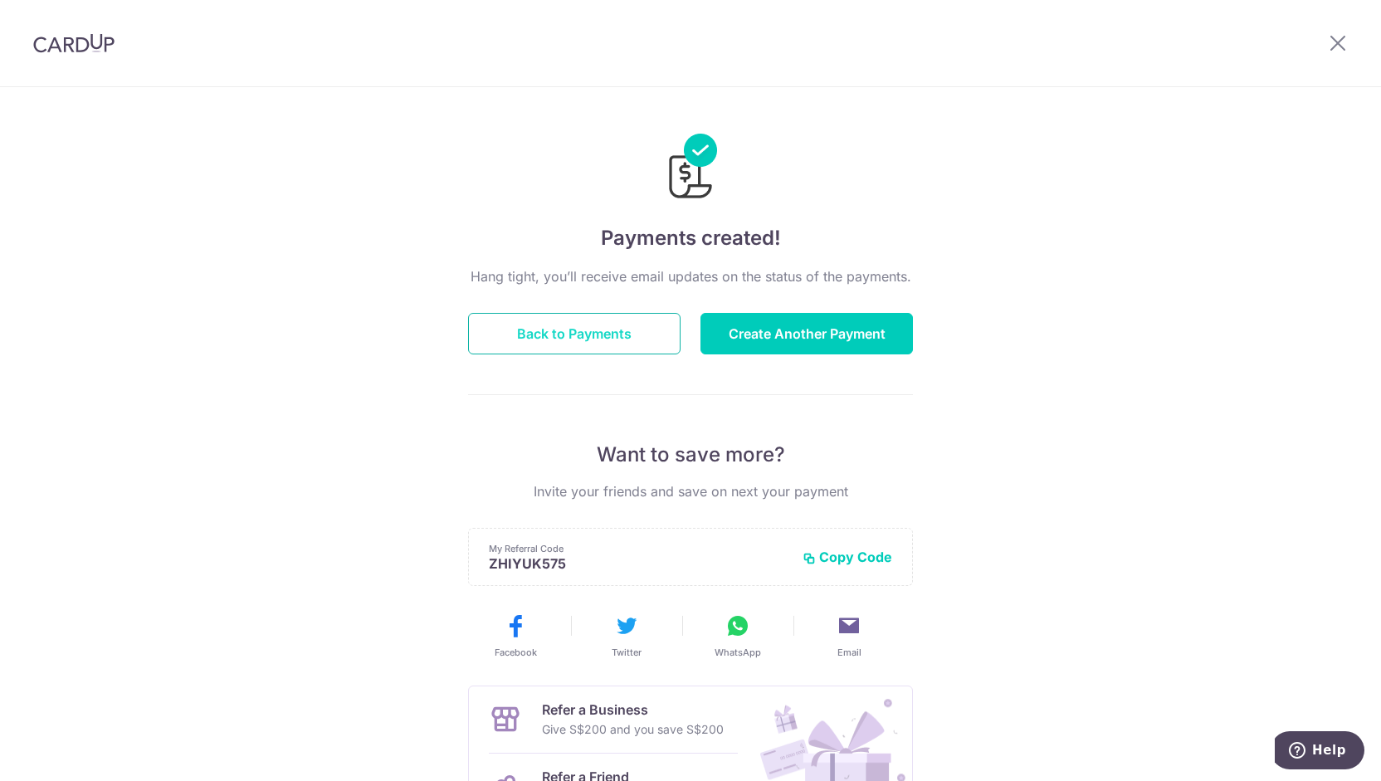
click at [623, 334] on button "Back to Payments" at bounding box center [574, 333] width 212 height 41
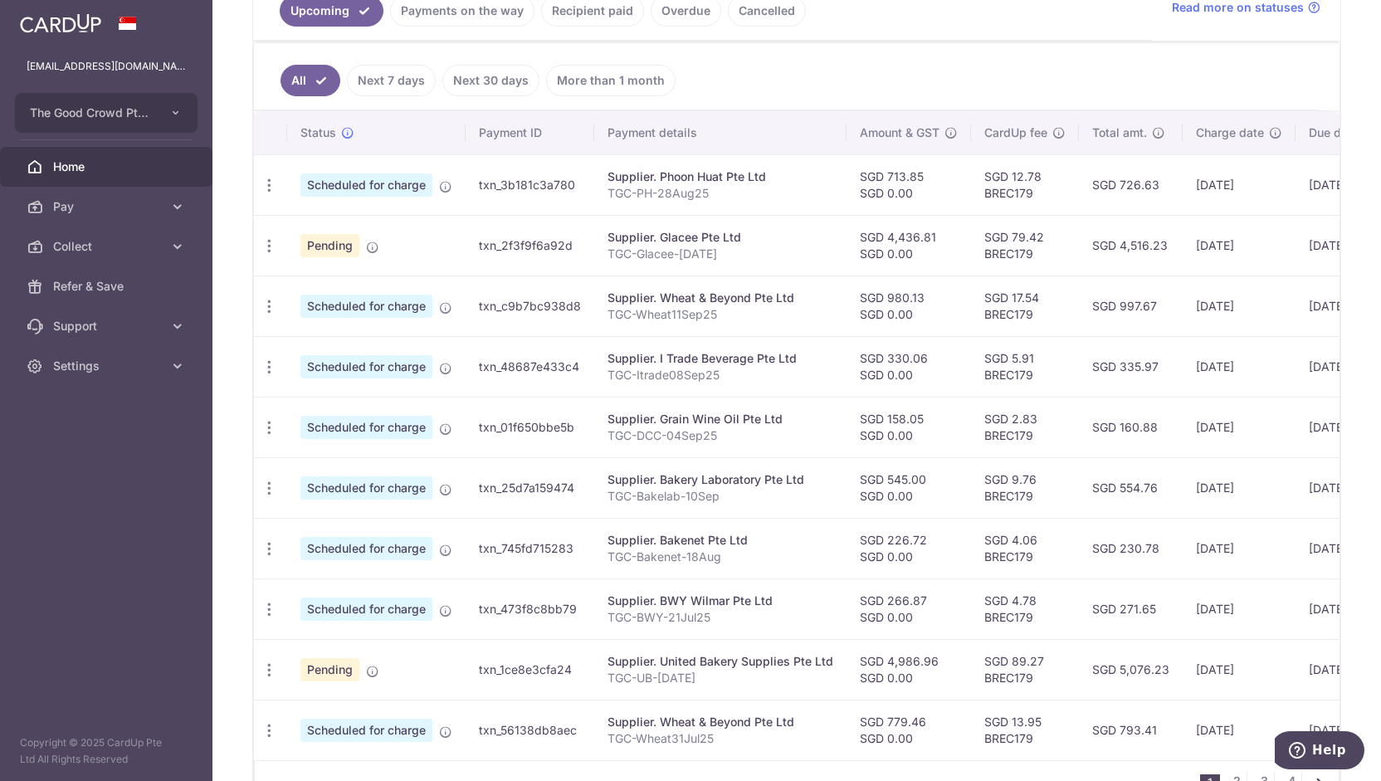
scroll to position [502, 0]
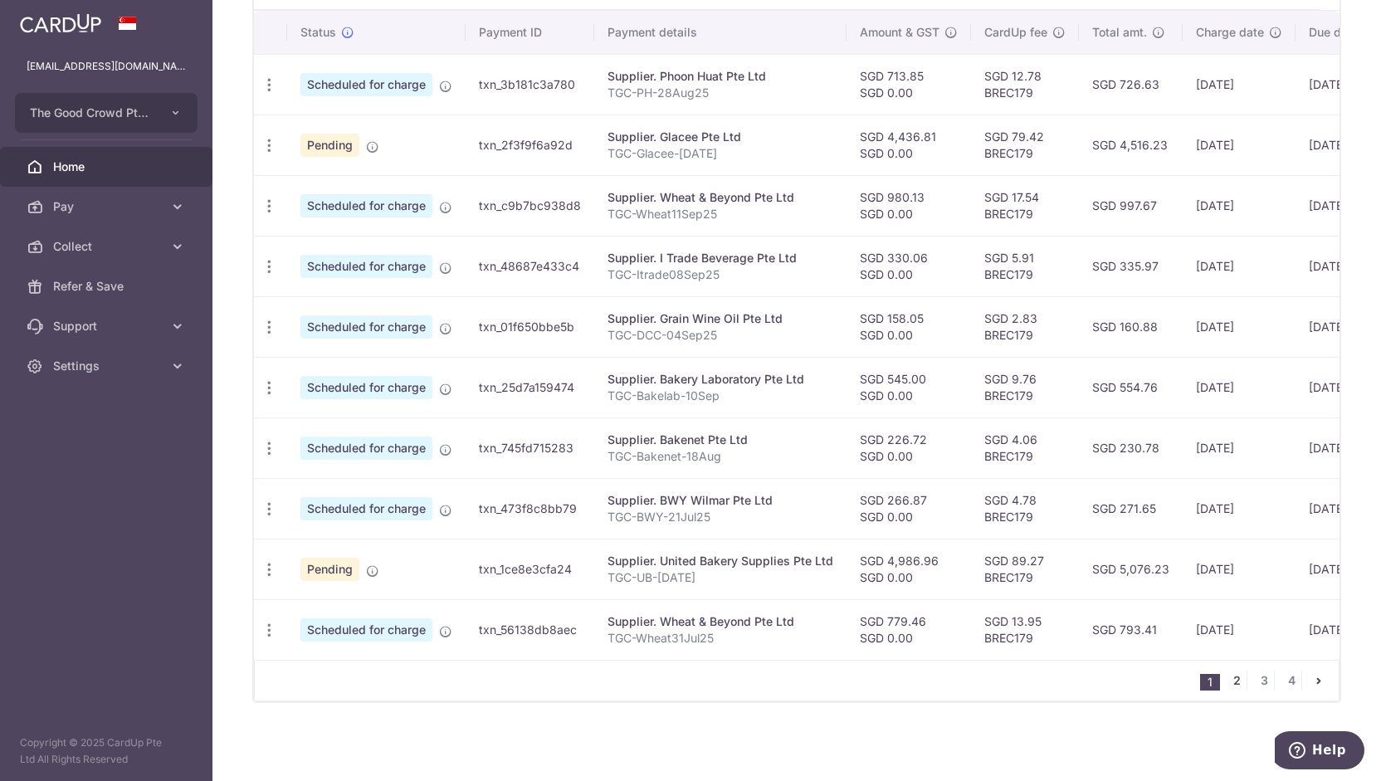
click at [1230, 683] on link "2" at bounding box center [1237, 681] width 20 height 20
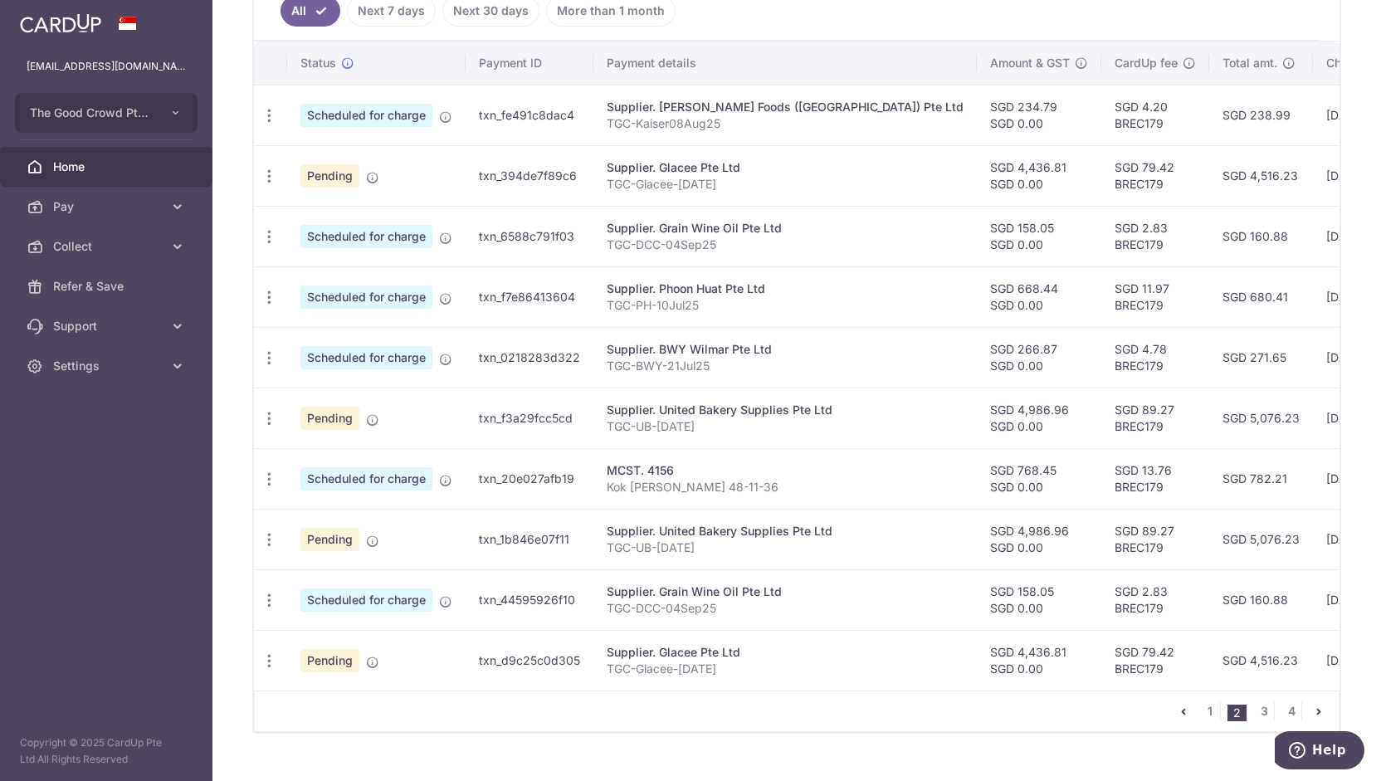
scroll to position [473, 0]
click at [269, 230] on icon "button" at bounding box center [269, 235] width 17 height 17
click at [318, 305] on link "Cancel payment" at bounding box center [341, 320] width 173 height 41
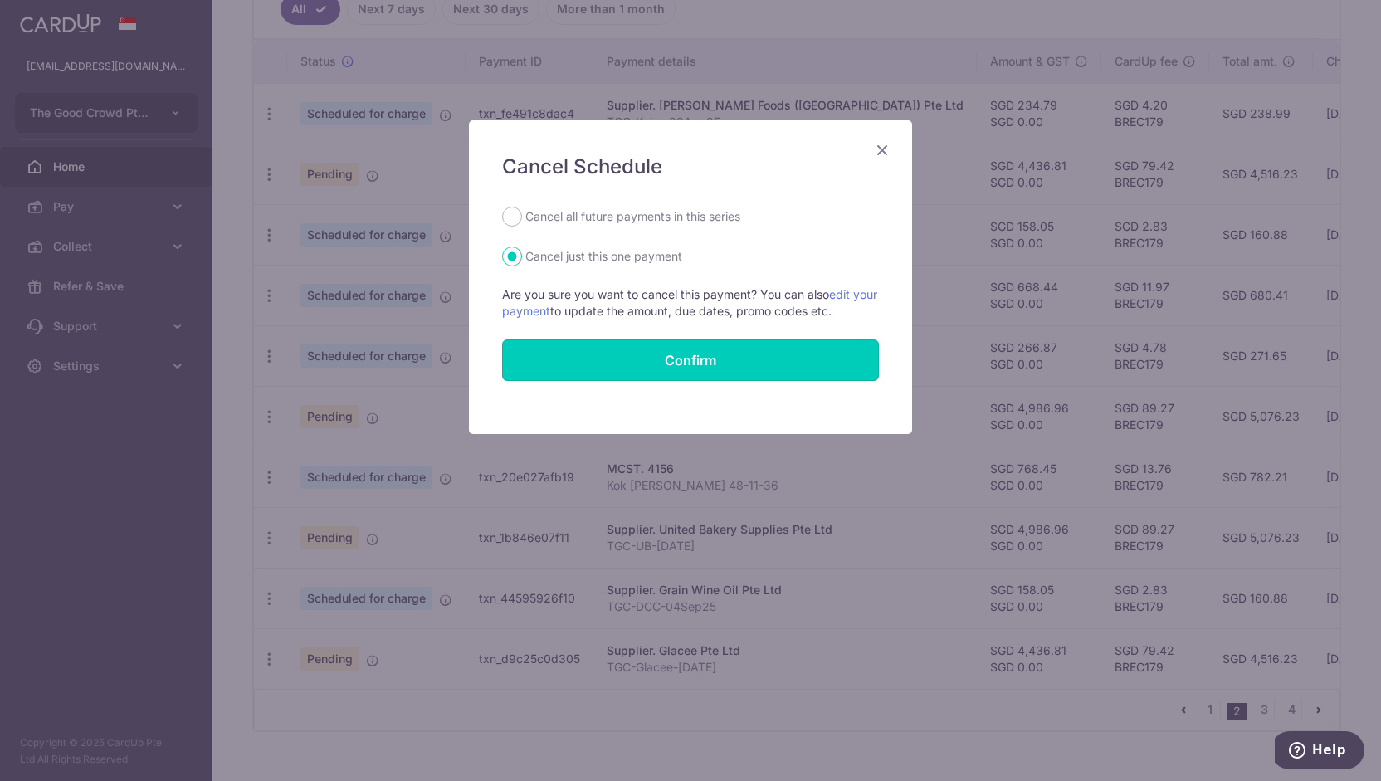
click at [631, 373] on button "Confirm" at bounding box center [690, 359] width 377 height 41
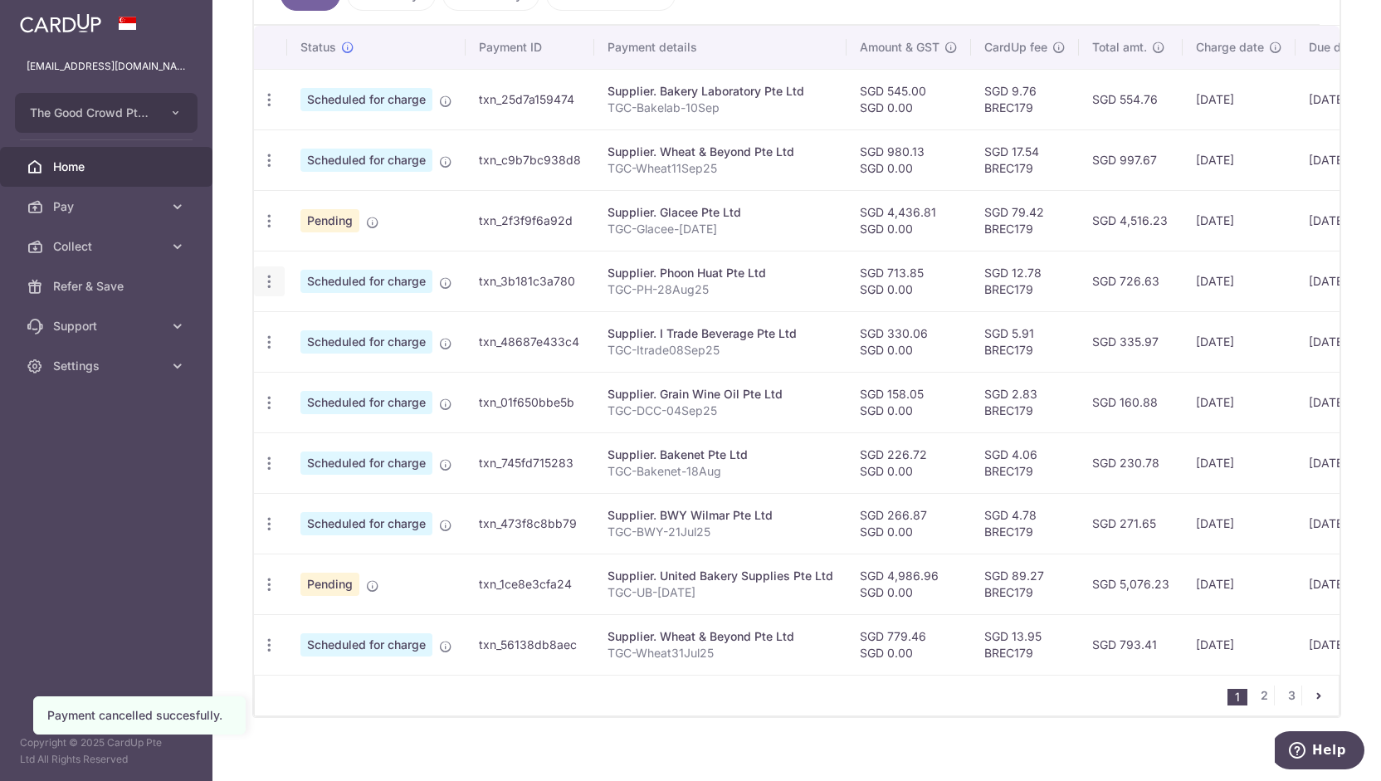
scroll to position [502, 0]
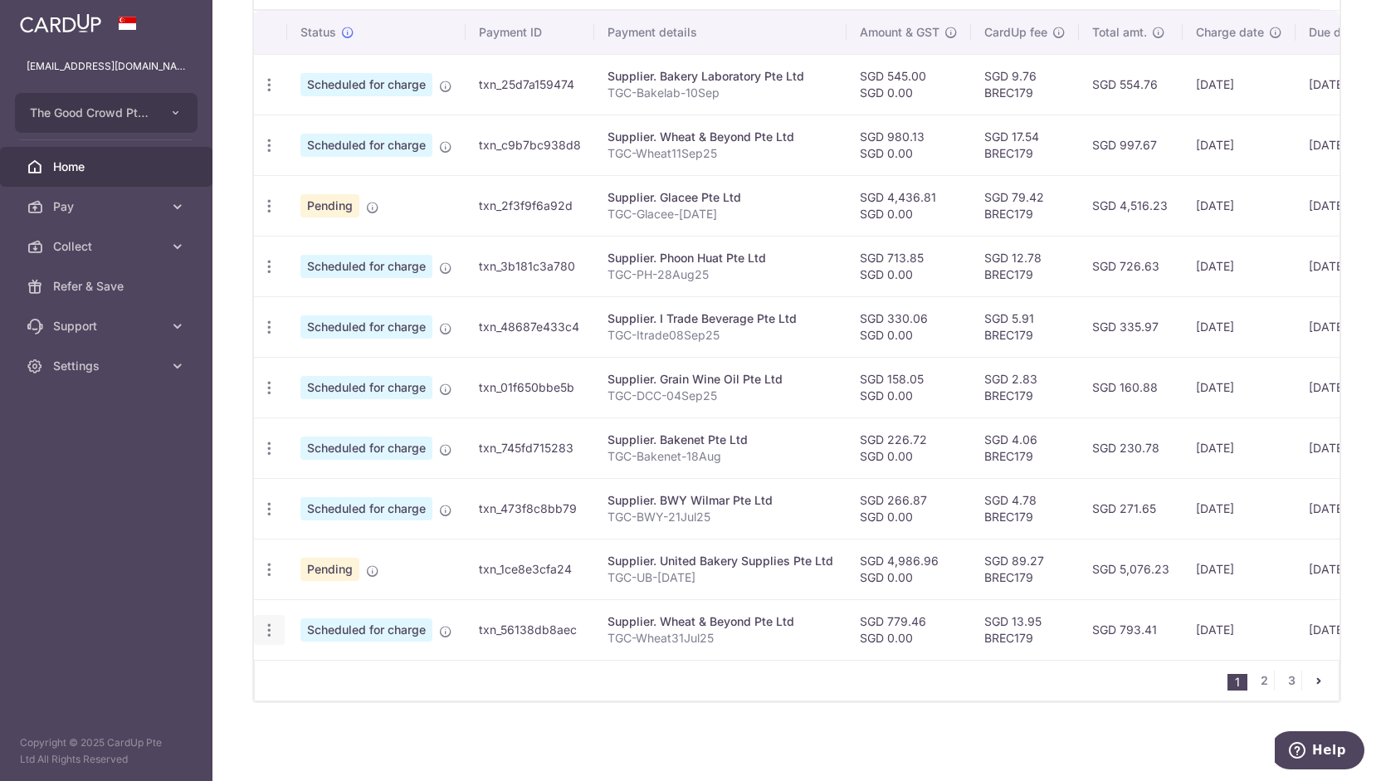
click at [266, 622] on icon "button" at bounding box center [269, 630] width 17 height 17
click at [348, 667] on span "Update payment" at bounding box center [357, 676] width 113 height 20
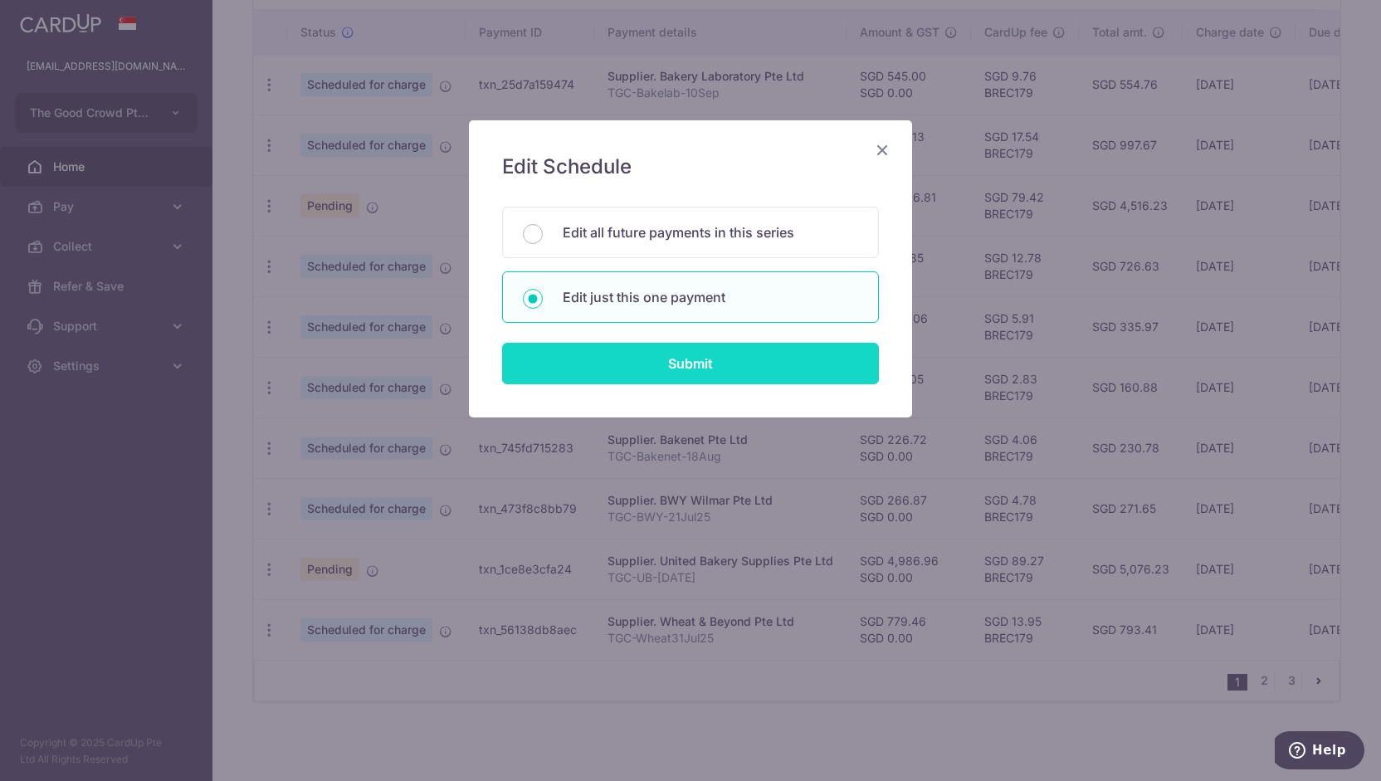
click at [611, 364] on input "Submit" at bounding box center [690, 363] width 377 height 41
radio input "true"
type input "779.46"
type input "0.00"
type input "[DATE]"
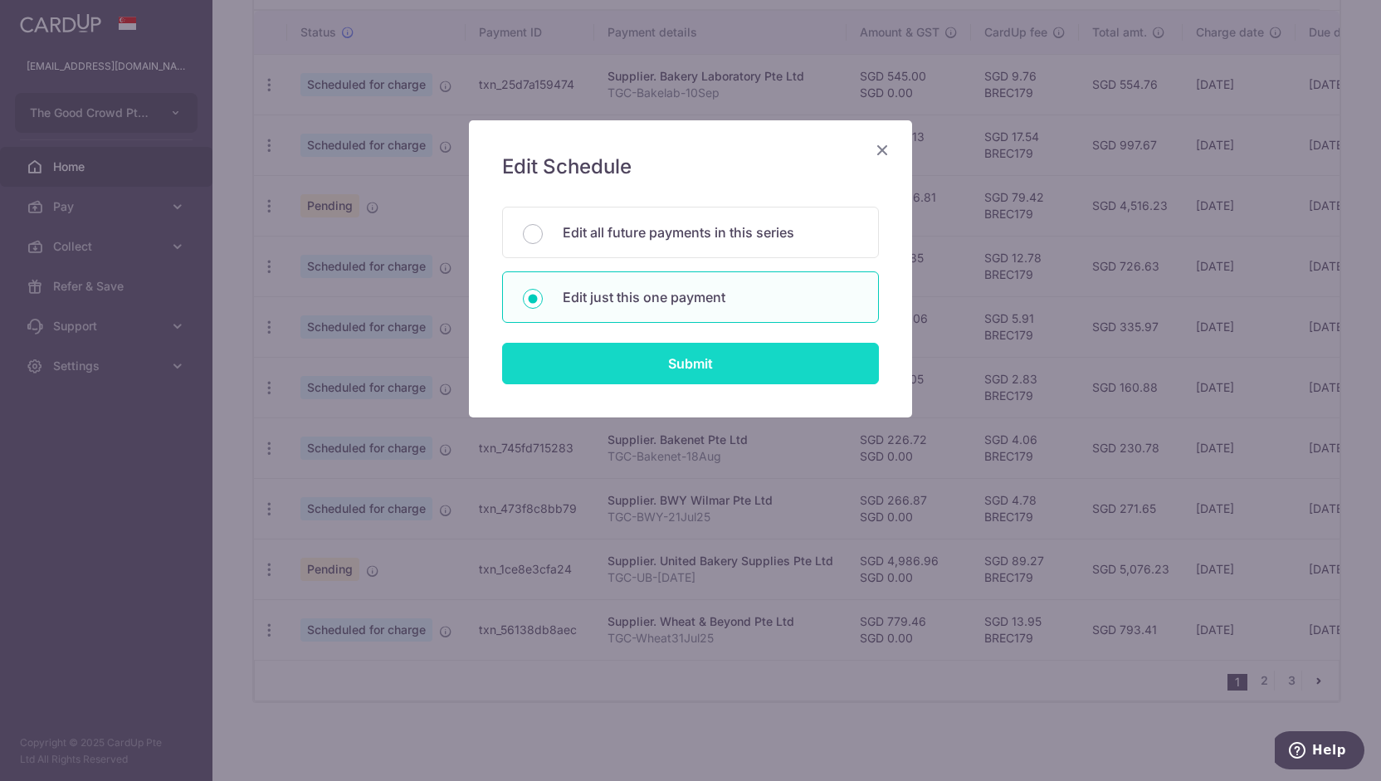
type input "TGC-Wheat31Jul25"
type input "TGCWheat11Sep25"
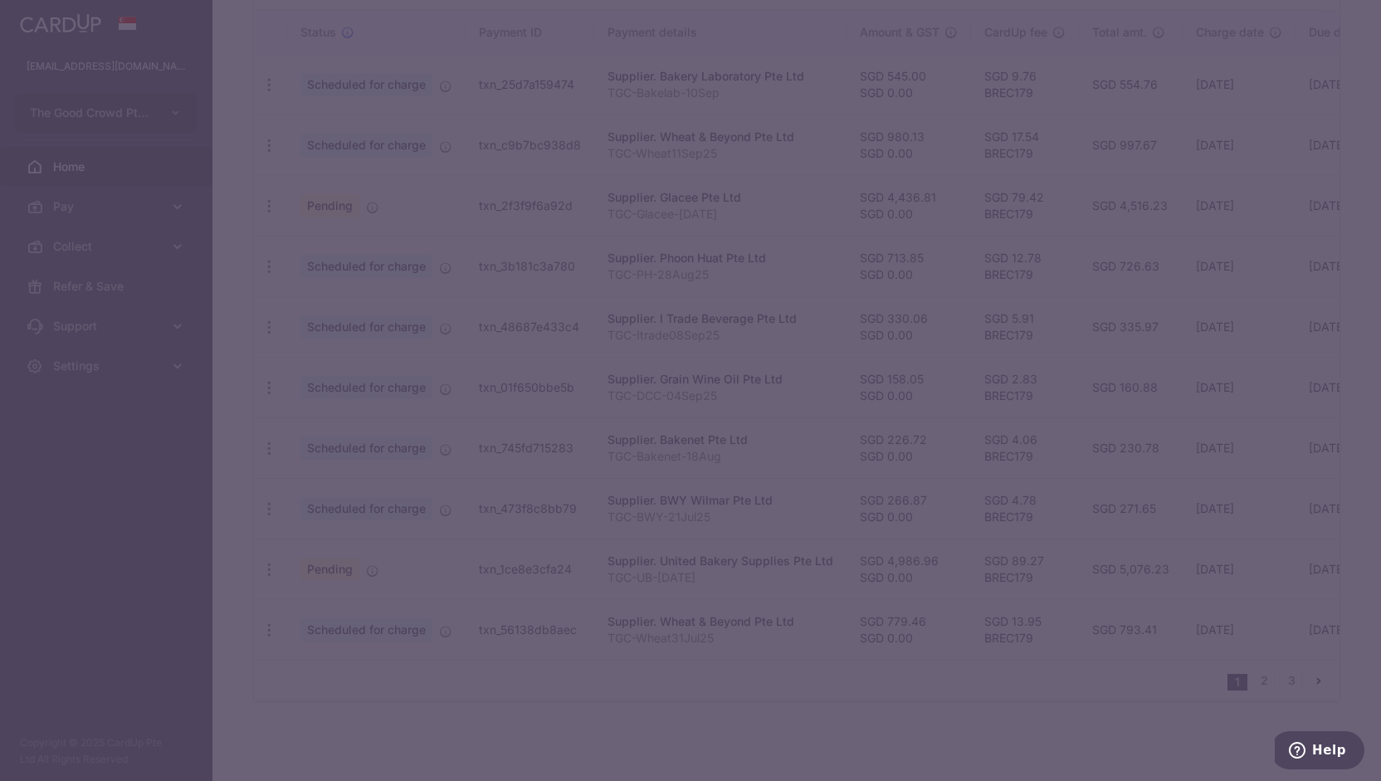
type input "BREC179"
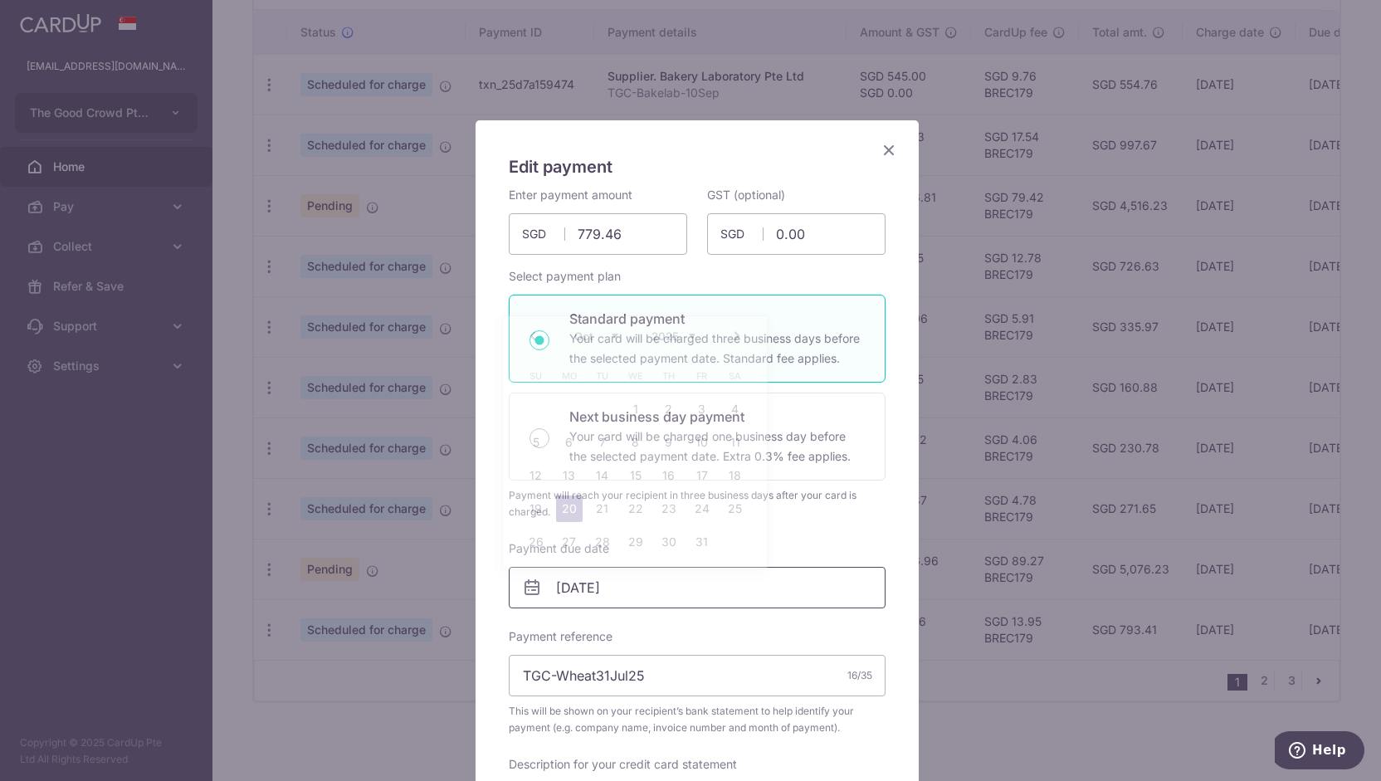
click at [638, 586] on input "[DATE]" at bounding box center [697, 587] width 377 height 41
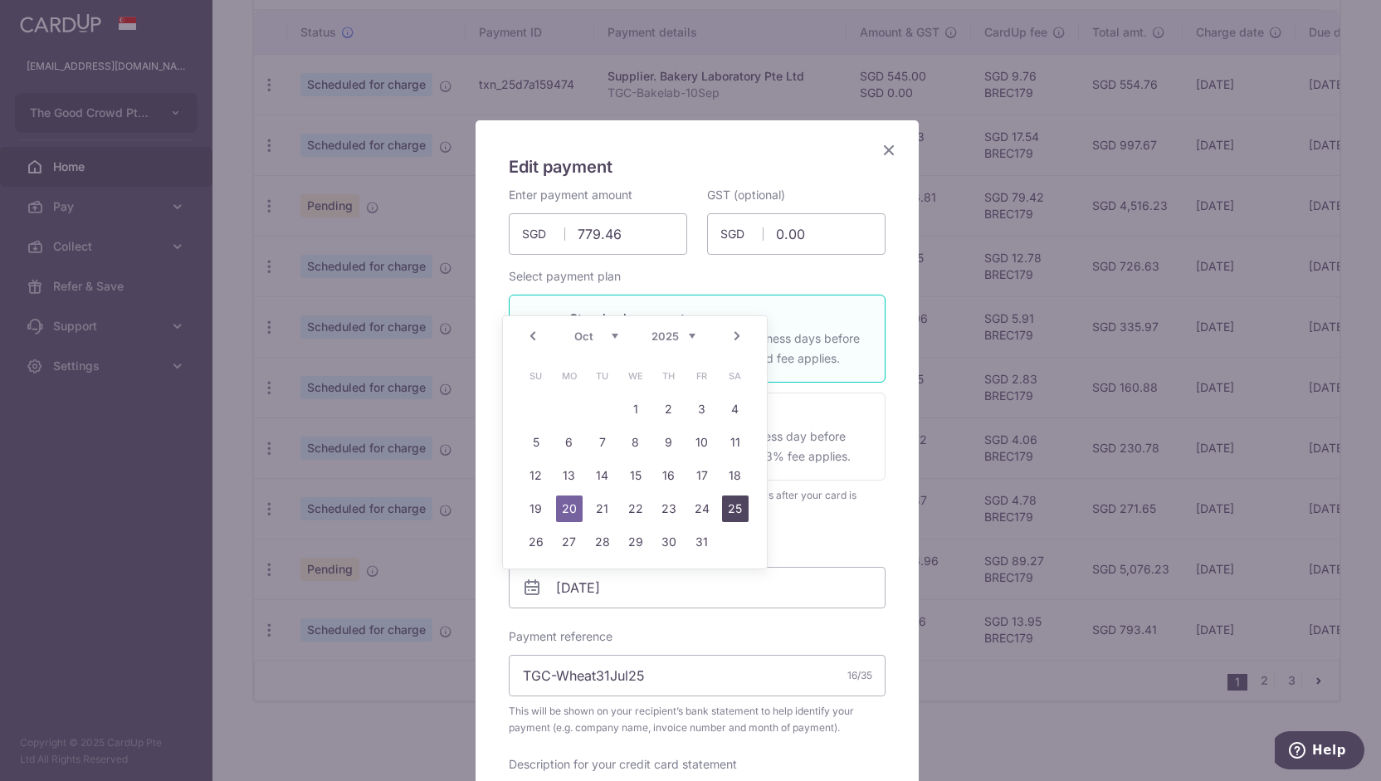
click at [733, 510] on link "25" at bounding box center [735, 508] width 27 height 27
type input "[DATE]"
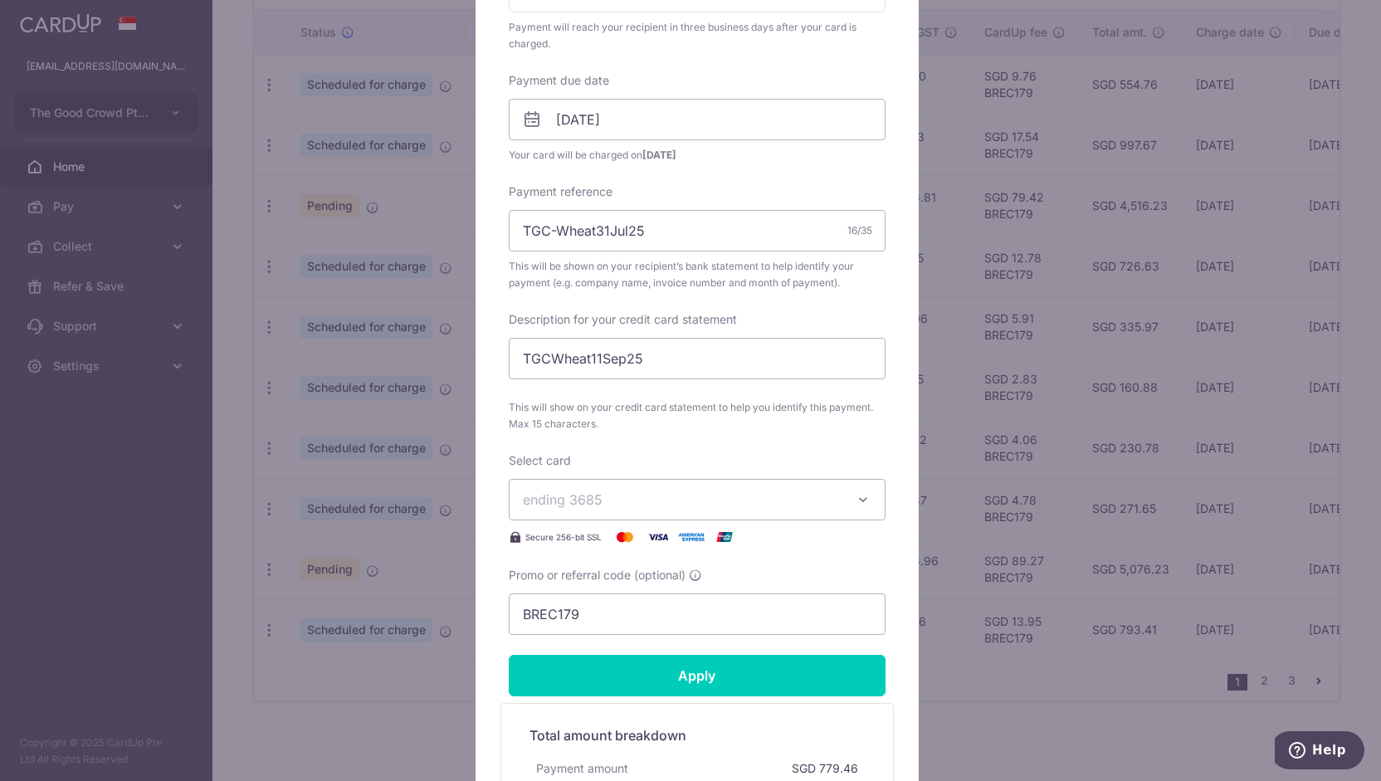
scroll to position [476, 0]
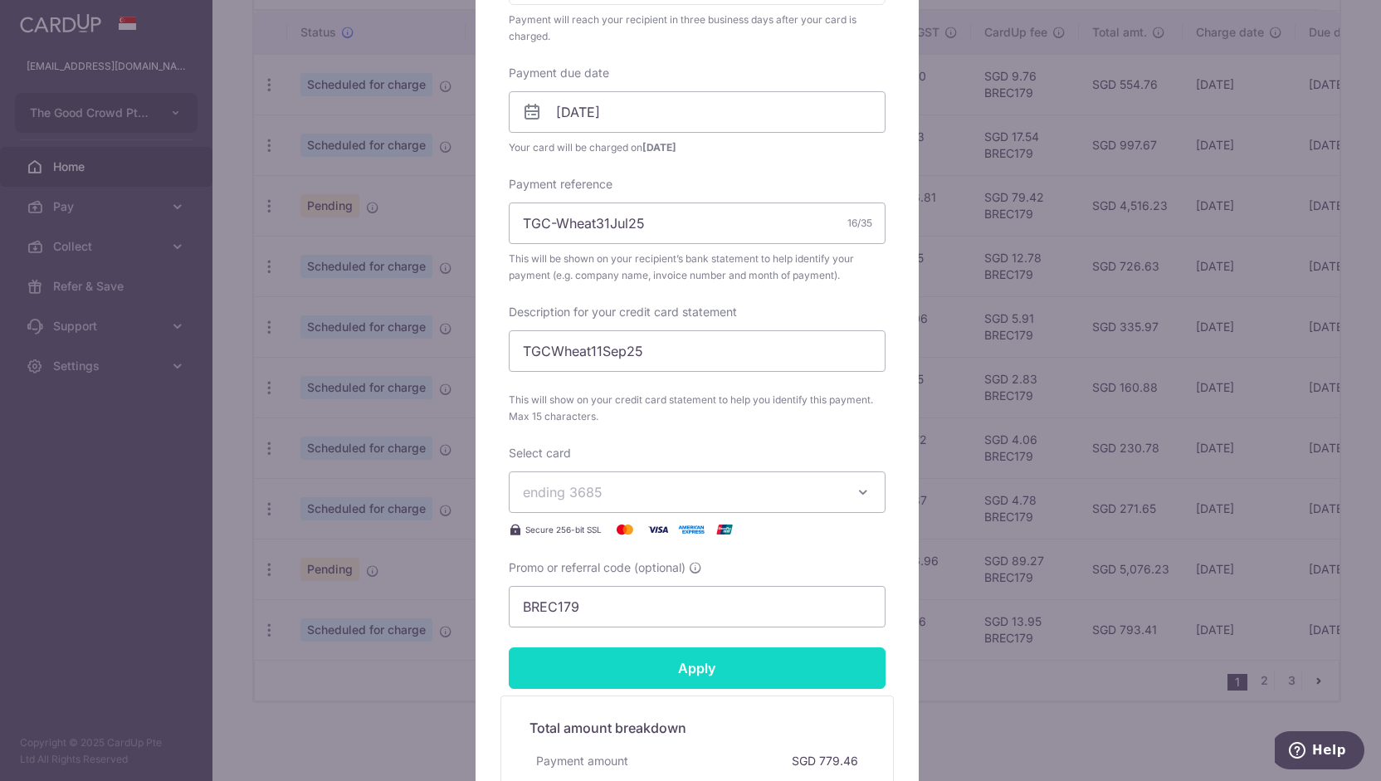
click at [692, 666] on input "Apply" at bounding box center [697, 667] width 377 height 41
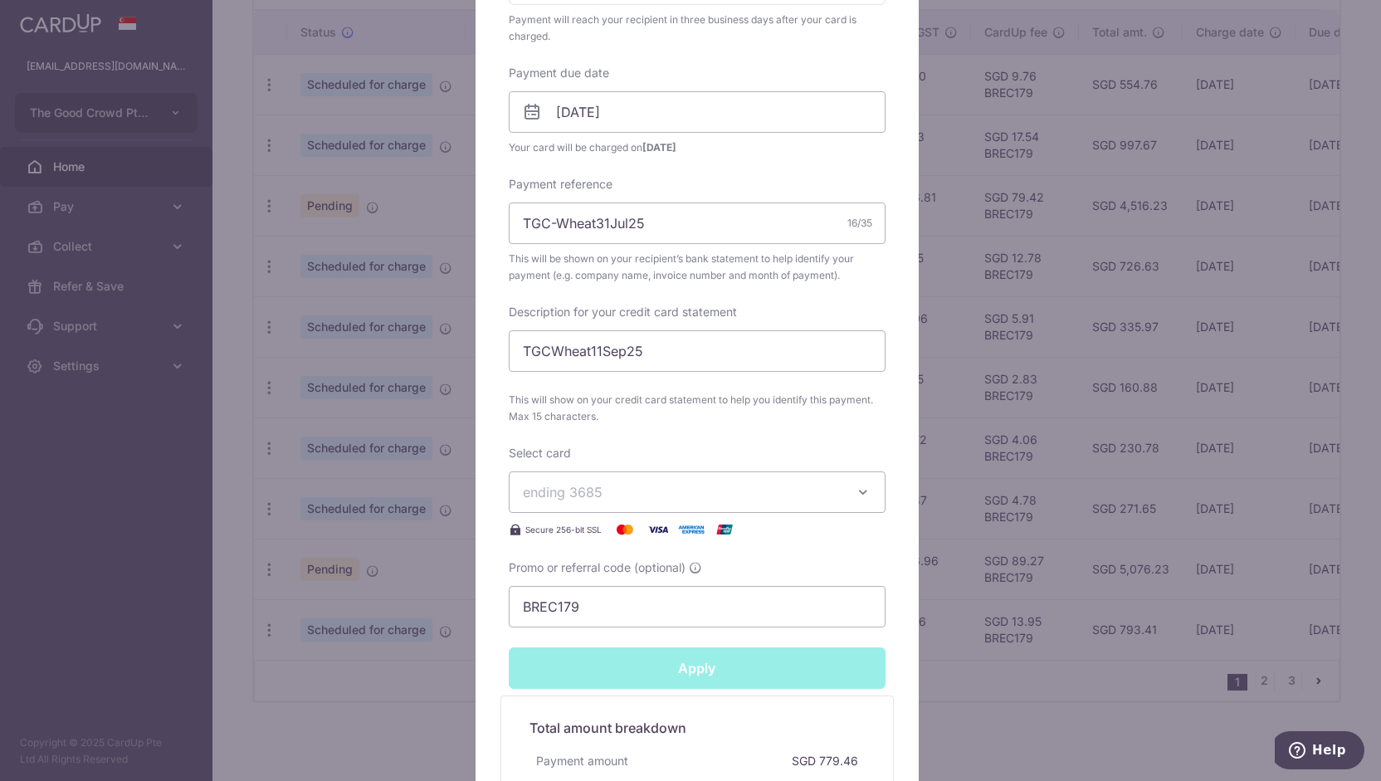
type input "Successfully Applied"
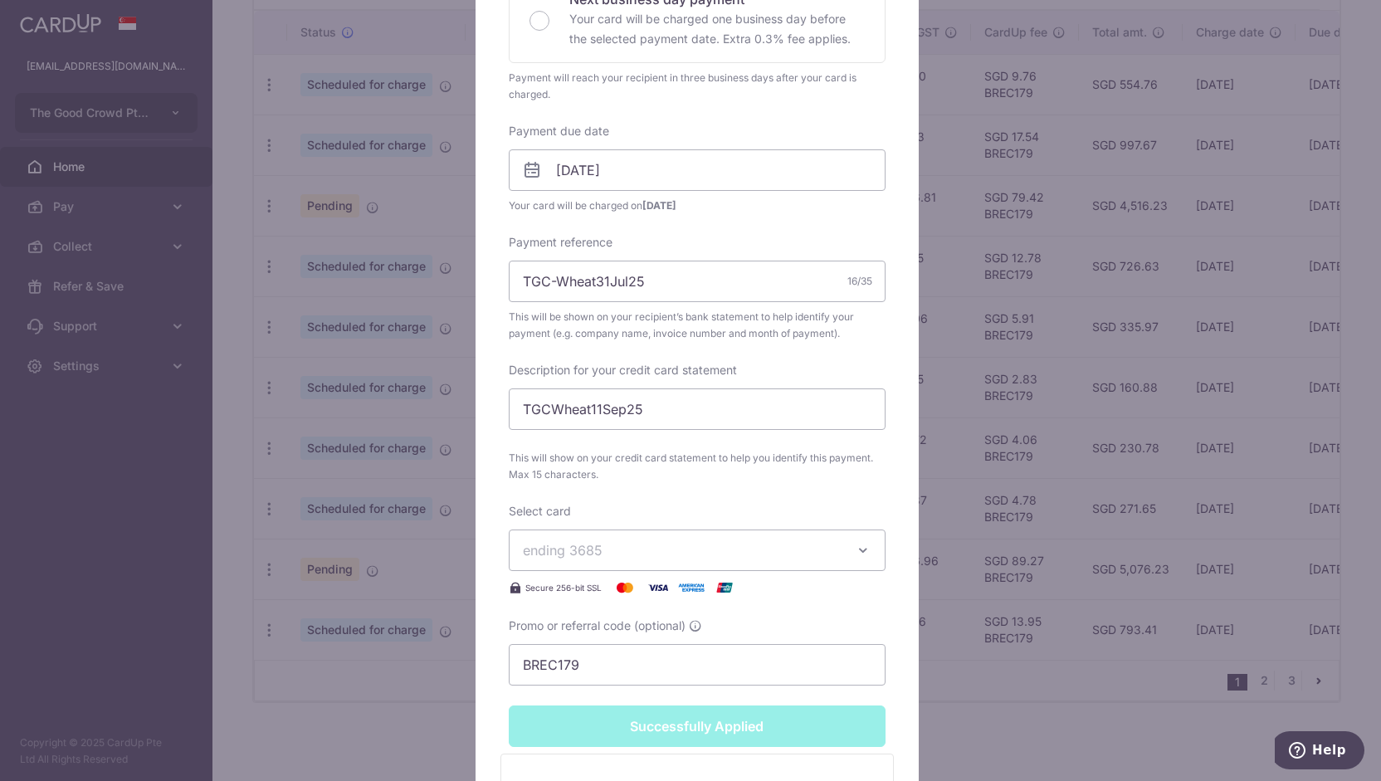
scroll to position [533, 0]
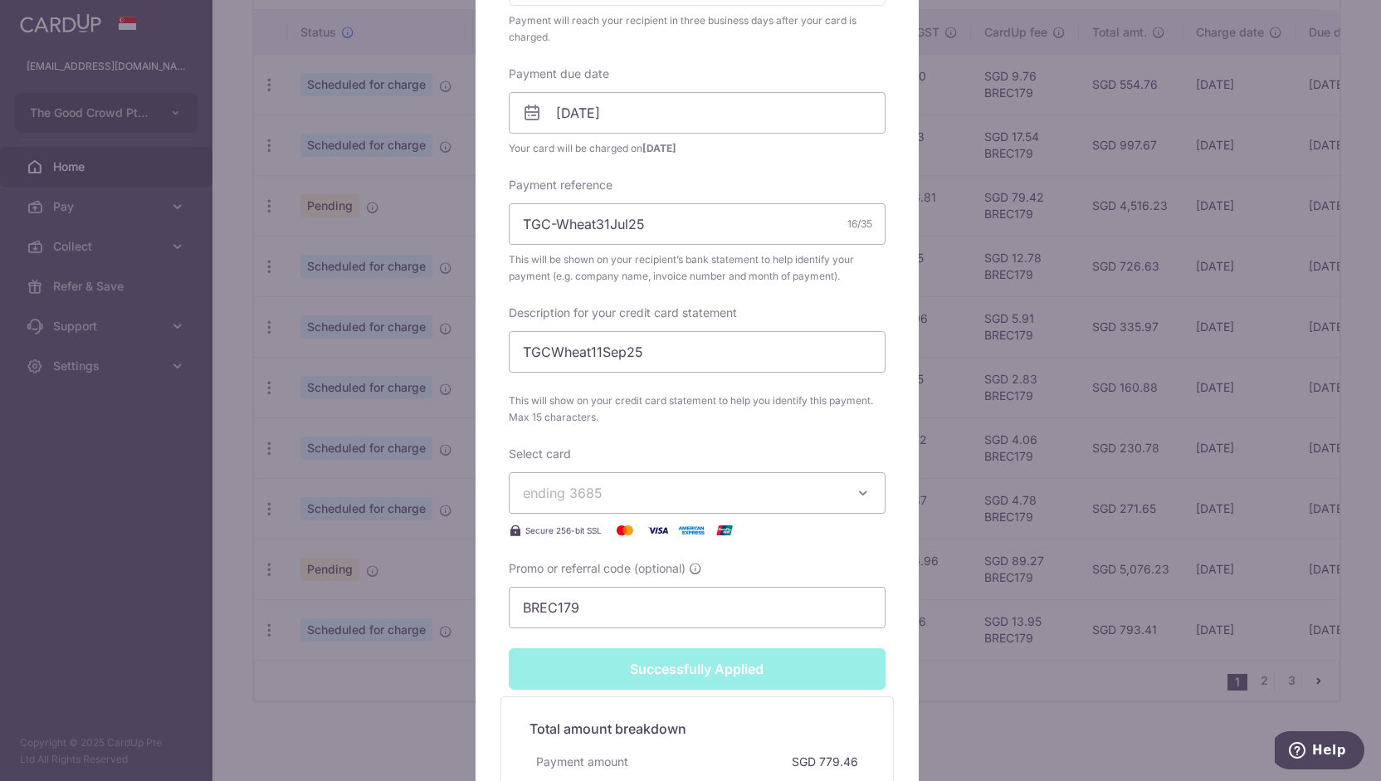
click at [1246, 718] on div "Edit payment By clicking apply, you will make changes to all payments to Wheat …" at bounding box center [690, 390] width 1381 height 781
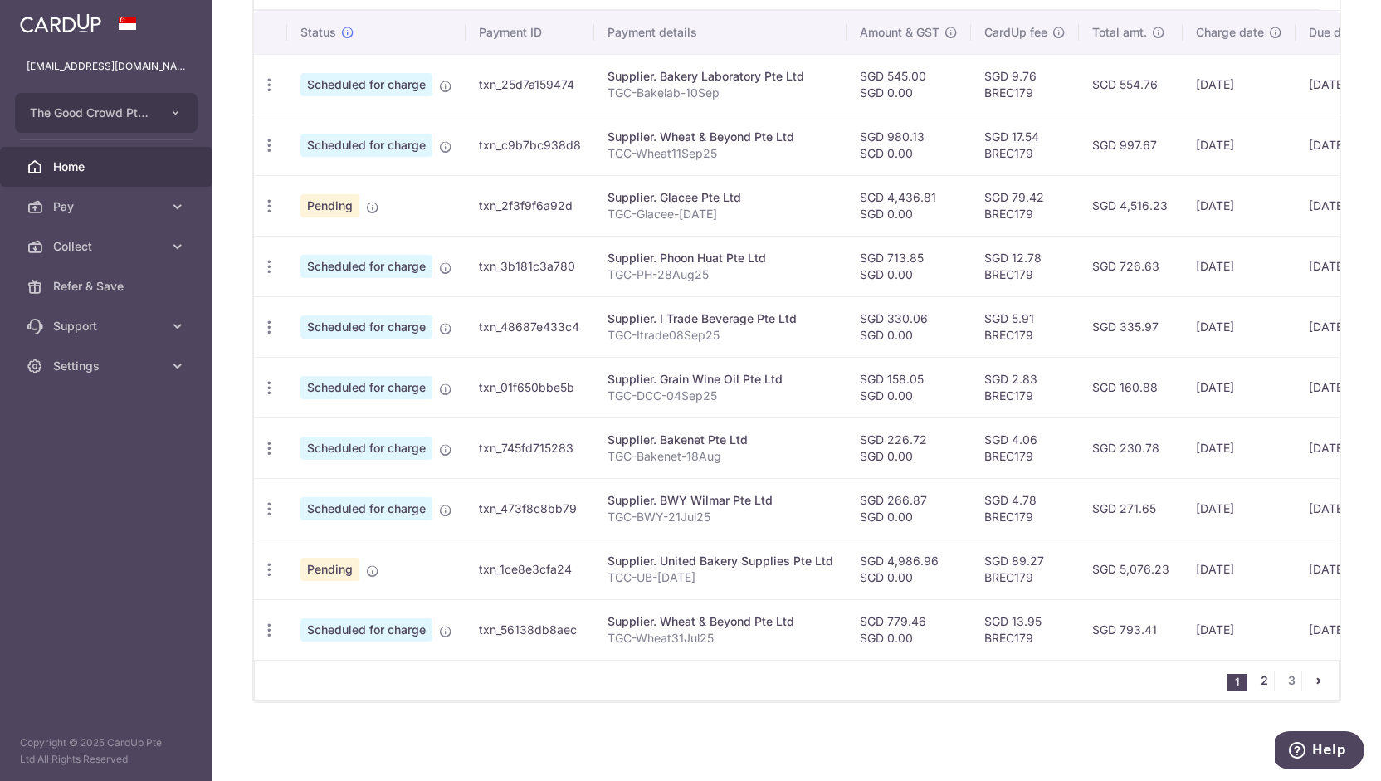
click at [1257, 681] on link "2" at bounding box center [1264, 681] width 20 height 20
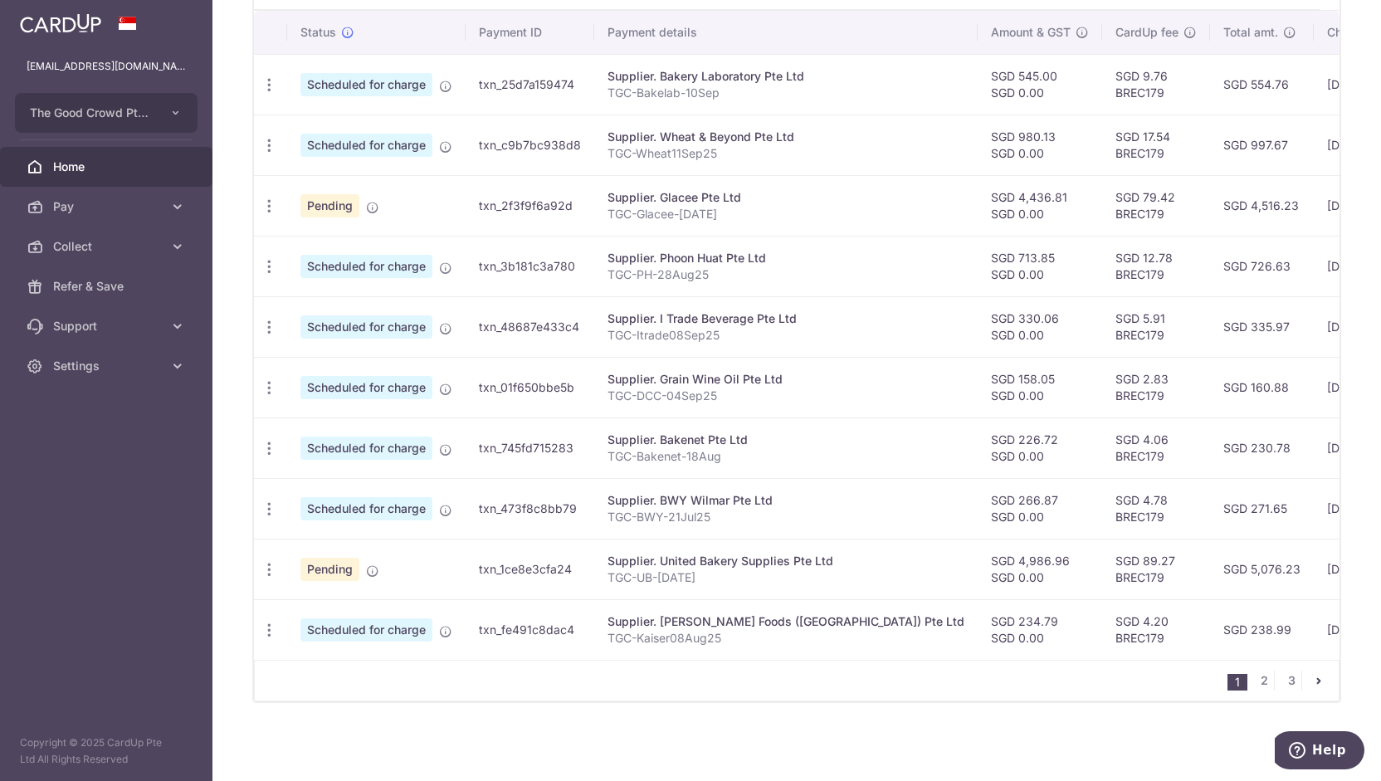
scroll to position [493, 0]
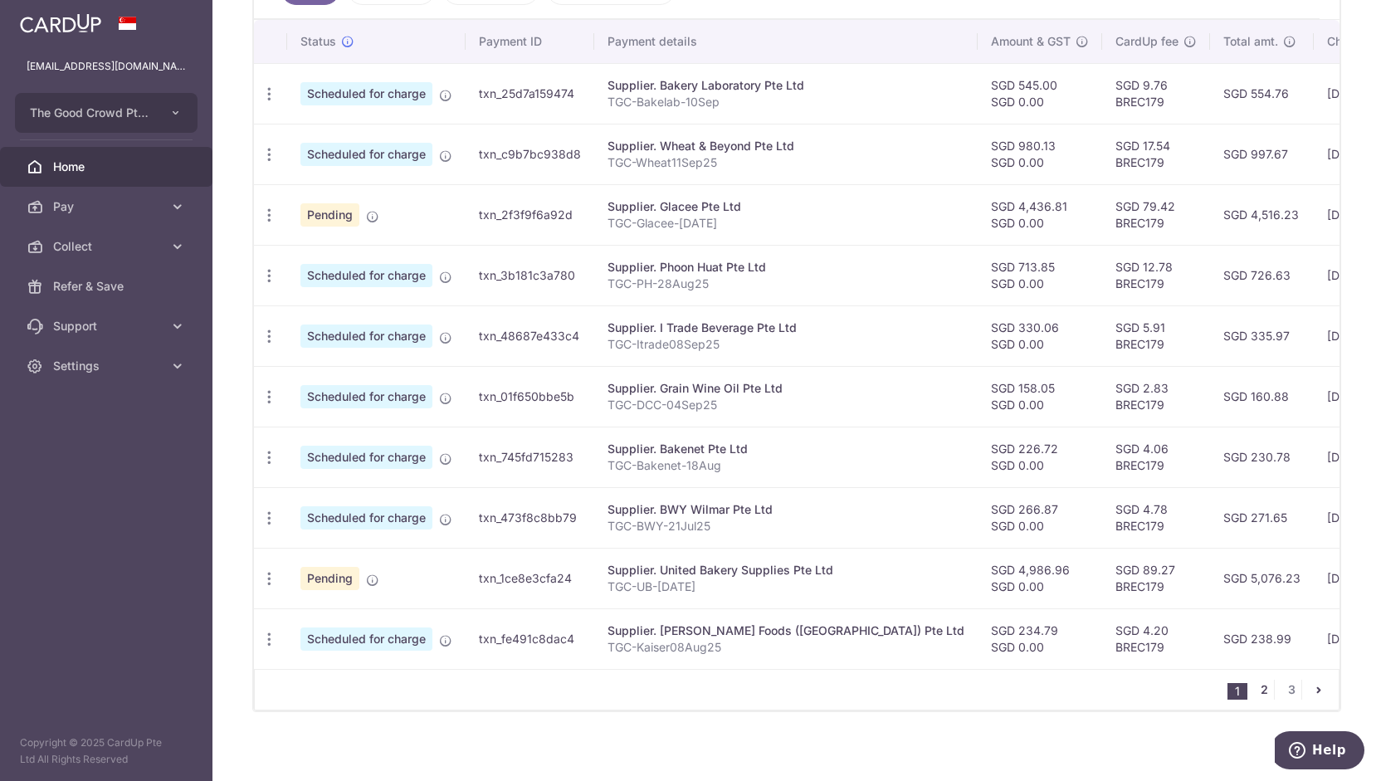
click at [1257, 690] on link "2" at bounding box center [1264, 690] width 20 height 20
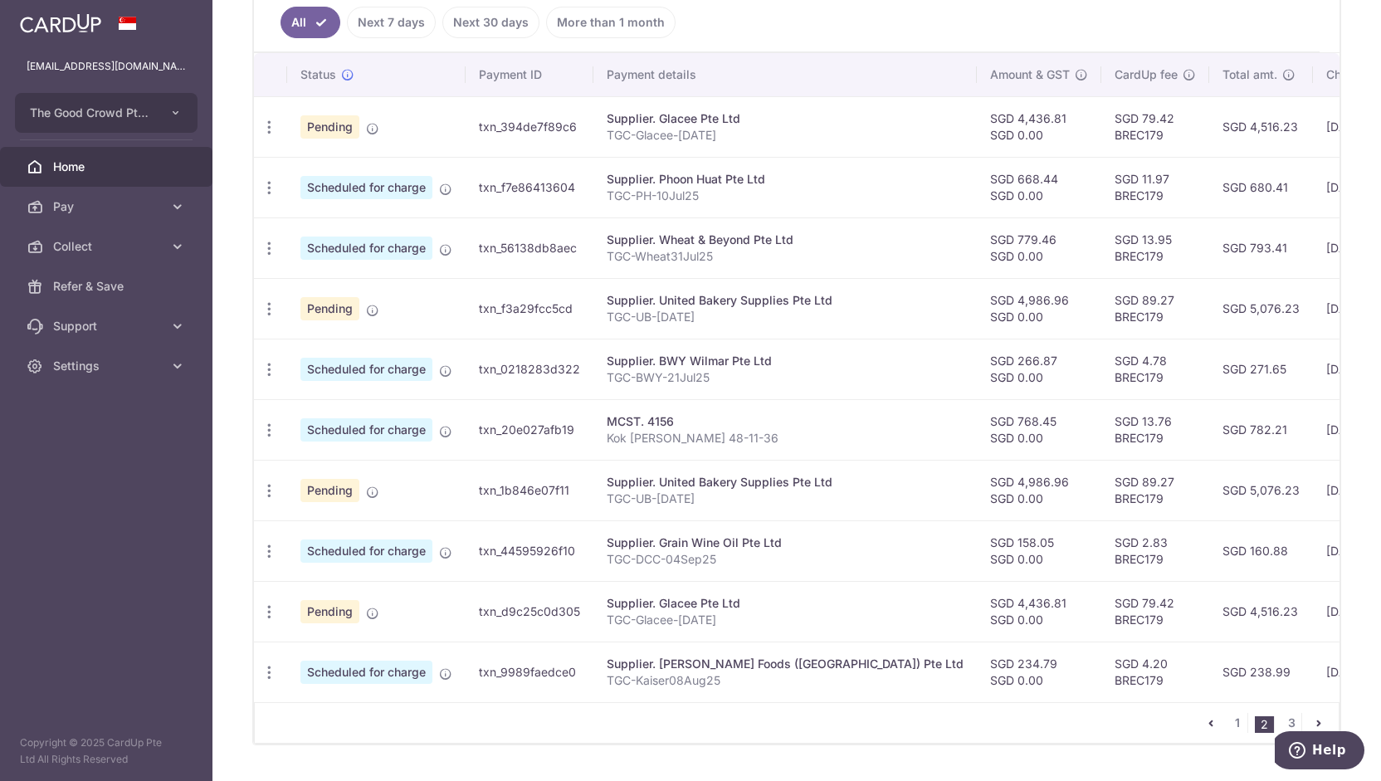
scroll to position [502, 0]
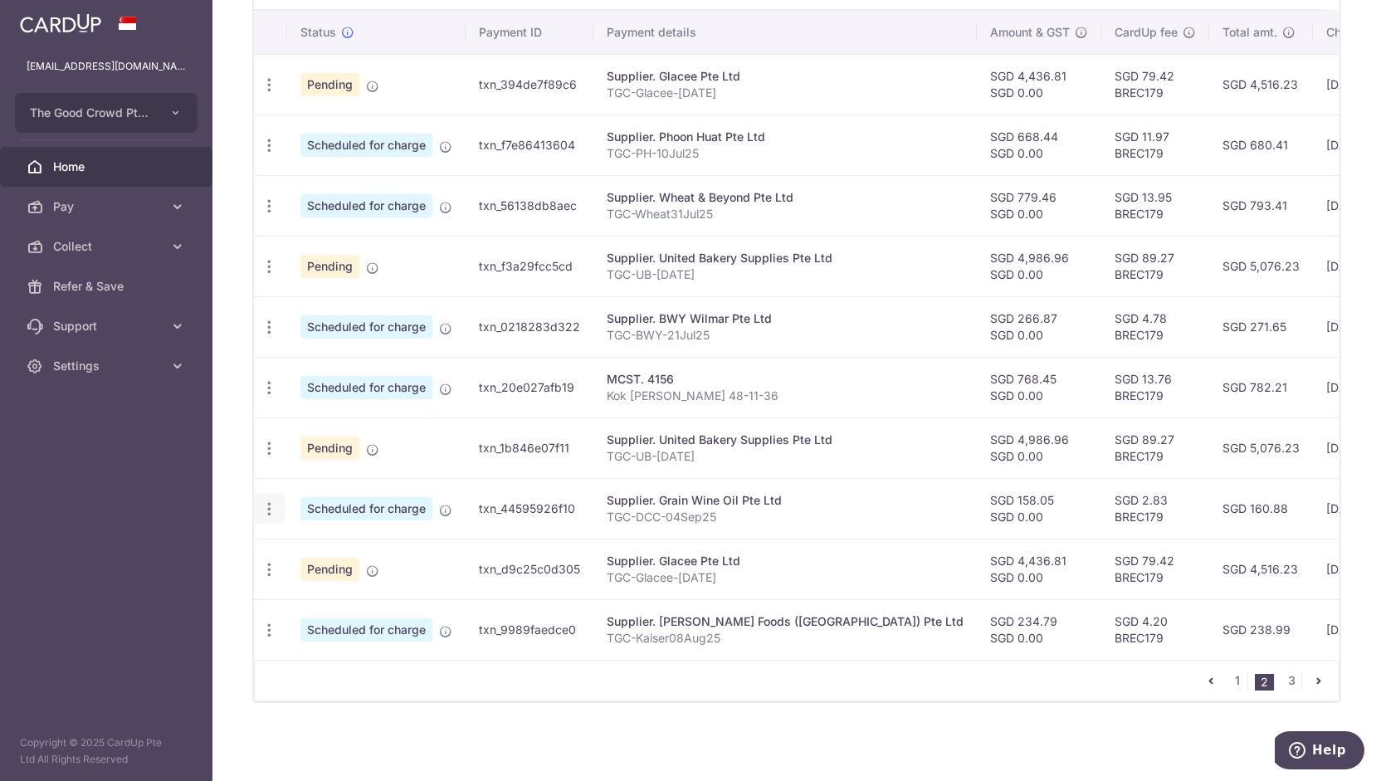
click at [269, 503] on icon "button" at bounding box center [269, 508] width 17 height 17
click at [327, 592] on span "Cancel payment" at bounding box center [357, 595] width 111 height 20
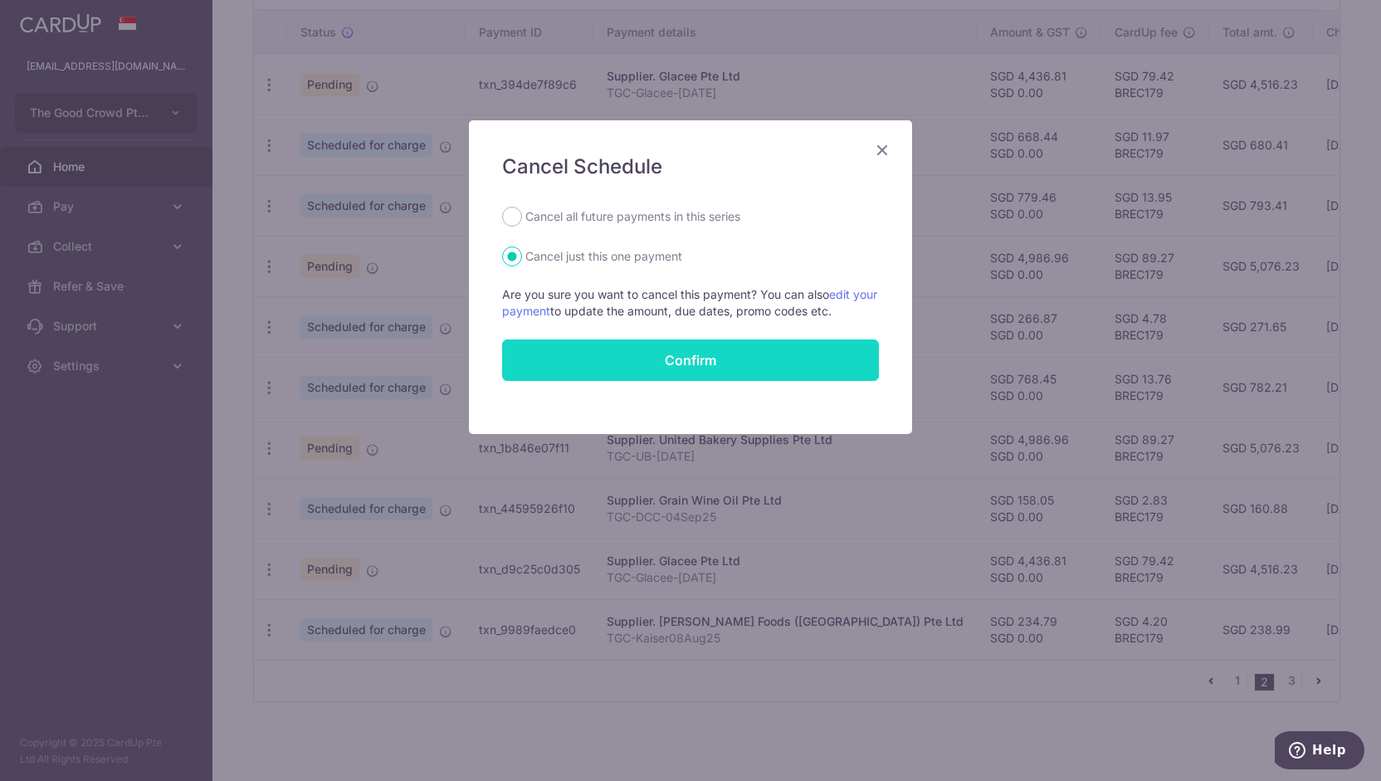
click at [689, 345] on button "Confirm" at bounding box center [690, 359] width 377 height 41
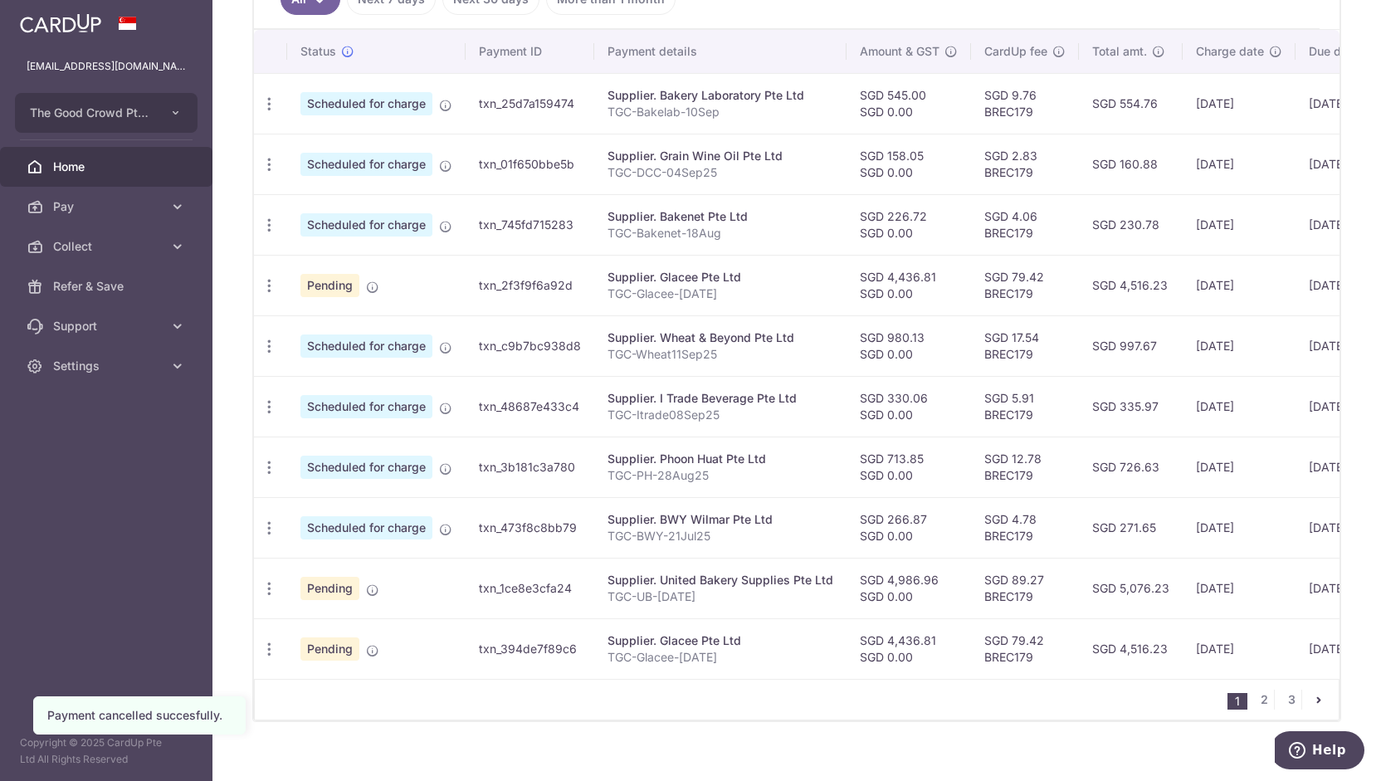
scroll to position [484, 0]
click at [1290, 696] on link "3" at bounding box center [1291, 699] width 20 height 20
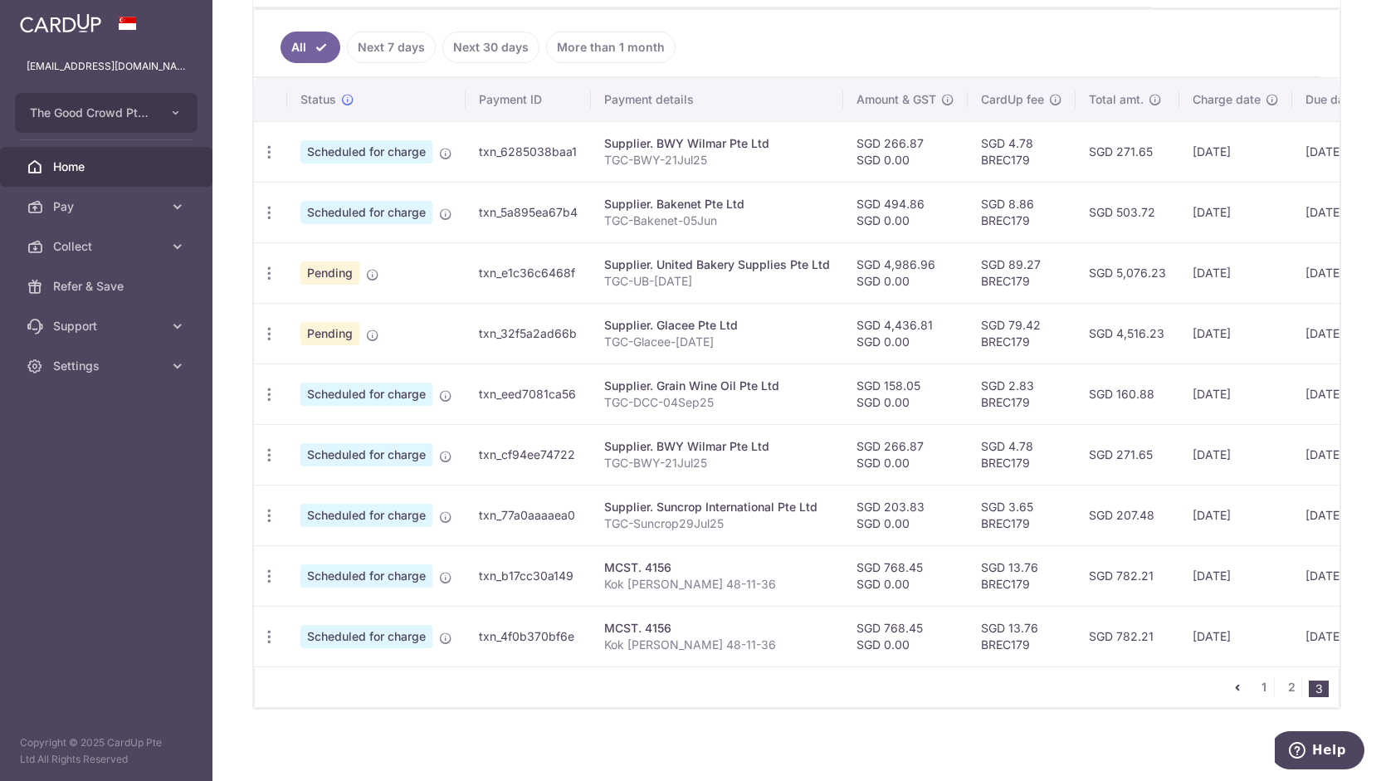
scroll to position [437, 0]
click at [266, 632] on icon "button" at bounding box center [269, 635] width 17 height 17
click at [310, 671] on span "Update payment" at bounding box center [357, 681] width 113 height 20
radio input "true"
type input "768.45"
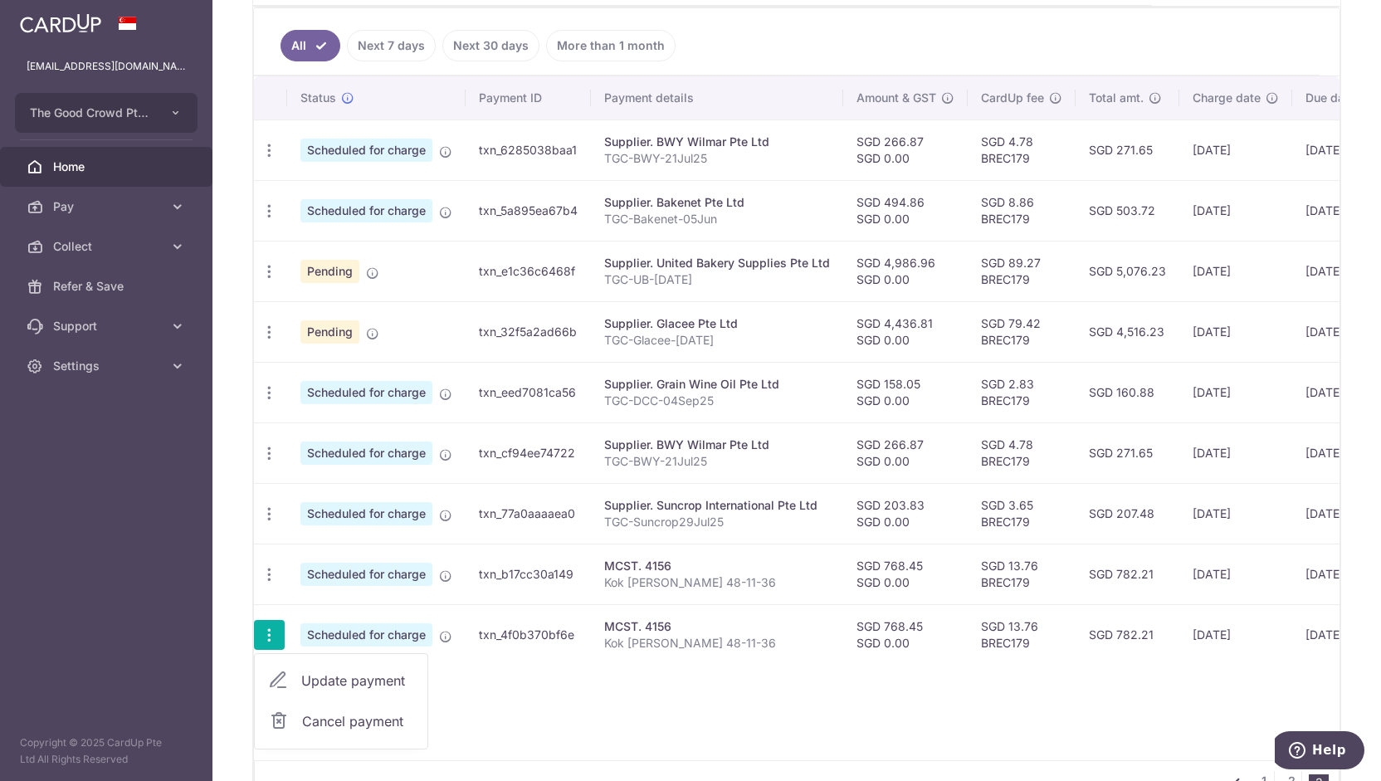
type input "0.00"
type input "[DATE]"
type input "Kok [PERSON_NAME] 48-11-36"
type input "KZYMCSTNovJan26"
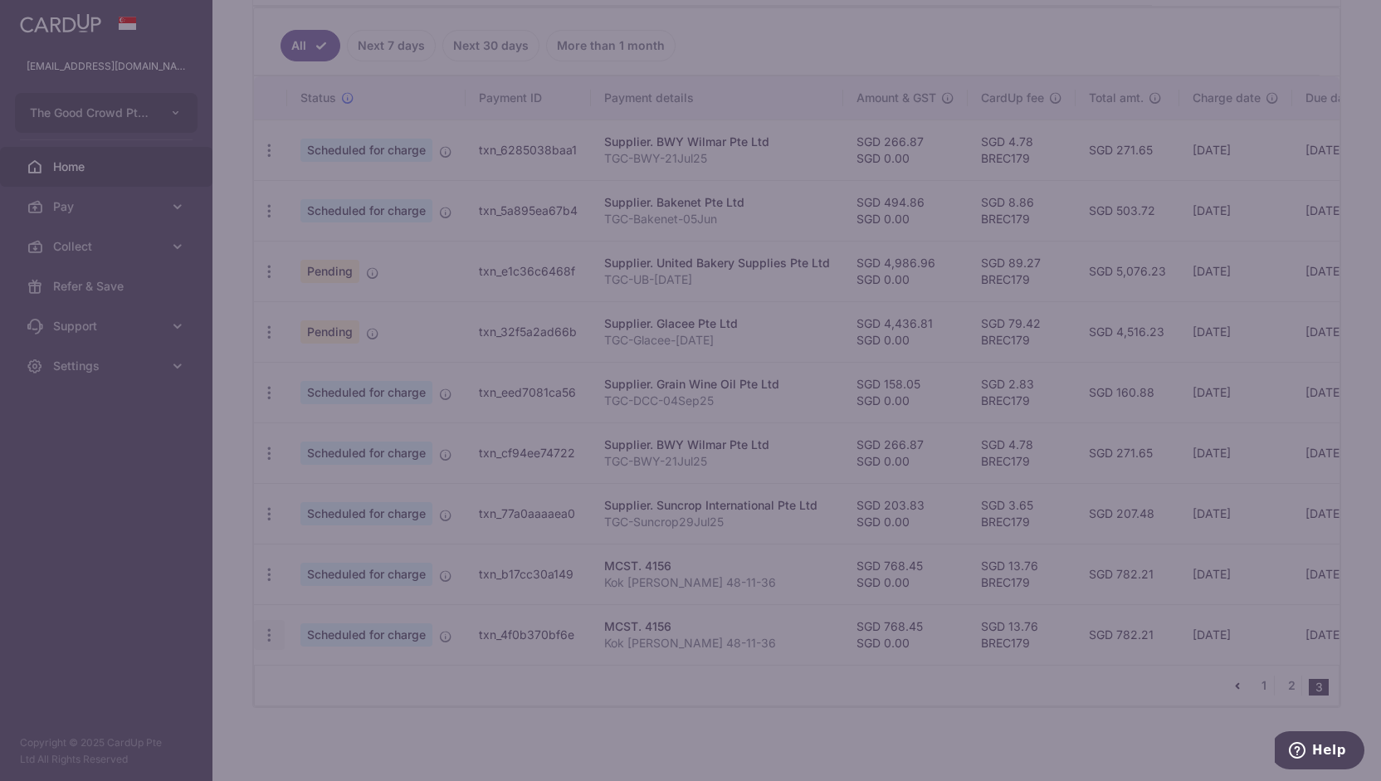
type input "BREC179"
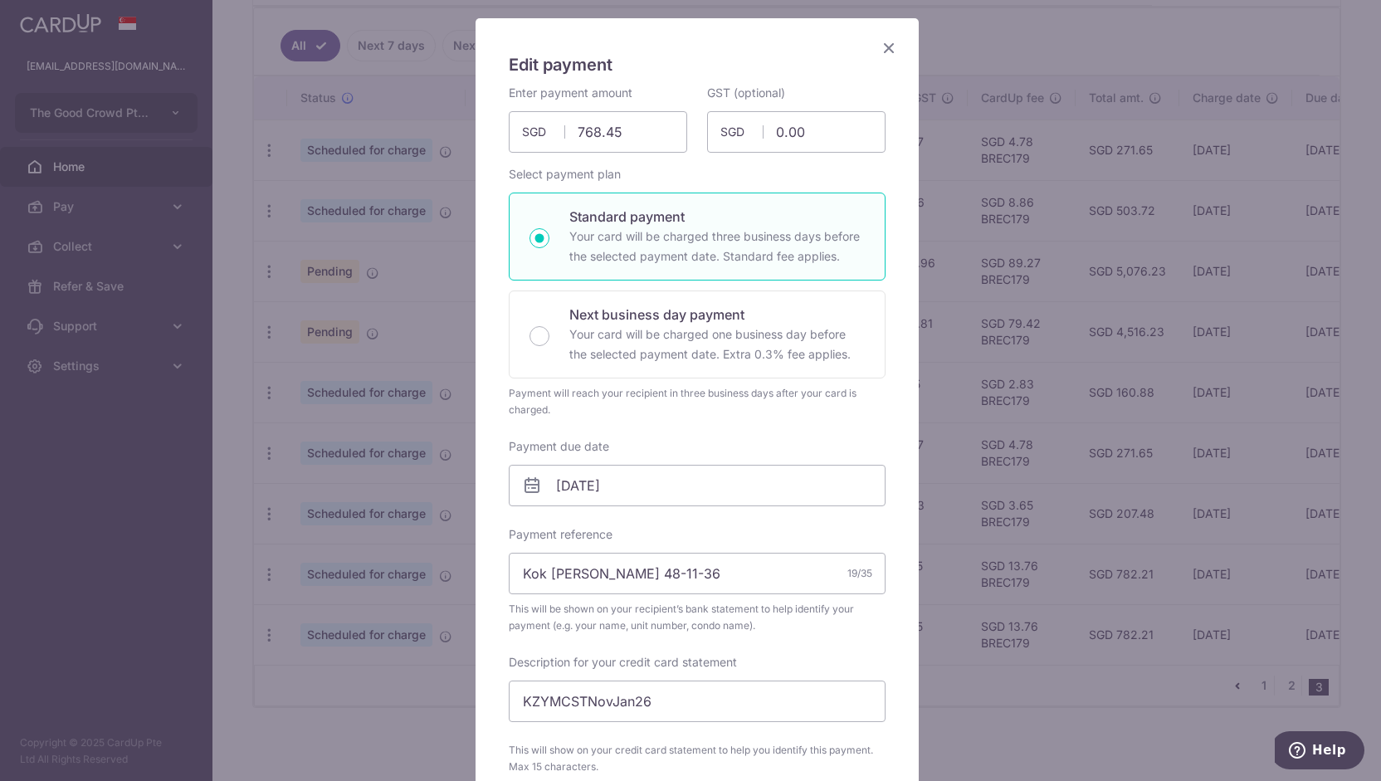
scroll to position [103, 0]
click at [605, 484] on input "03/02/2026" at bounding box center [697, 484] width 377 height 41
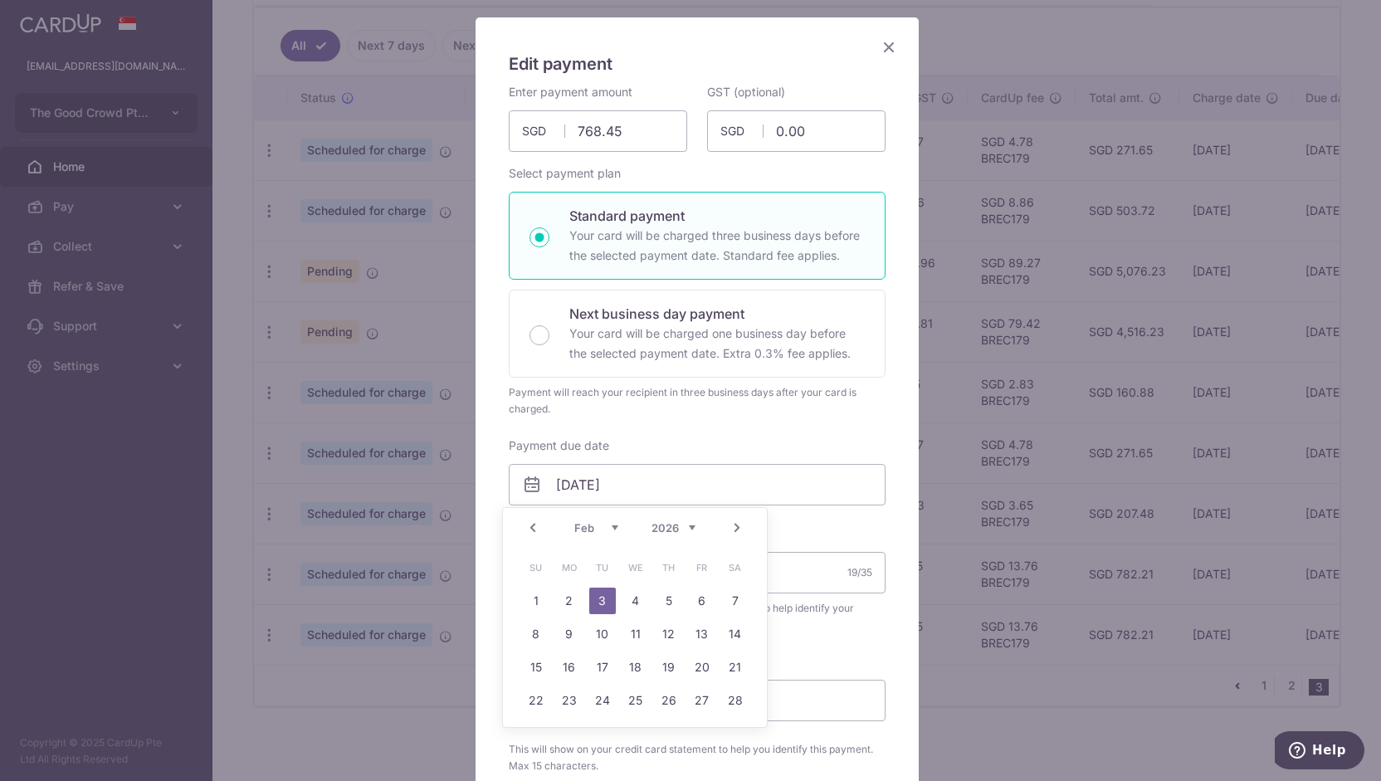
click at [743, 531] on link "Next" at bounding box center [737, 528] width 20 height 20
click at [546, 668] on link "12" at bounding box center [536, 667] width 27 height 27
type input "12/04/2026"
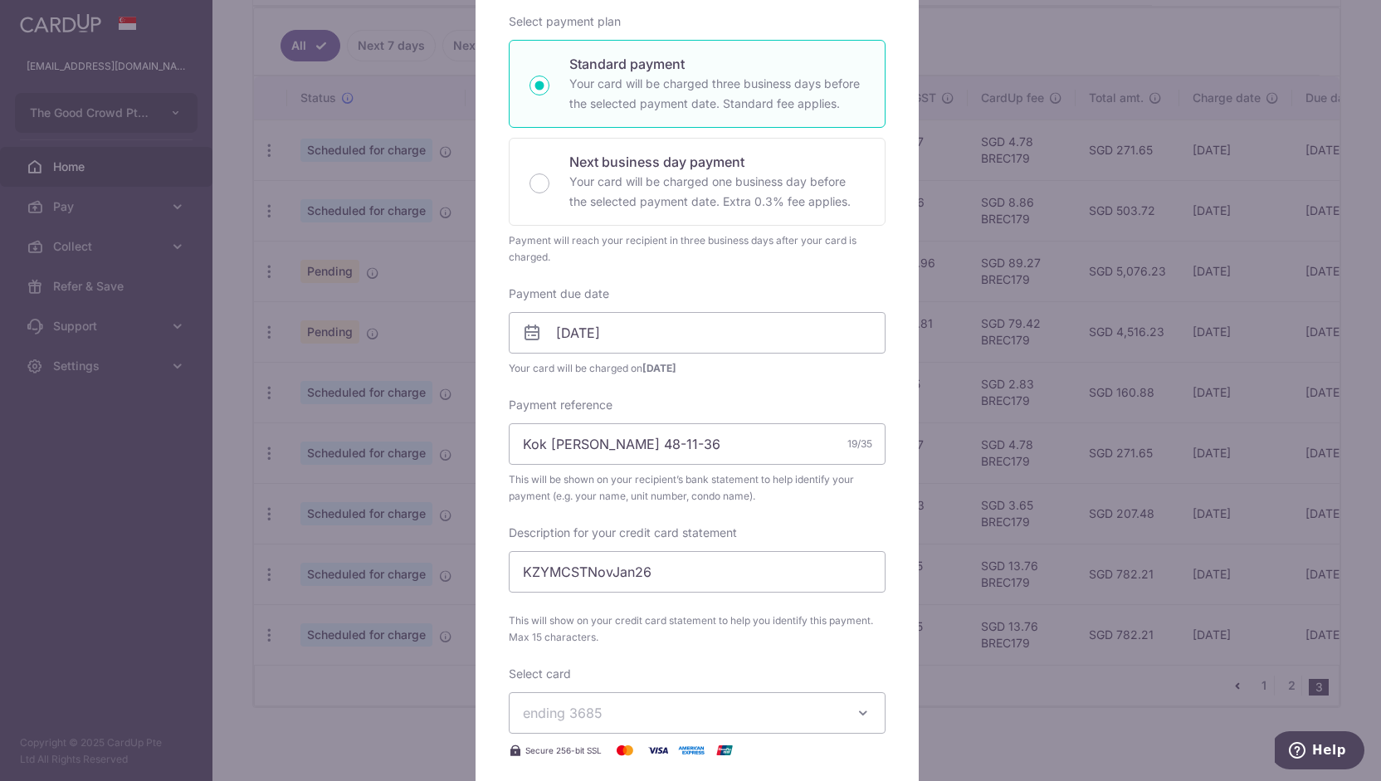
scroll to position [256, 0]
drag, startPoint x: 581, startPoint y: 569, endPoint x: 627, endPoint y: 572, distance: 46.6
click at [627, 572] on input "KZYMCSTNovJan26" at bounding box center [697, 570] width 377 height 41
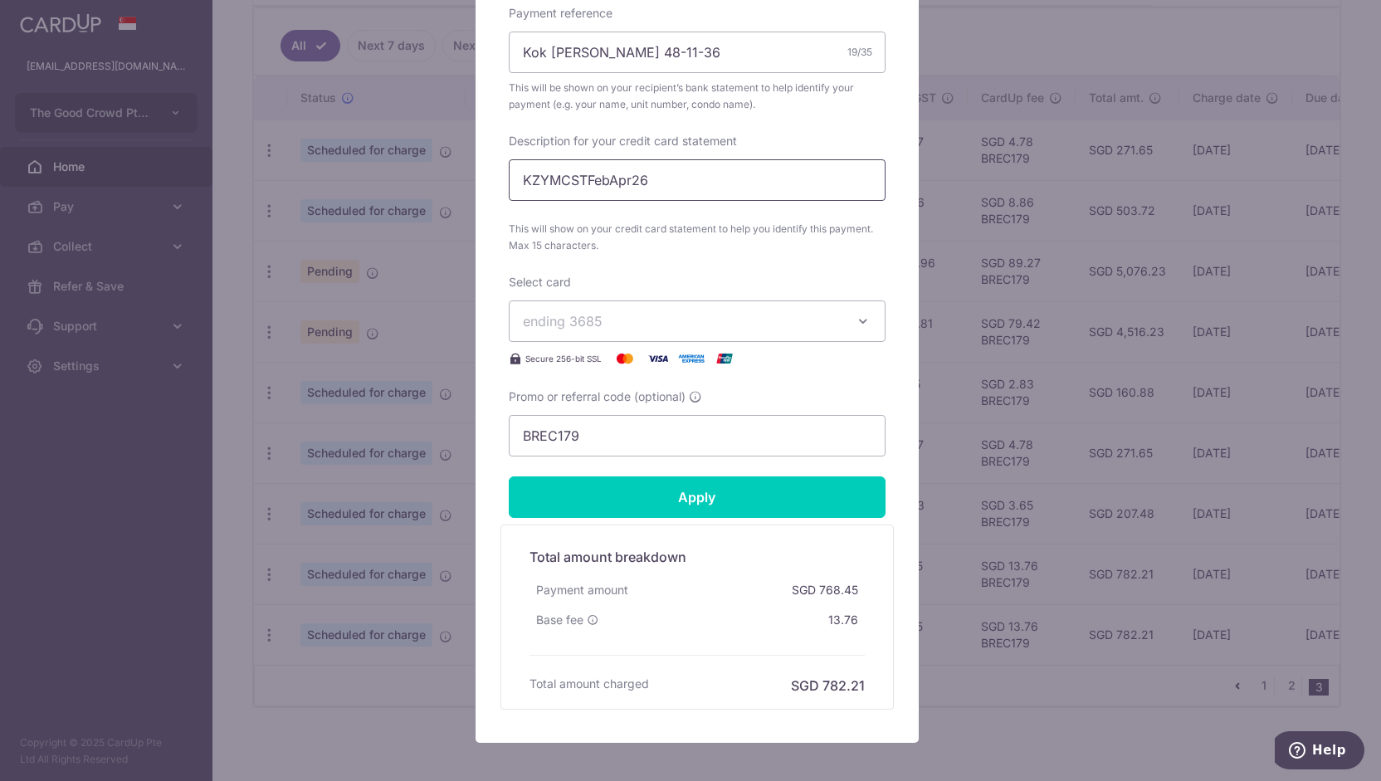
scroll to position [657, 0]
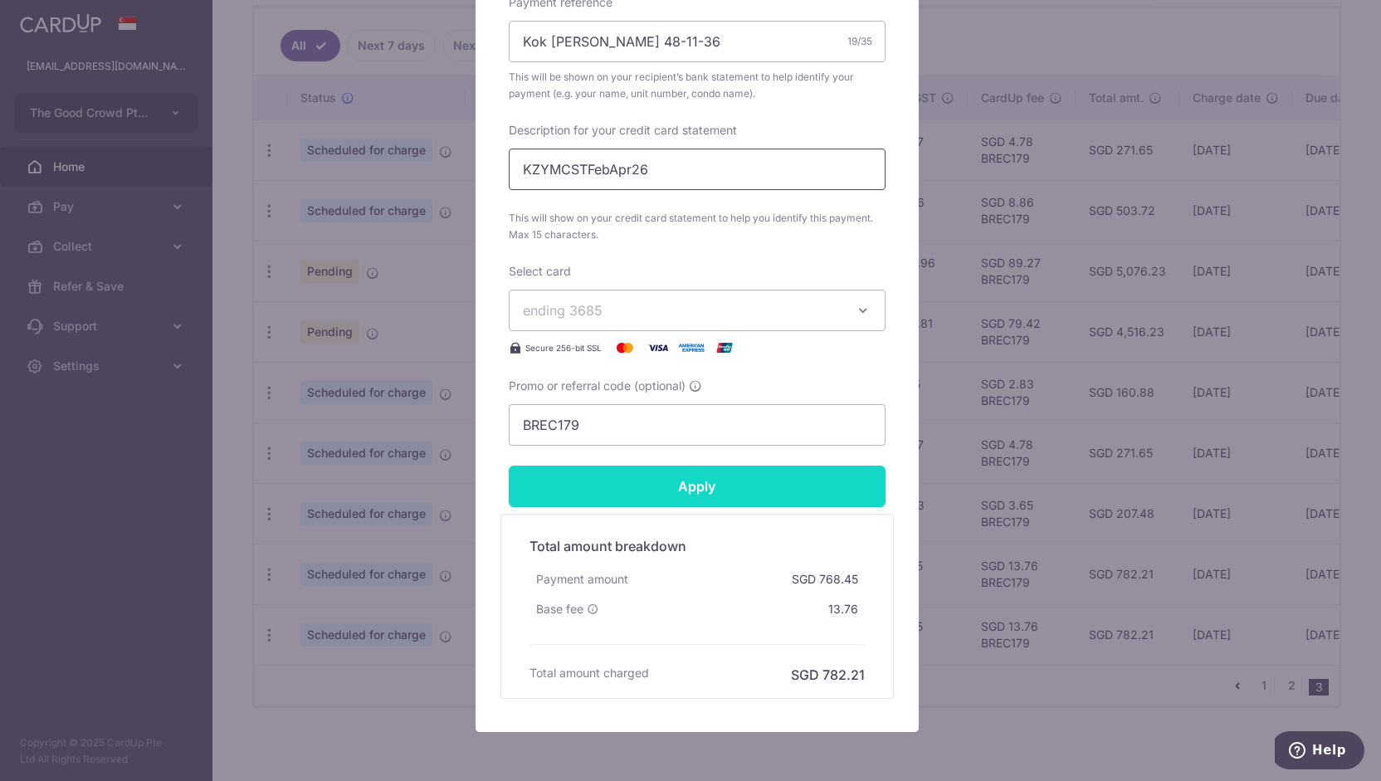
type input "KZYMCSTFebApr26"
click at [661, 497] on input "Apply" at bounding box center [697, 486] width 377 height 41
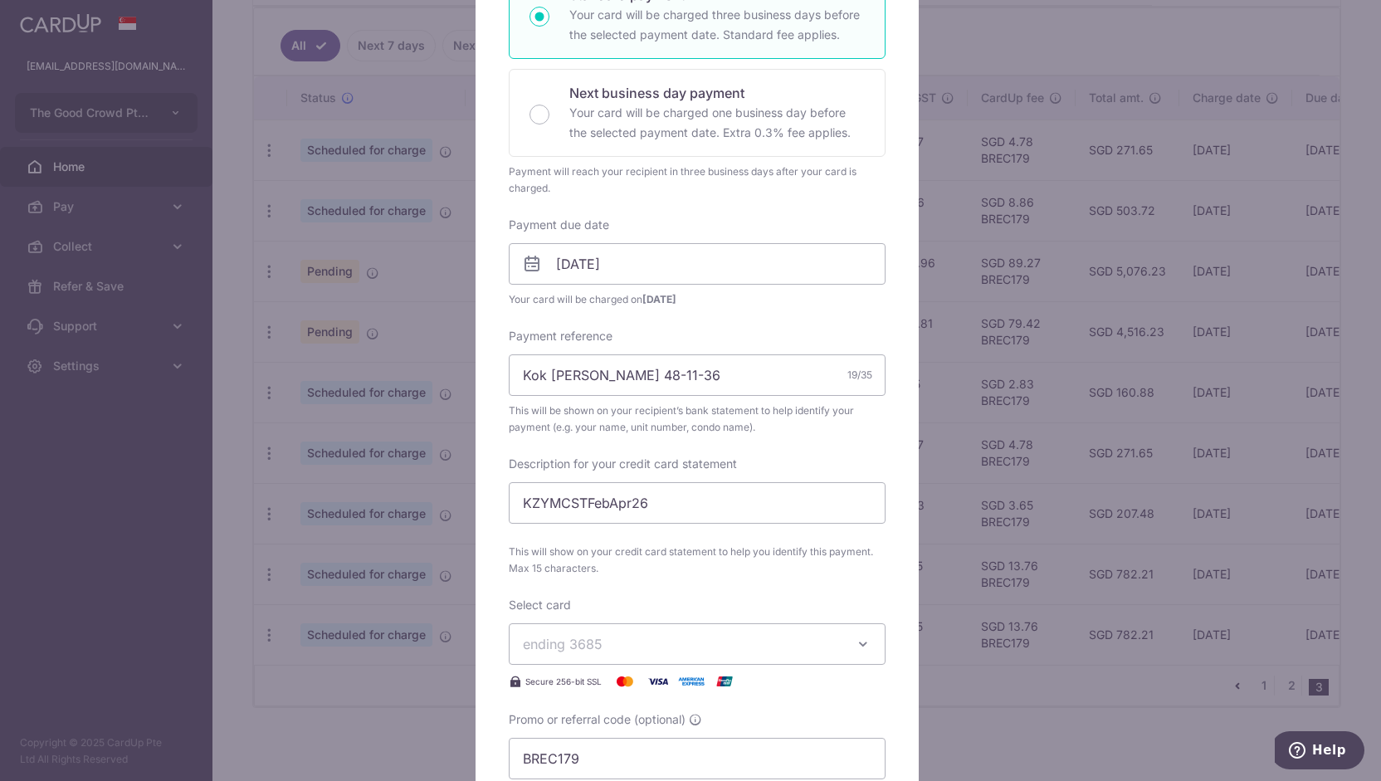
scroll to position [323, 0]
click at [669, 271] on input "12/04/2026" at bounding box center [697, 264] width 377 height 41
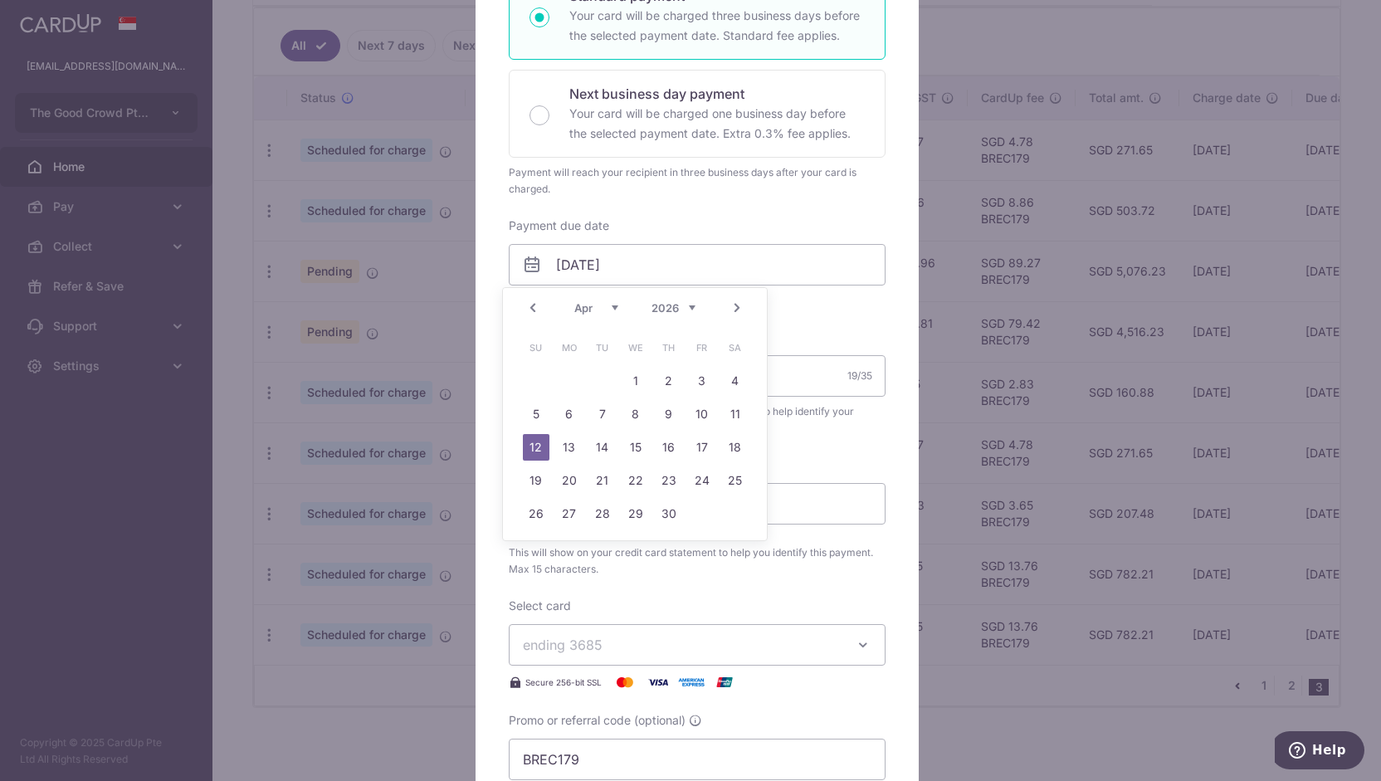
click at [531, 310] on link "Prev" at bounding box center [533, 308] width 20 height 20
click at [541, 374] on link "1" at bounding box center [536, 381] width 27 height 27
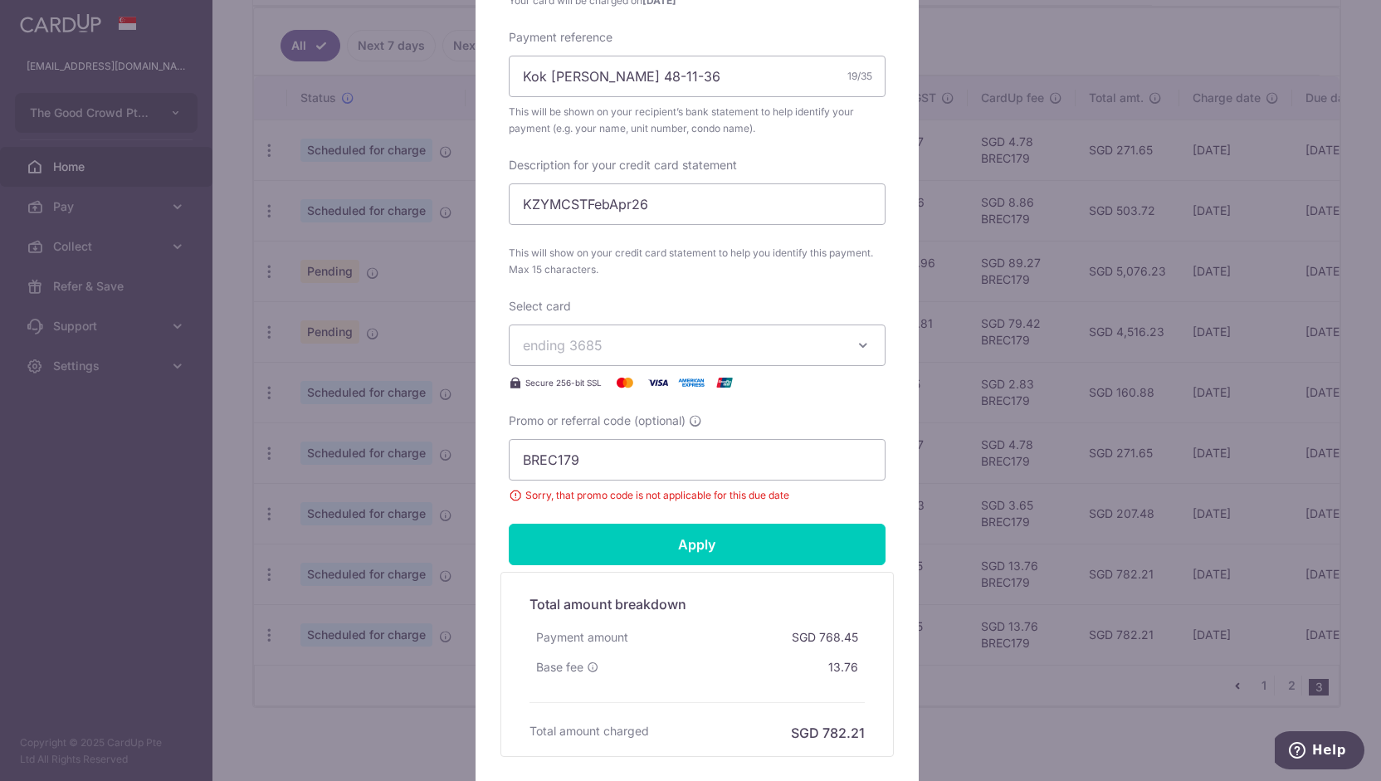
scroll to position [623, 0]
click at [649, 562] on form "By clicking apply, you will make changes to all payments to 4156 scheduled from…" at bounding box center [697, 159] width 377 height 1193
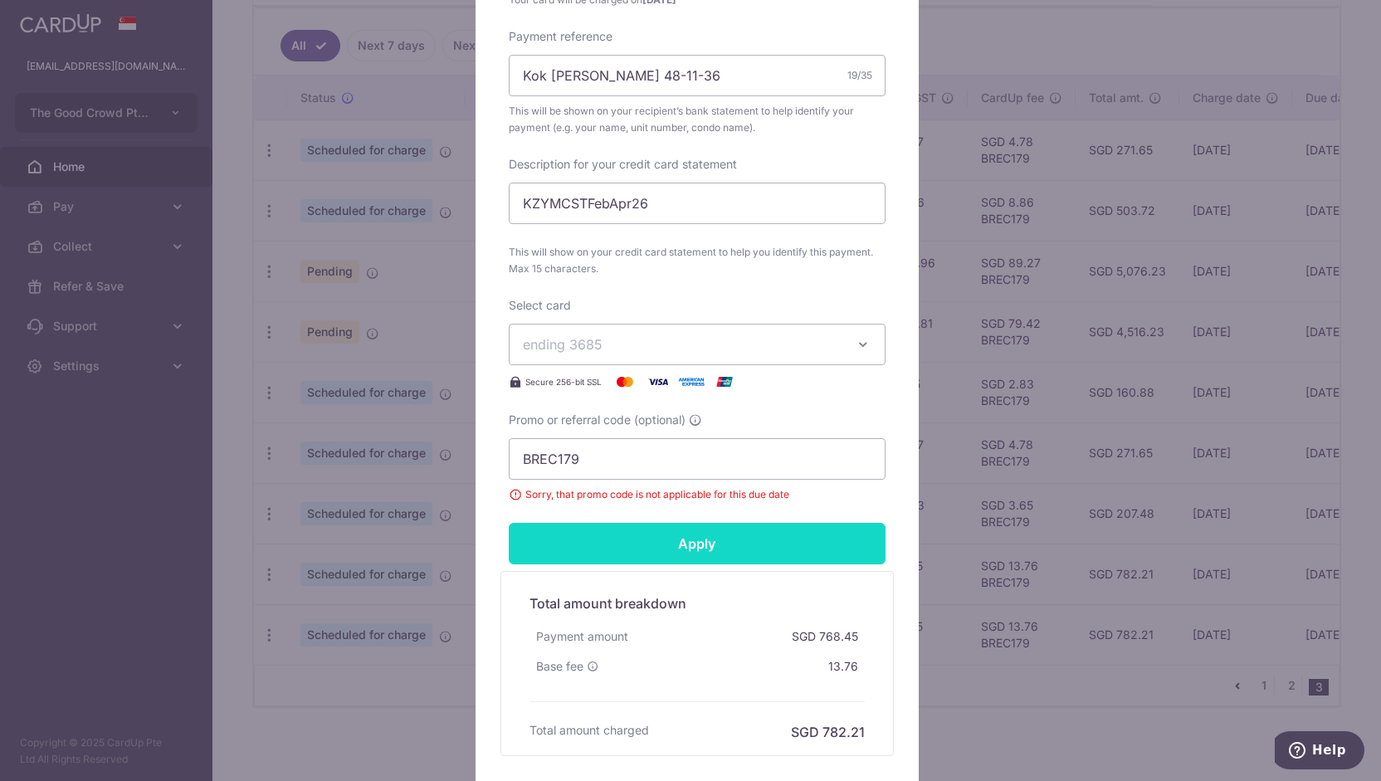
click at [662, 542] on input "Apply" at bounding box center [697, 543] width 377 height 41
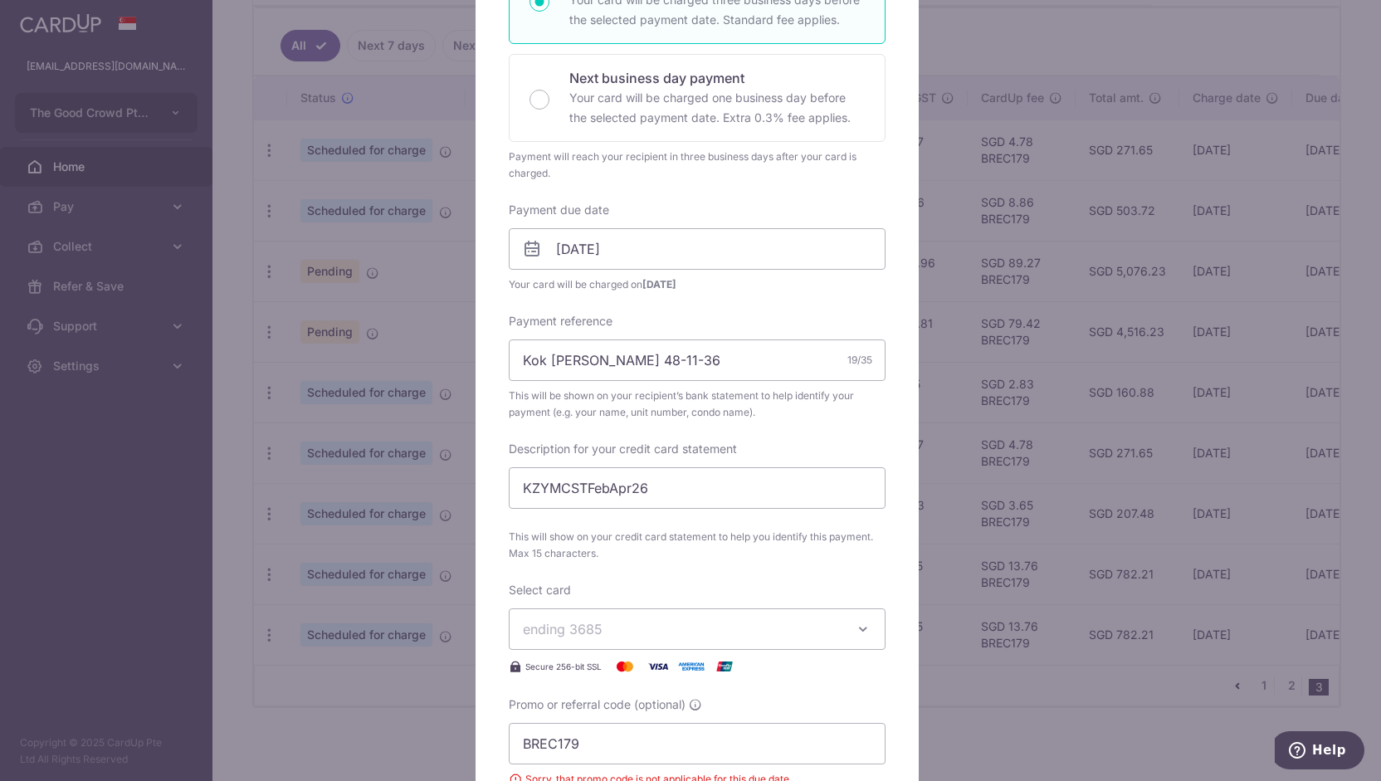
scroll to position [334, 0]
click at [634, 261] on input "01/03/2026" at bounding box center [697, 252] width 377 height 41
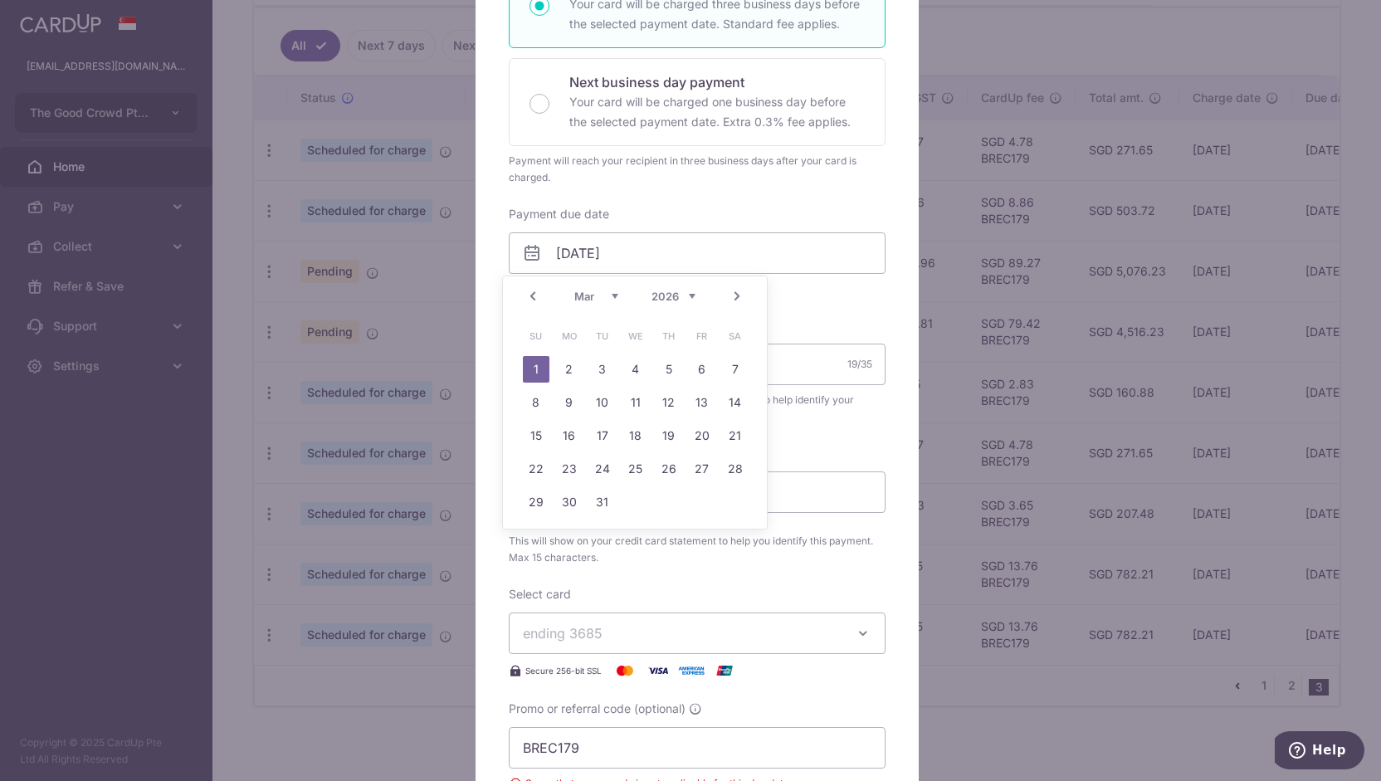
click at [528, 293] on link "Prev" at bounding box center [533, 296] width 20 height 20
click at [599, 478] on link "24" at bounding box center [602, 469] width 27 height 27
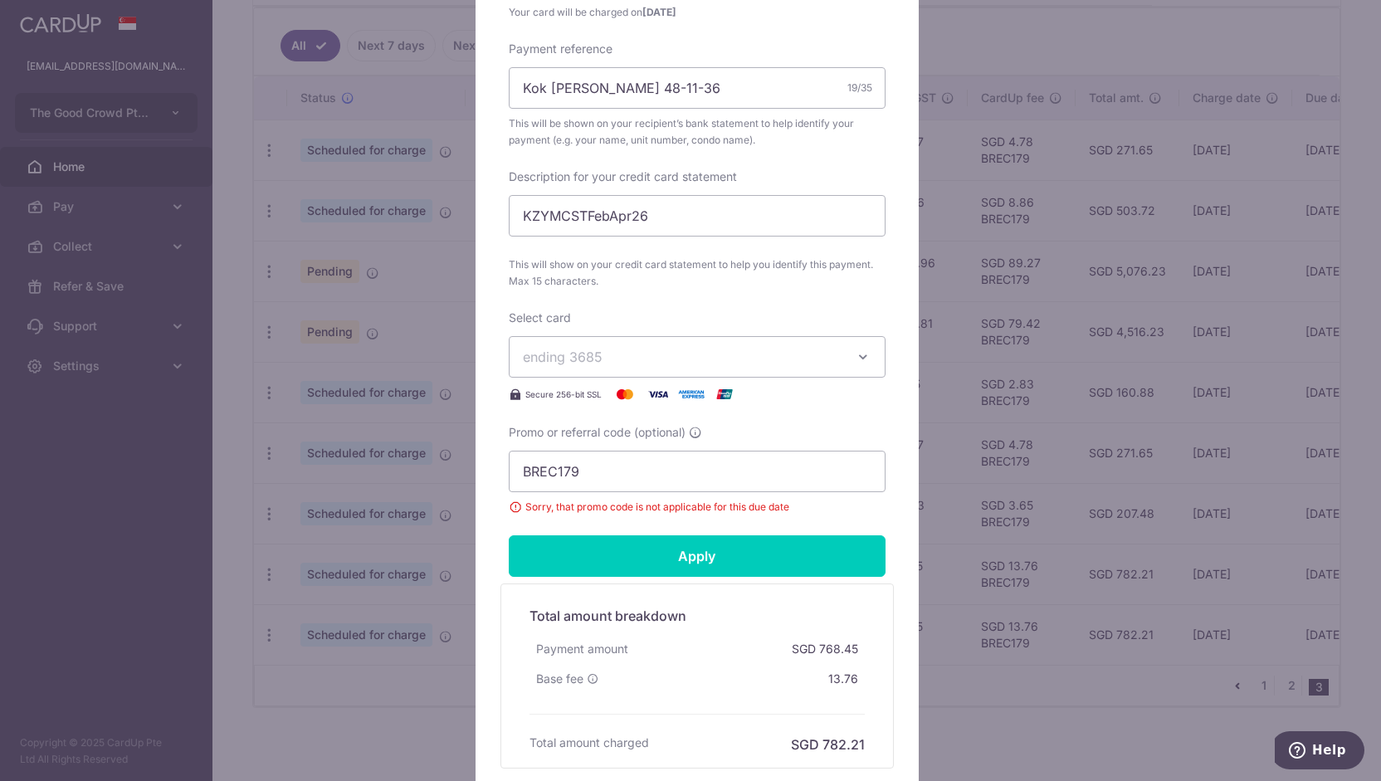
scroll to position [613, 0]
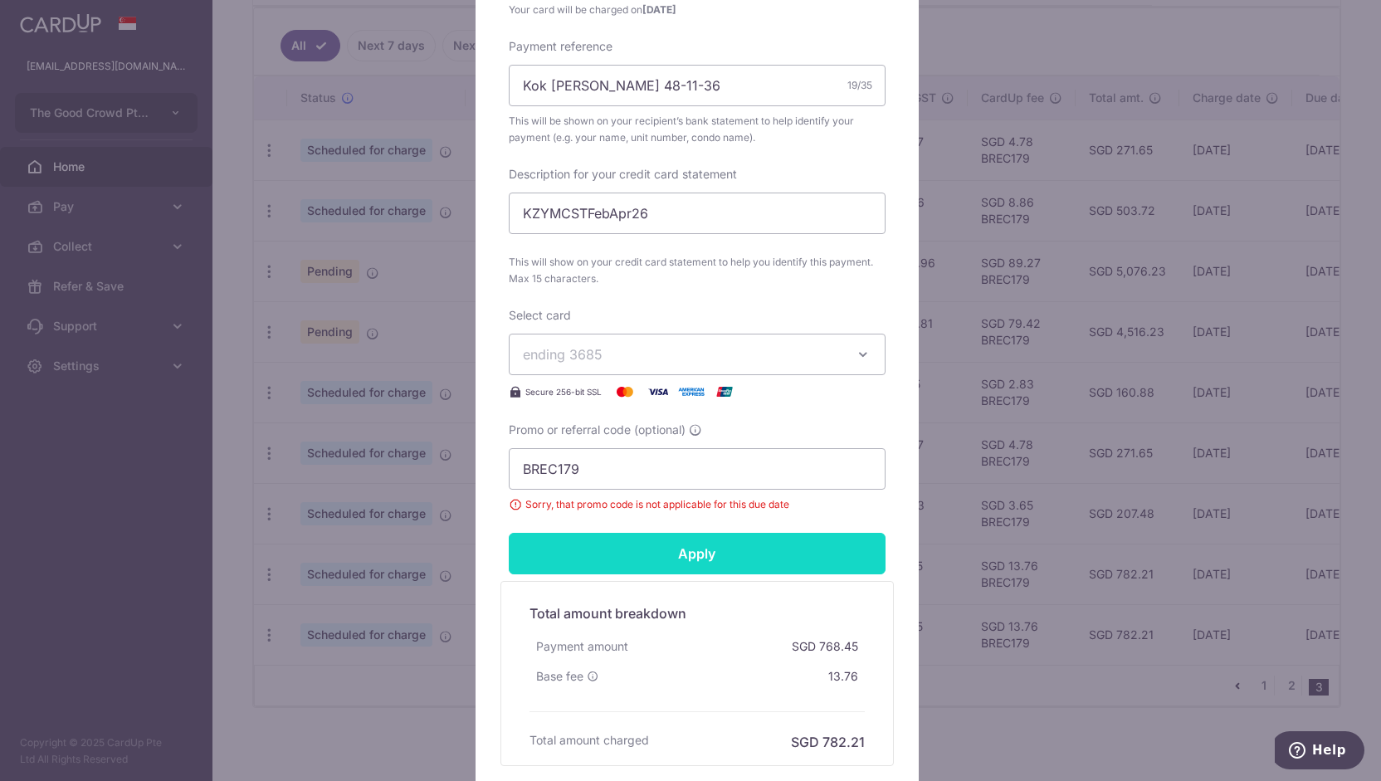
click at [599, 559] on input "Apply" at bounding box center [697, 553] width 377 height 41
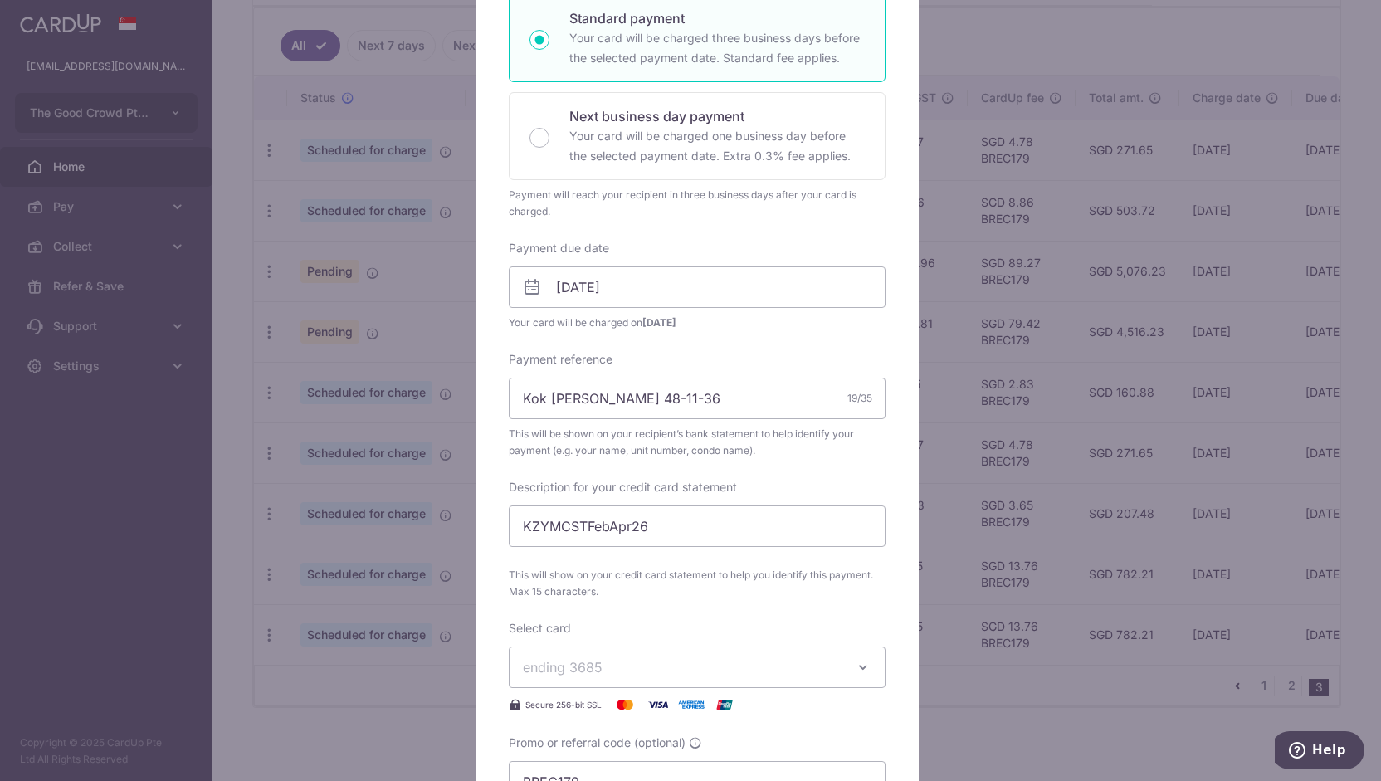
scroll to position [301, 0]
click at [566, 293] on input "24/02/2026" at bounding box center [697, 286] width 377 height 41
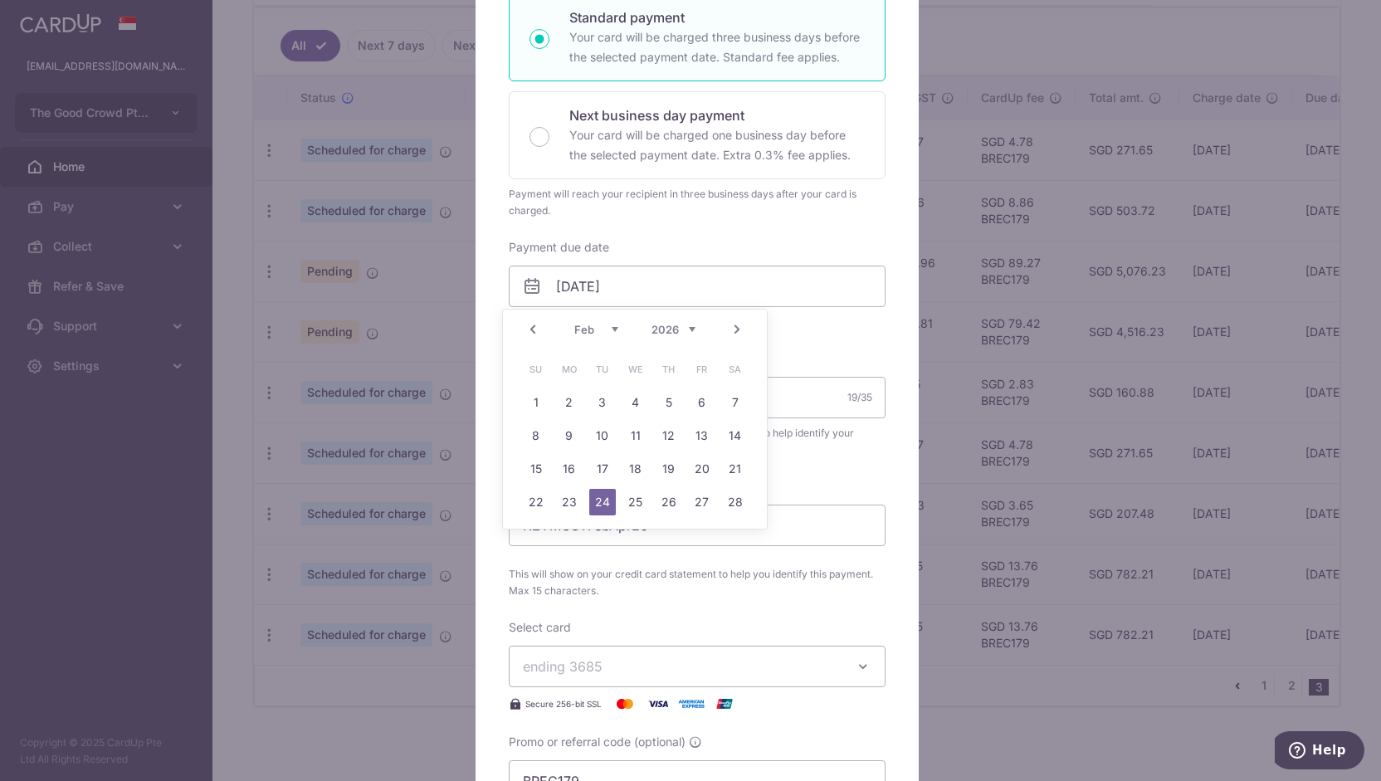
click at [523, 322] on link "Prev" at bounding box center [533, 330] width 20 height 20
click at [737, 541] on link "31" at bounding box center [735, 535] width 27 height 27
type input "31/01/2026"
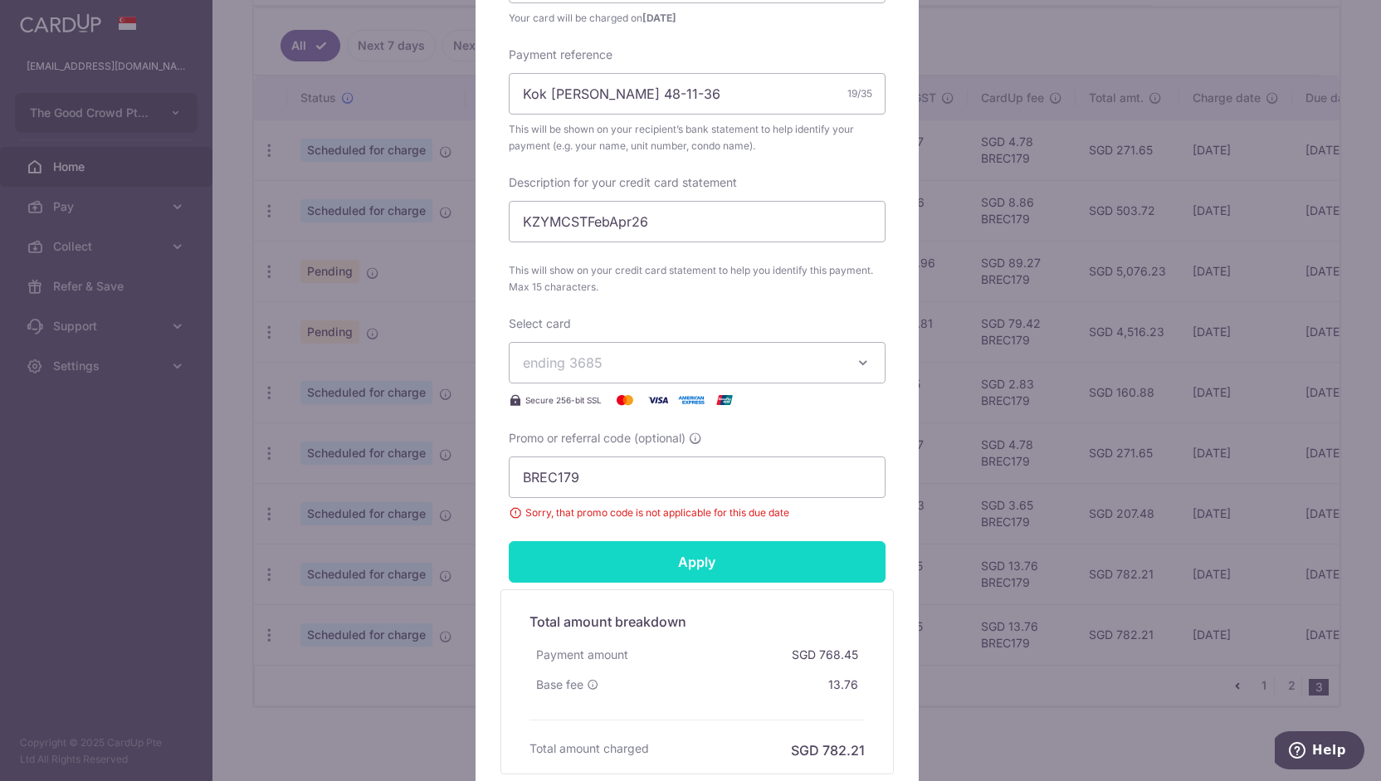
click at [729, 559] on input "Apply" at bounding box center [697, 561] width 377 height 41
type input "Successfully Applied"
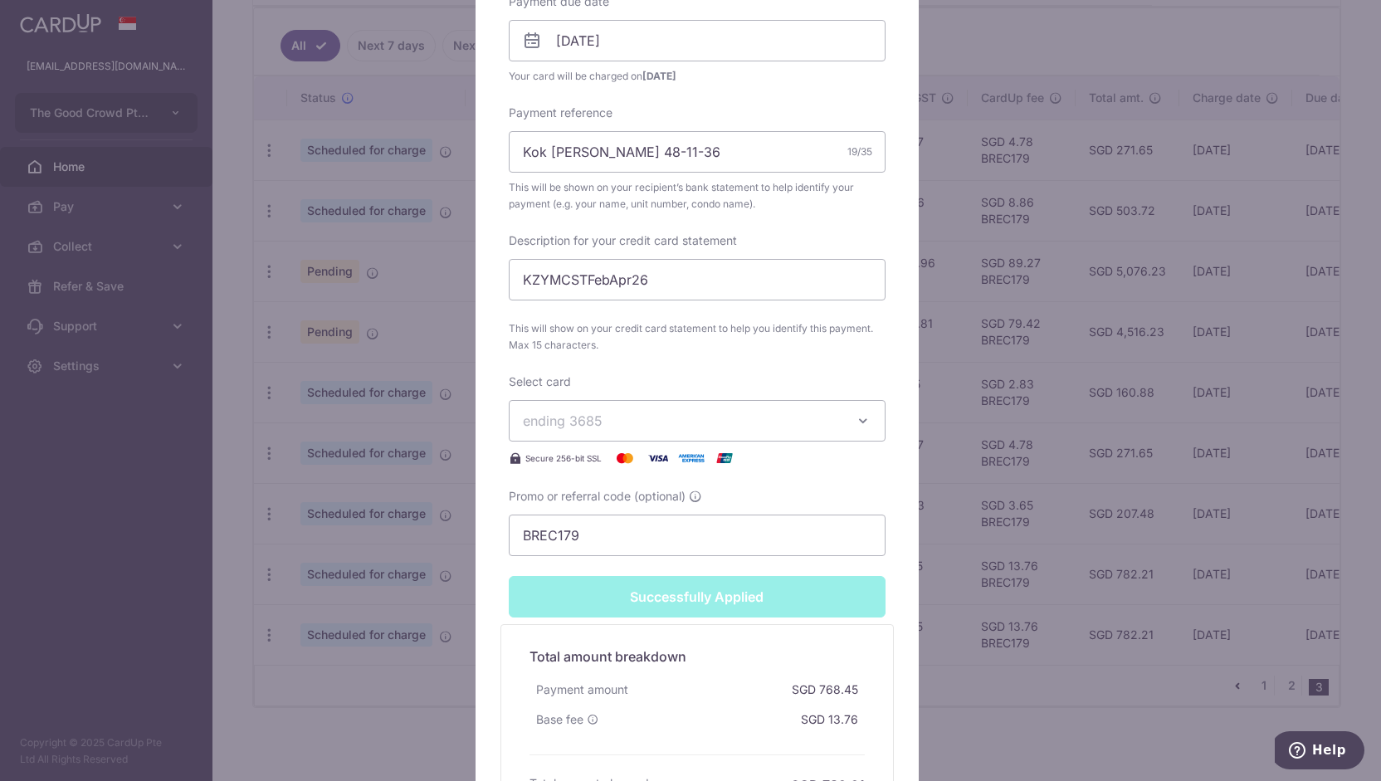
scroll to position [662, 0]
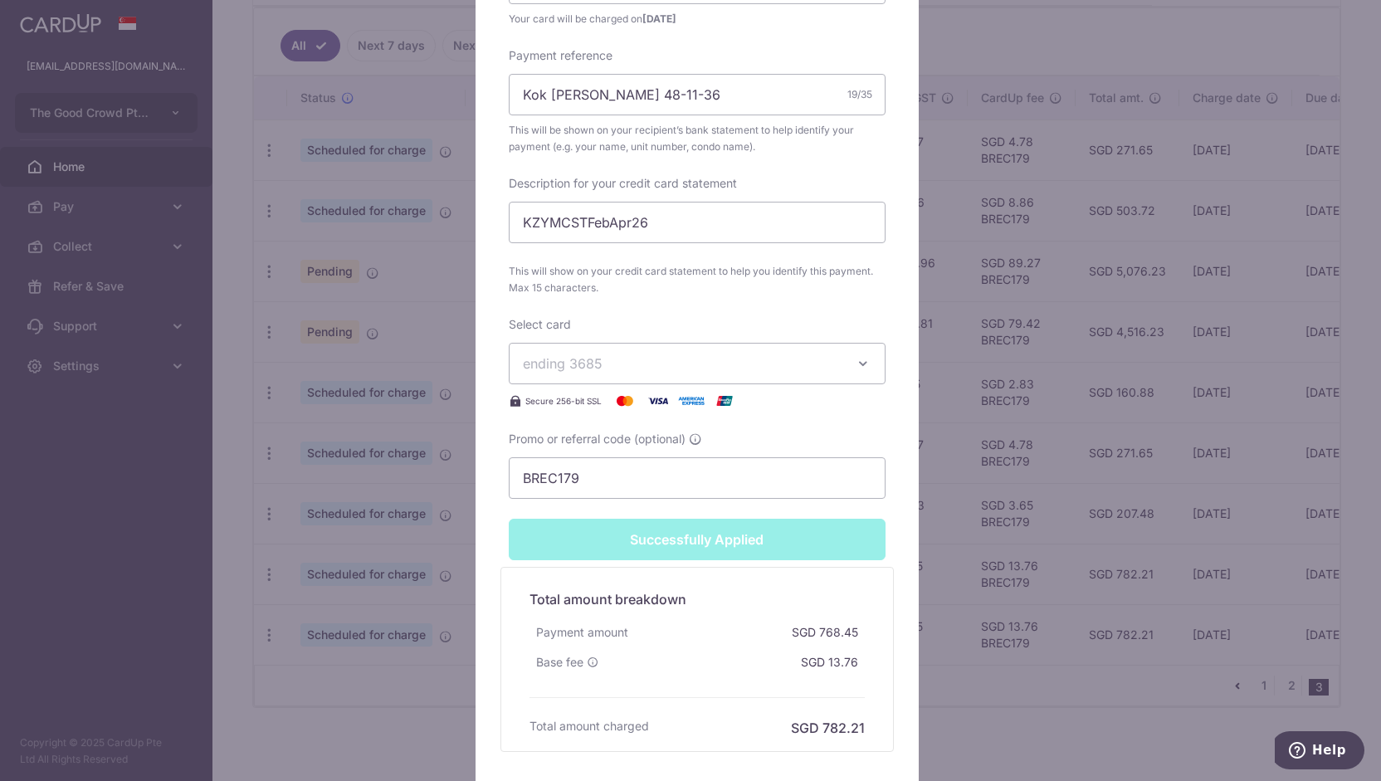
click at [447, 603] on div "Edit payment By clicking apply, you will make changes to all payments to 4156 s…" at bounding box center [690, 390] width 1381 height 781
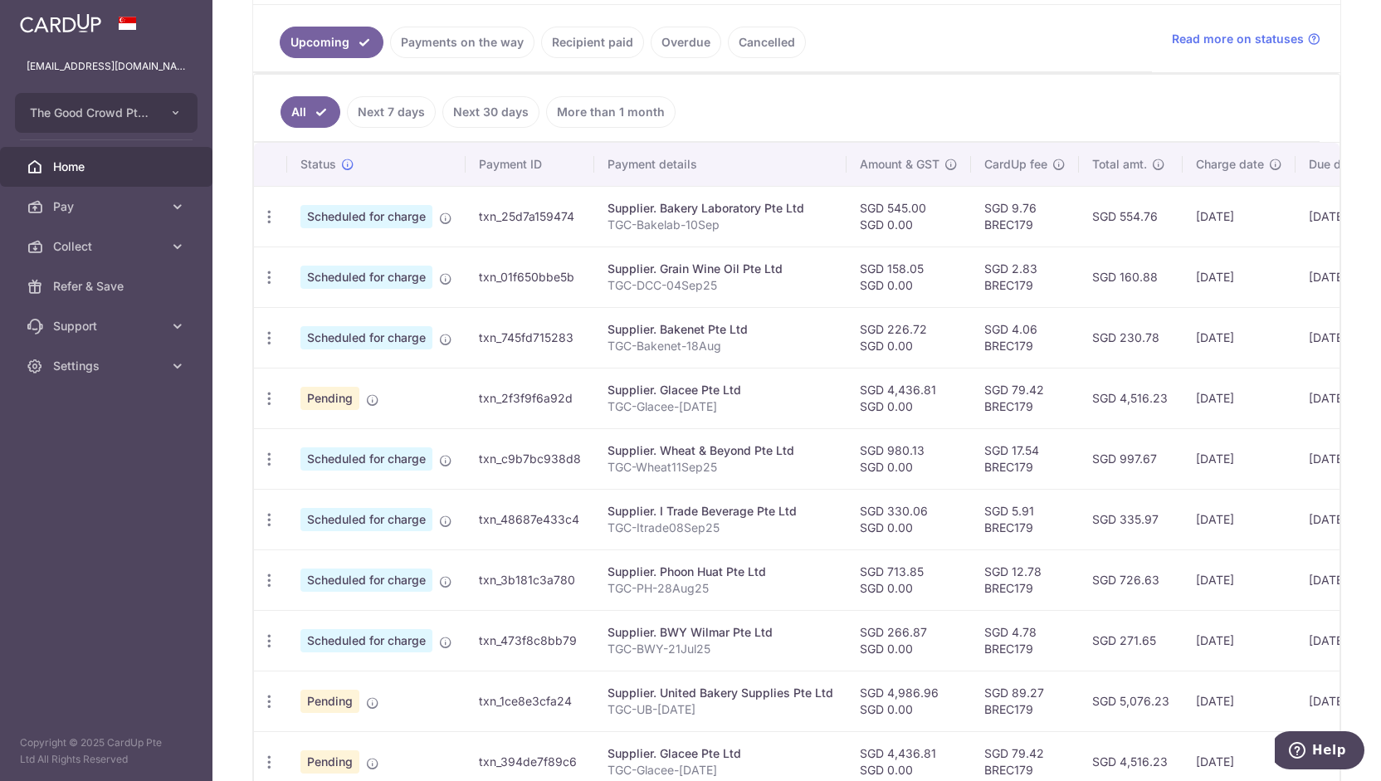
scroll to position [357, 0]
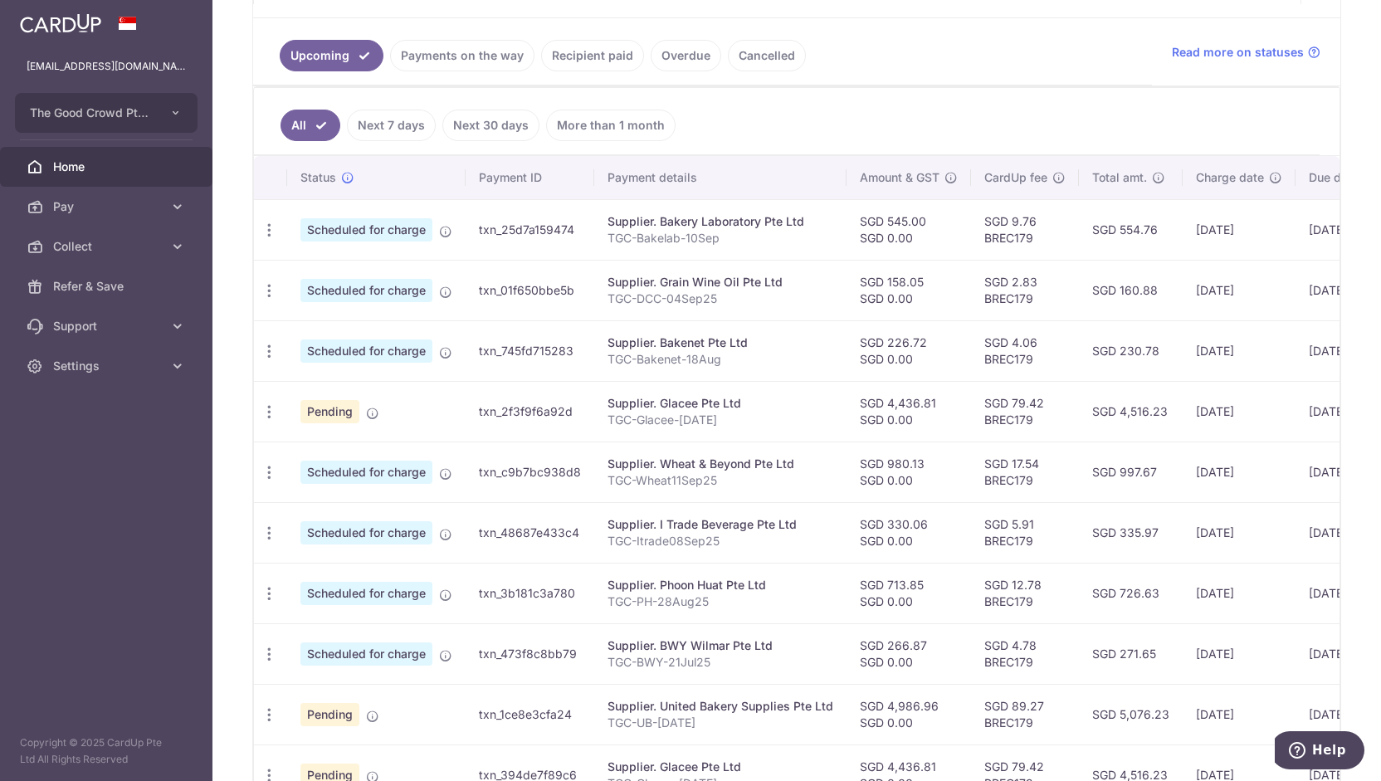
click at [599, 53] on link "Recipient paid" at bounding box center [592, 56] width 103 height 32
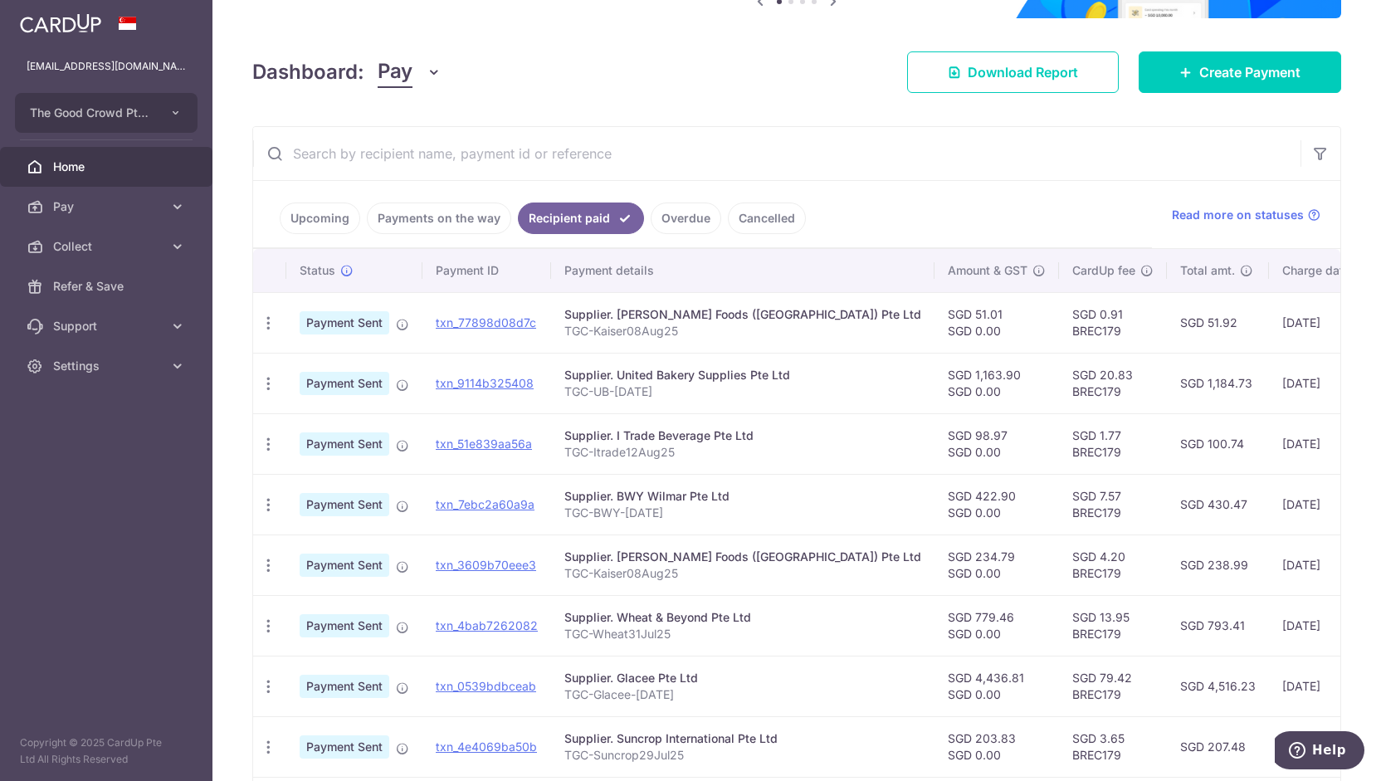
scroll to position [200, 0]
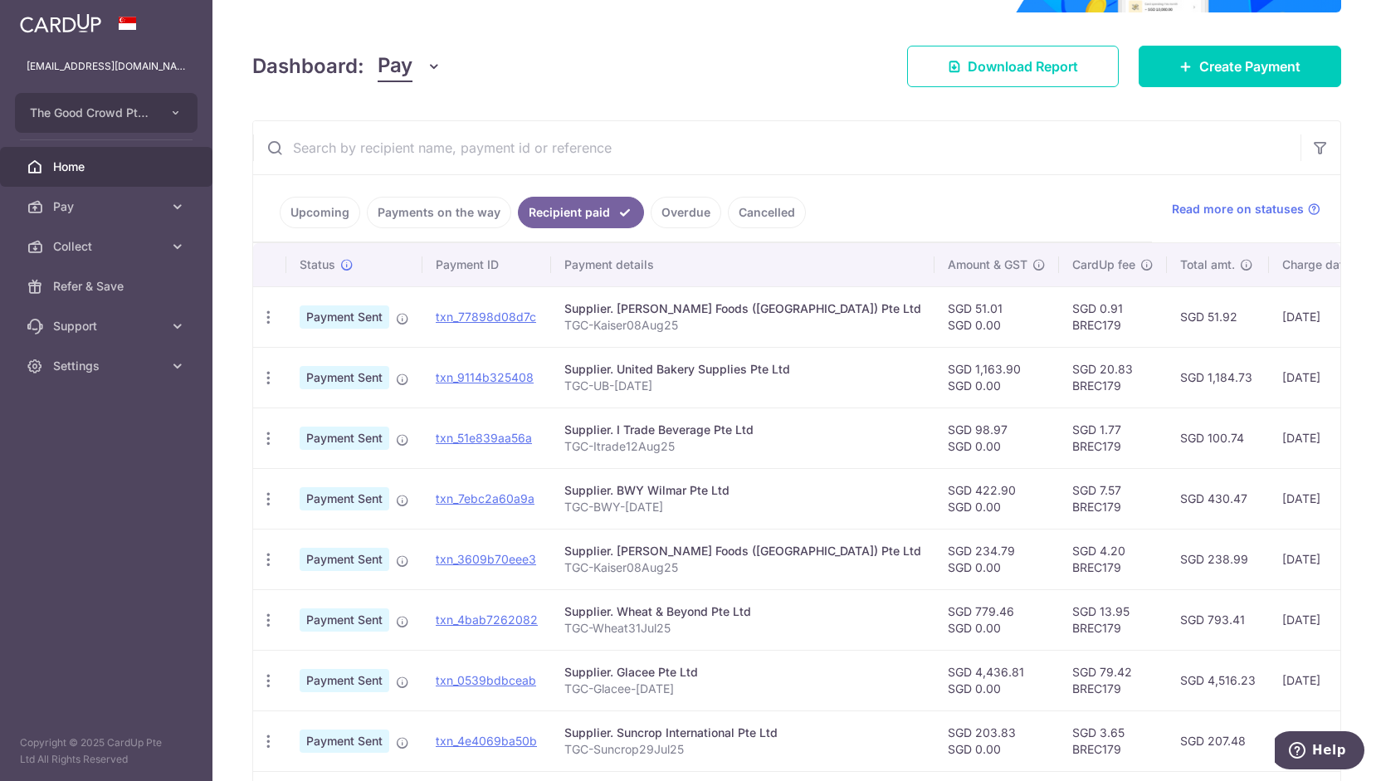
click at [286, 272] on th "Status" at bounding box center [354, 264] width 136 height 43
click at [300, 216] on link "Upcoming" at bounding box center [320, 213] width 81 height 32
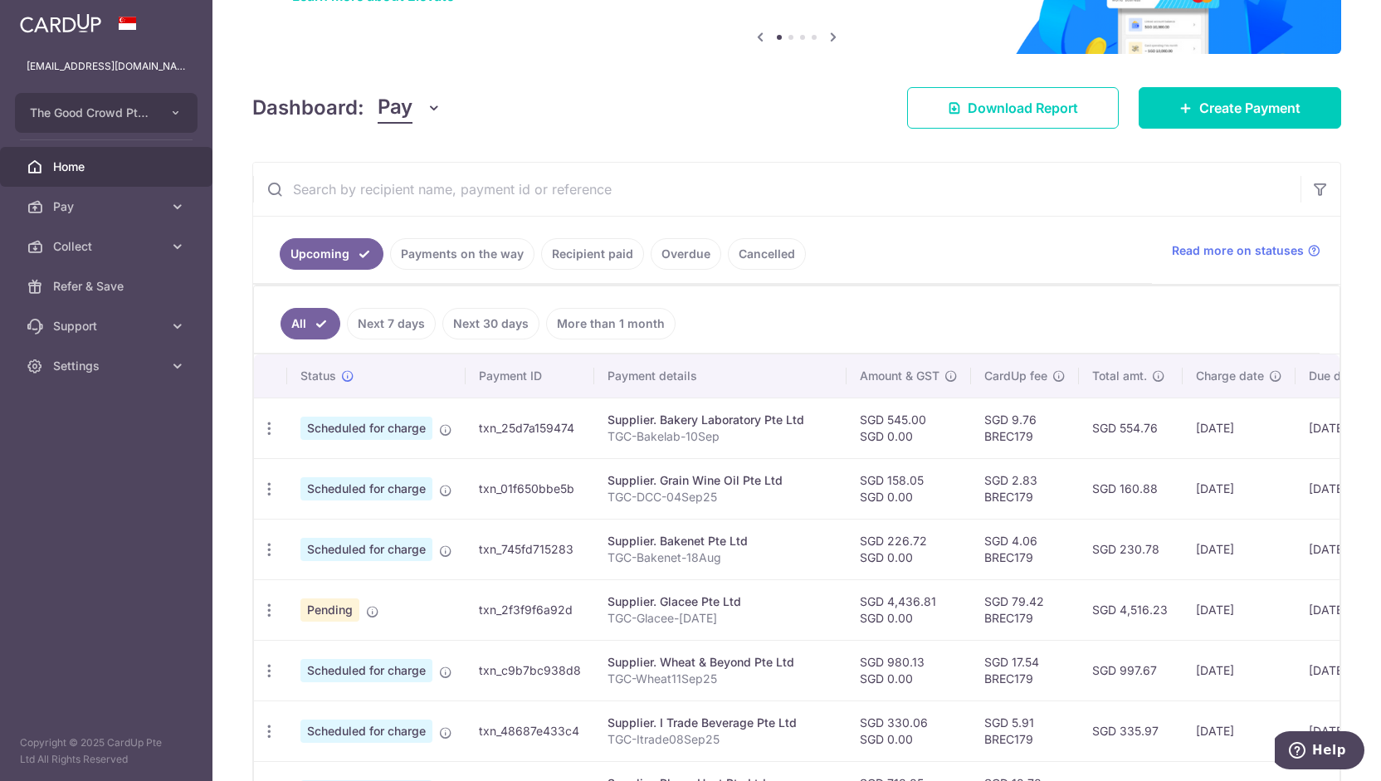
scroll to position [164, 0]
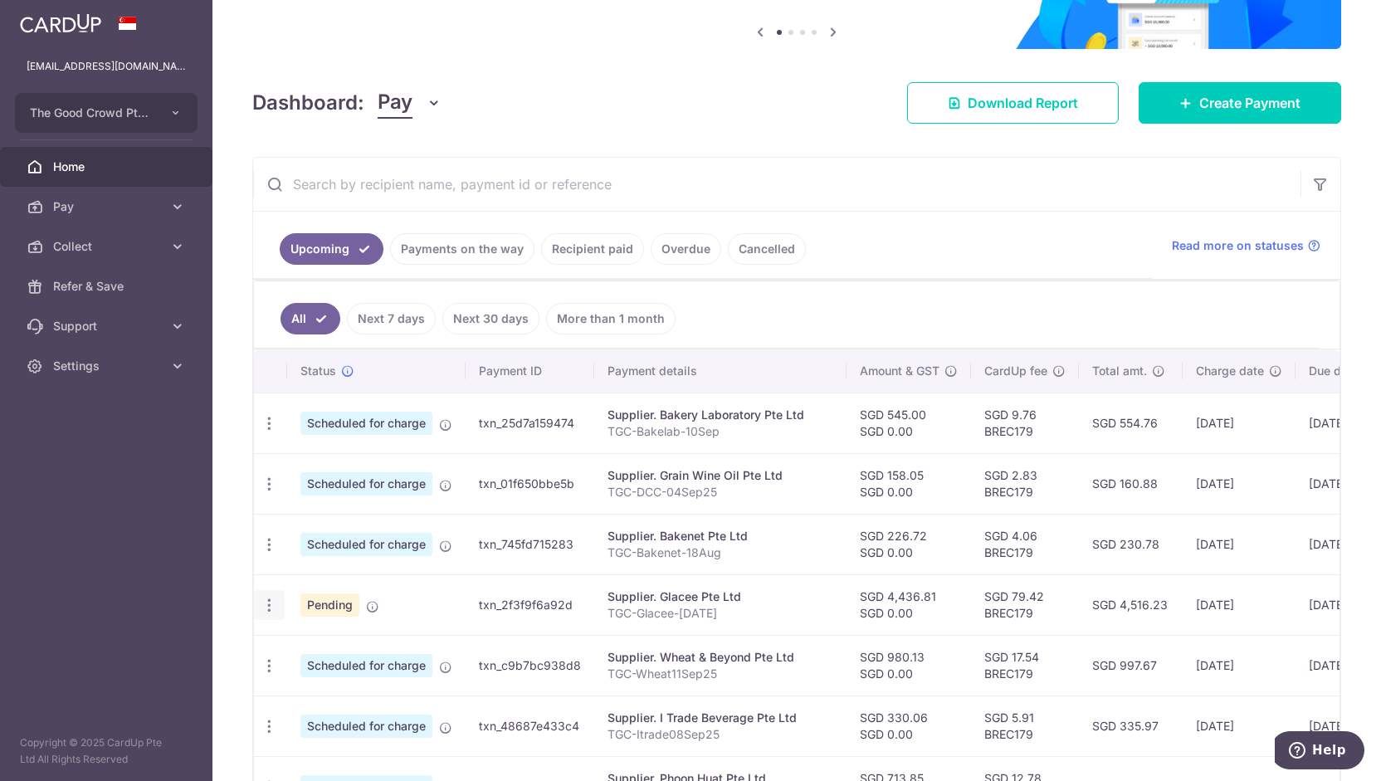
click at [271, 599] on icon "button" at bounding box center [269, 605] width 17 height 17
click at [313, 646] on span "Update payment" at bounding box center [357, 651] width 113 height 20
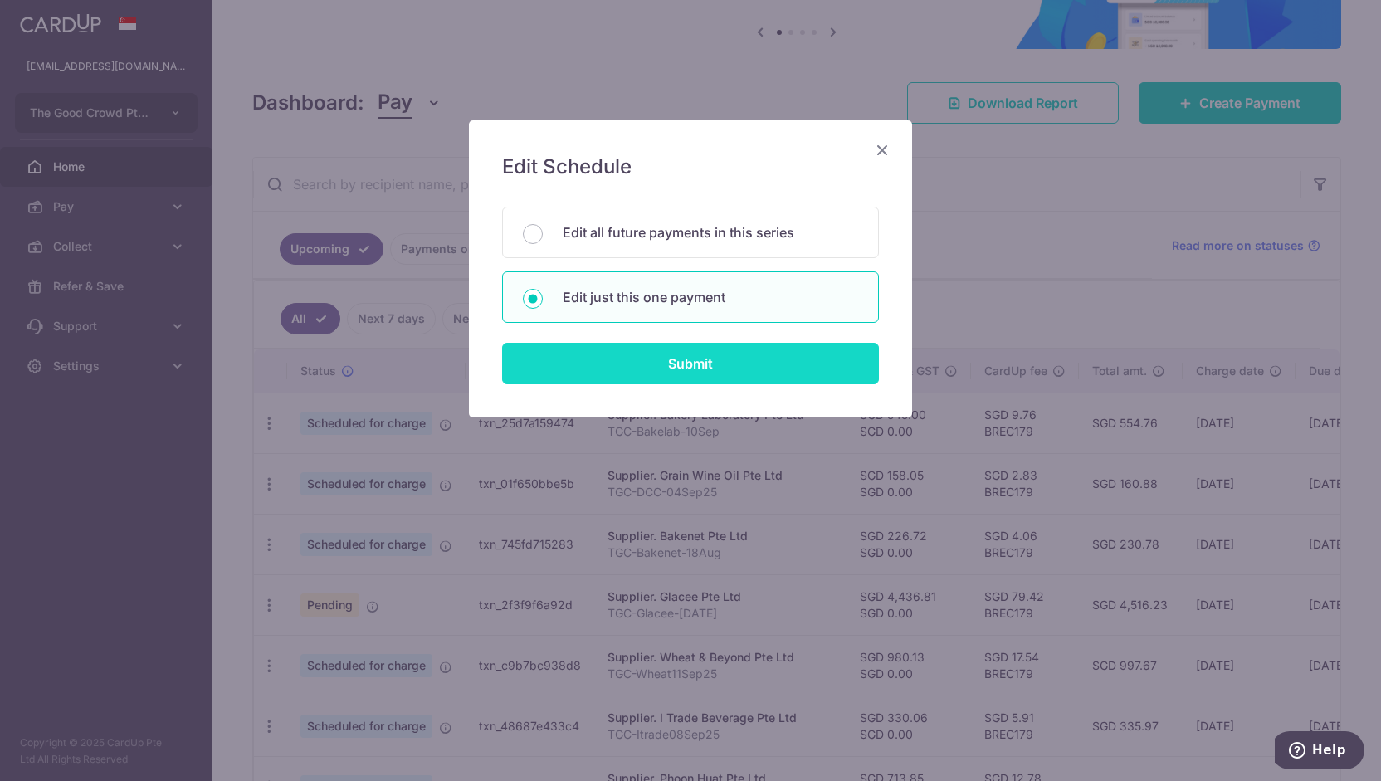
click at [593, 361] on input "Submit" at bounding box center [690, 363] width 377 height 41
radio input "true"
type input "4,436.81"
type input "0.00"
type input "[DATE]"
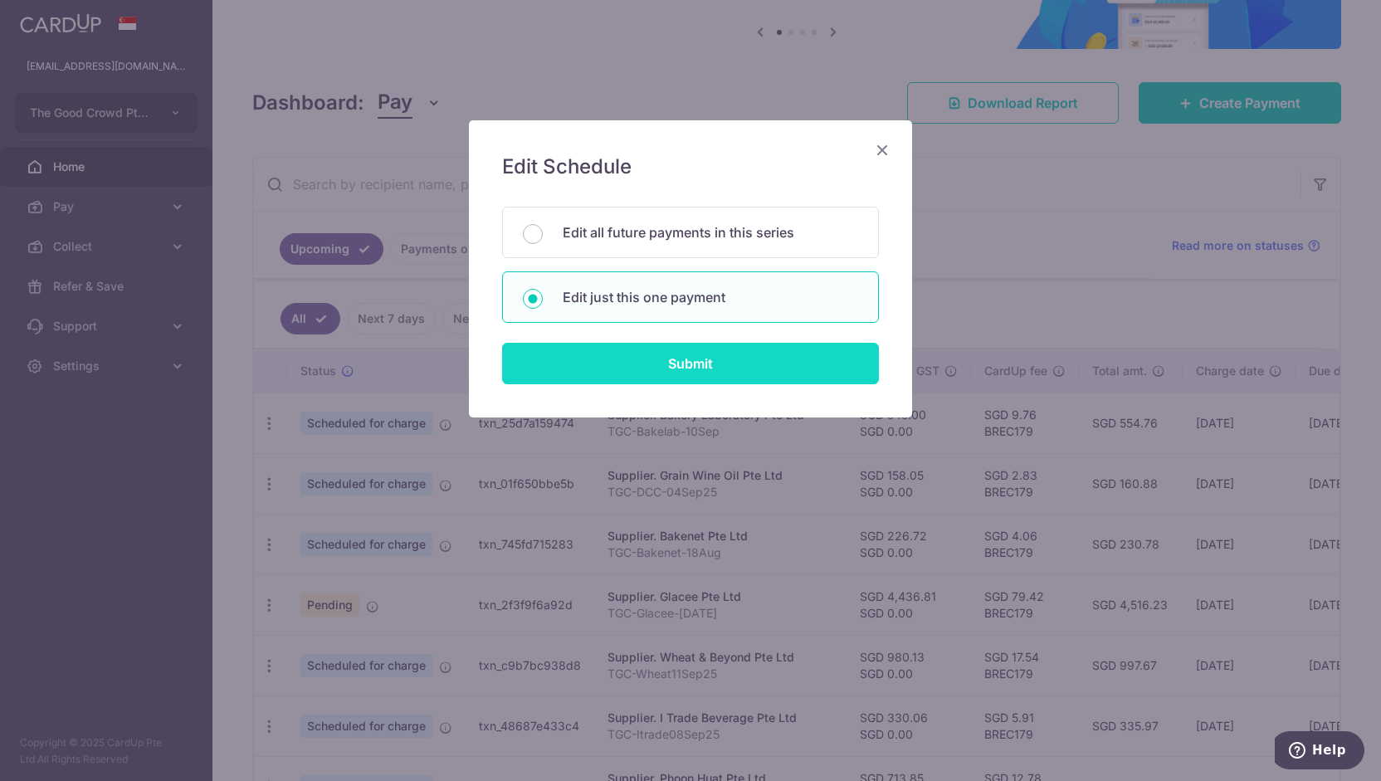
type input "TGC-Glacee-[DATE]"
type input "TGCGlaceeJul25"
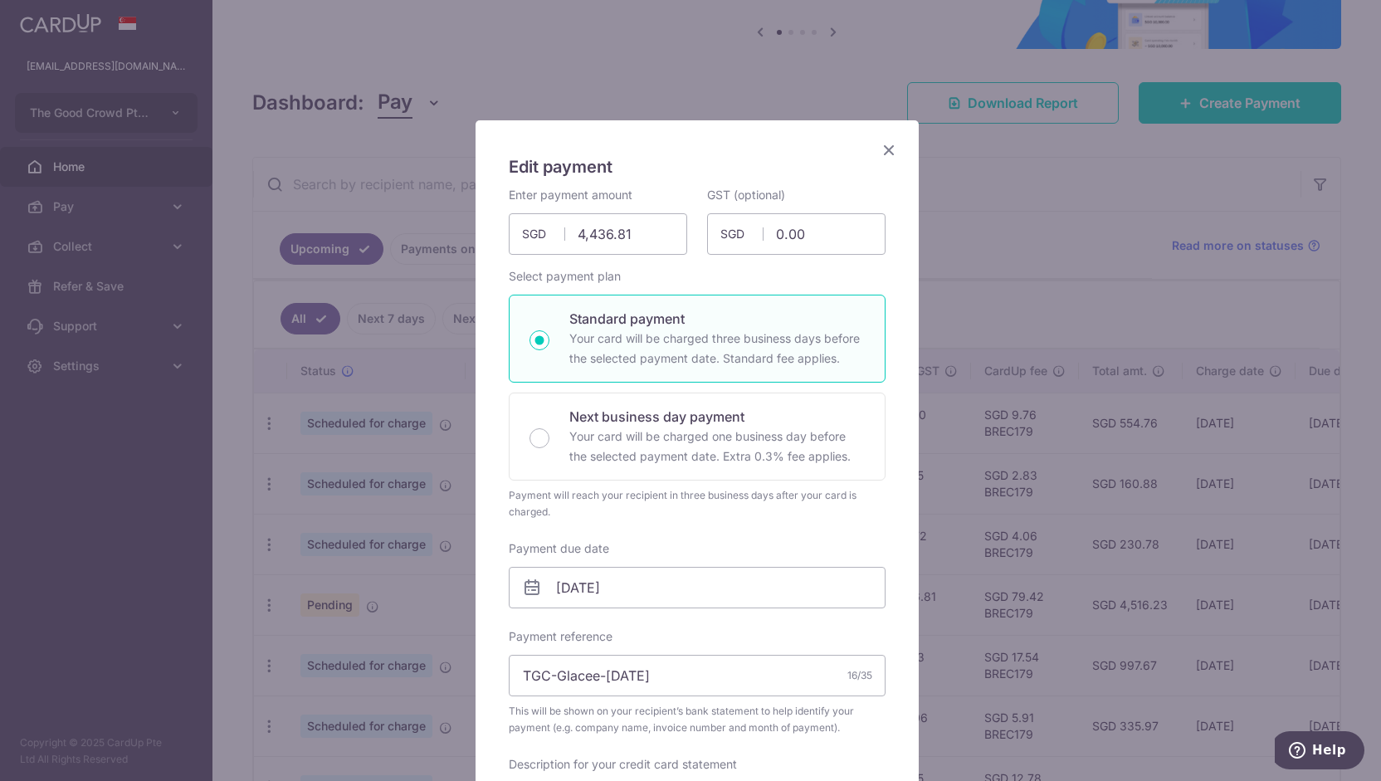
type input "BREC179"
drag, startPoint x: 642, startPoint y: 230, endPoint x: 385, endPoint y: 219, distance: 257.5
click at [385, 219] on div "Edit payment By clicking apply, you will make changes to all payments to Glacee…" at bounding box center [690, 390] width 1381 height 781
paste input "-208"
click at [578, 236] on input "-2086.81" at bounding box center [598, 233] width 178 height 41
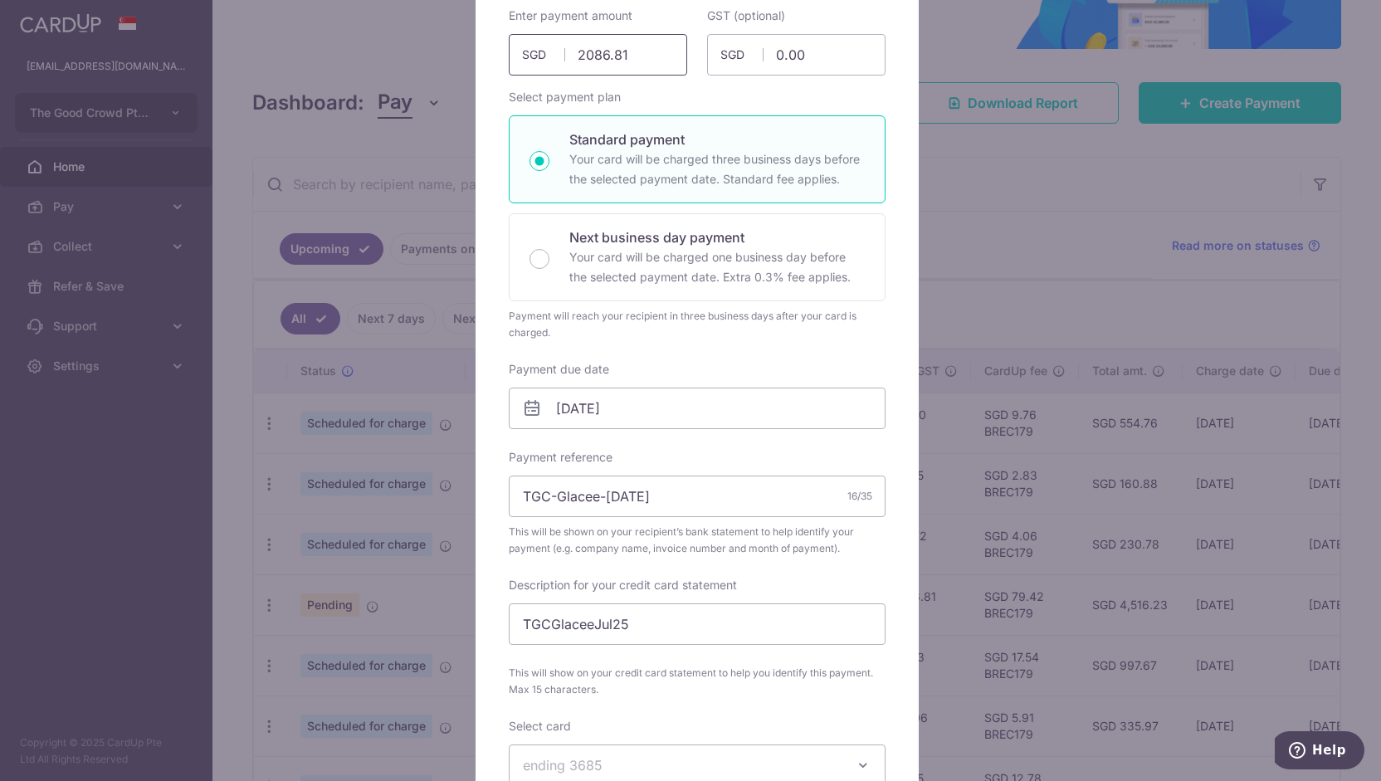
scroll to position [181, 0]
type input "2,086.81"
click at [593, 418] on input "[DATE]" at bounding box center [697, 406] width 377 height 41
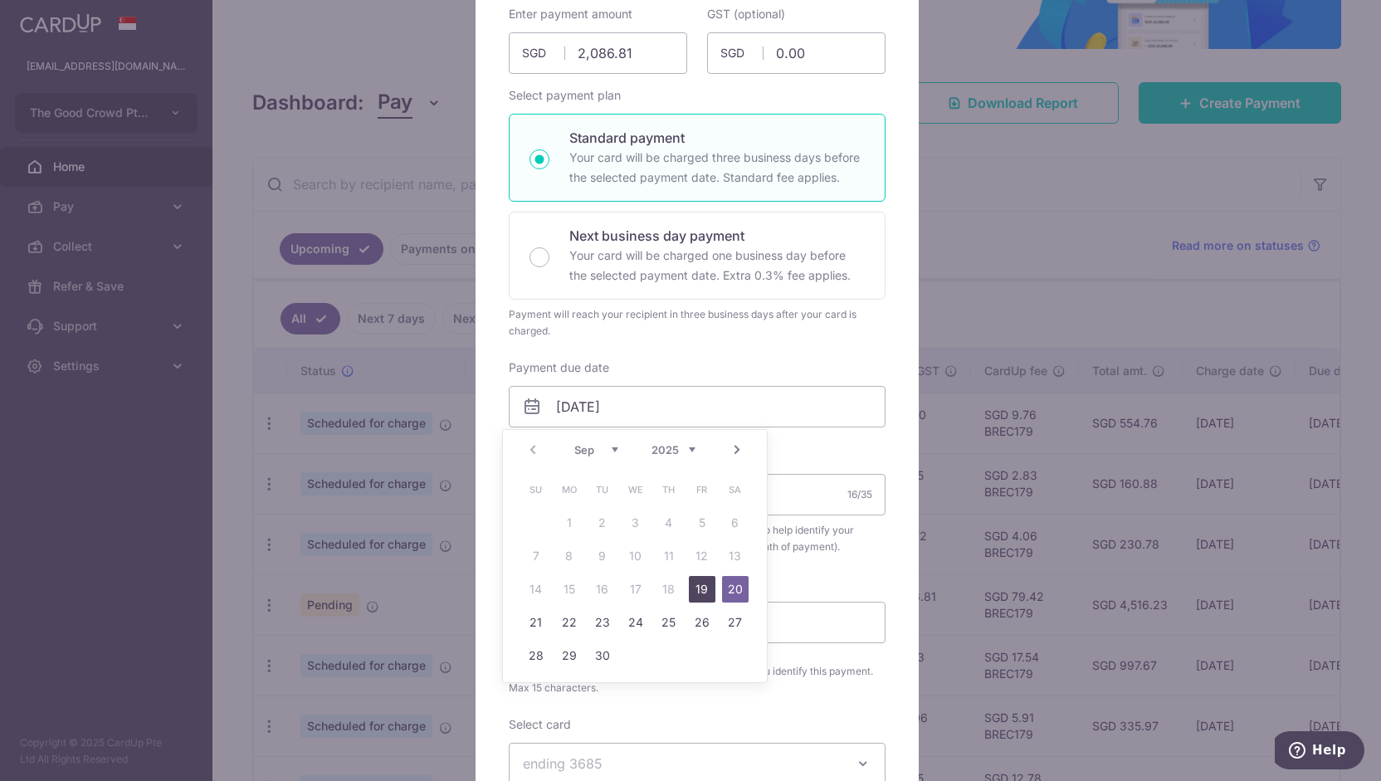
click at [708, 596] on link "19" at bounding box center [702, 589] width 27 height 27
type input "[DATE]"
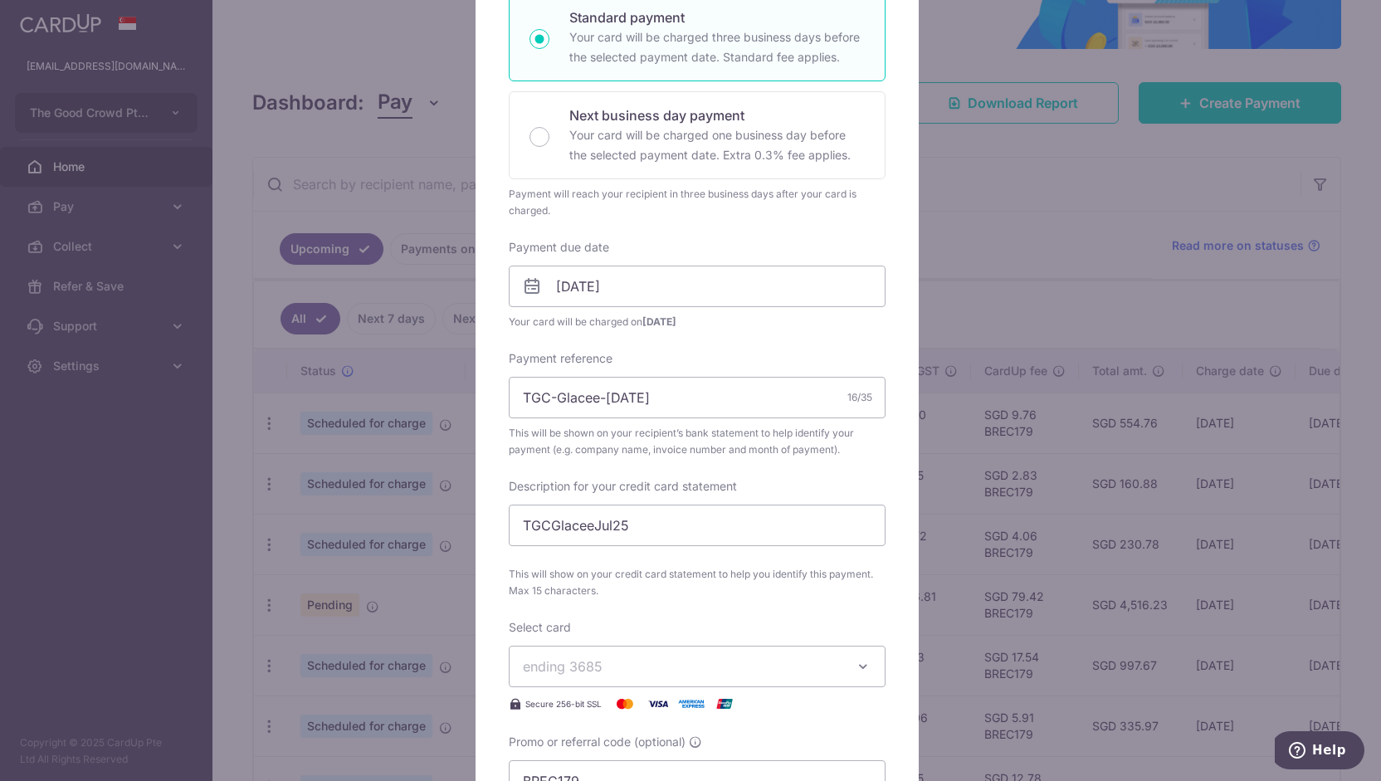
scroll to position [305, 0]
drag, startPoint x: 601, startPoint y: 393, endPoint x: 617, endPoint y: 398, distance: 16.5
click at [617, 398] on input "TGC-Glacee-[DATE]" at bounding box center [697, 393] width 377 height 41
type input "TGC-Glacee-[DATE]"
drag, startPoint x: 592, startPoint y: 525, endPoint x: 607, endPoint y: 524, distance: 15.0
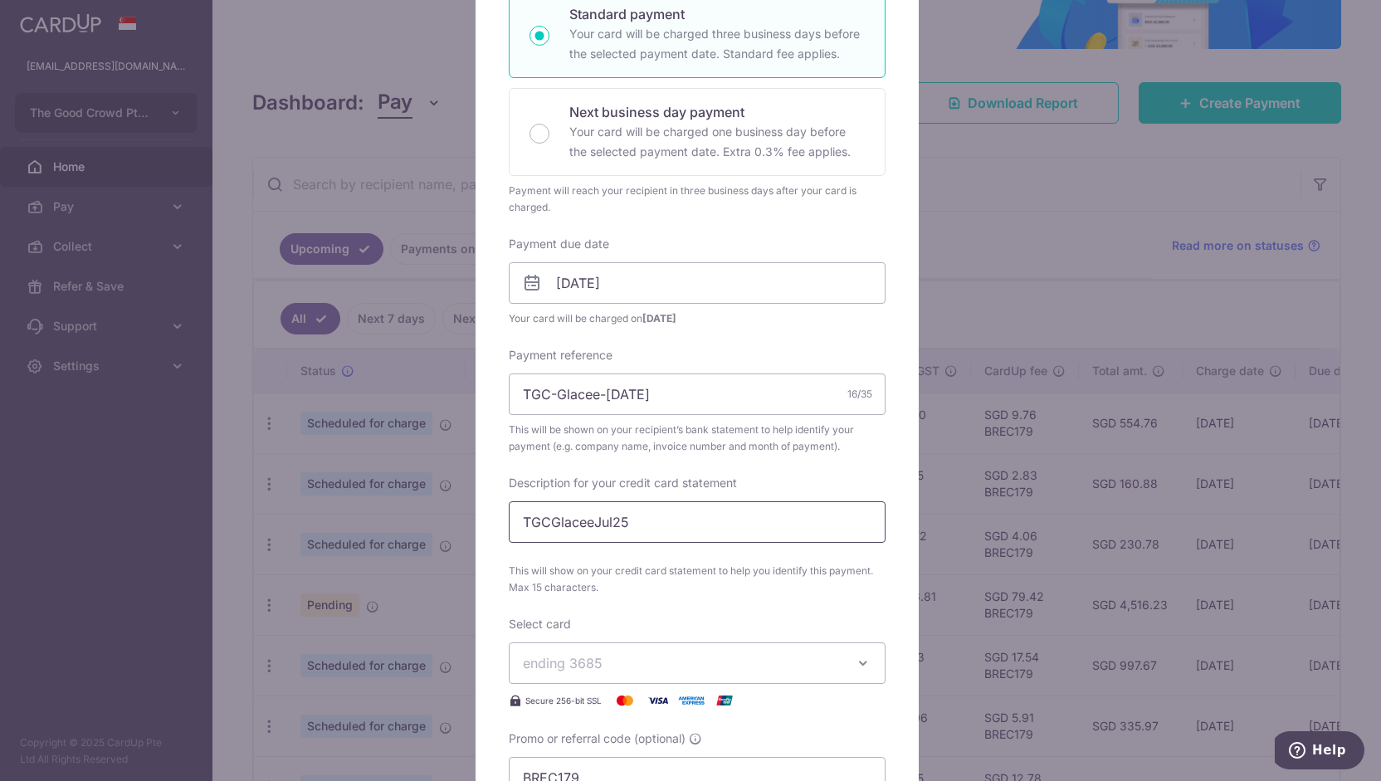
click at [607, 524] on input "TGCGlaceeJul25" at bounding box center [697, 521] width 377 height 41
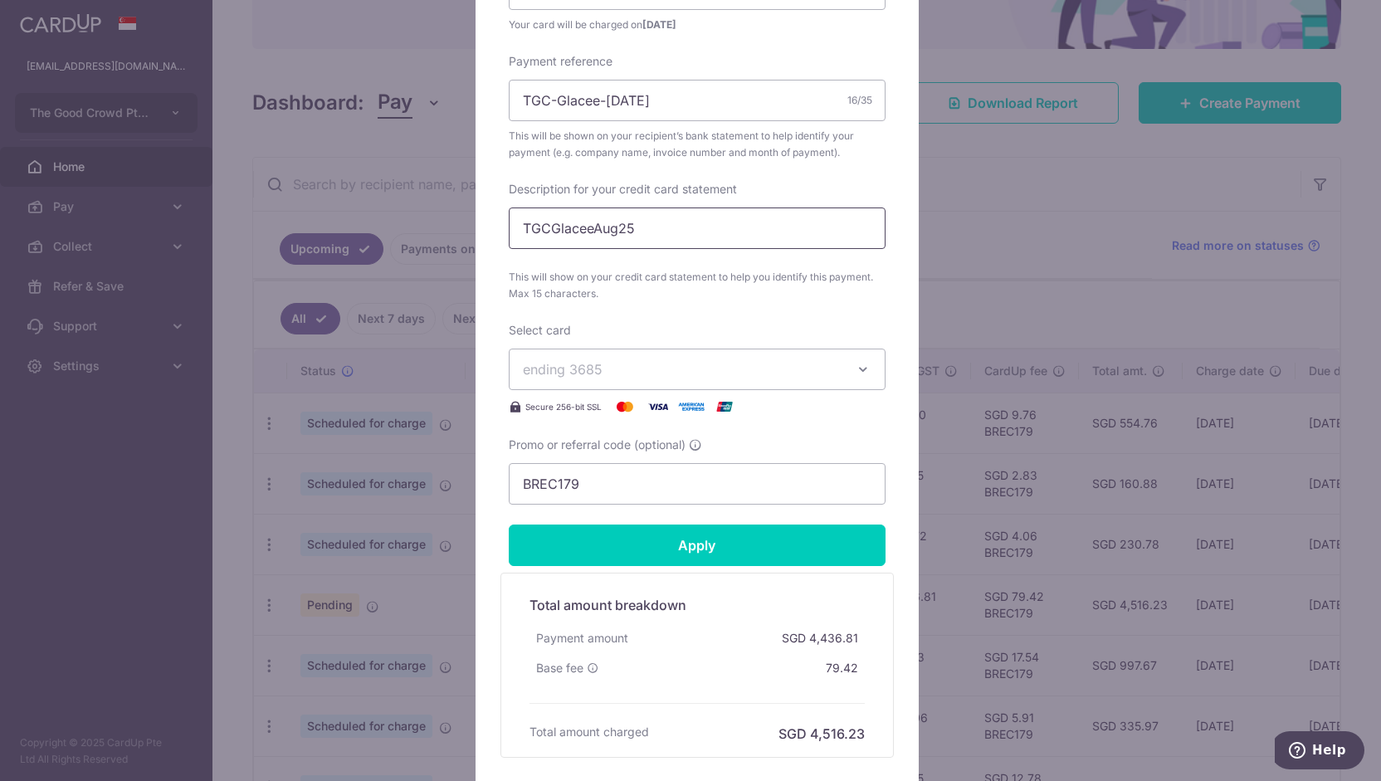
scroll to position [604, 0]
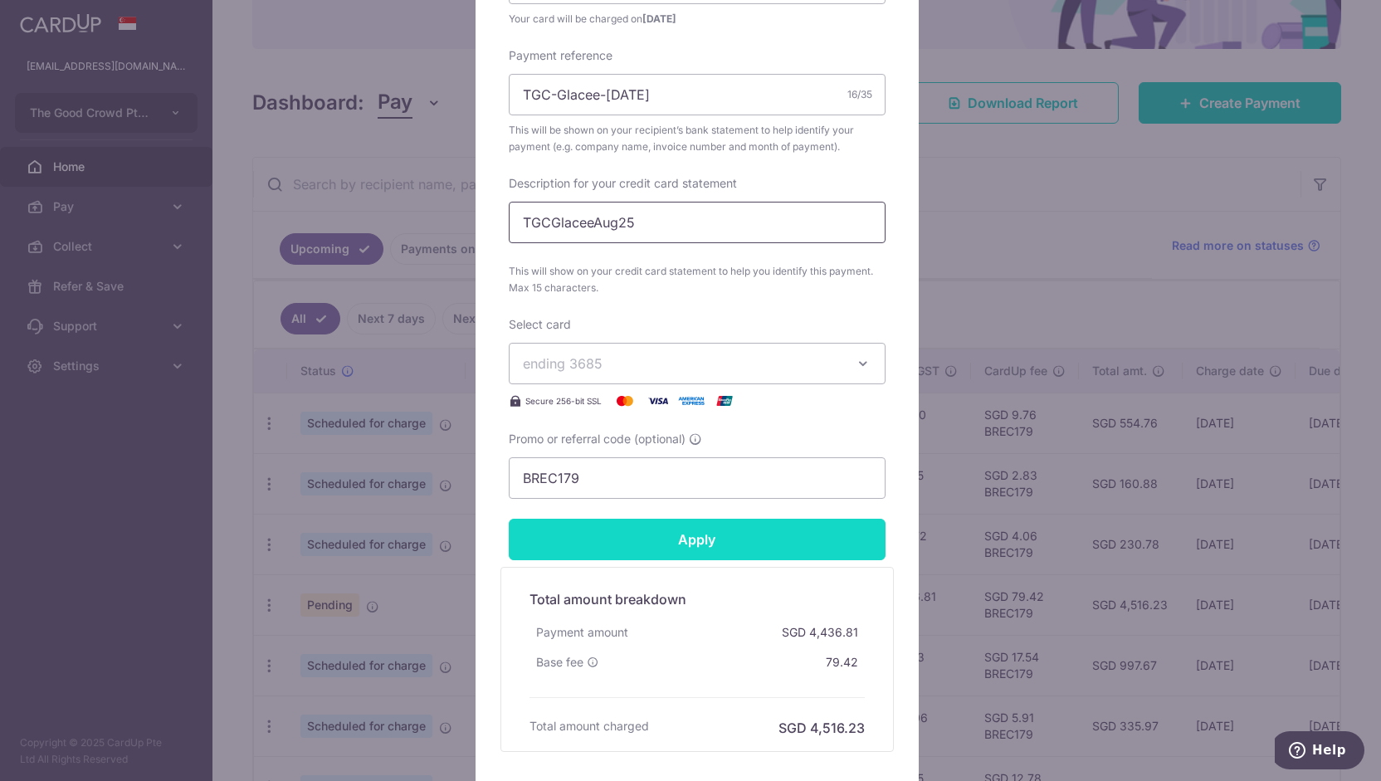
type input "TGCGlaceeAug25"
click at [608, 541] on input "Apply" at bounding box center [697, 539] width 377 height 41
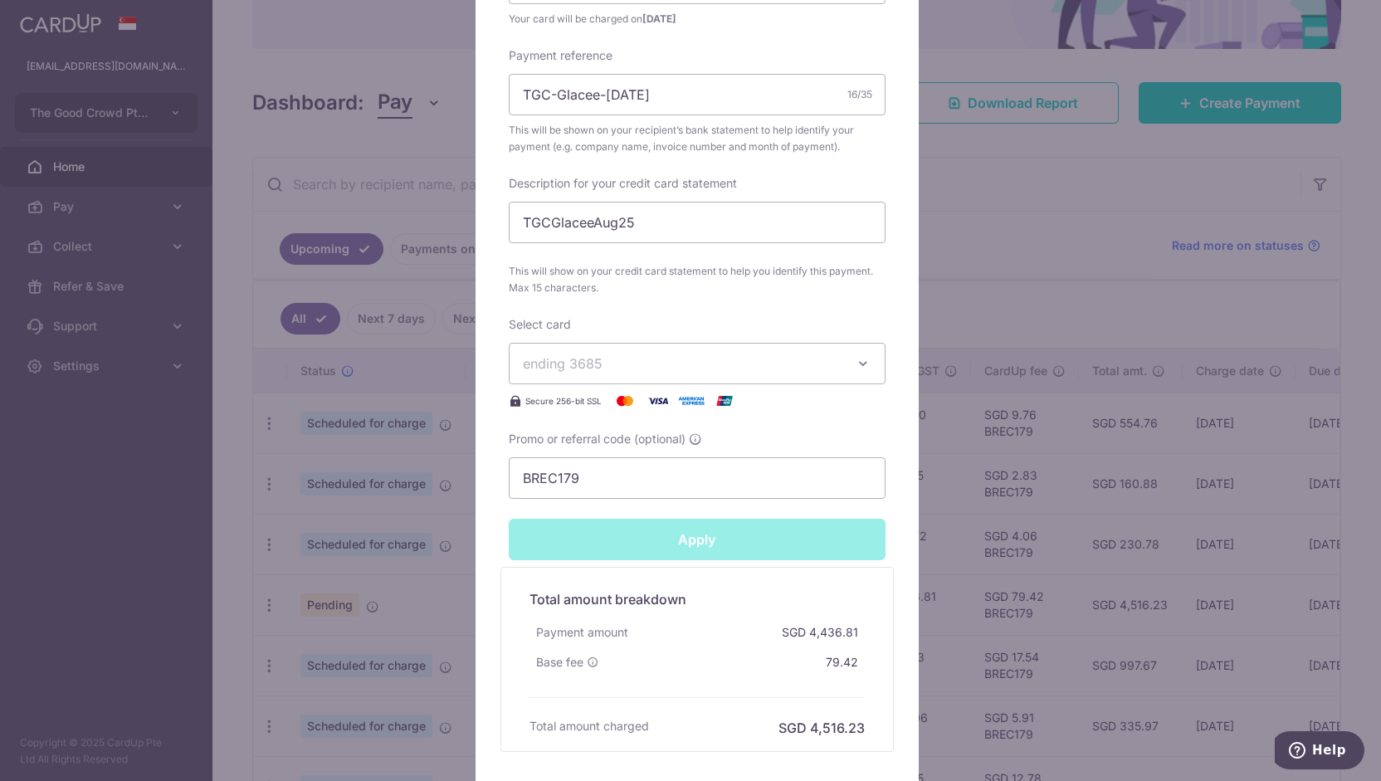
type input "Successfully Applied"
click at [425, 512] on div "Edit payment By clicking apply, you will make changes to all payments to Glacee…" at bounding box center [690, 390] width 1381 height 781
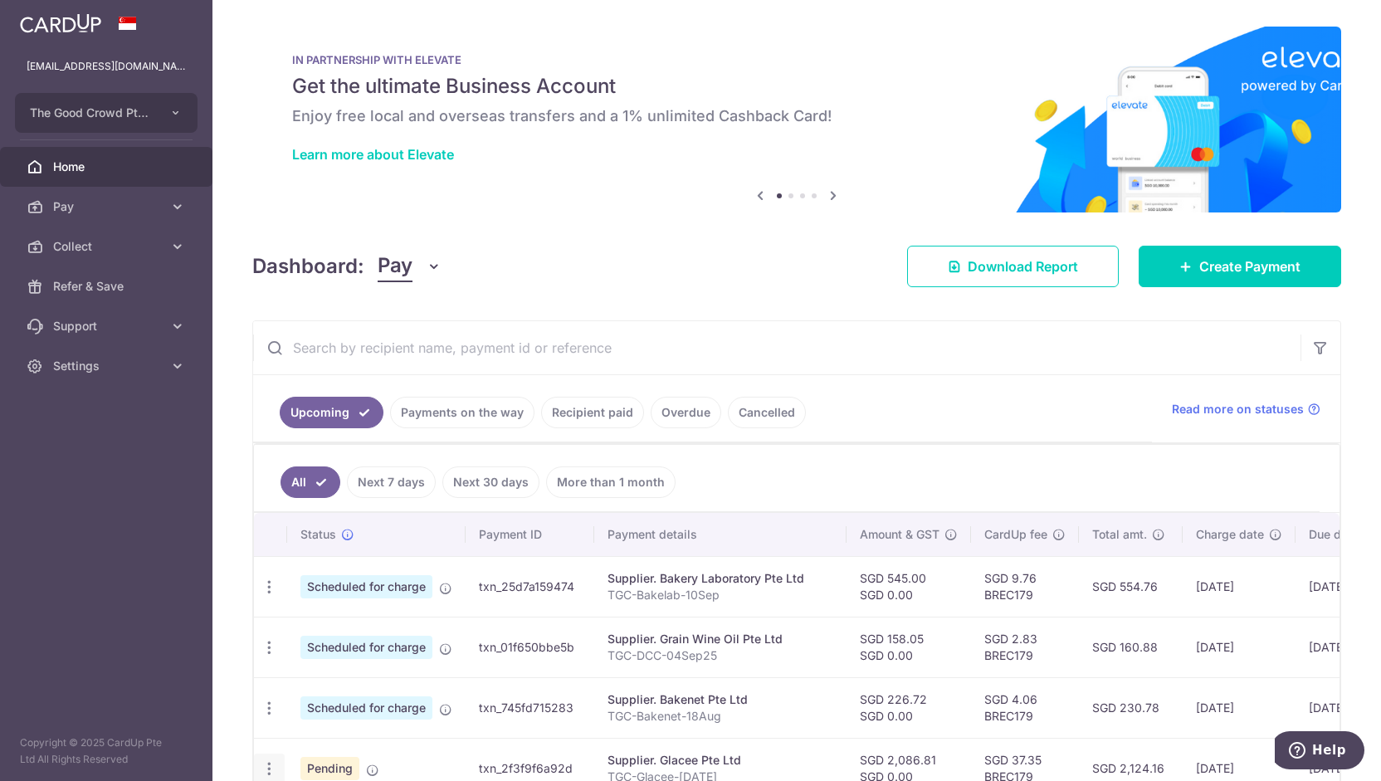
click at [274, 760] on icon "button" at bounding box center [269, 768] width 17 height 17
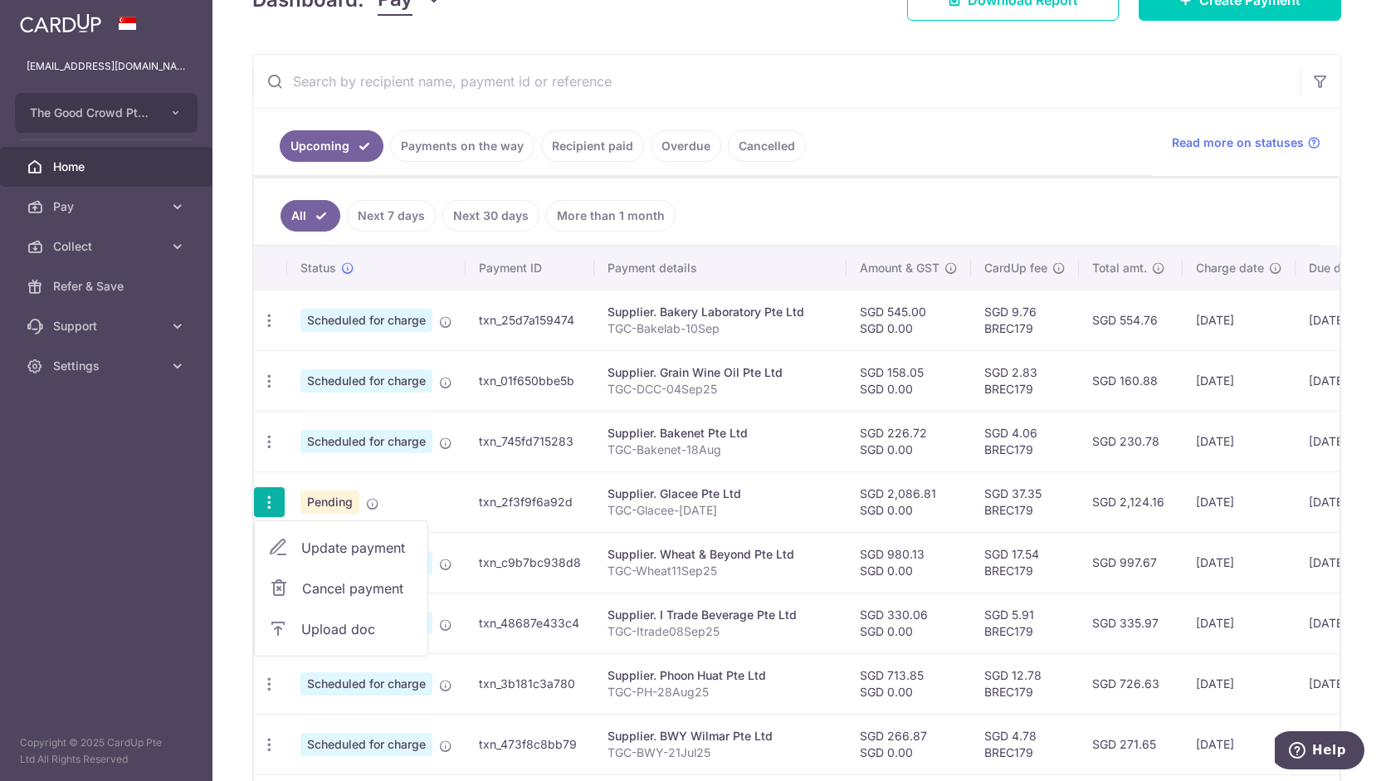
scroll to position [269, 0]
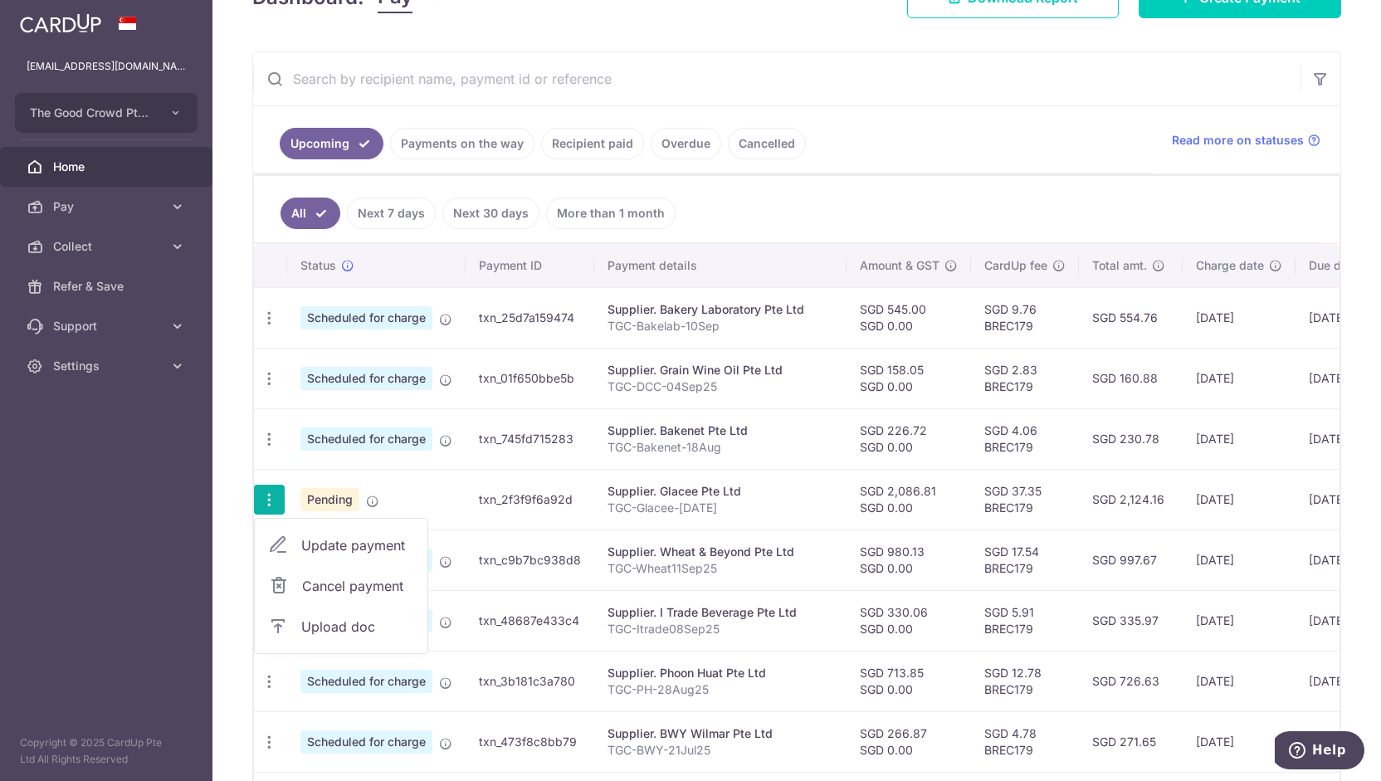
click at [328, 620] on span "Upload doc" at bounding box center [357, 627] width 113 height 20
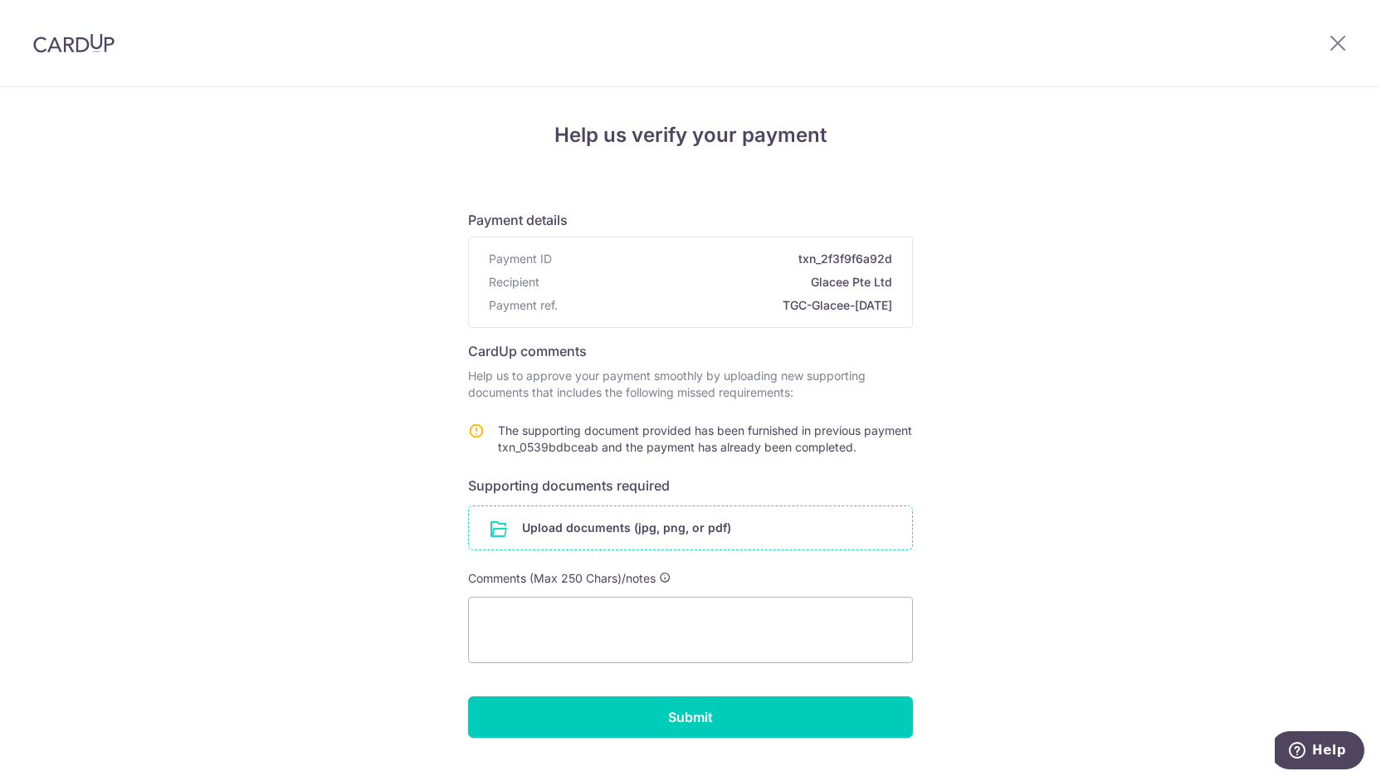
click at [525, 510] on input "file" at bounding box center [690, 527] width 443 height 43
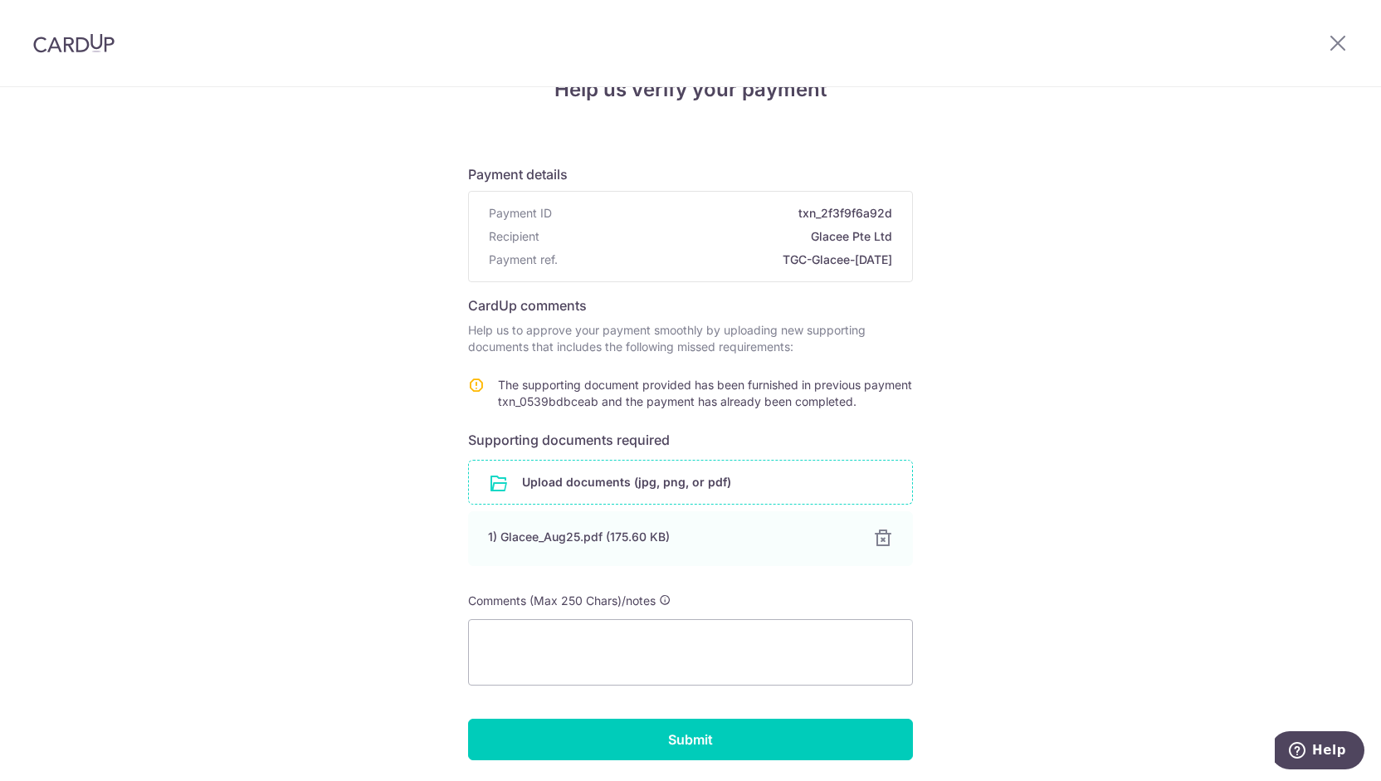
scroll to position [100, 0]
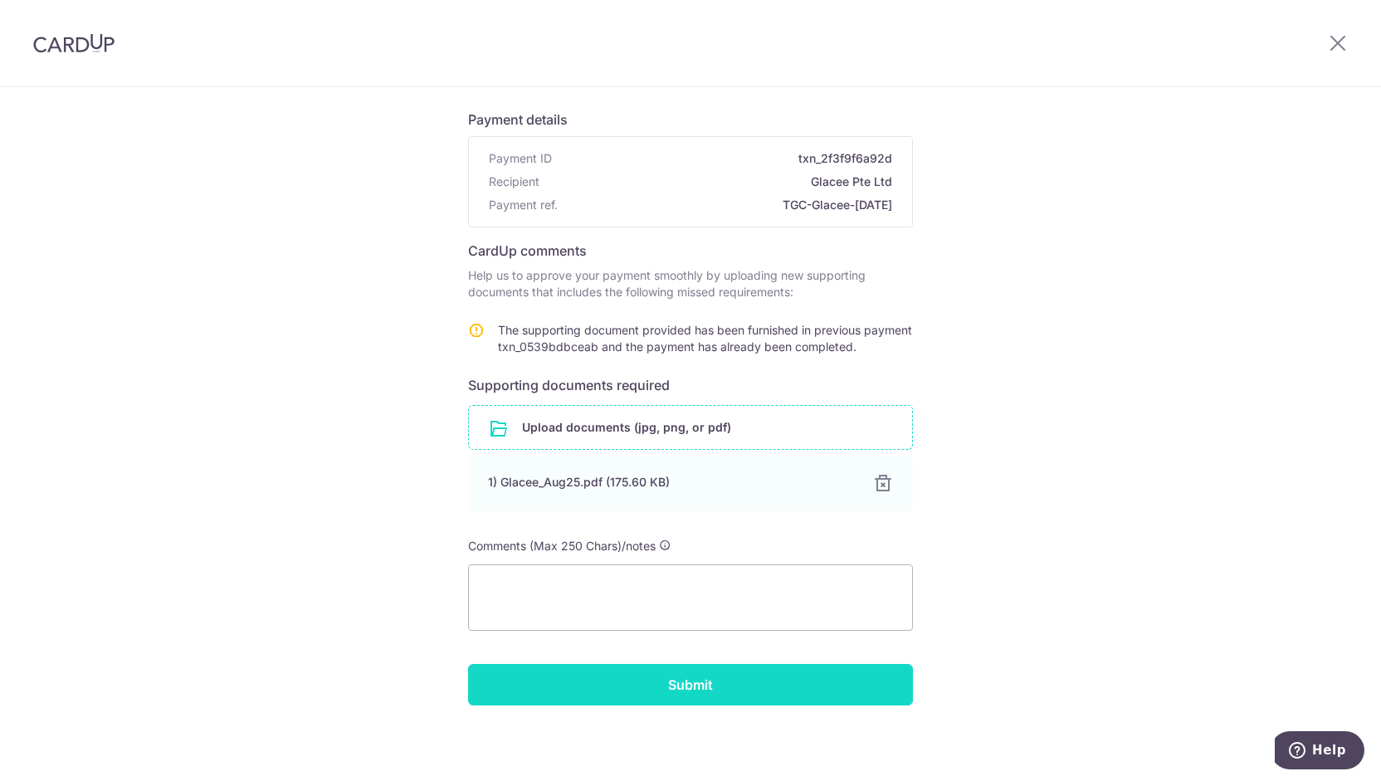
click at [599, 686] on input "Submit" at bounding box center [690, 684] width 445 height 41
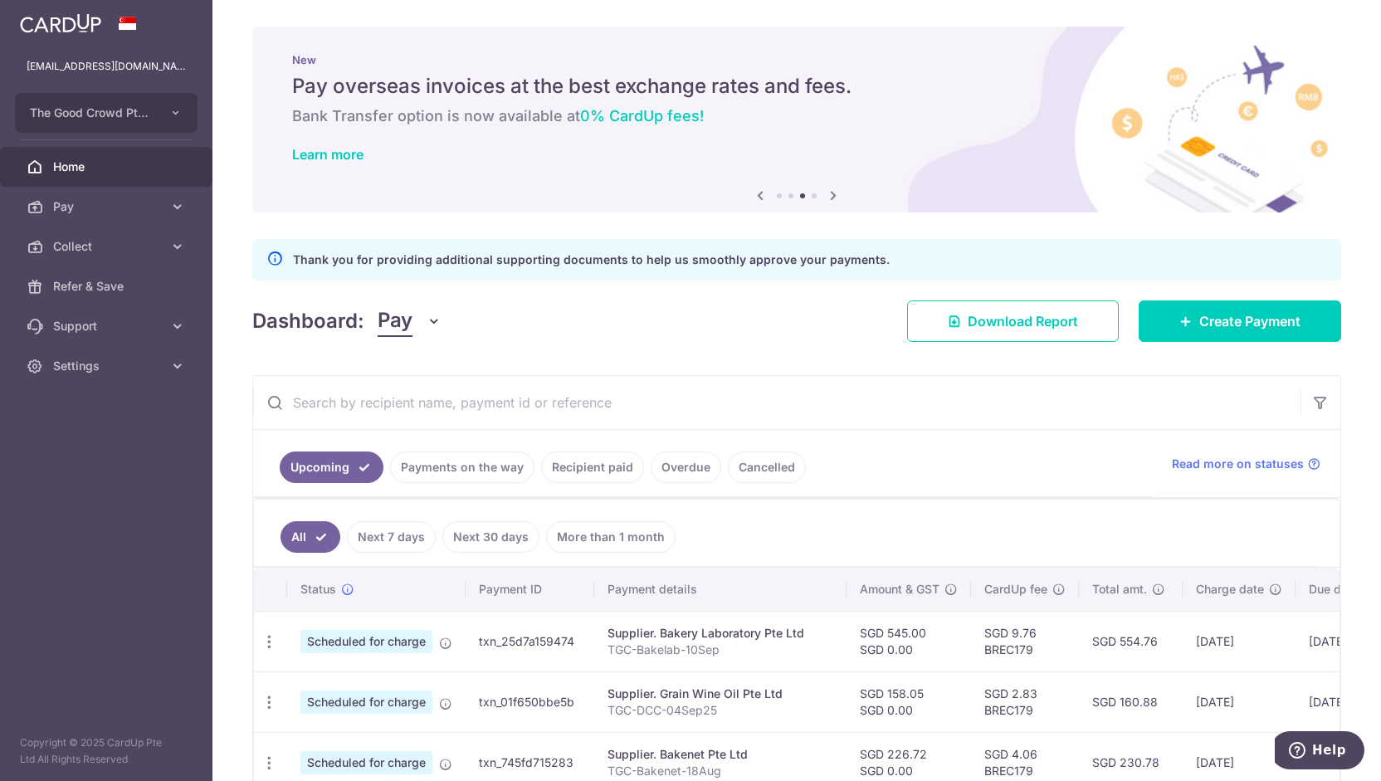
click at [653, 400] on input "text" at bounding box center [776, 402] width 1047 height 53
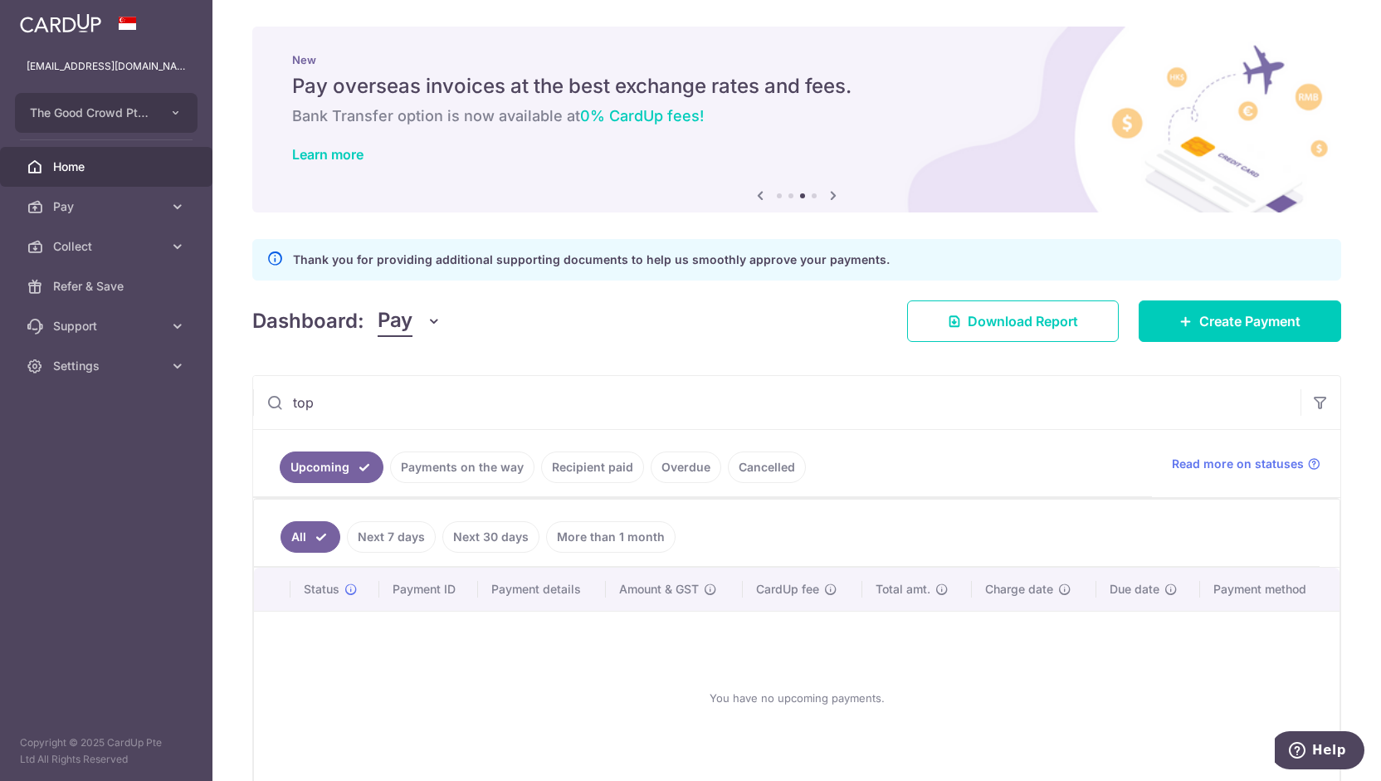
click at [595, 465] on link "Recipient paid" at bounding box center [592, 467] width 103 height 32
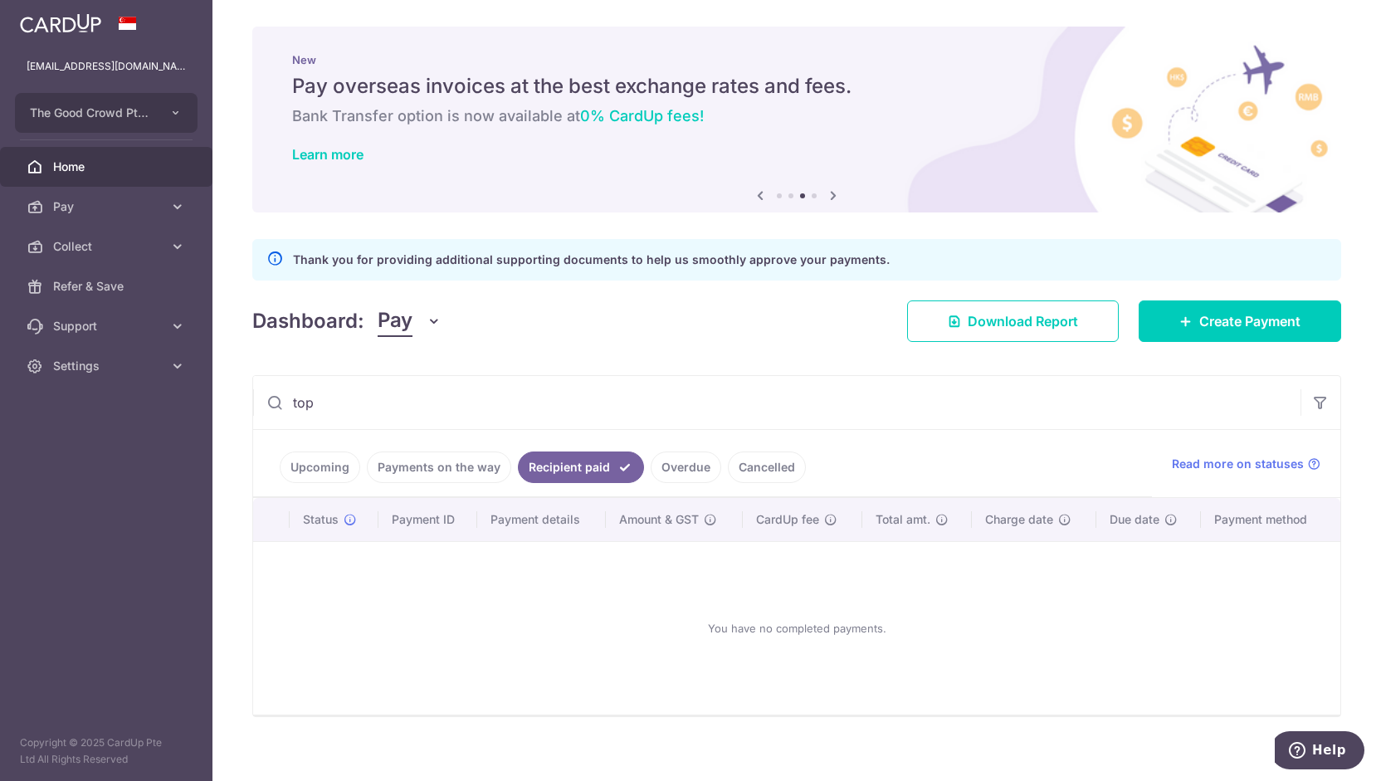
click at [571, 412] on input "top" at bounding box center [776, 402] width 1047 height 53
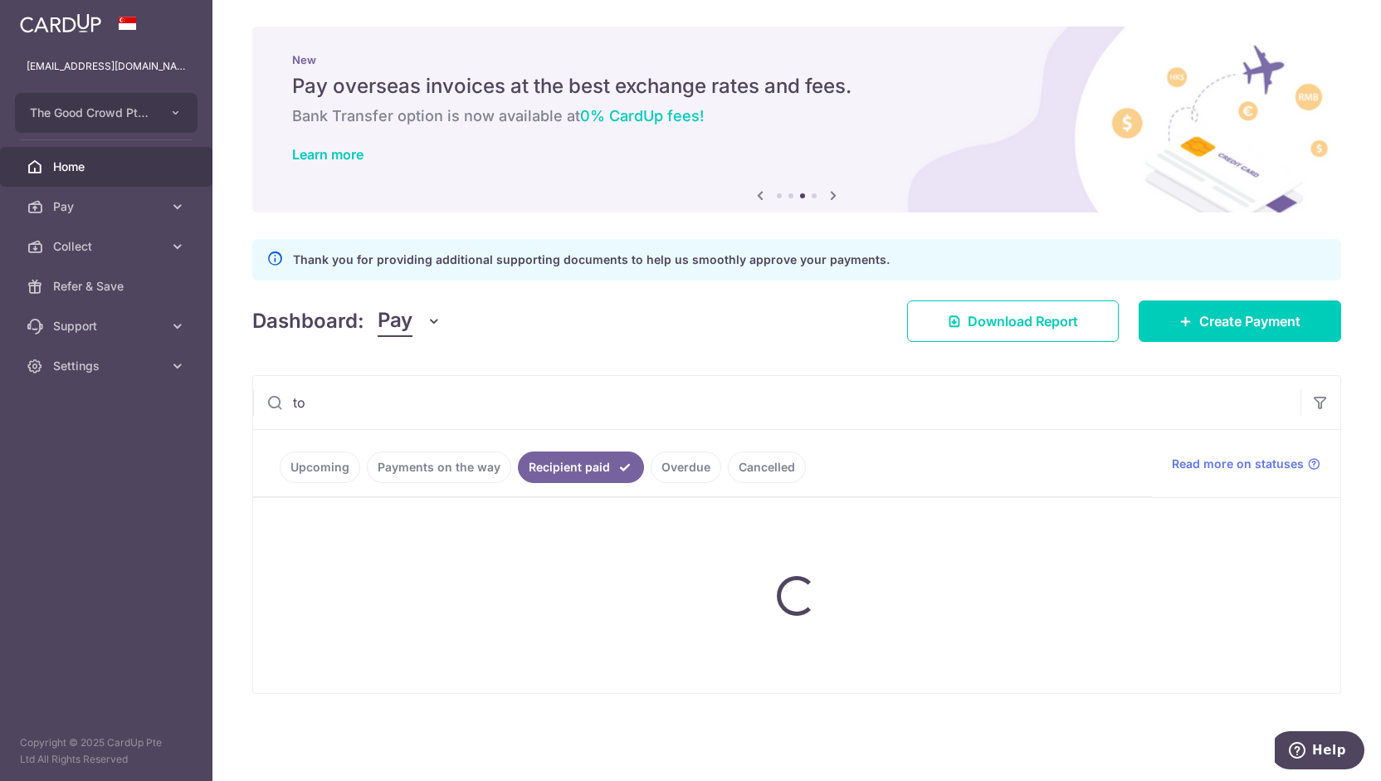
type input "top"
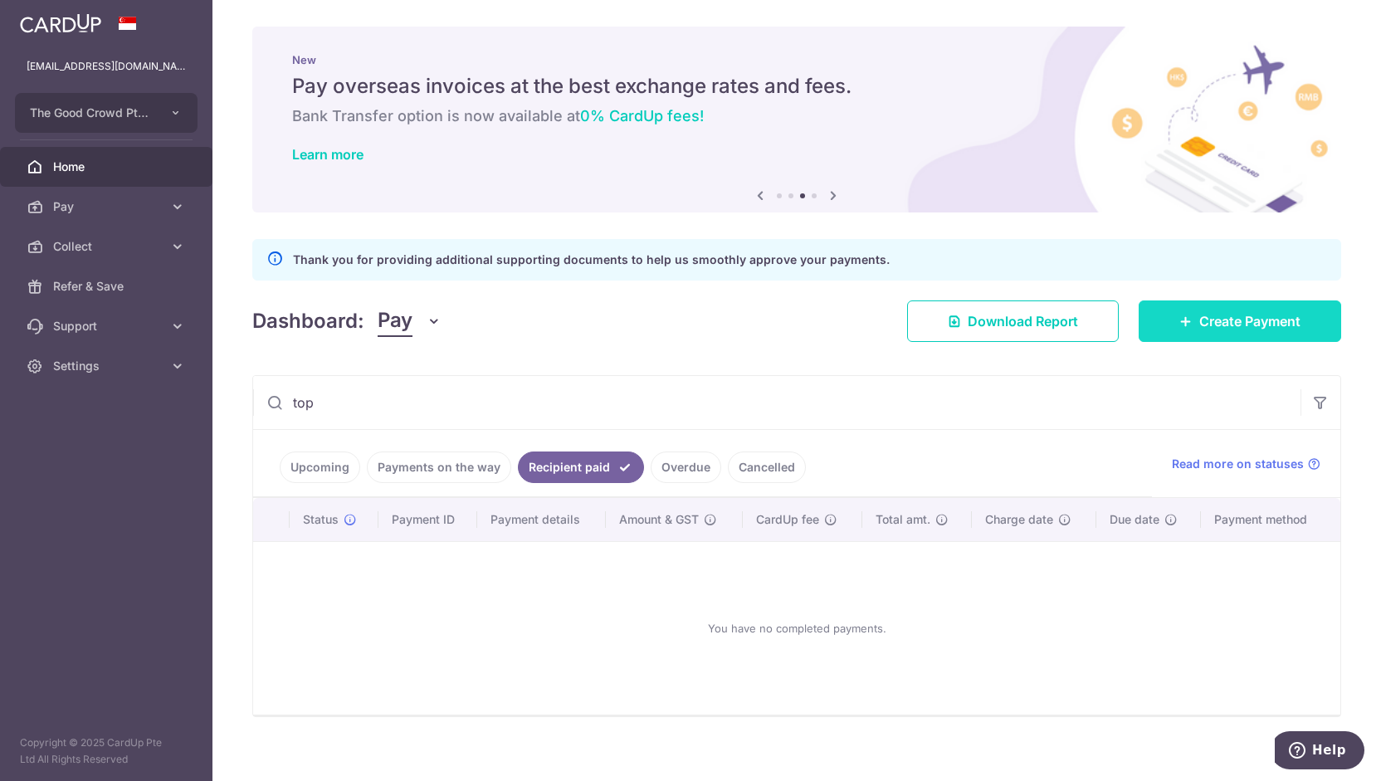
click at [1154, 333] on link "Create Payment" at bounding box center [1240, 320] width 203 height 41
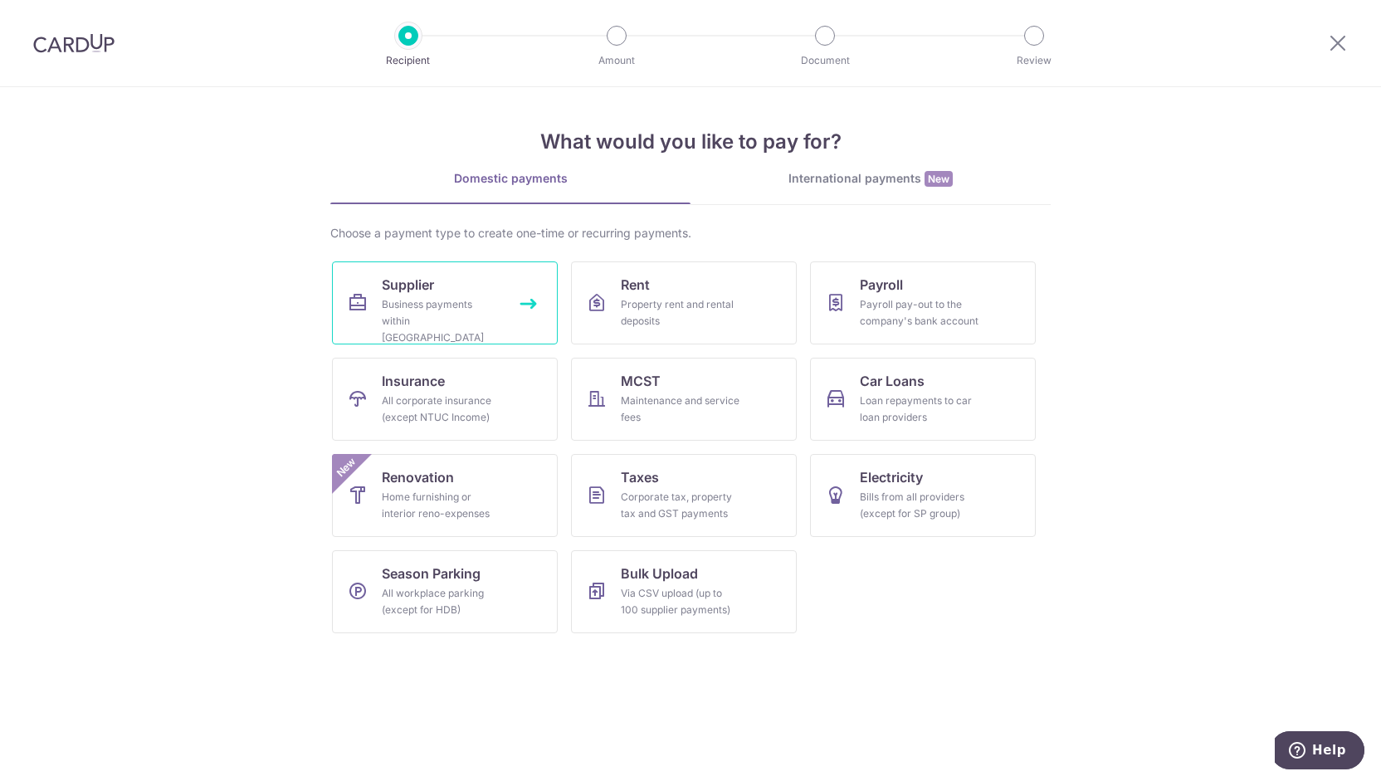
click at [458, 305] on div "Business payments within Singapore" at bounding box center [442, 321] width 120 height 50
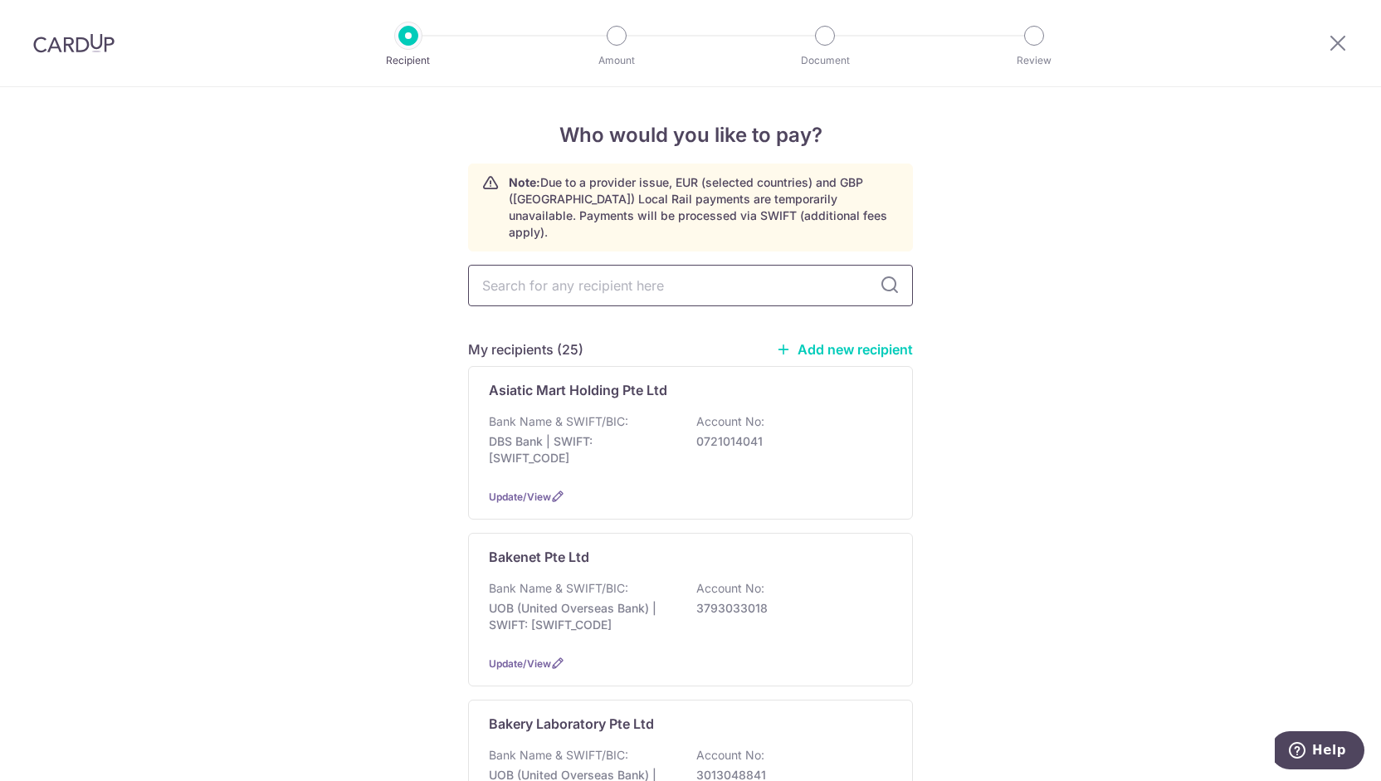
drag, startPoint x: 0, startPoint y: 0, endPoint x: 642, endPoint y: 280, distance: 700.6
click at [642, 280] on input "text" at bounding box center [690, 285] width 445 height 41
type input "top"
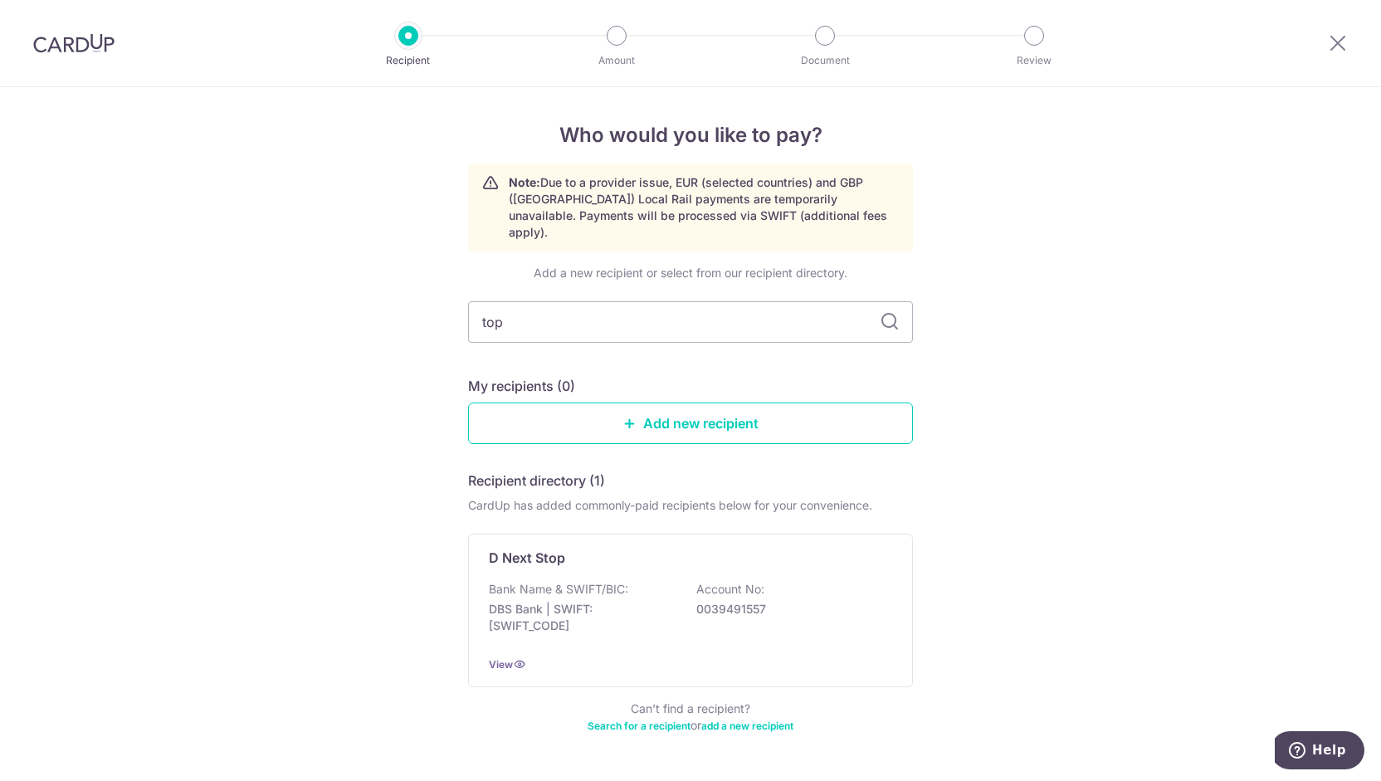
drag, startPoint x: 533, startPoint y: 313, endPoint x: 377, endPoint y: 276, distance: 160.2
click at [378, 276] on div "Who would you like to pay? Note: Due to a provider issue, EUR (selected countri…" at bounding box center [690, 459] width 1381 height 744
click at [373, 276] on div "Who would you like to pay? Note: Due to a provider issue, EUR (selected countri…" at bounding box center [690, 459] width 1381 height 744
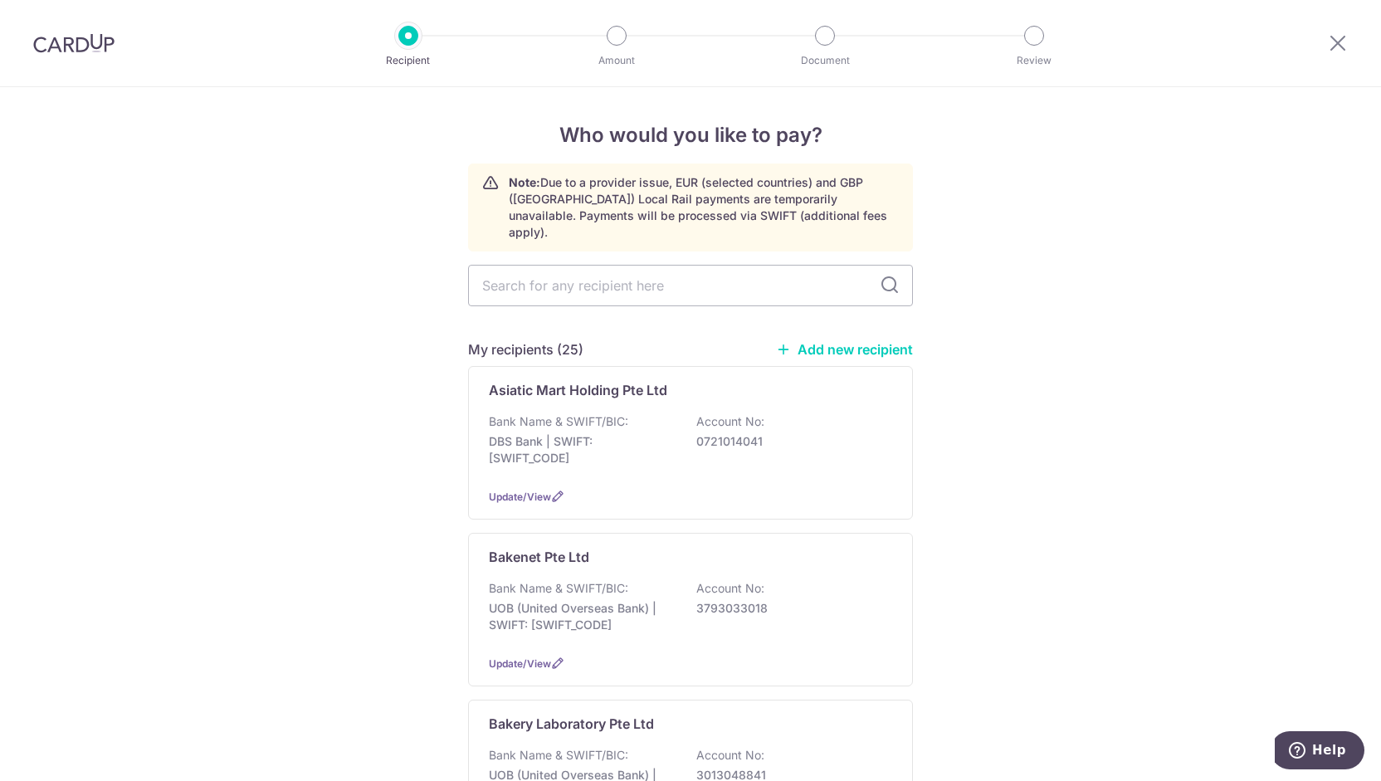
click at [81, 39] on img at bounding box center [73, 43] width 81 height 20
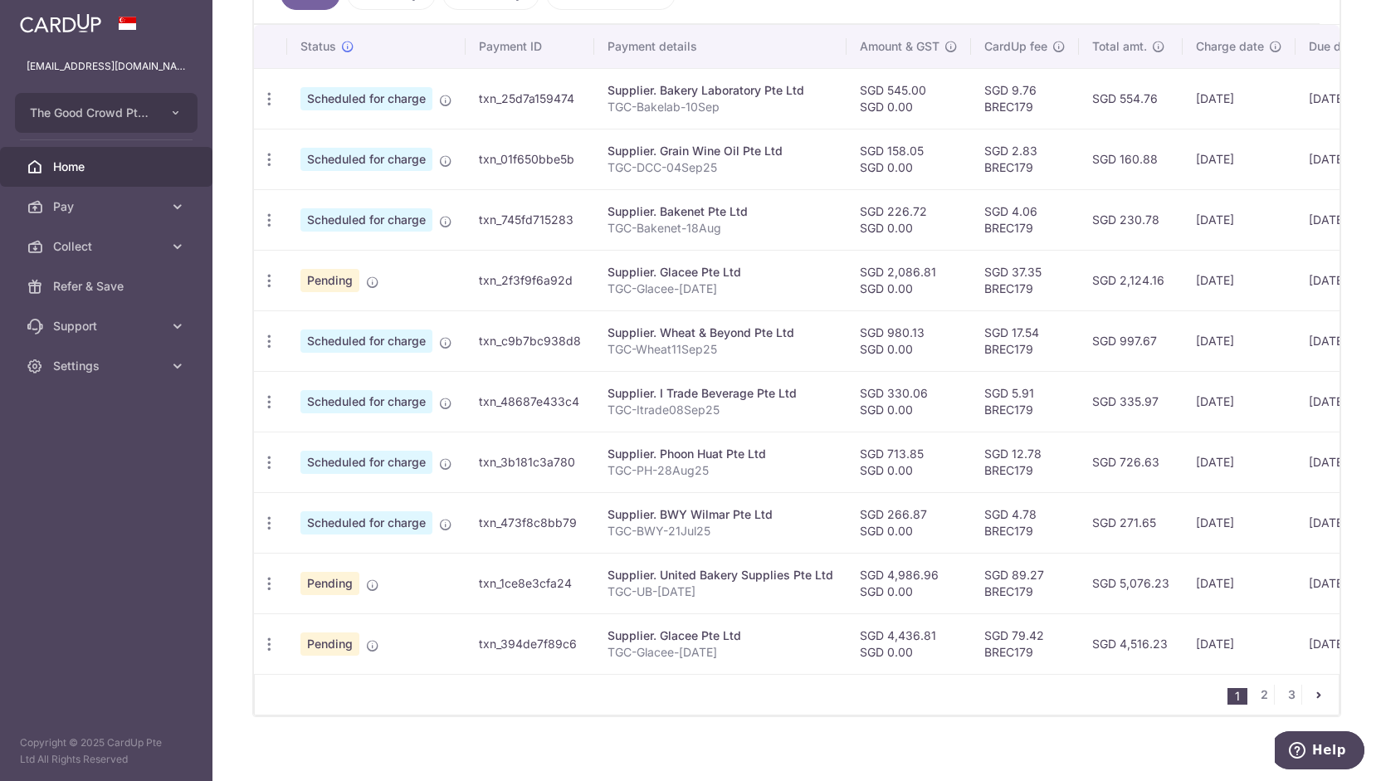
scroll to position [482, 0]
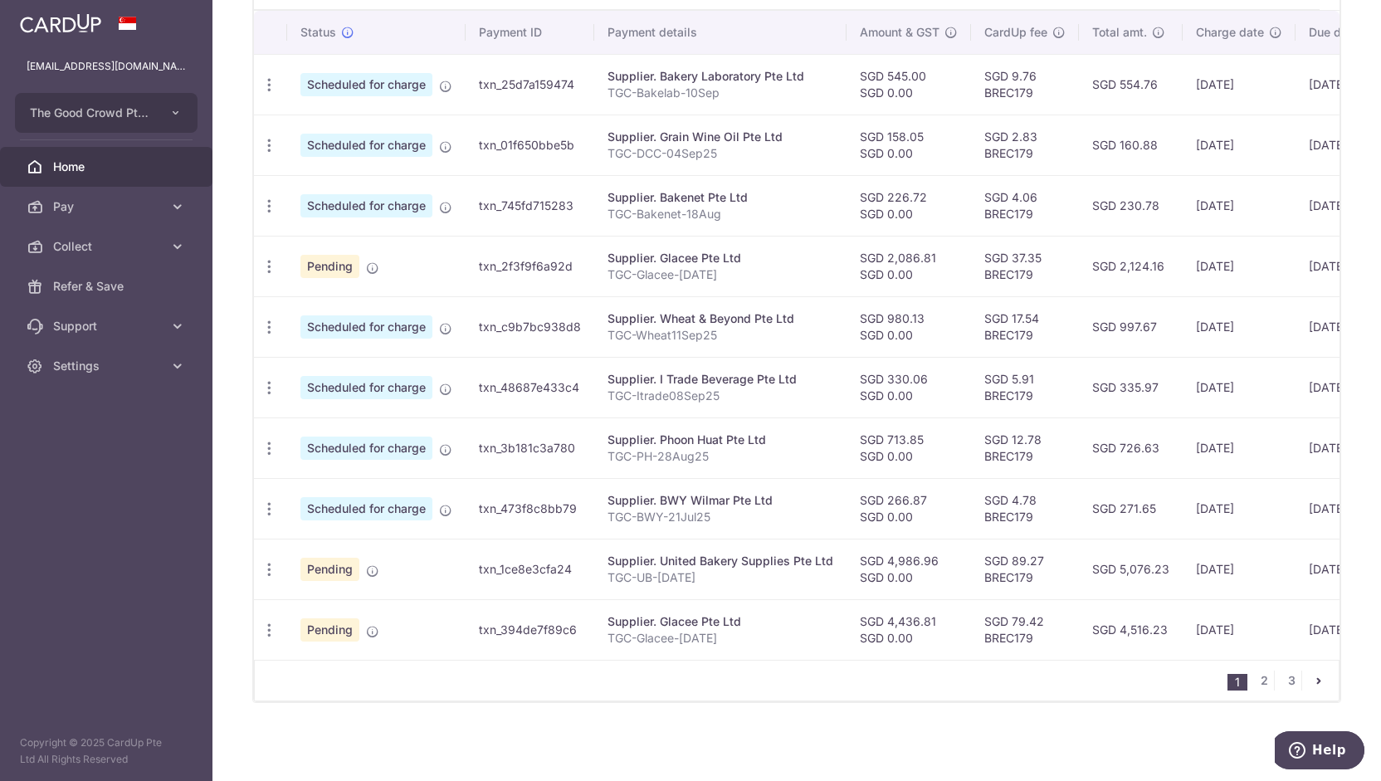
click at [608, 497] on div "Supplier. BWY Wilmar Pte Ltd" at bounding box center [721, 500] width 226 height 17
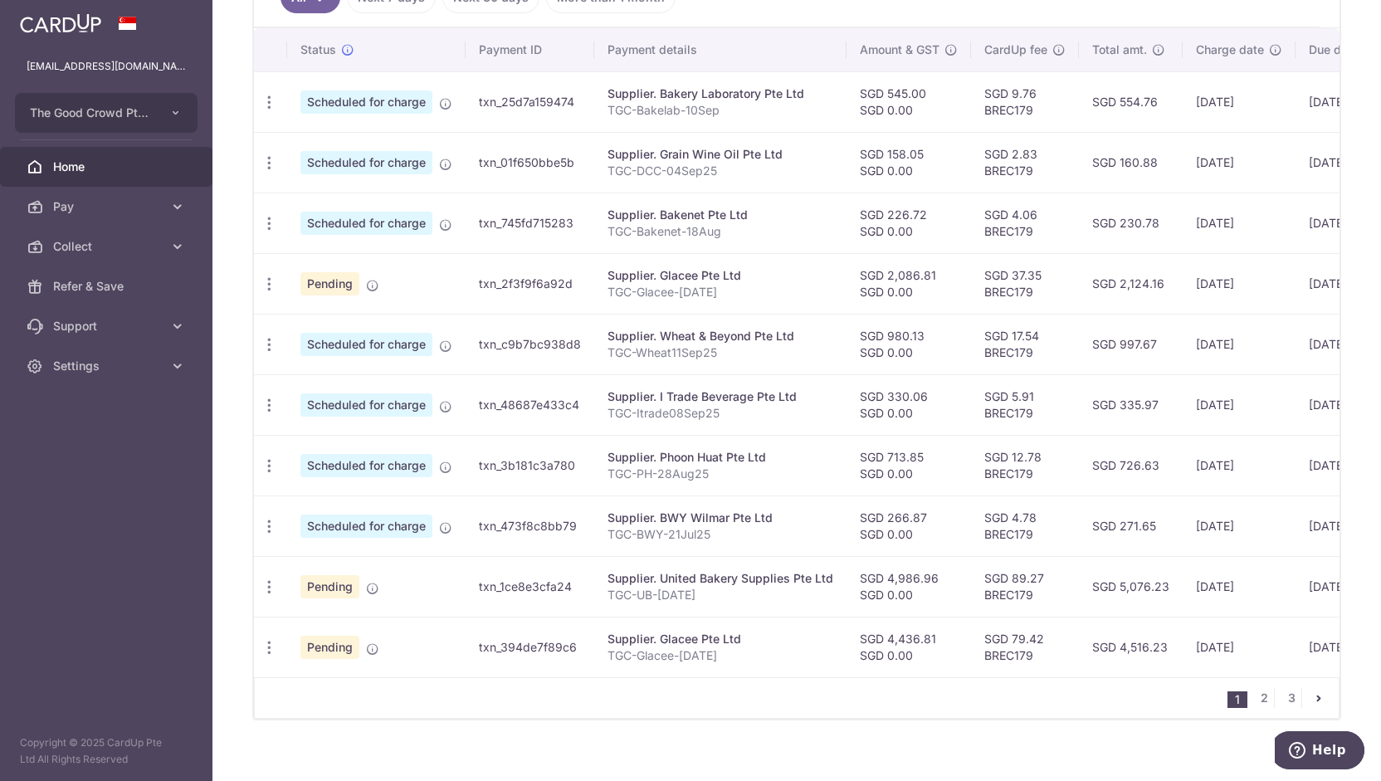
scroll to position [464, 0]
click at [267, 584] on icon "button" at bounding box center [269, 587] width 17 height 17
click at [314, 627] on span "Update payment" at bounding box center [357, 633] width 113 height 20
click at [95, 27] on img at bounding box center [60, 23] width 81 height 20
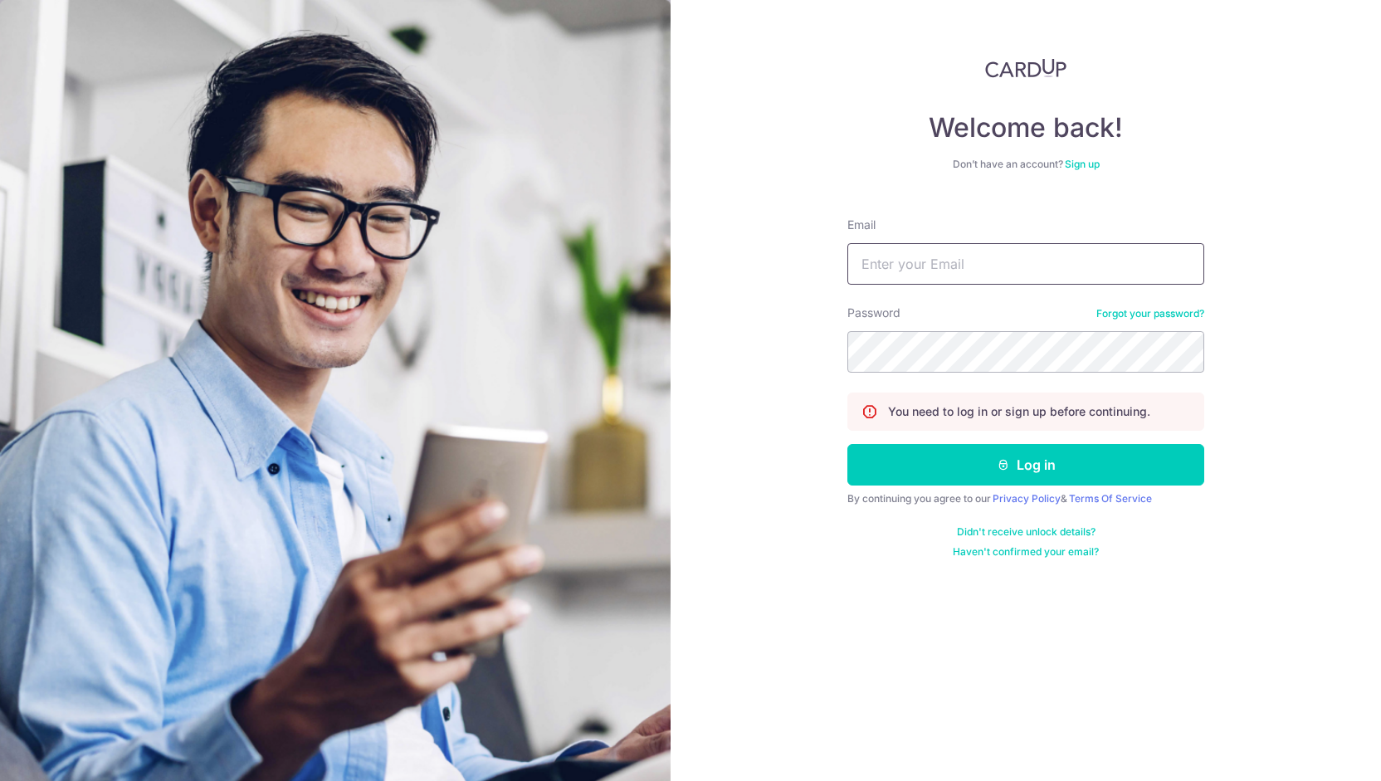
type input "[EMAIL_ADDRESS][DOMAIN_NAME]"
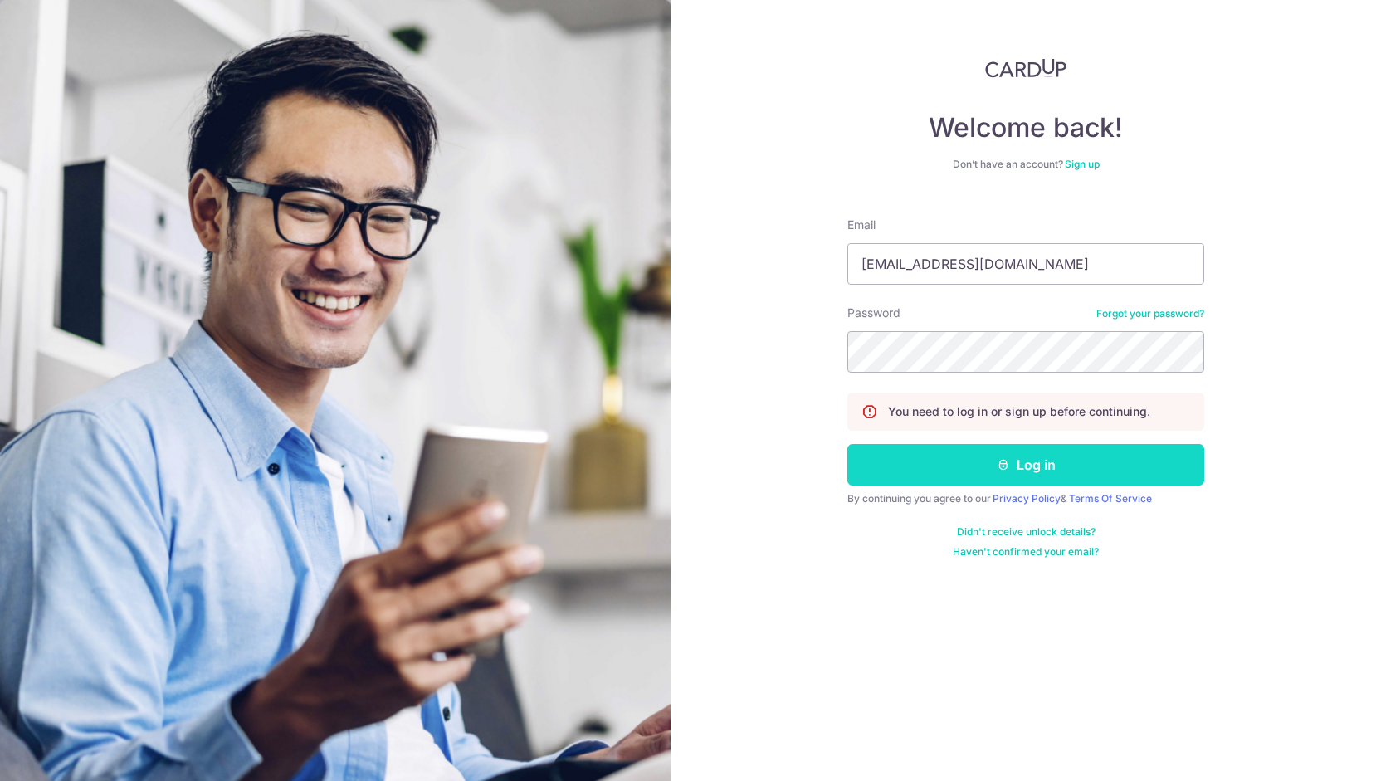
scroll to position [0, 0]
click at [930, 453] on button "Log in" at bounding box center [1025, 464] width 357 height 41
